Goal: Information Seeking & Learning: Find specific fact

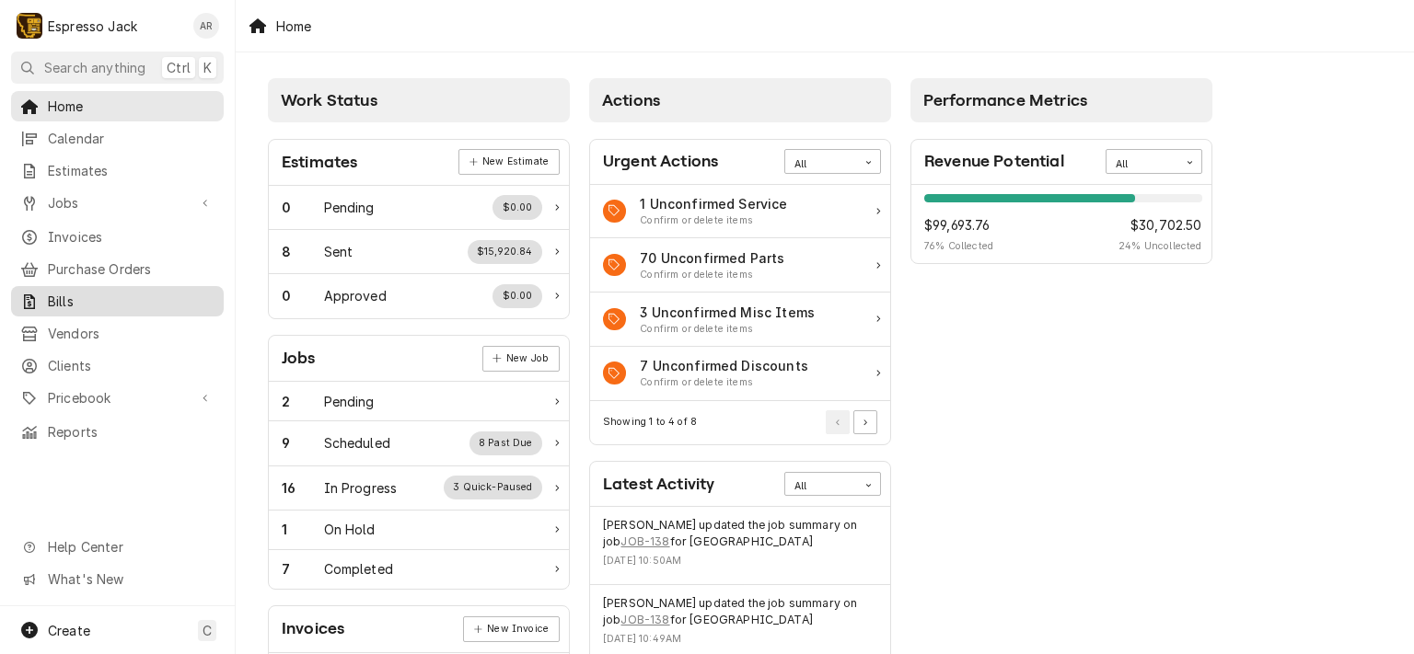
click at [150, 286] on link "Bills" at bounding box center [117, 301] width 213 height 30
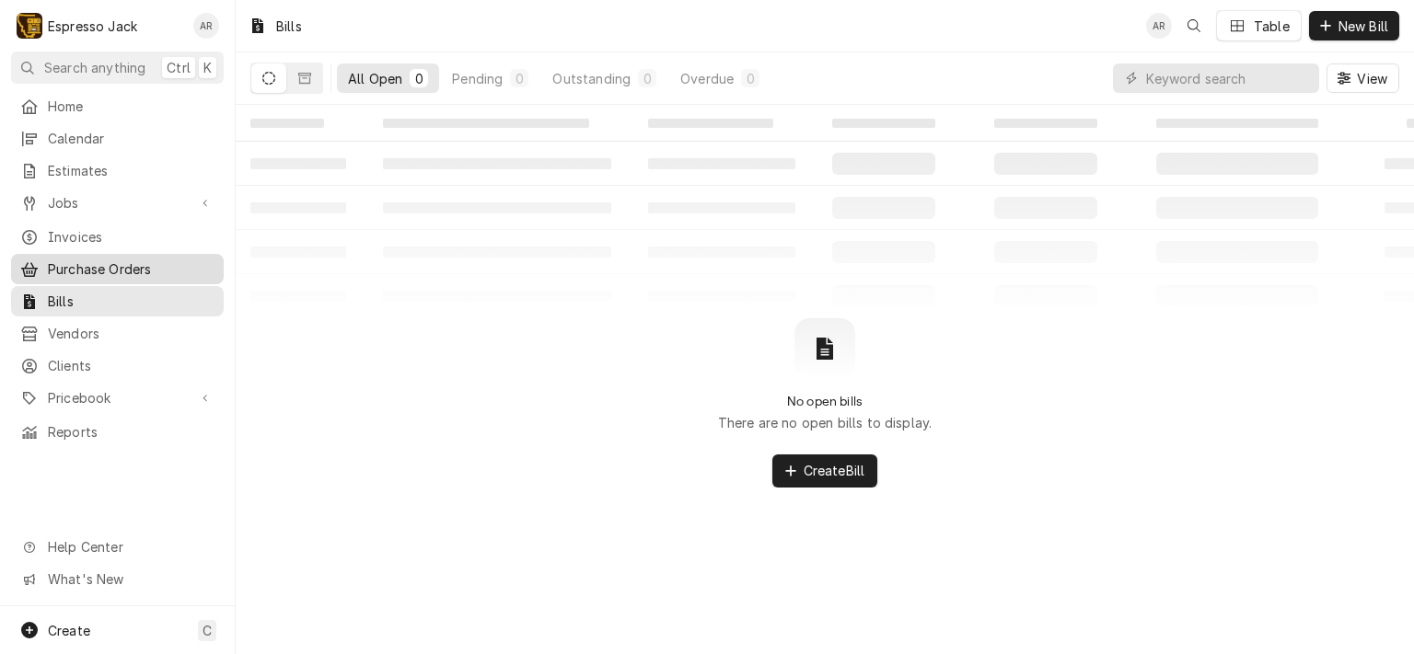
click at [100, 272] on link "Purchase Orders" at bounding box center [117, 269] width 213 height 30
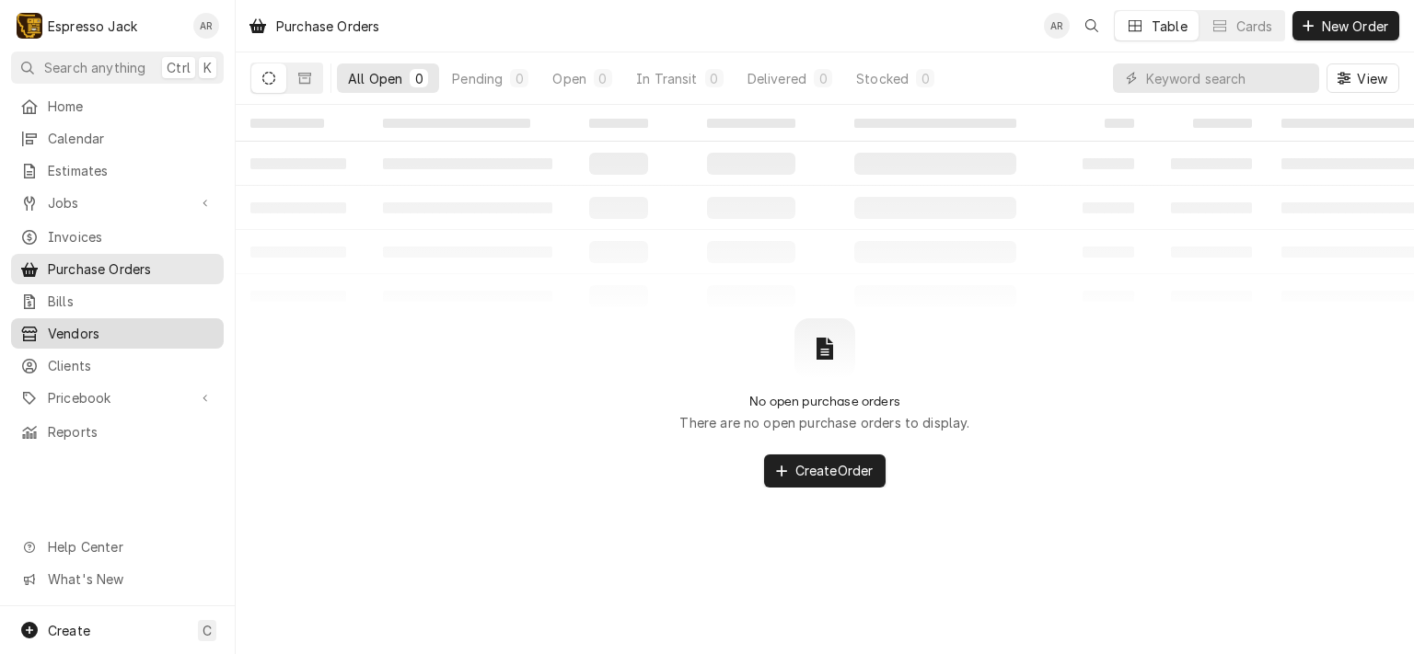
click at [81, 326] on span "Vendors" at bounding box center [131, 333] width 167 height 19
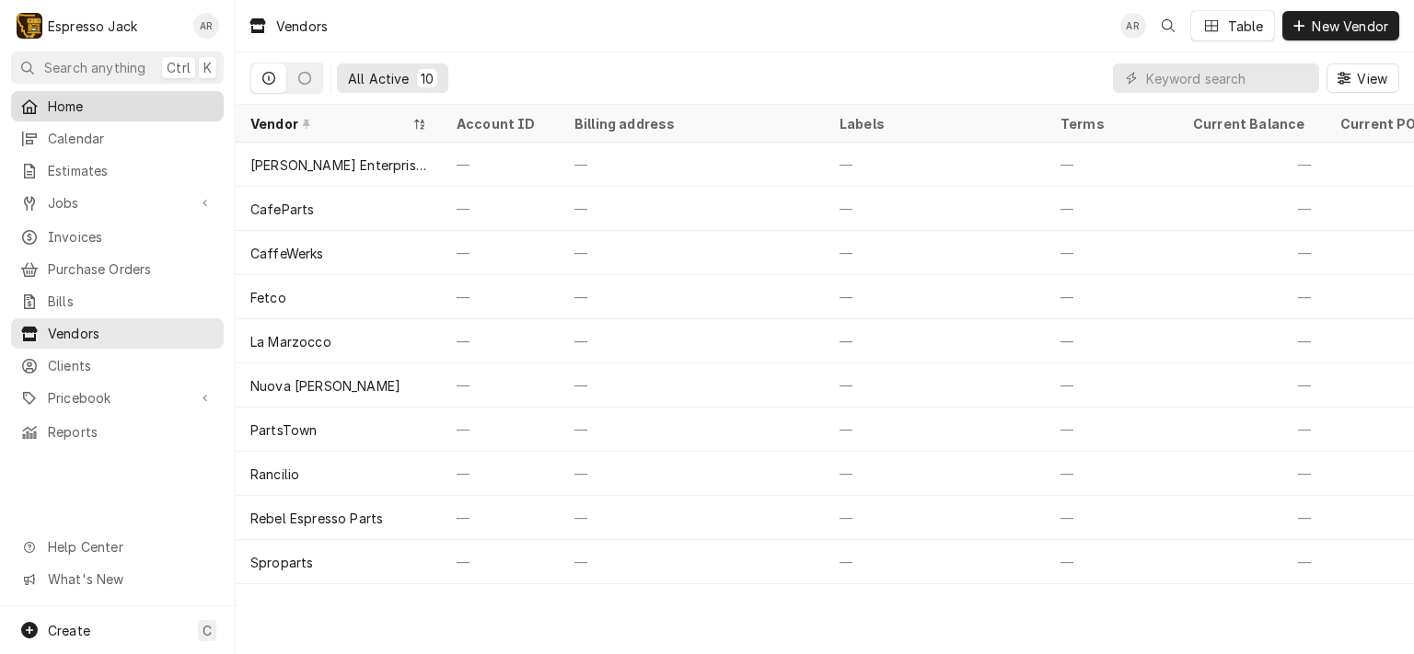
click at [66, 97] on span "Home" at bounding box center [131, 106] width 167 height 19
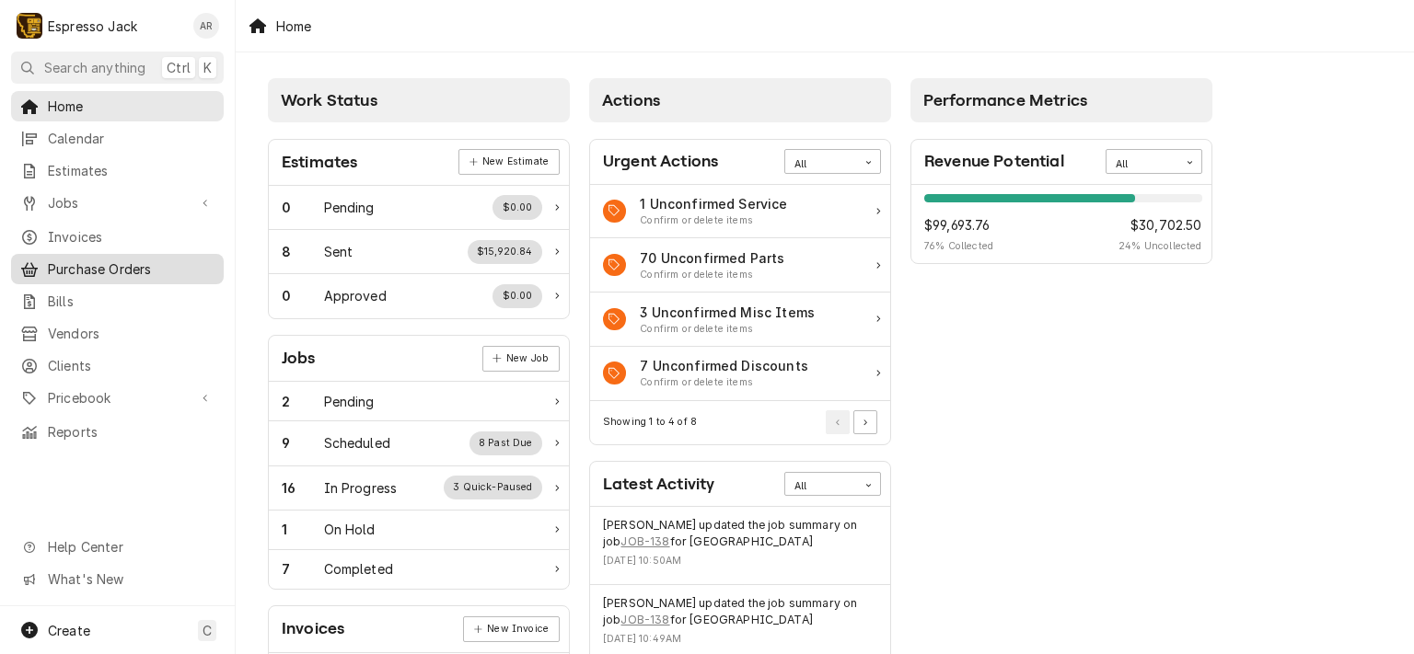
click at [110, 266] on span "Purchase Orders" at bounding box center [131, 269] width 167 height 19
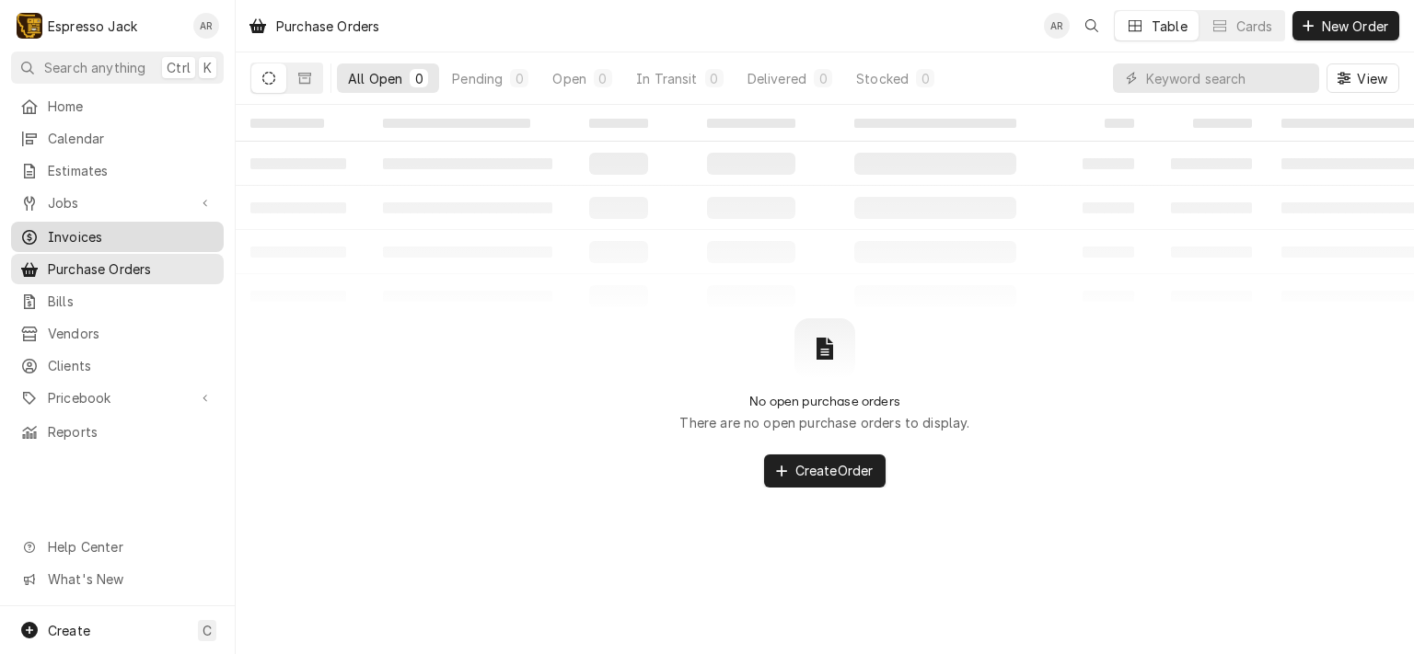
click at [89, 229] on span "Invoices" at bounding box center [131, 236] width 167 height 19
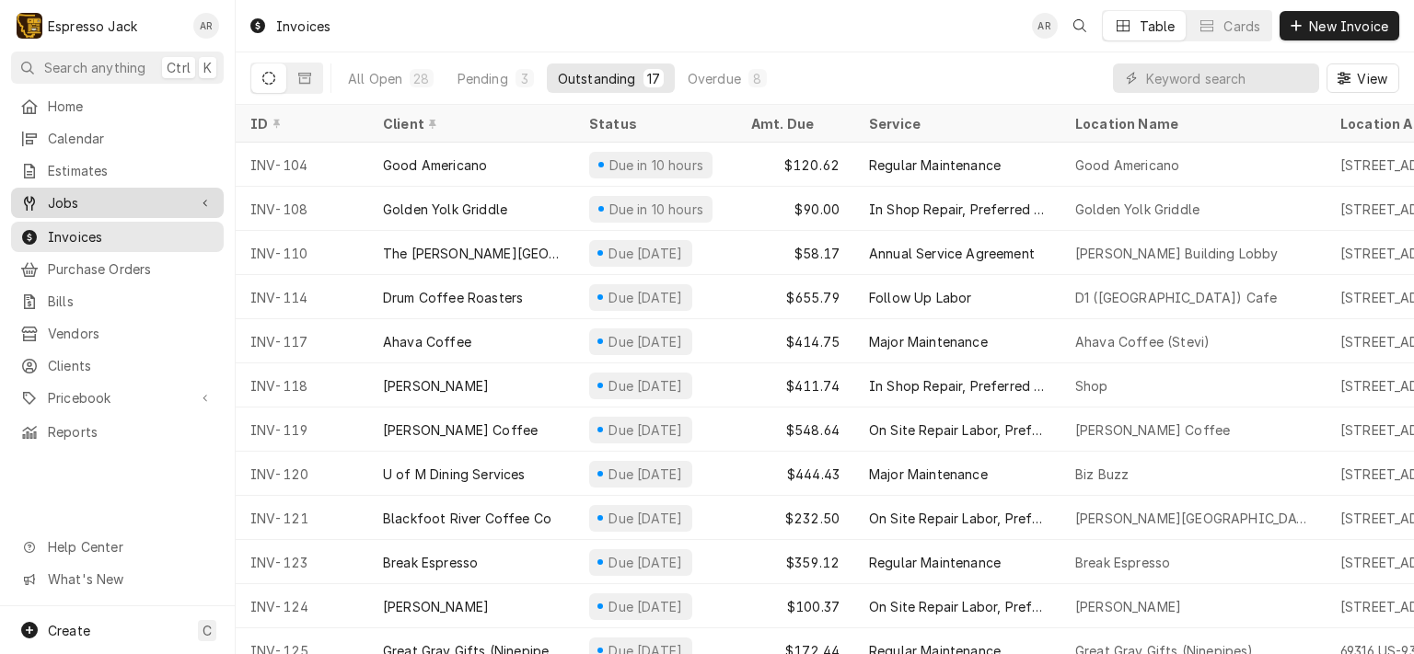
click at [77, 202] on span "Jobs" at bounding box center [117, 202] width 139 height 19
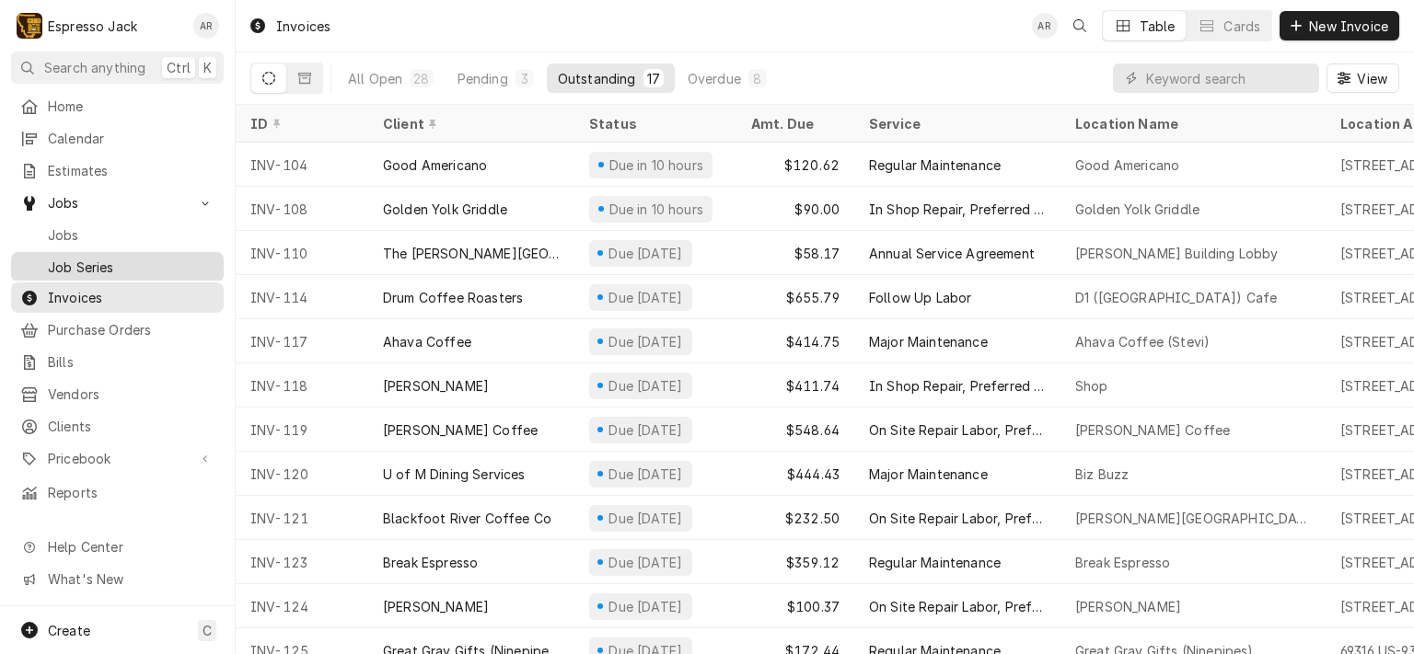
click at [92, 258] on span "Job Series" at bounding box center [131, 267] width 167 height 19
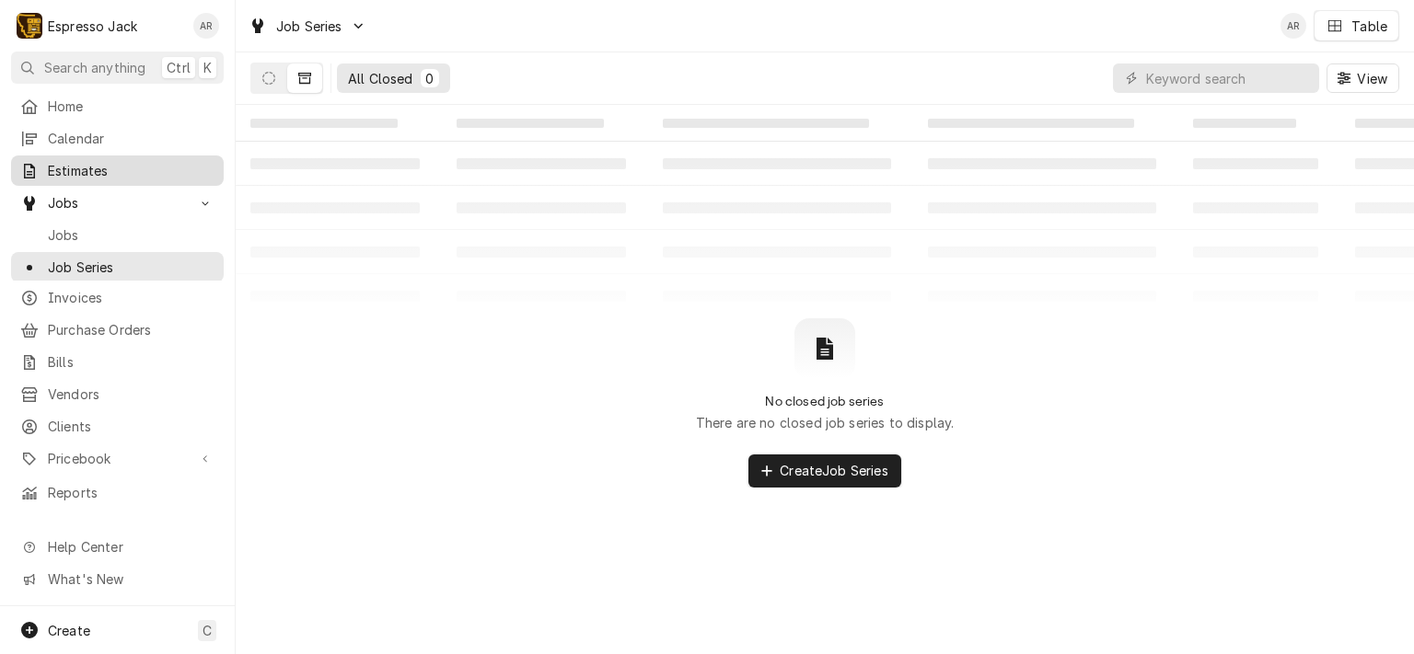
click at [65, 169] on span "Estimates" at bounding box center [131, 170] width 167 height 19
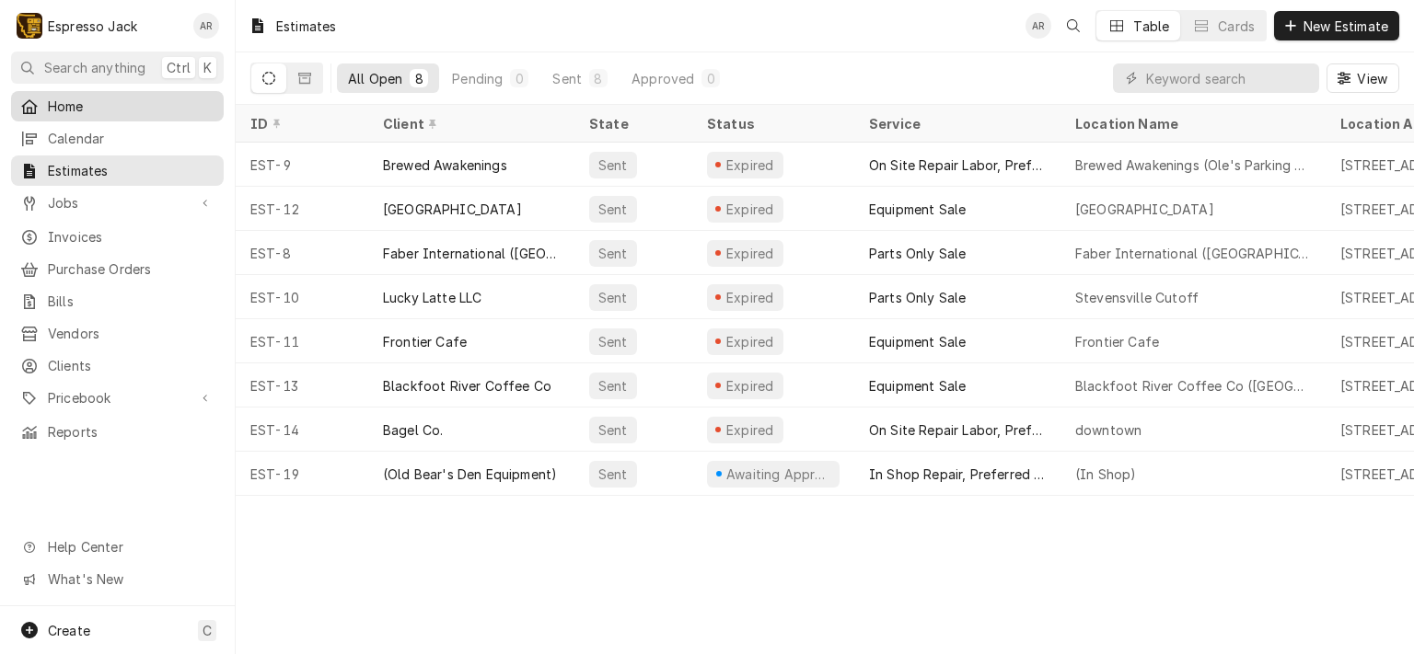
click at [76, 109] on span "Home" at bounding box center [131, 106] width 167 height 19
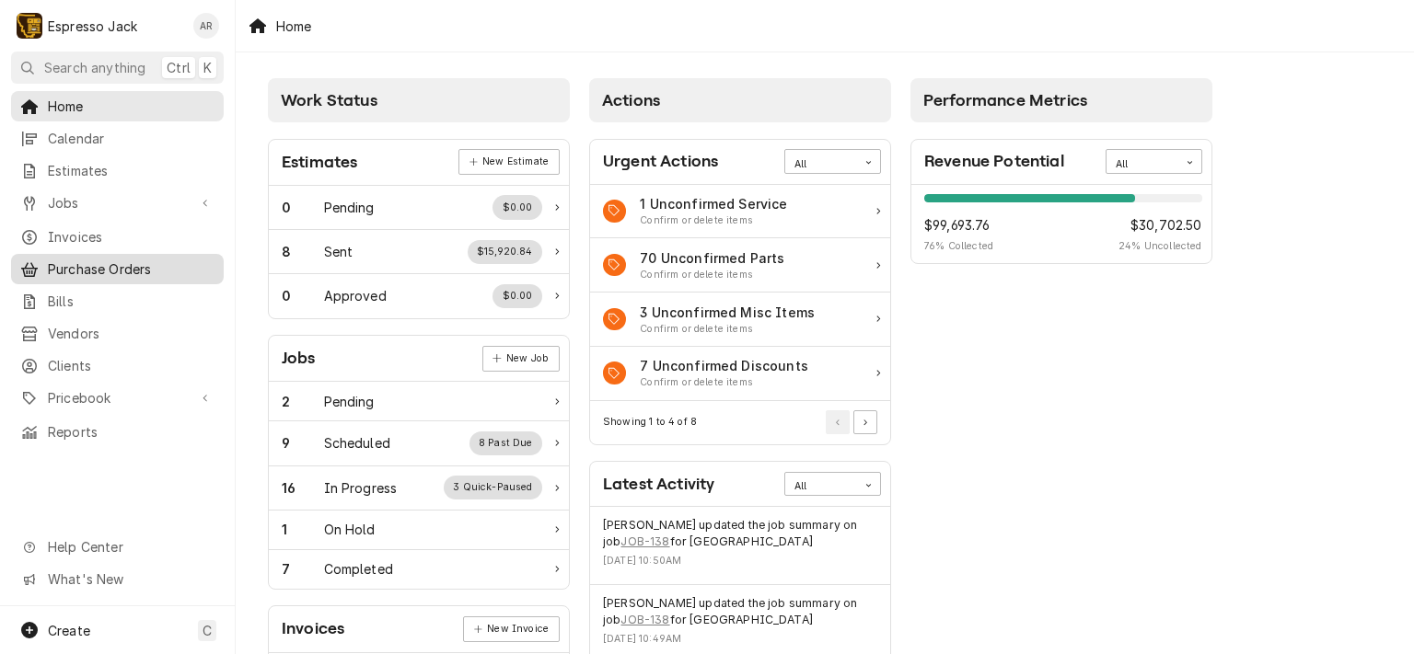
click at [92, 262] on span "Purchase Orders" at bounding box center [131, 269] width 167 height 19
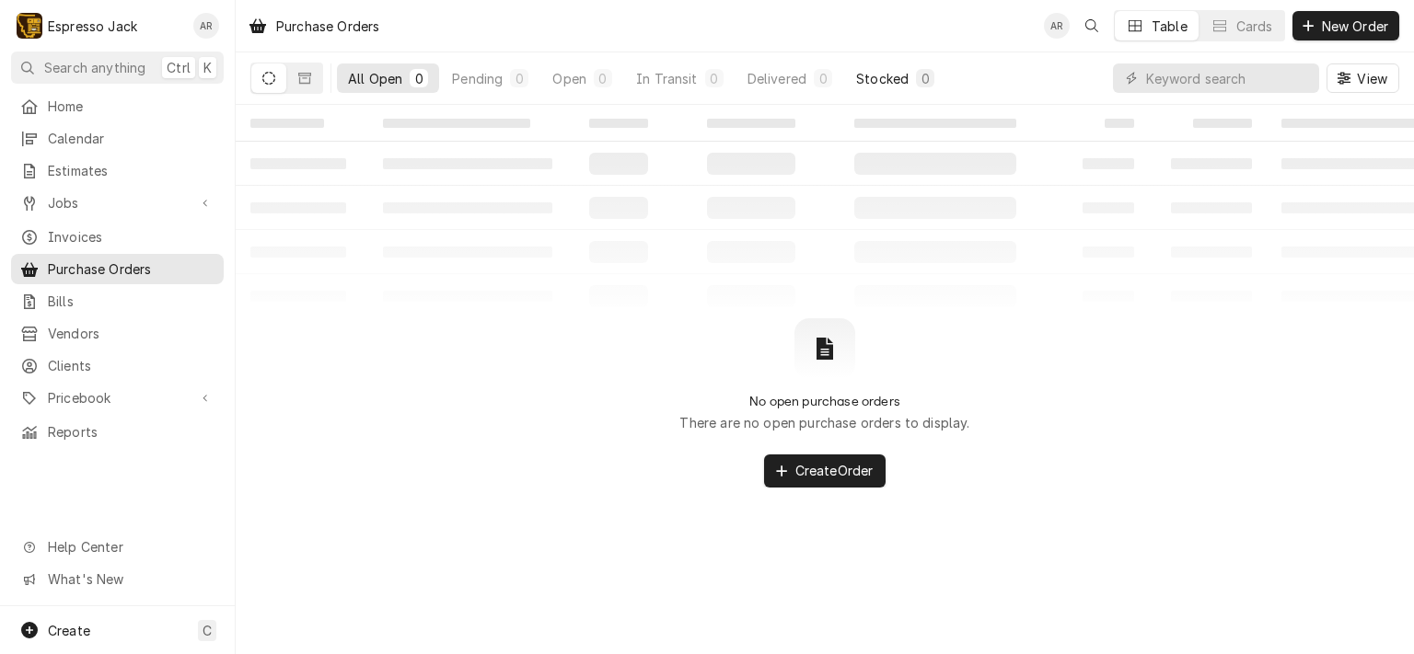
click at [868, 84] on div "Stocked" at bounding box center [882, 78] width 52 height 19
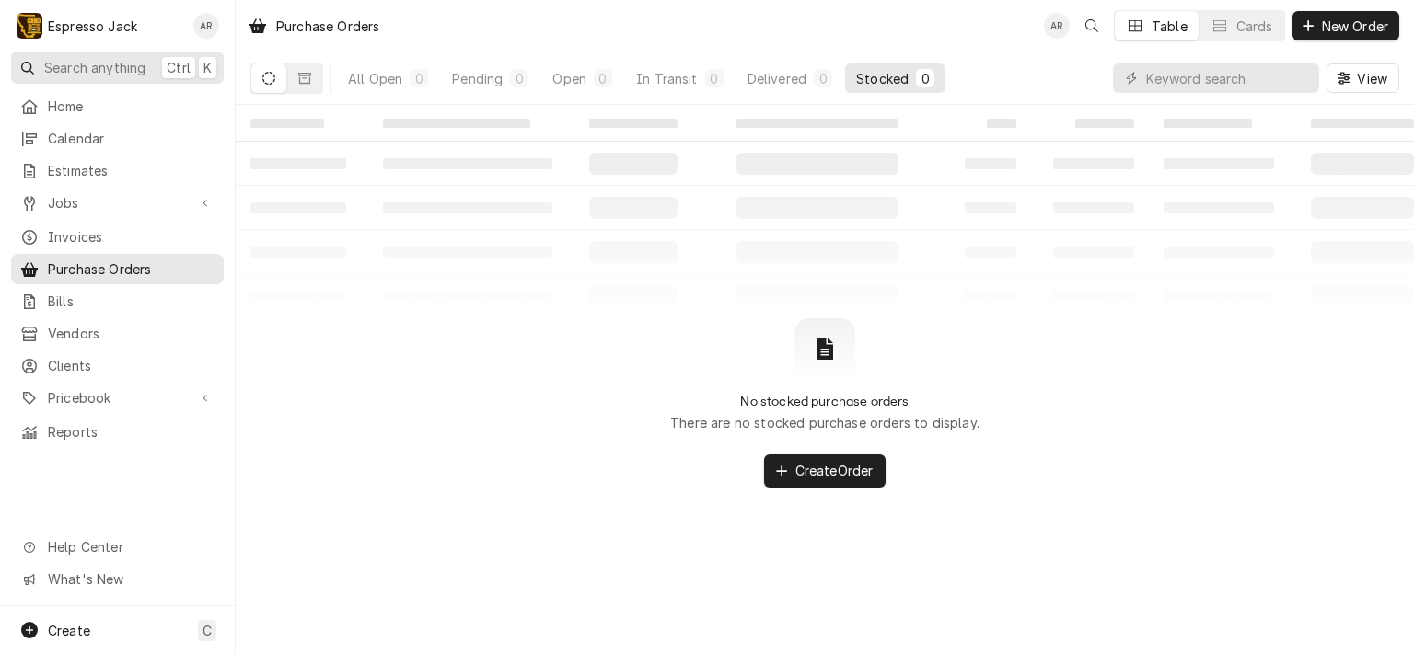
click at [99, 58] on span "Search anything" at bounding box center [94, 67] width 101 height 19
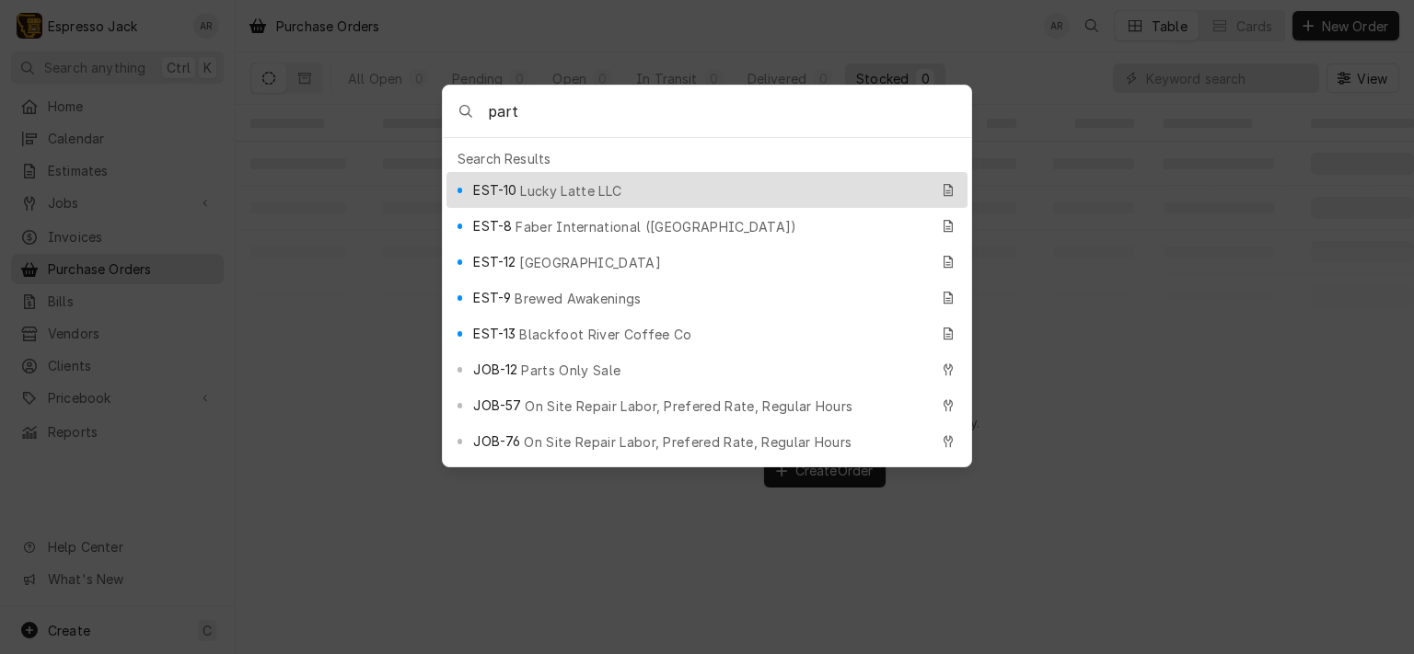
type input "parts"
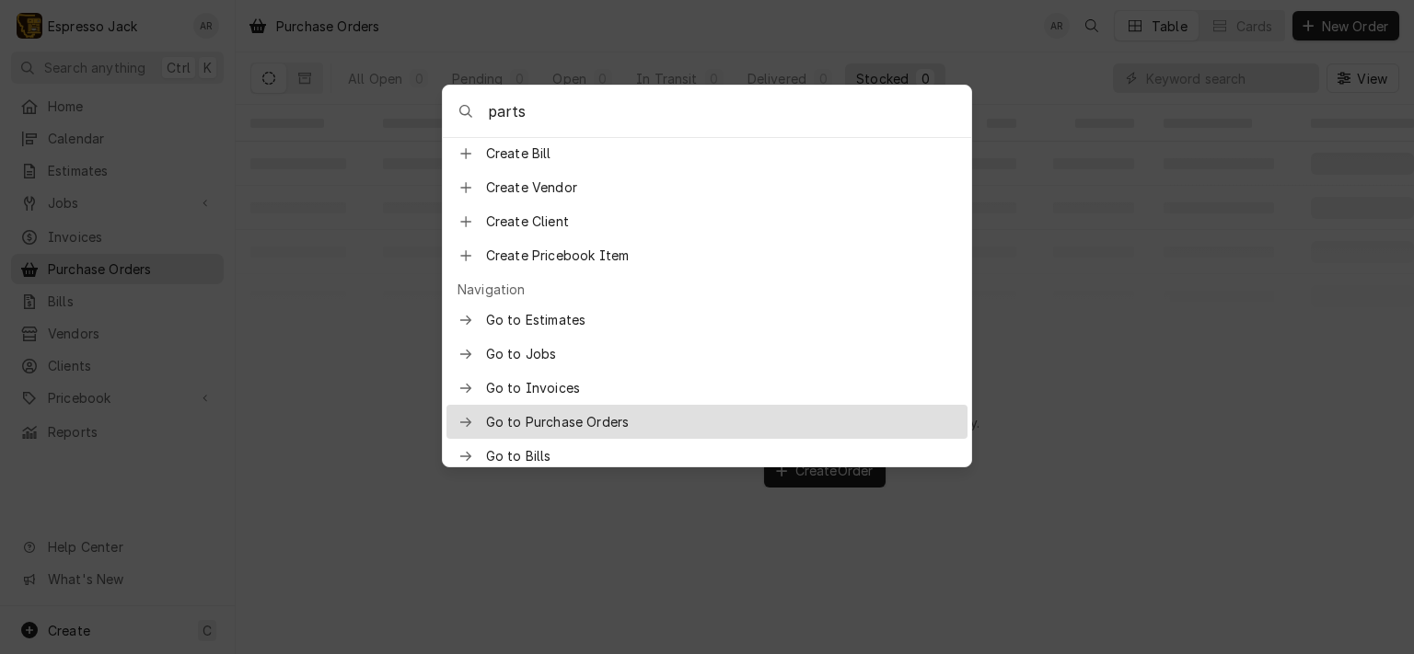
scroll to position [830, 0]
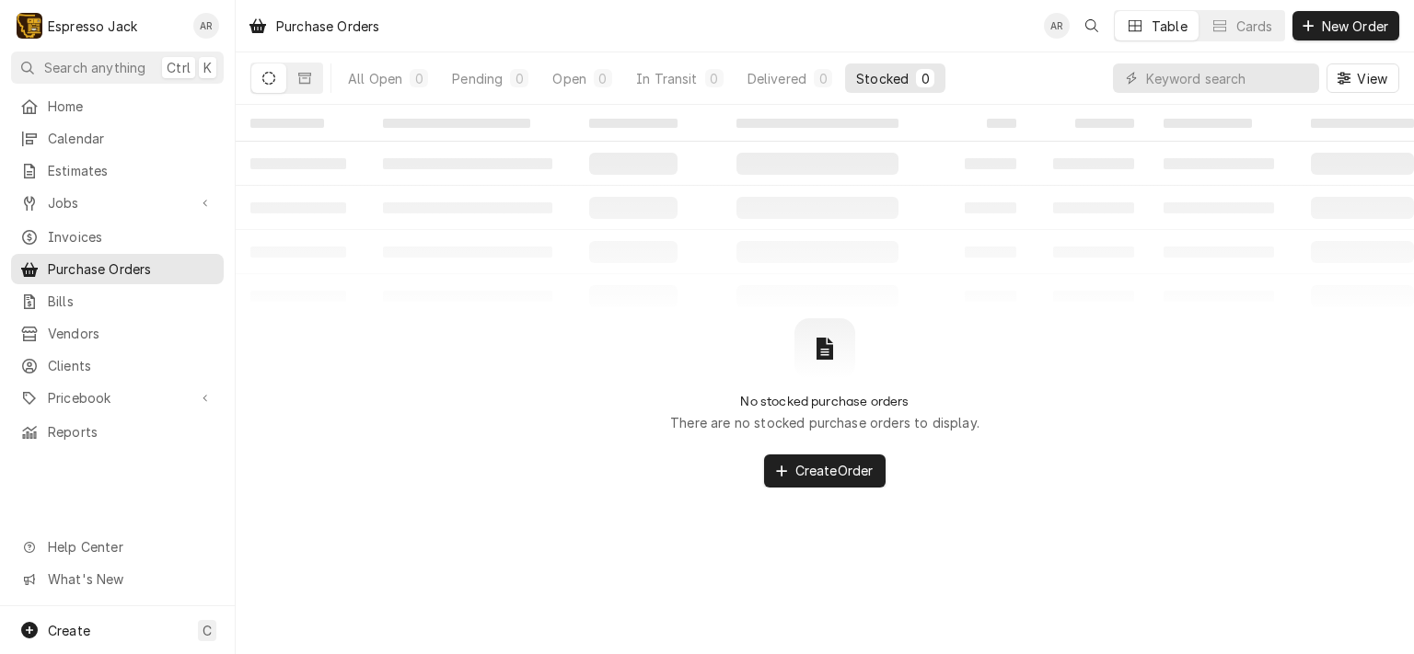
click at [137, 248] on body "E Espresso Jack AR Search anything Ctrl K Home Calendar Estimates Jobs Jobs Job…" at bounding box center [707, 327] width 1414 height 654
click at [91, 203] on span "Jobs" at bounding box center [117, 202] width 139 height 19
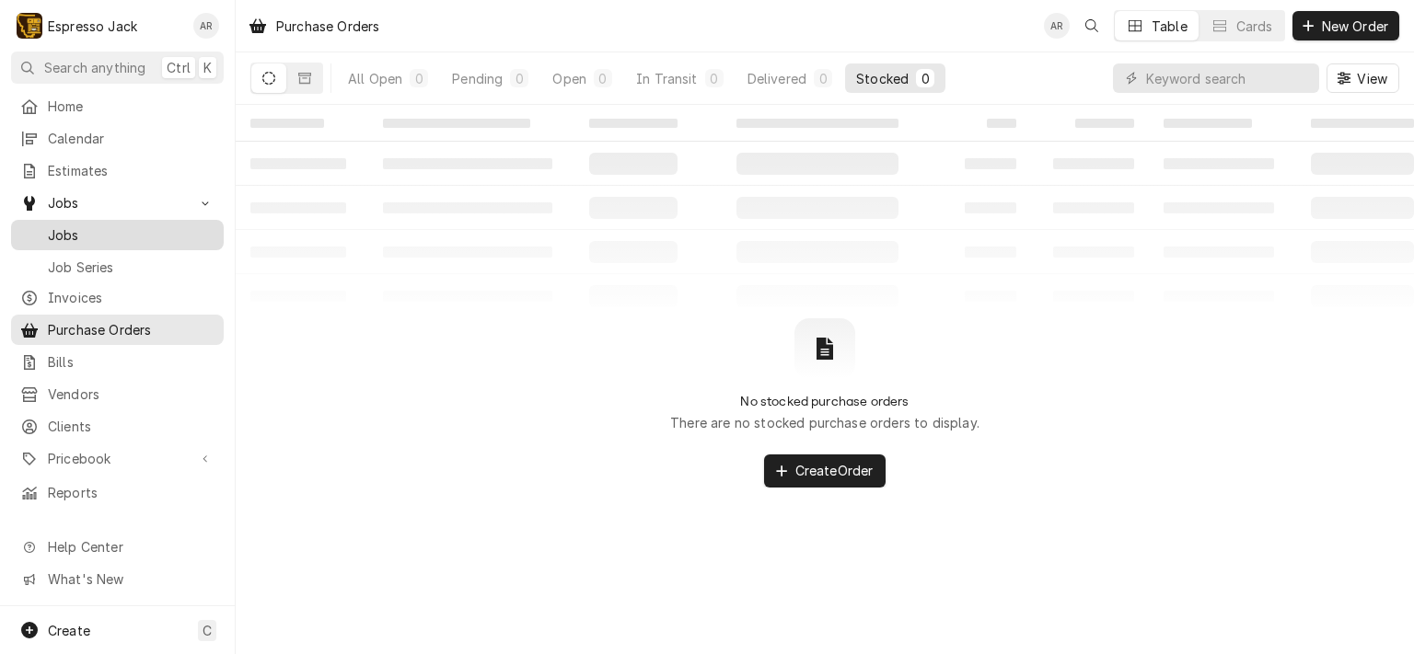
click at [92, 225] on span "Jobs" at bounding box center [131, 234] width 167 height 19
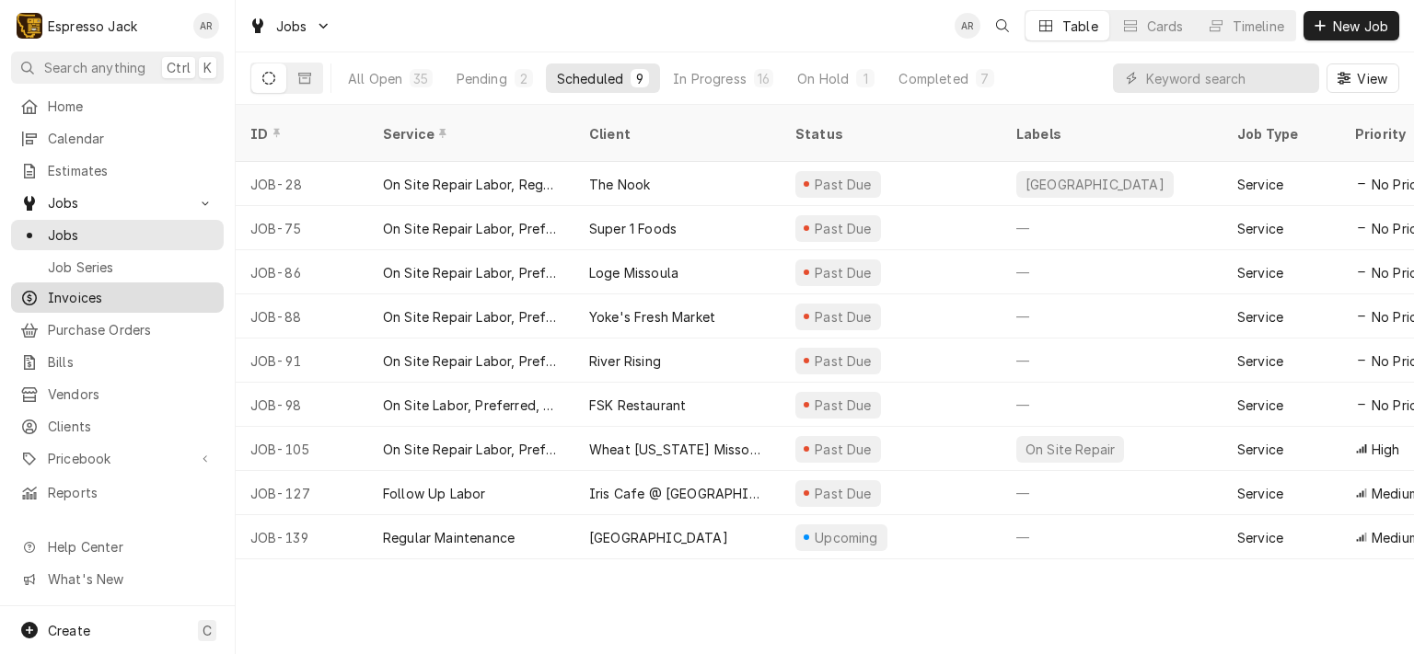
click at [97, 288] on span "Invoices" at bounding box center [131, 297] width 167 height 19
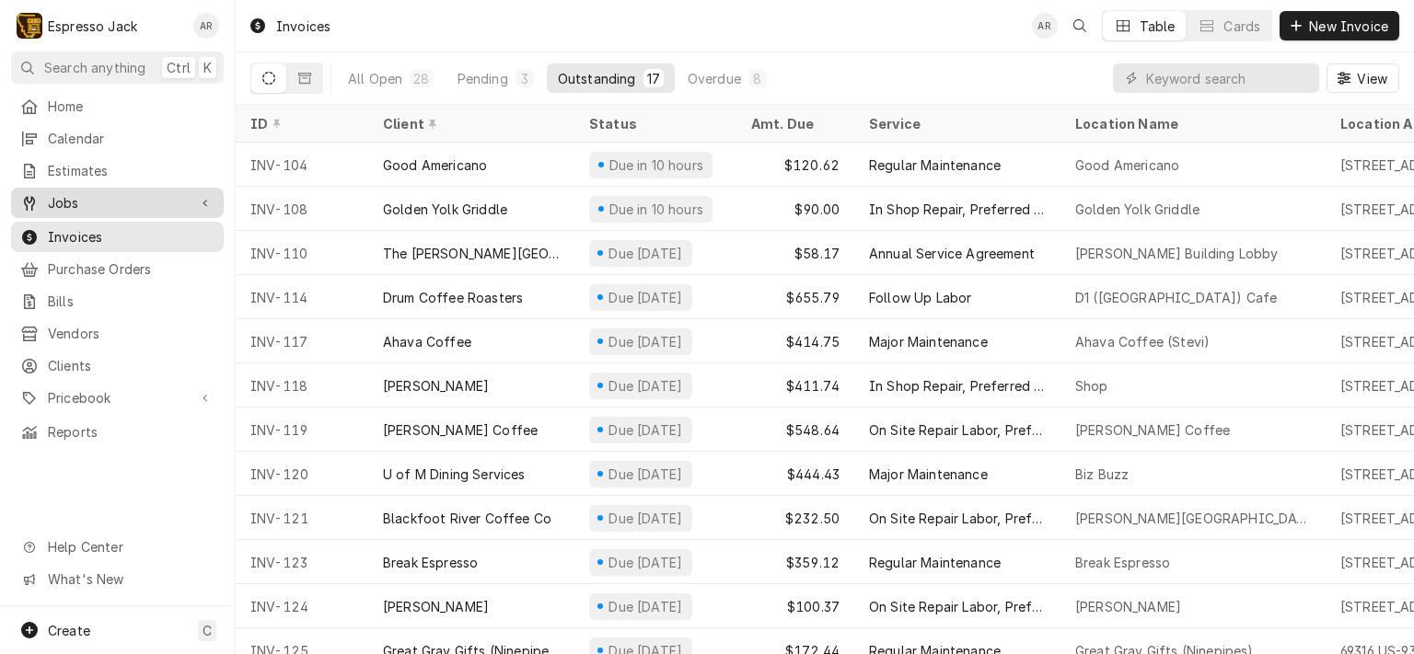
click at [75, 199] on span "Jobs" at bounding box center [117, 202] width 139 height 19
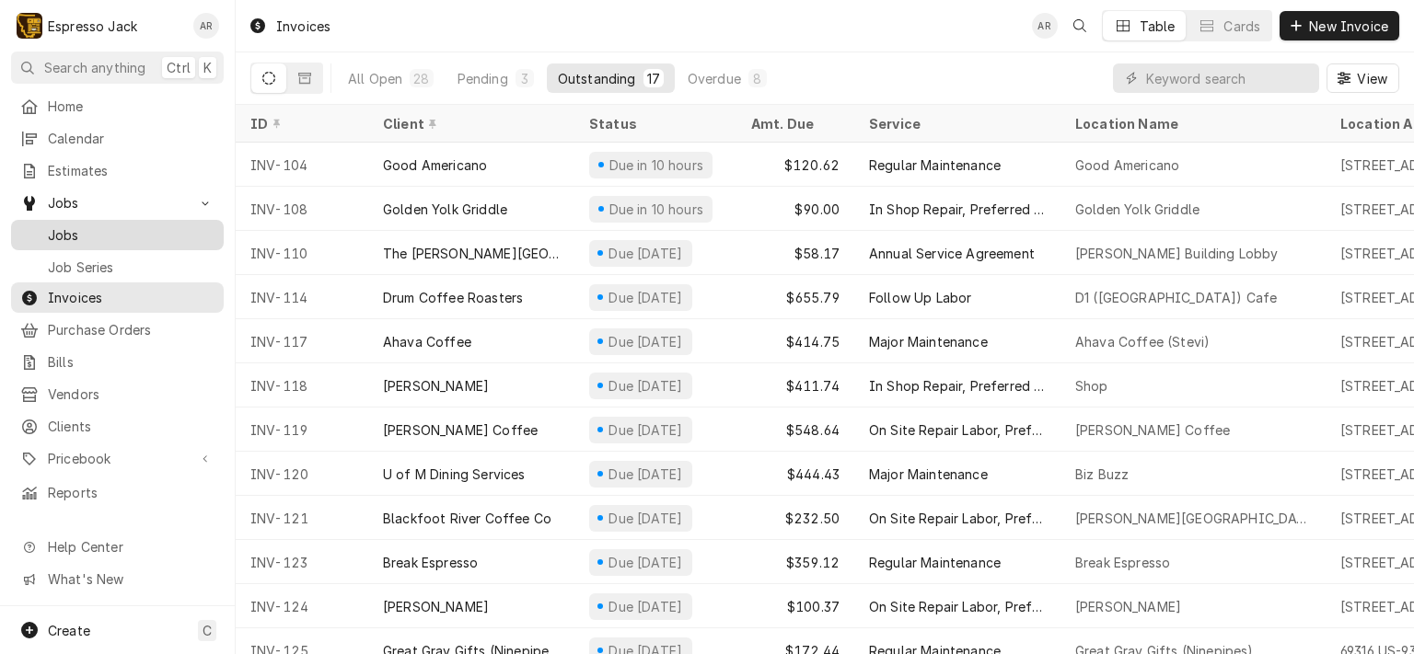
click at [87, 225] on span "Jobs" at bounding box center [131, 234] width 167 height 19
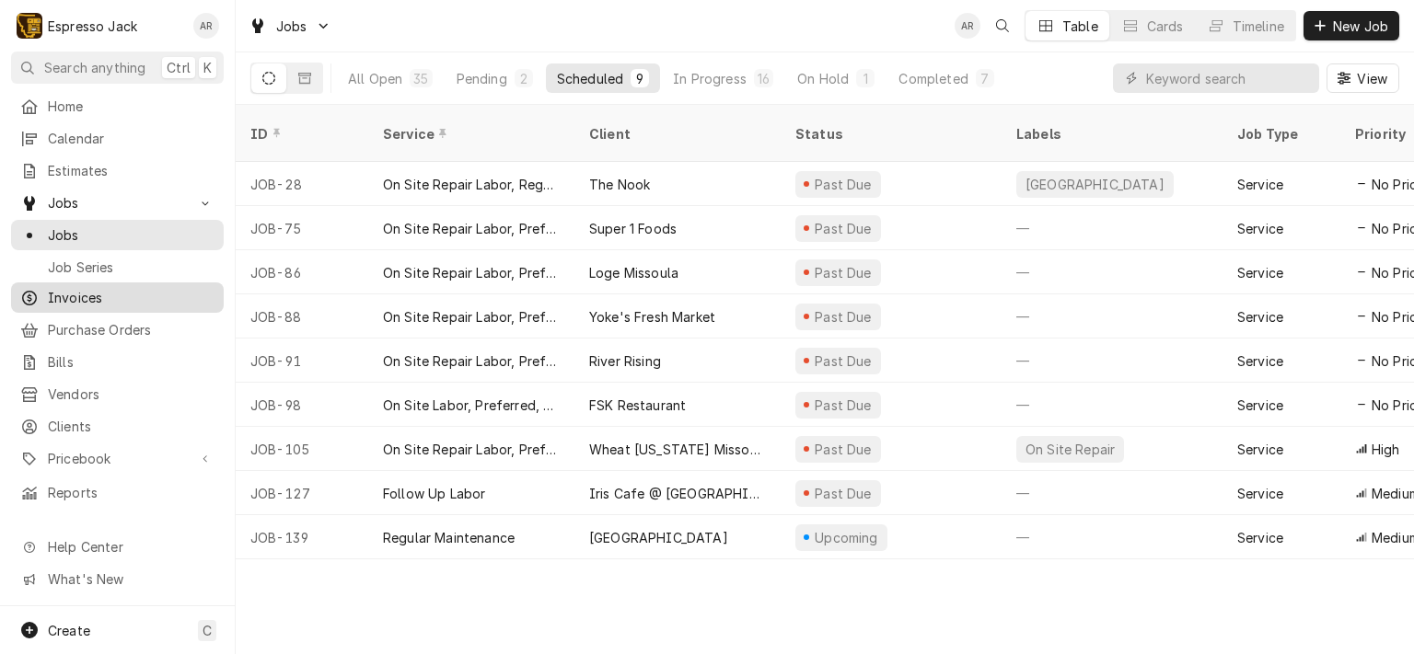
click at [106, 295] on span "Invoices" at bounding box center [131, 297] width 167 height 19
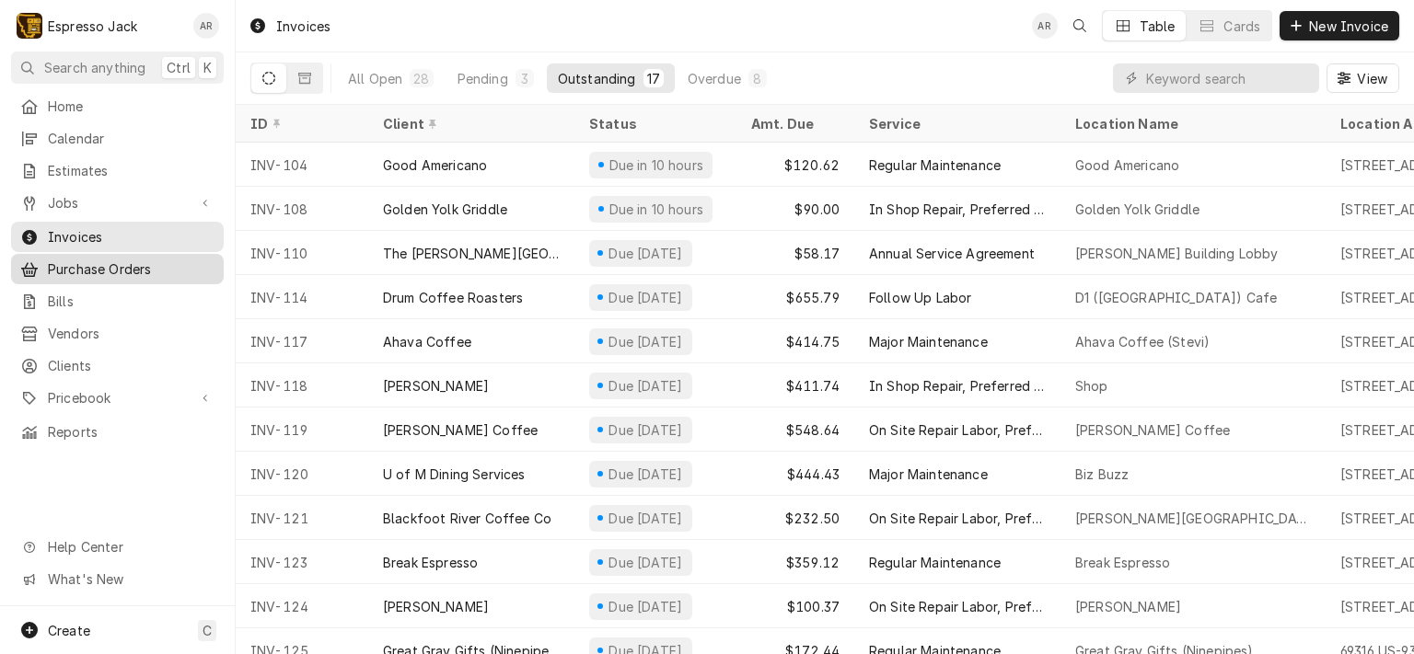
click at [118, 261] on span "Purchase Orders" at bounding box center [131, 269] width 167 height 19
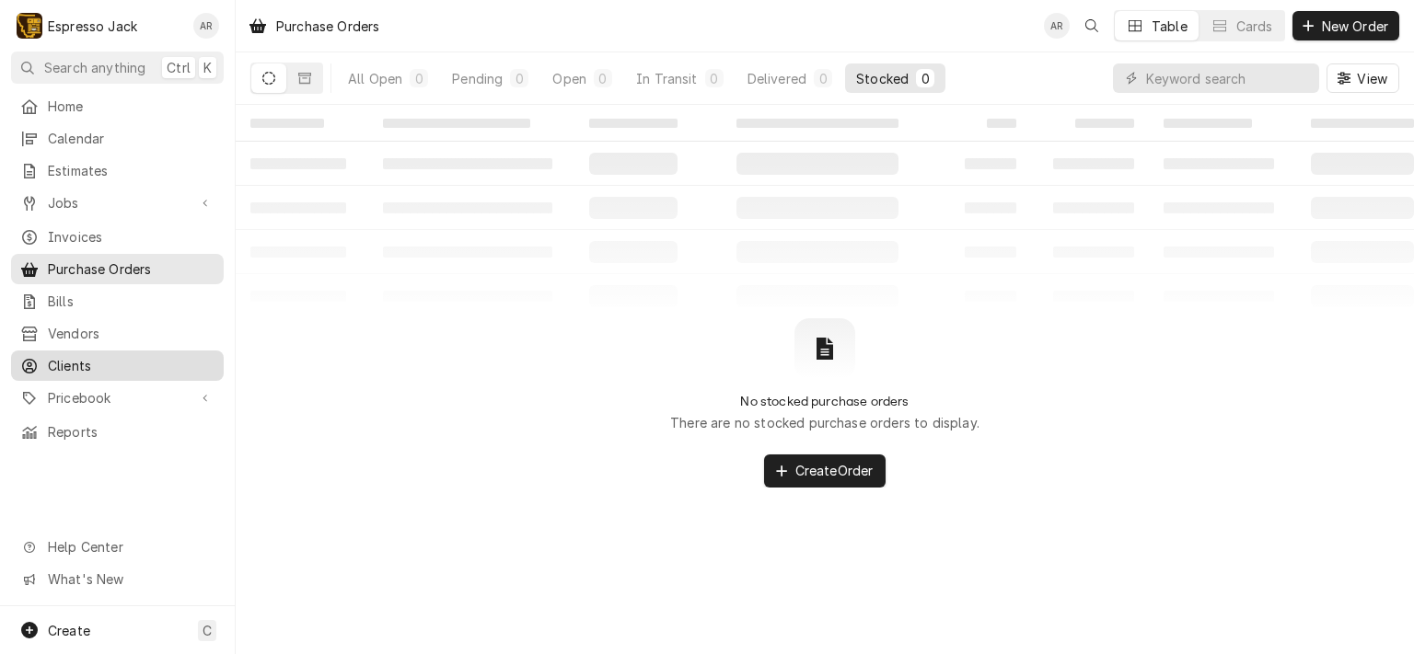
click at [86, 356] on span "Clients" at bounding box center [131, 365] width 167 height 19
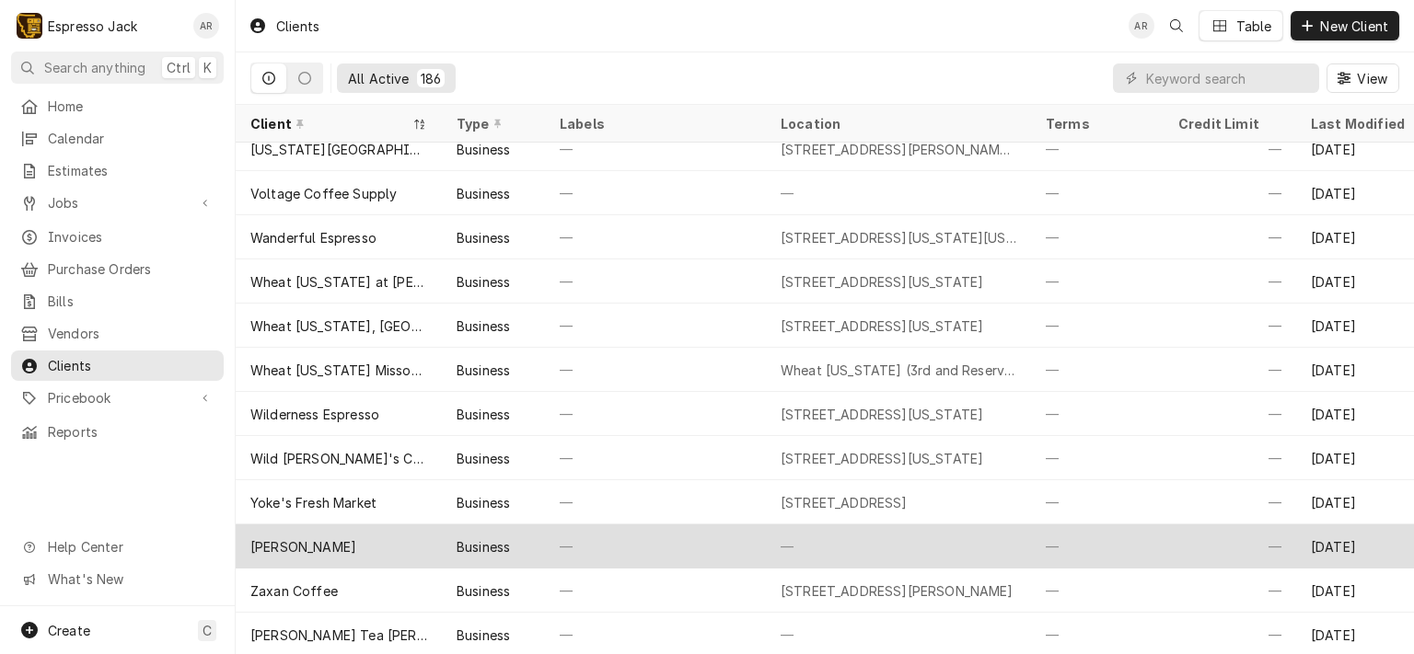
scroll to position [7716, 0]
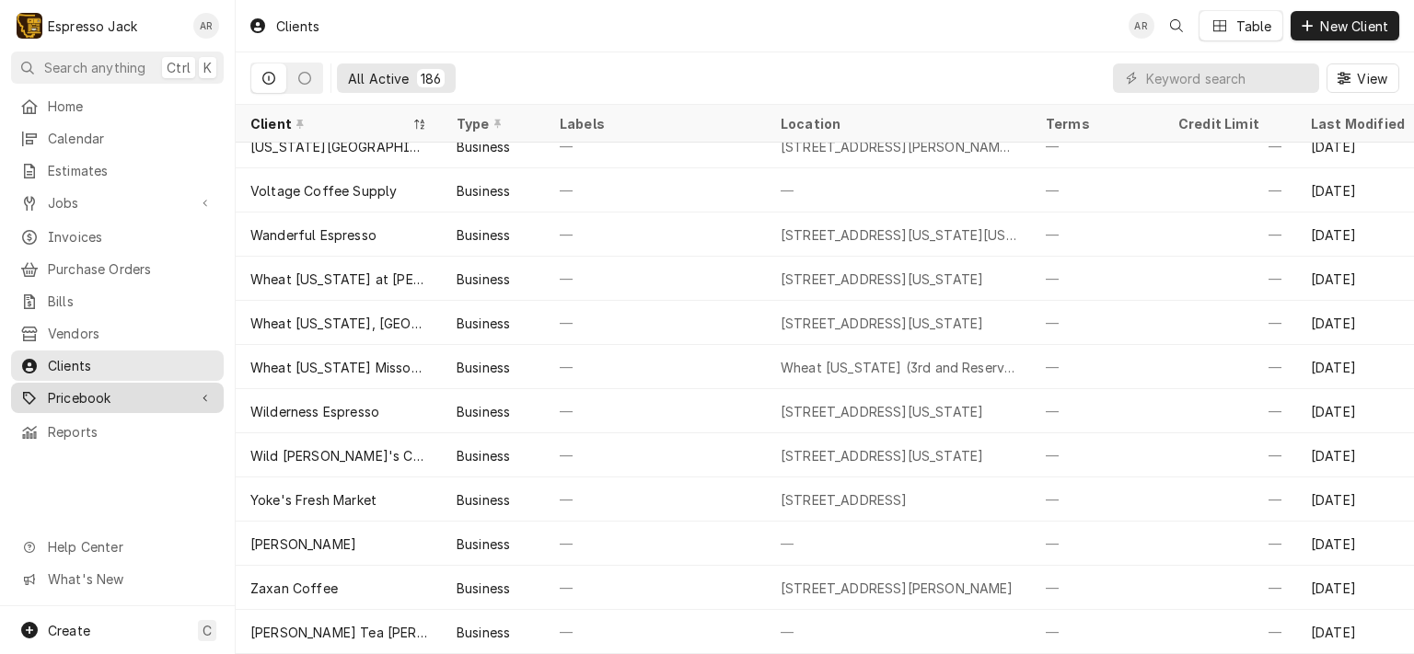
click at [85, 388] on span "Pricebook" at bounding box center [117, 397] width 139 height 19
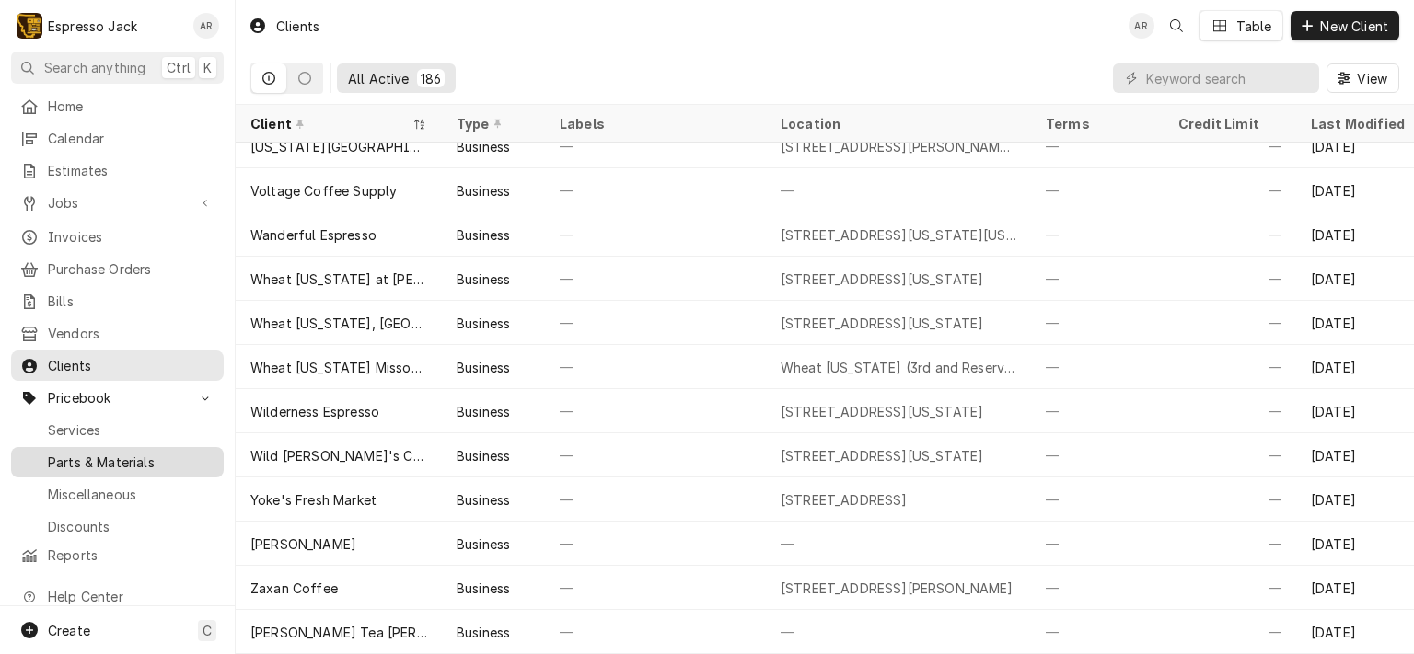
click at [121, 453] on span "Parts & Materials" at bounding box center [131, 462] width 167 height 19
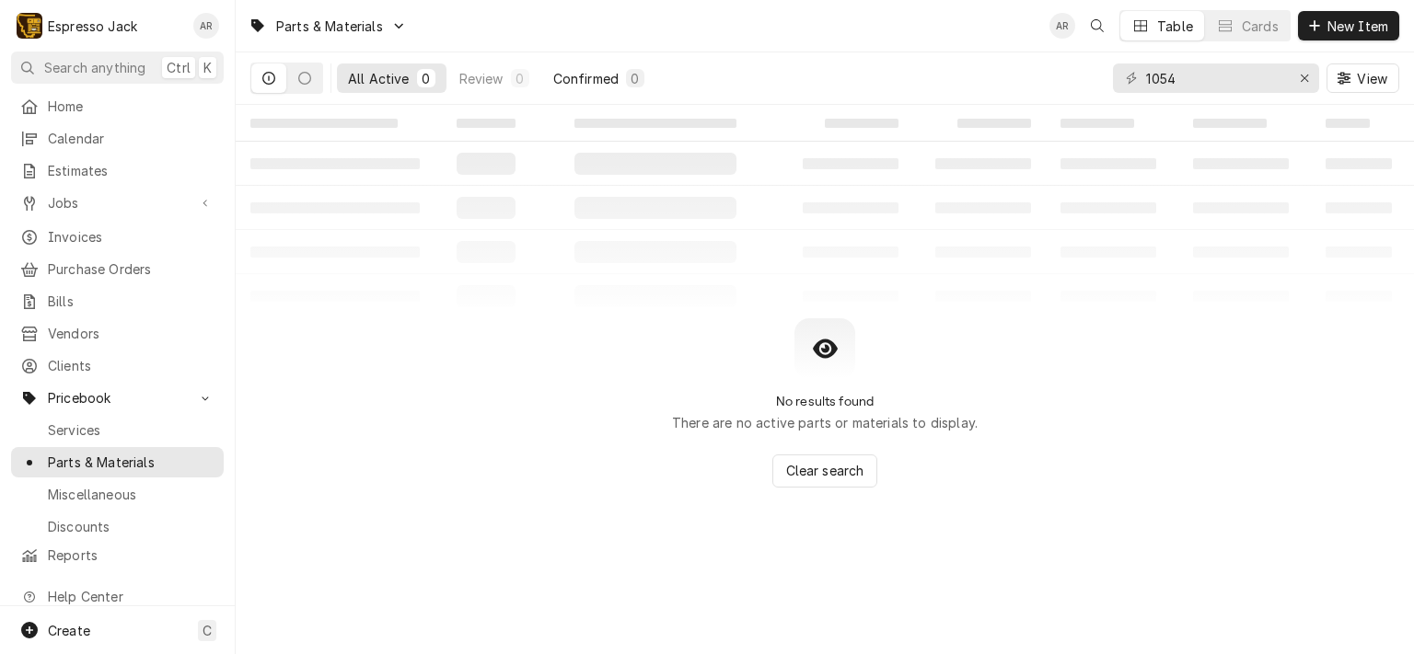
click at [559, 69] on div "Confirmed" at bounding box center [585, 78] width 65 height 19
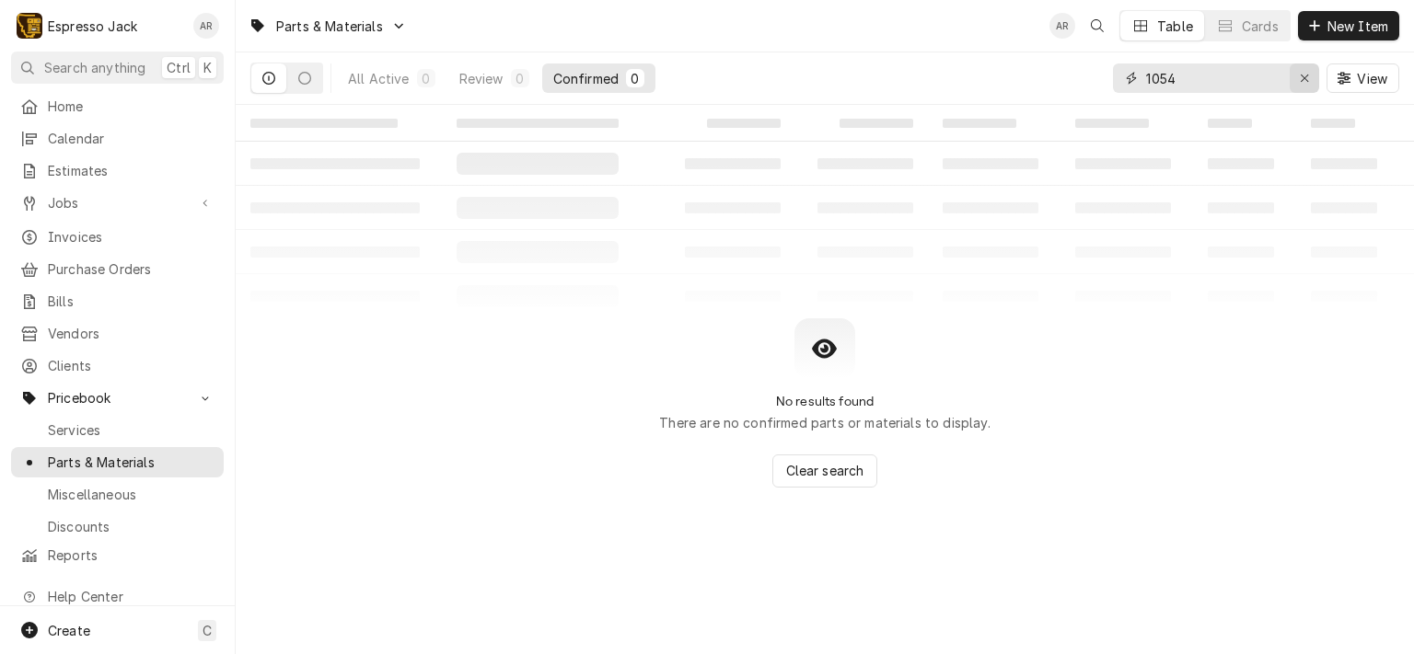
click at [1304, 76] on icon "Erase input" at bounding box center [1305, 78] width 10 height 13
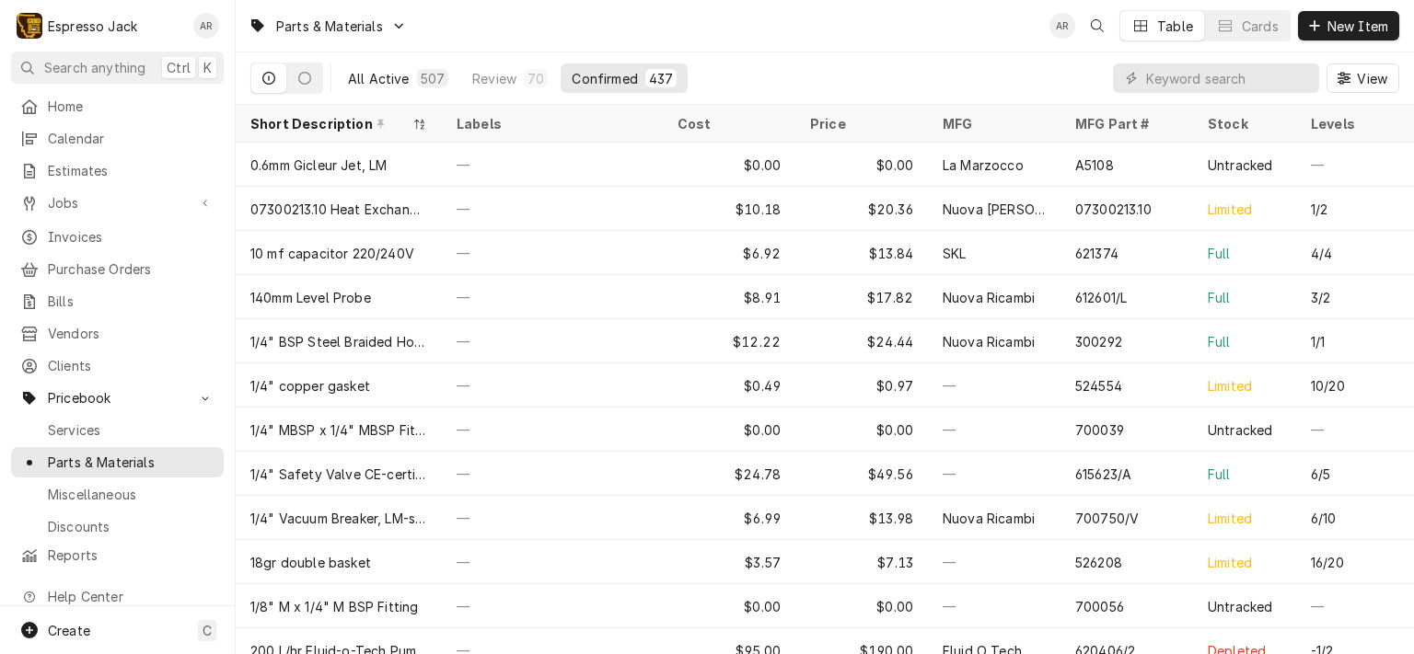
click at [383, 75] on div "All Active" at bounding box center [379, 78] width 62 height 19
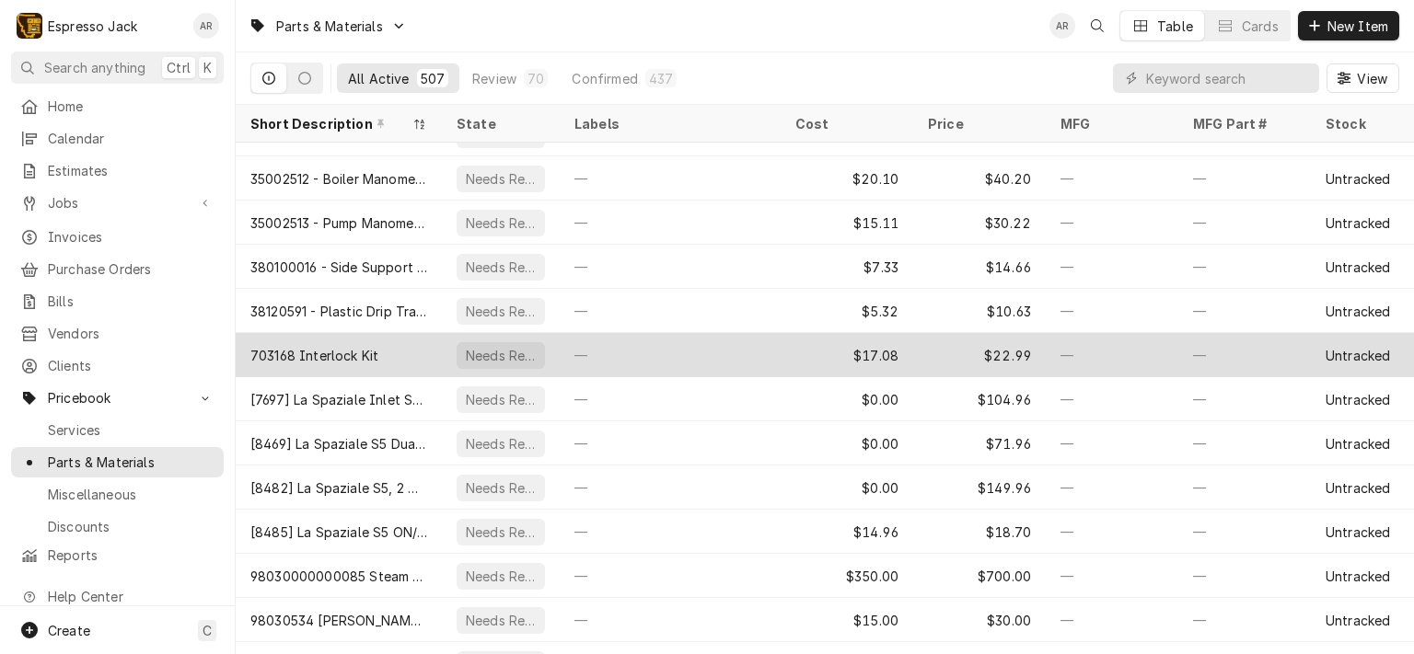
scroll to position [648, 0]
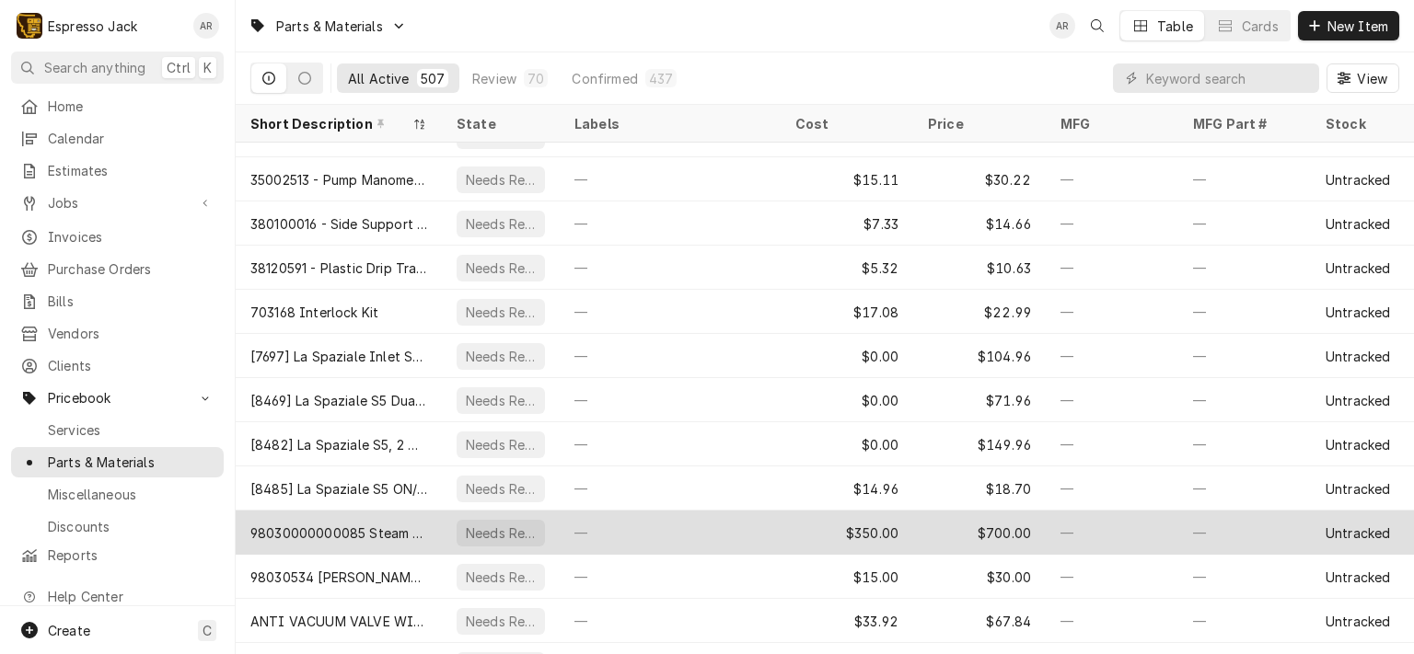
click at [726, 534] on div "—" at bounding box center [670, 533] width 221 height 44
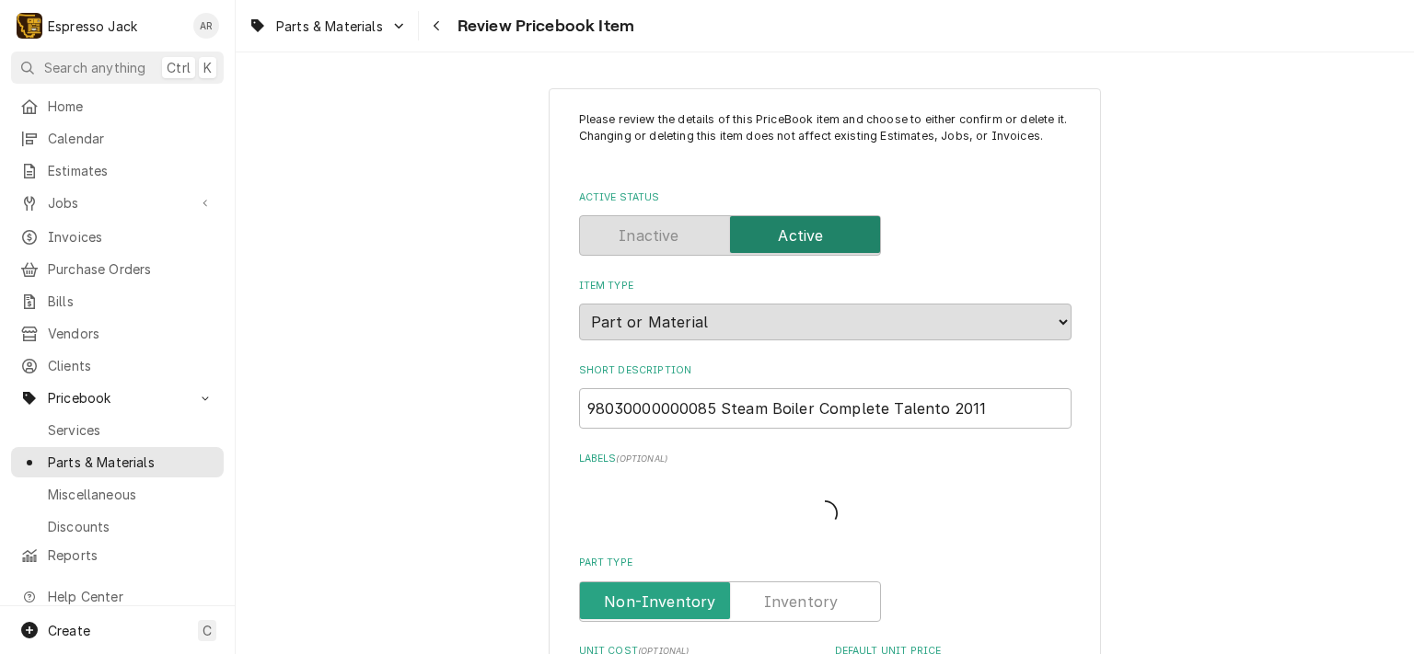
type textarea "x"
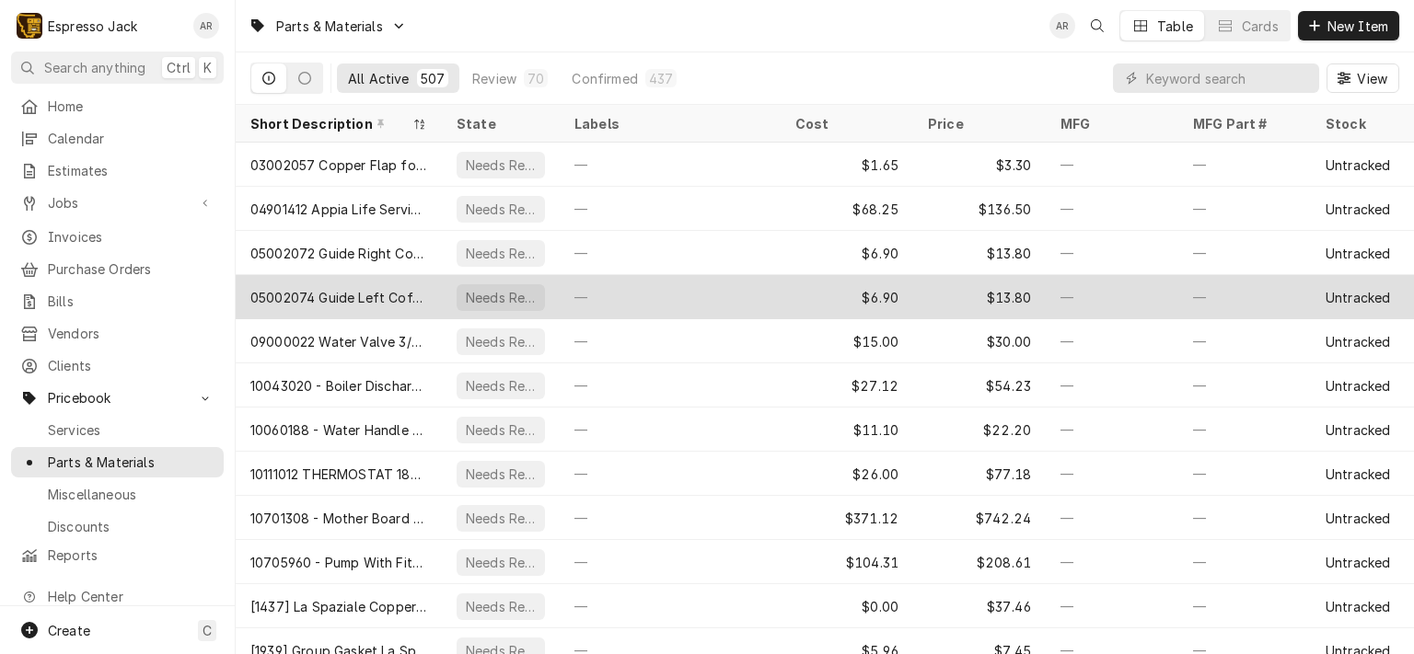
click at [1303, 275] on div "—" at bounding box center [1244, 297] width 133 height 44
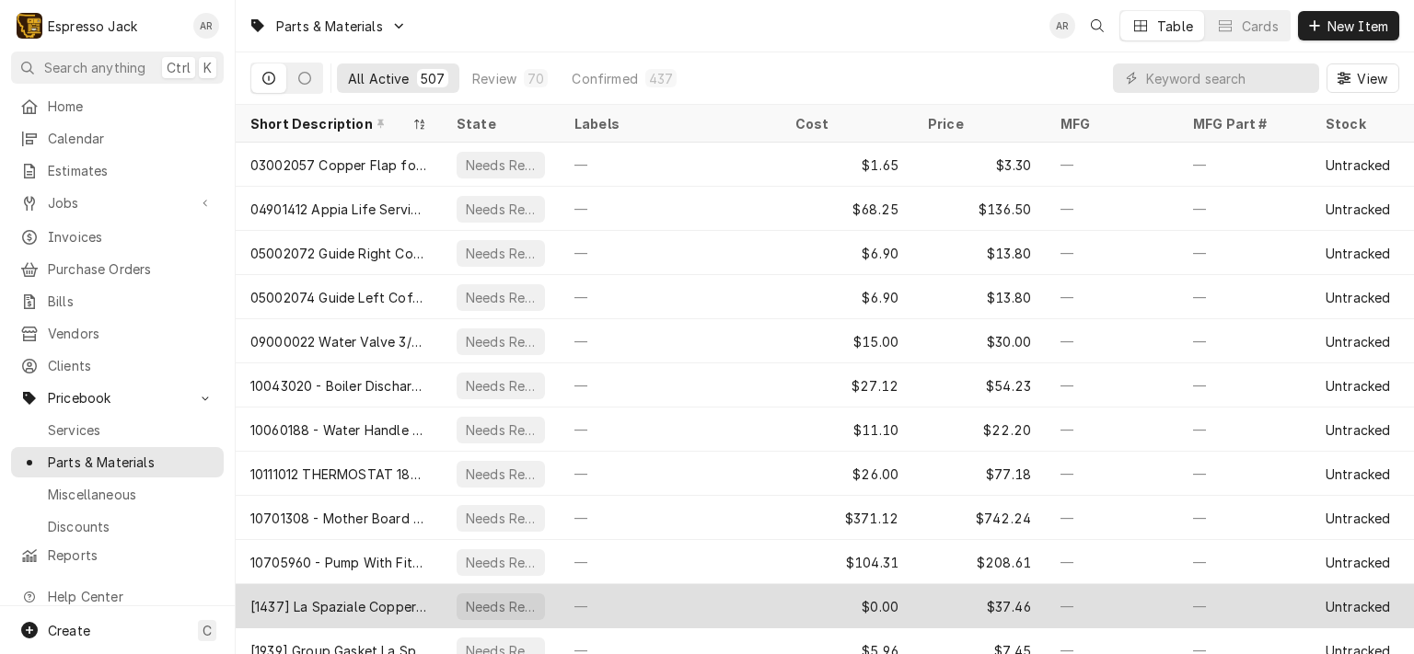
click at [346, 608] on div "[1437] La Spaziale Copper Pipe Rear Group" at bounding box center [338, 606] width 177 height 19
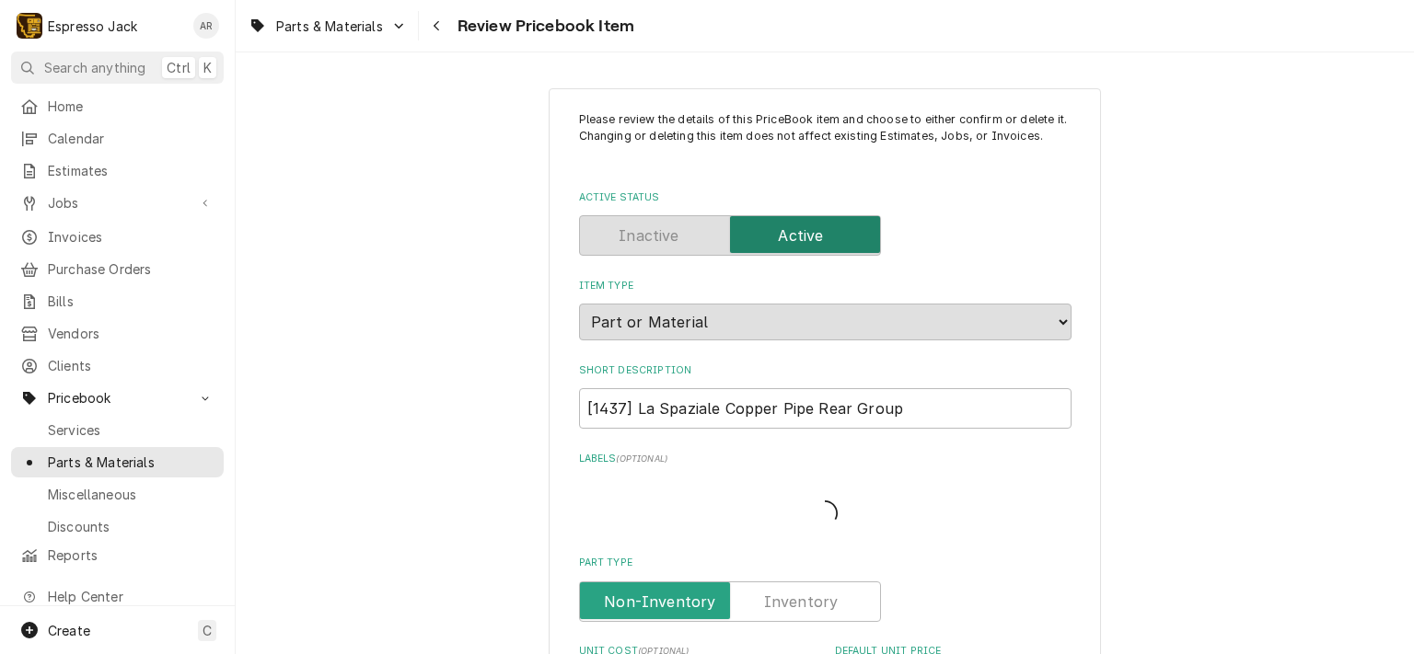
type textarea "x"
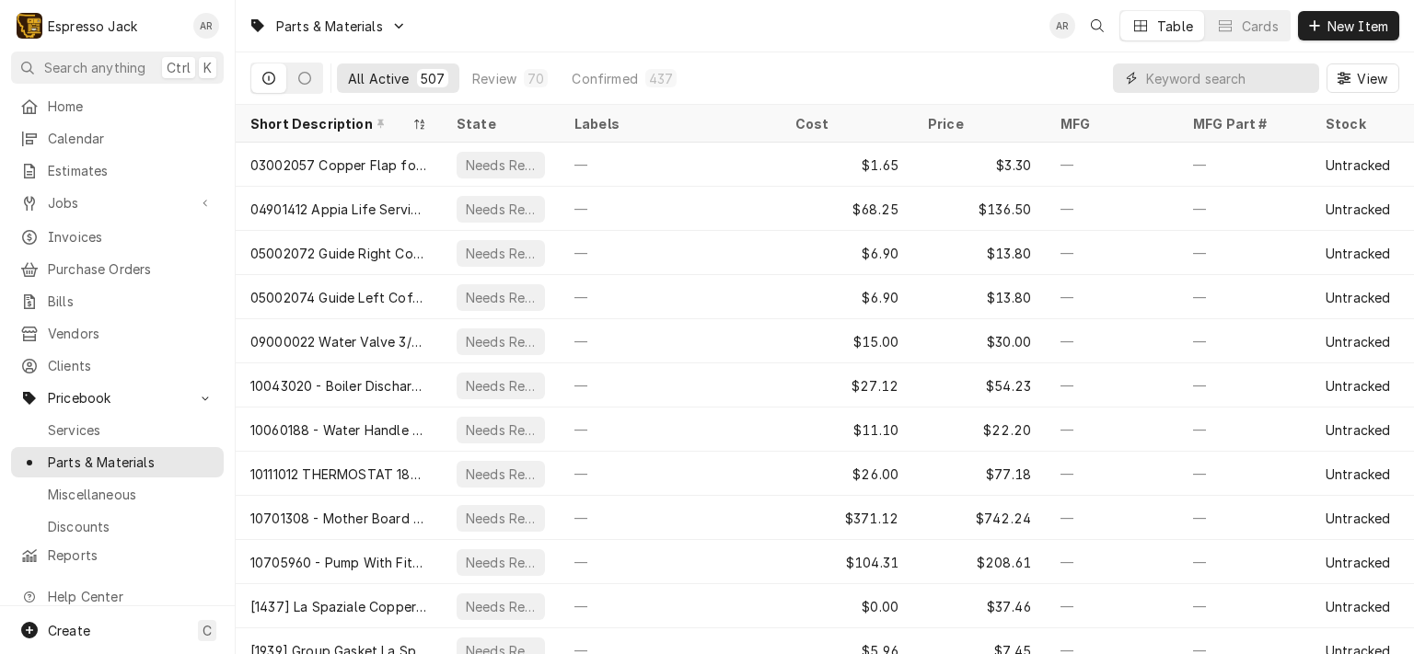
click at [1182, 85] on input "Dynamic Content Wrapper" at bounding box center [1228, 78] width 164 height 29
paste input "LMSW64D2T"
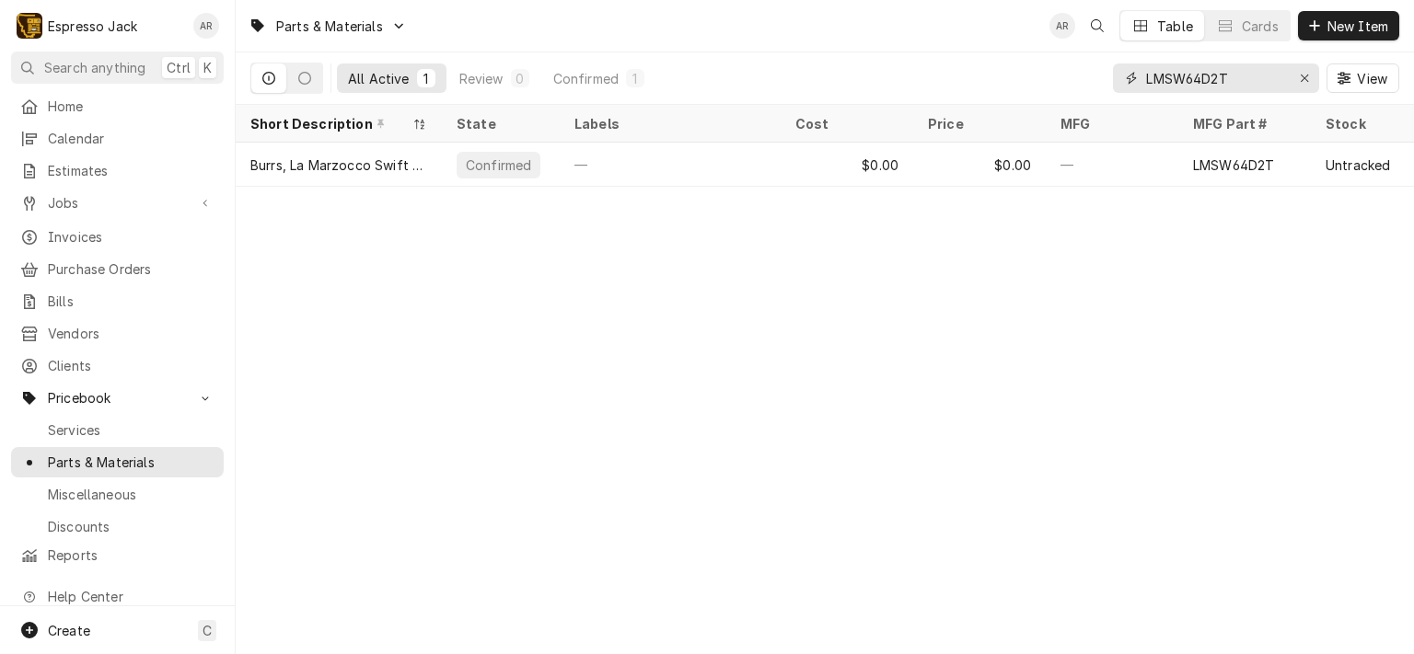
type input "LMSW64D2T"
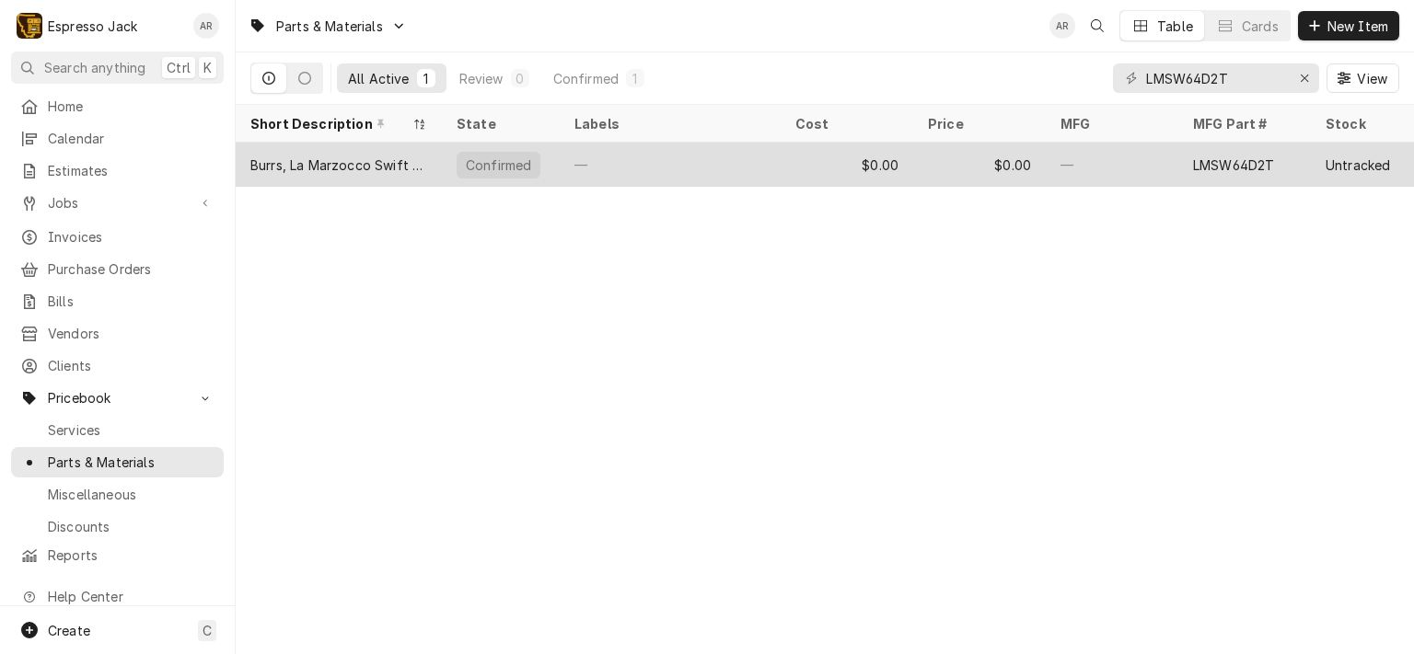
click at [376, 161] on div "Burrs, La Marzocco Swift 64mm, Titanium Nitride Coating." at bounding box center [338, 165] width 177 height 19
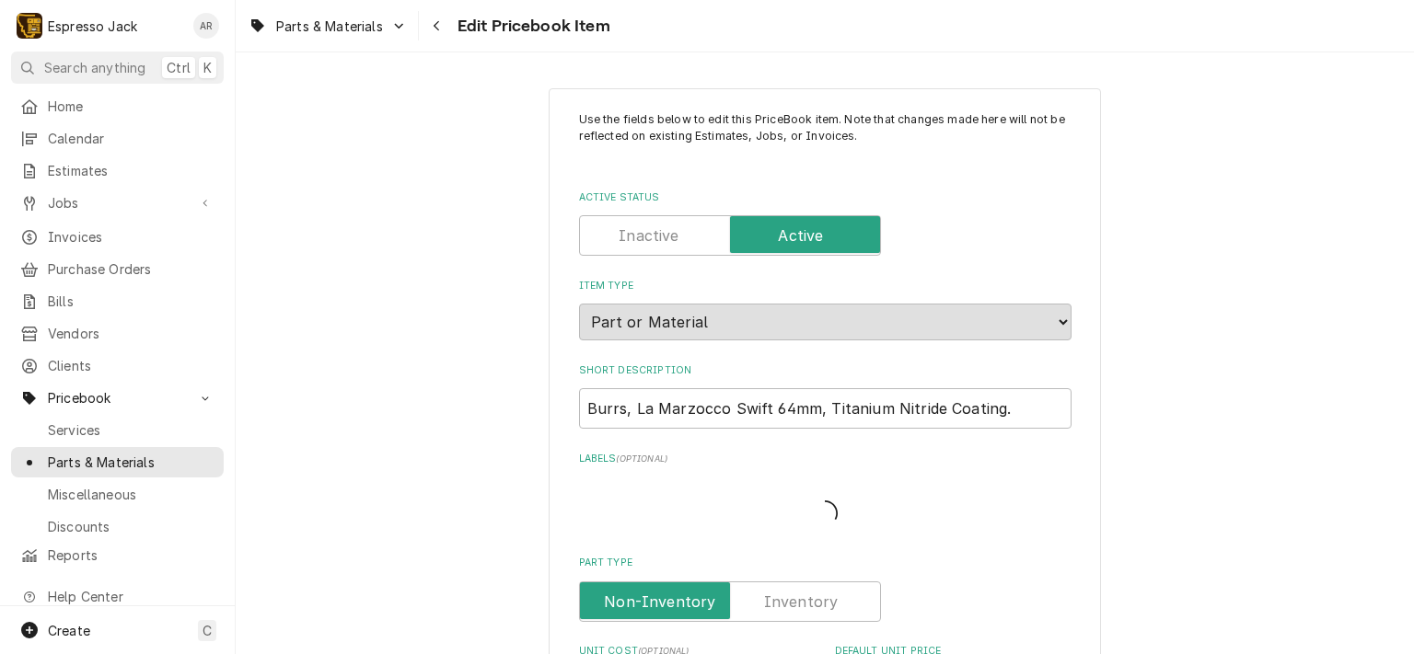
type textarea "x"
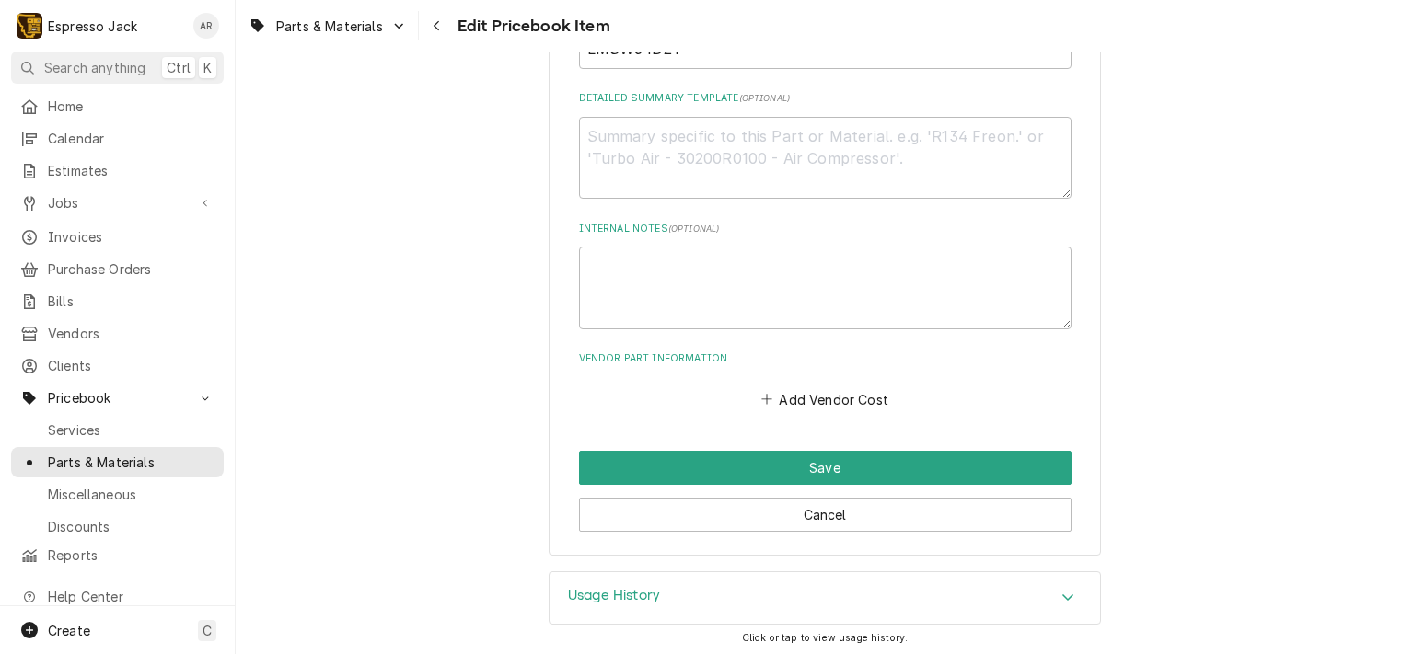
scroll to position [575, 0]
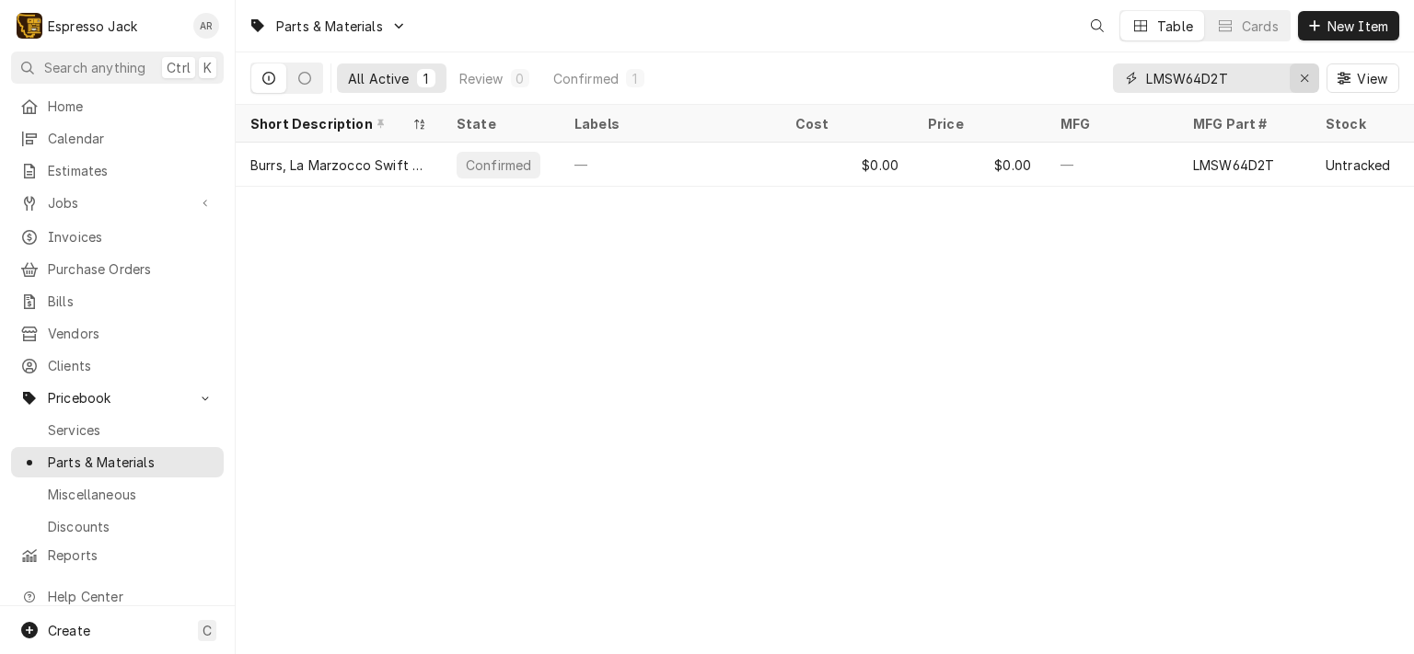
click at [1300, 76] on icon "Erase input" at bounding box center [1305, 78] width 10 height 13
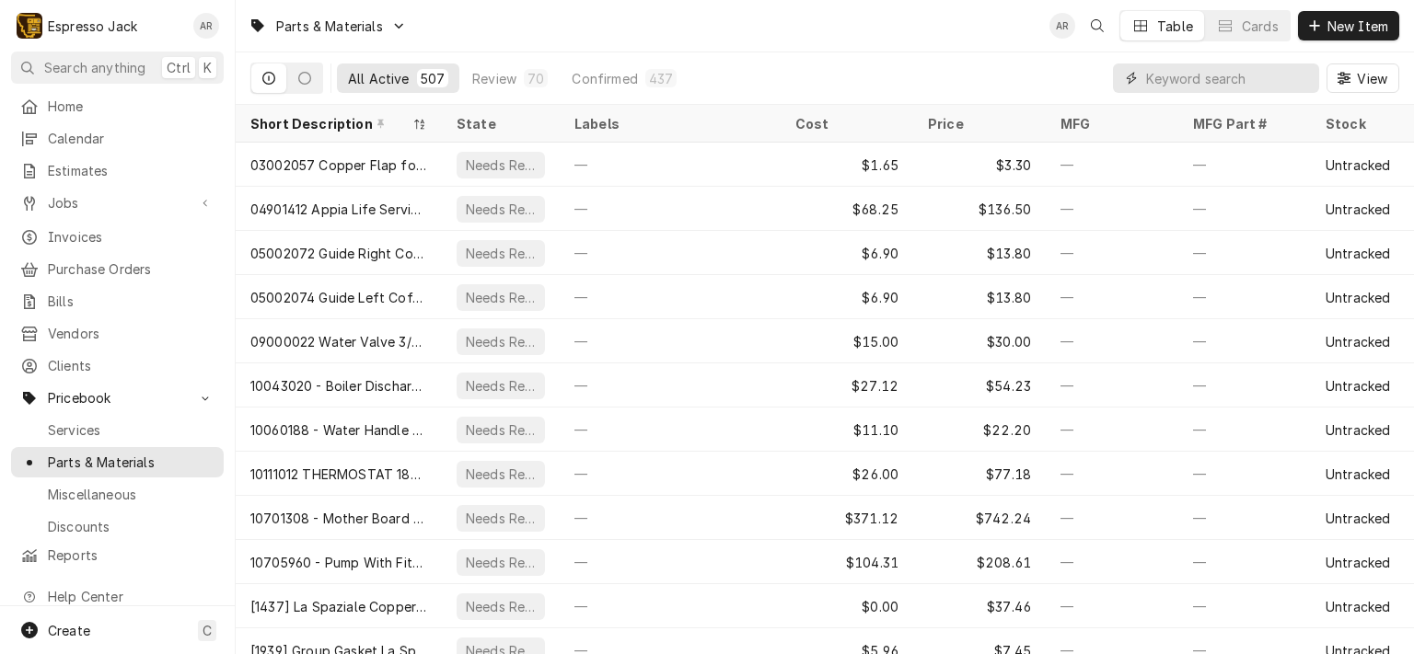
paste input "MZKONY63EL"
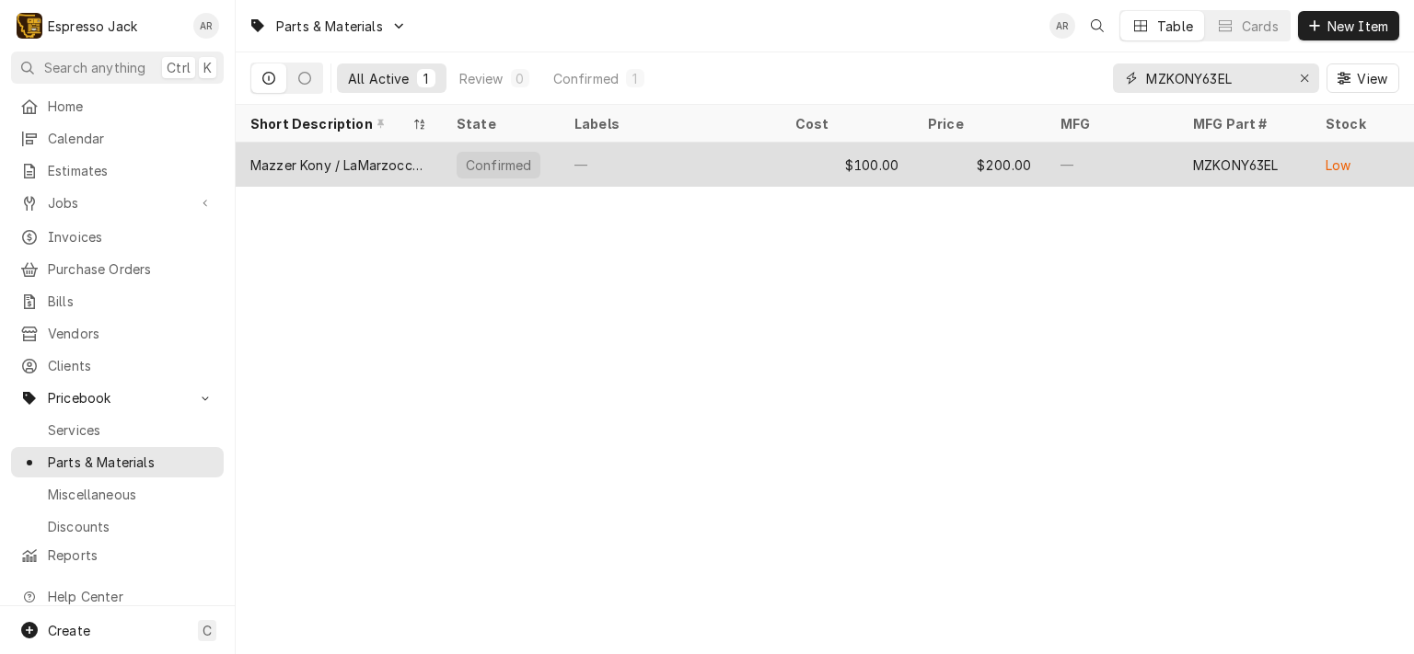
type input "MZKONY63EL"
click at [354, 158] on div "Mazzer Kony / LaMarzocco Vulcano. Ø63mm conical. Extended Life [PERSON_NAME] Se…" at bounding box center [338, 165] width 177 height 19
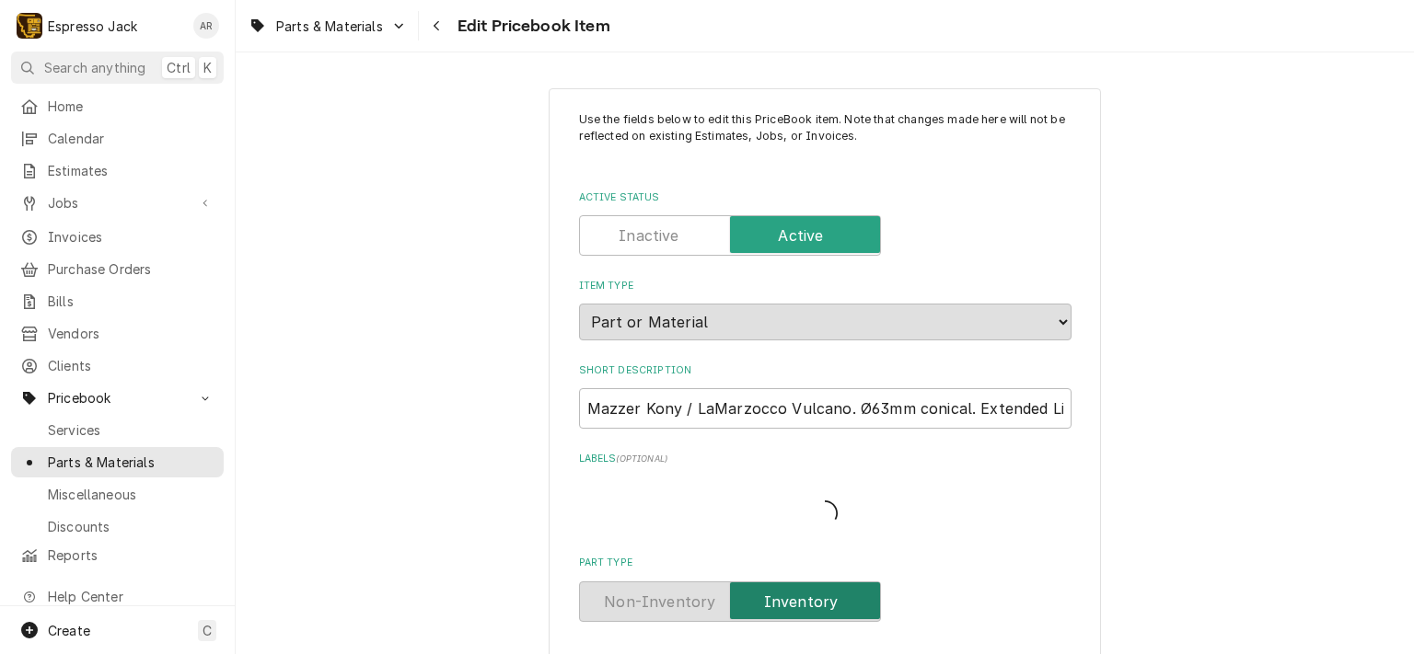
type textarea "x"
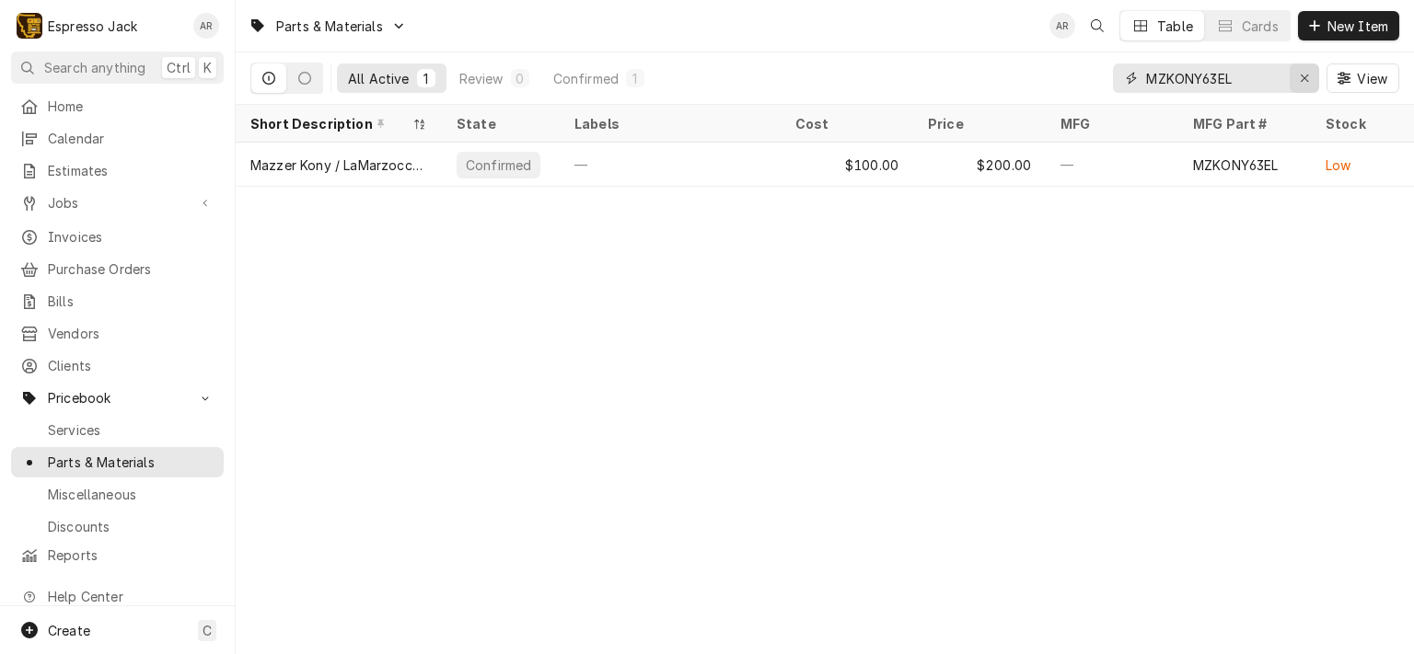
click at [1305, 69] on div "Erase input" at bounding box center [1304, 78] width 18 height 18
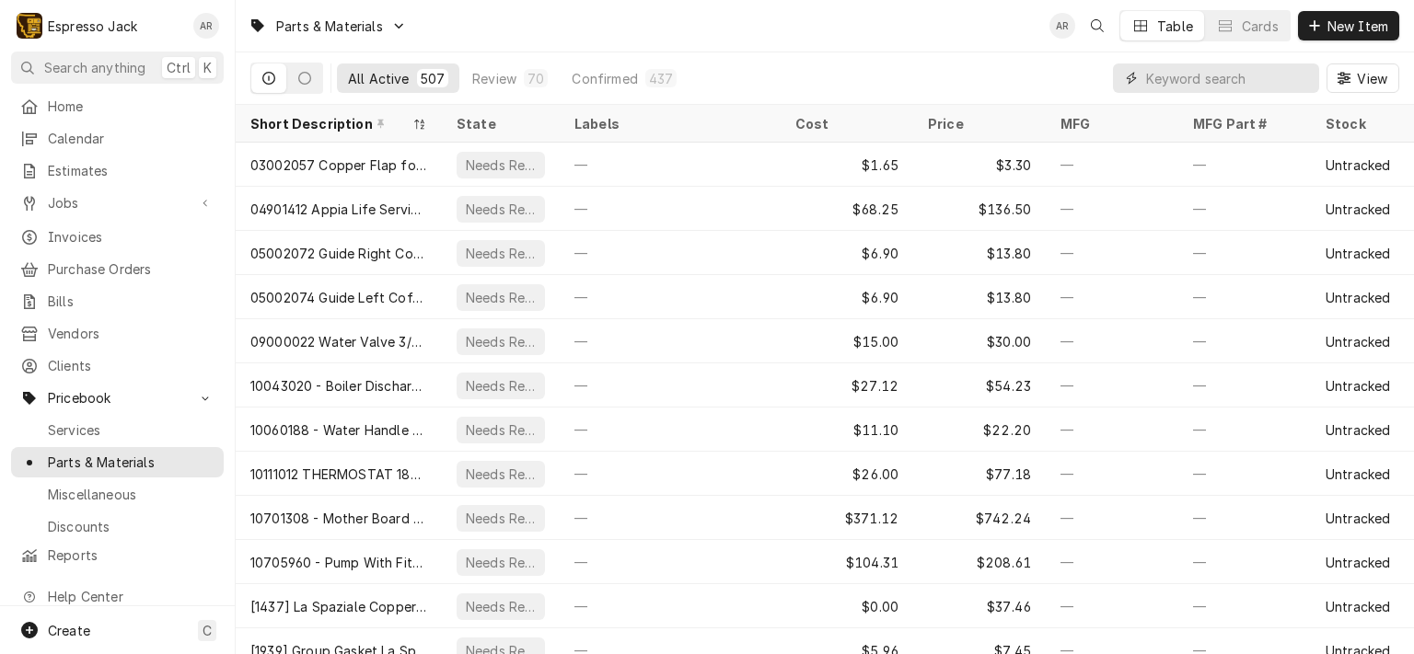
click at [1161, 81] on input "Dynamic Content Wrapper" at bounding box center [1228, 78] width 164 height 29
paste input "LMSW64D2T"
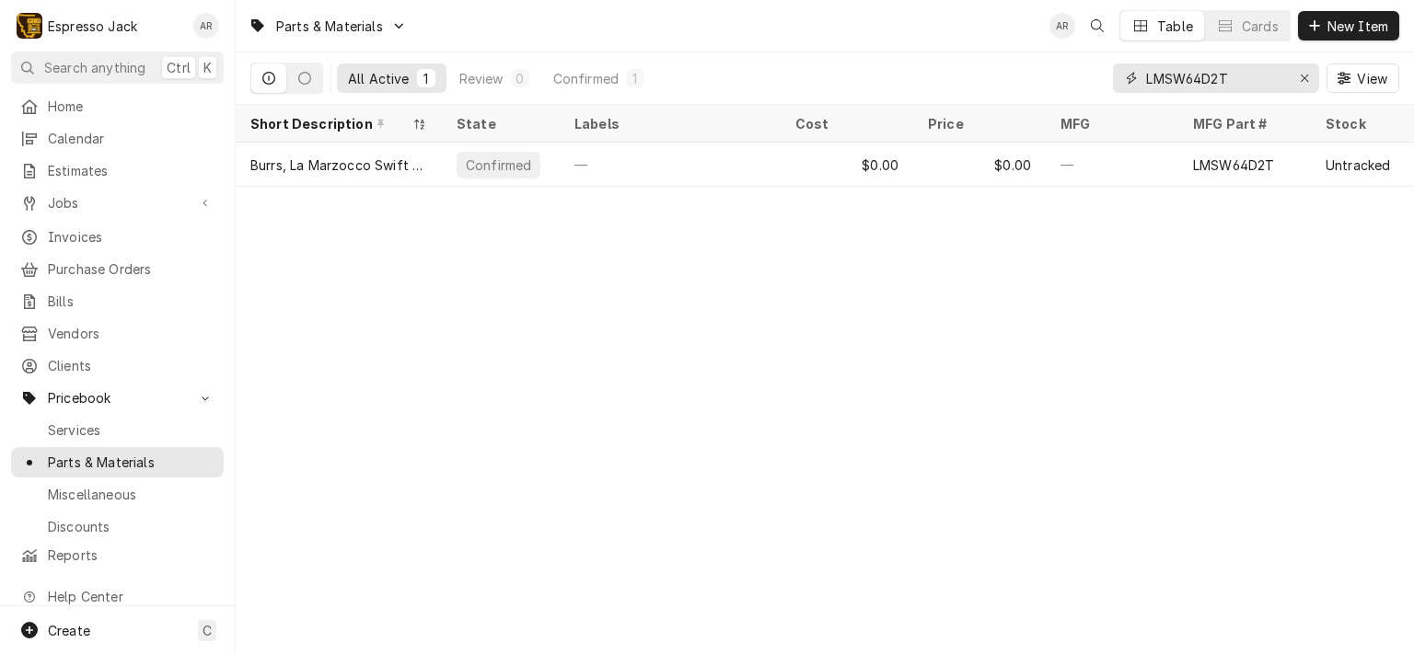
type input "LMSW64D2T"
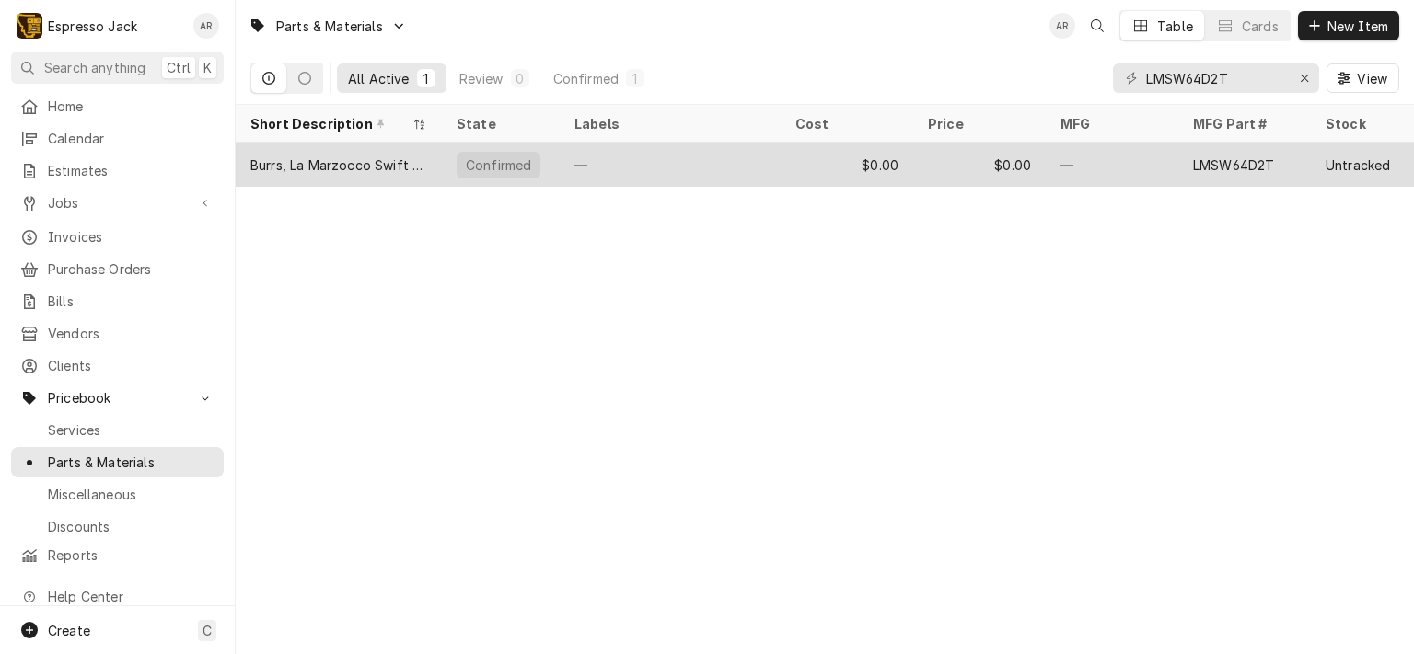
click at [686, 162] on div "—" at bounding box center [670, 165] width 221 height 44
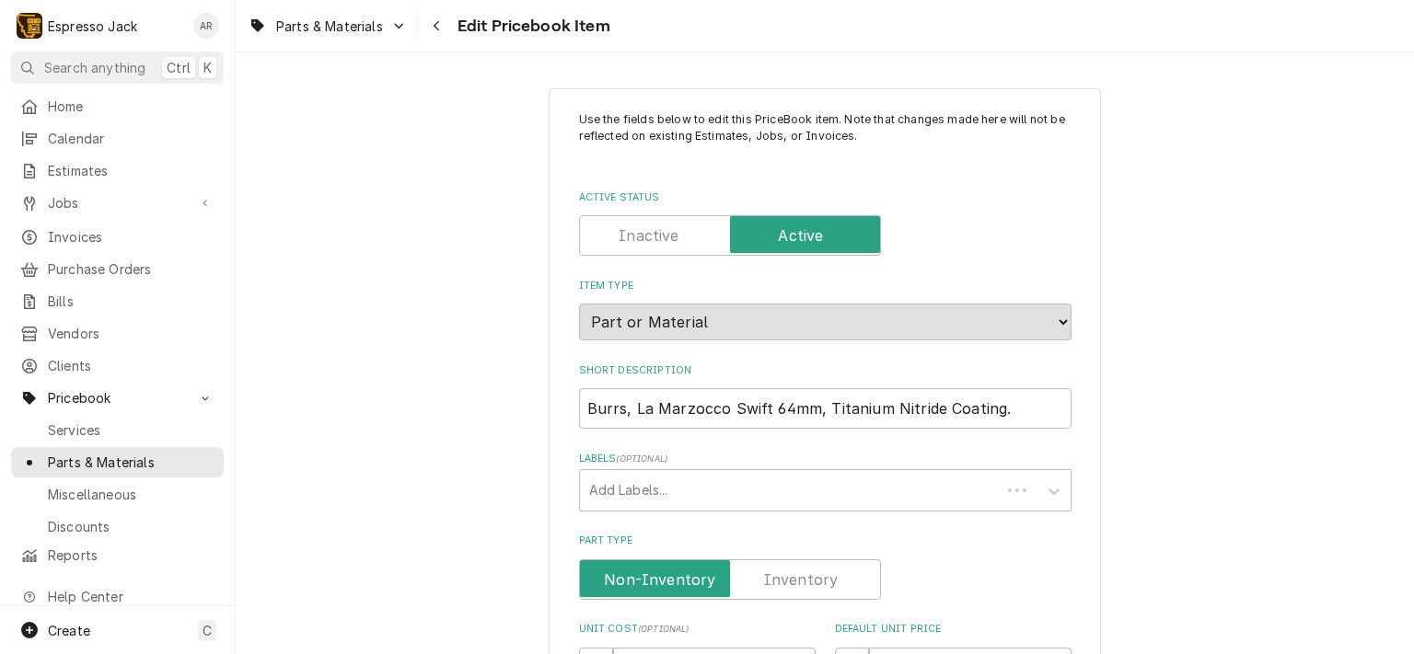
type textarea "x"
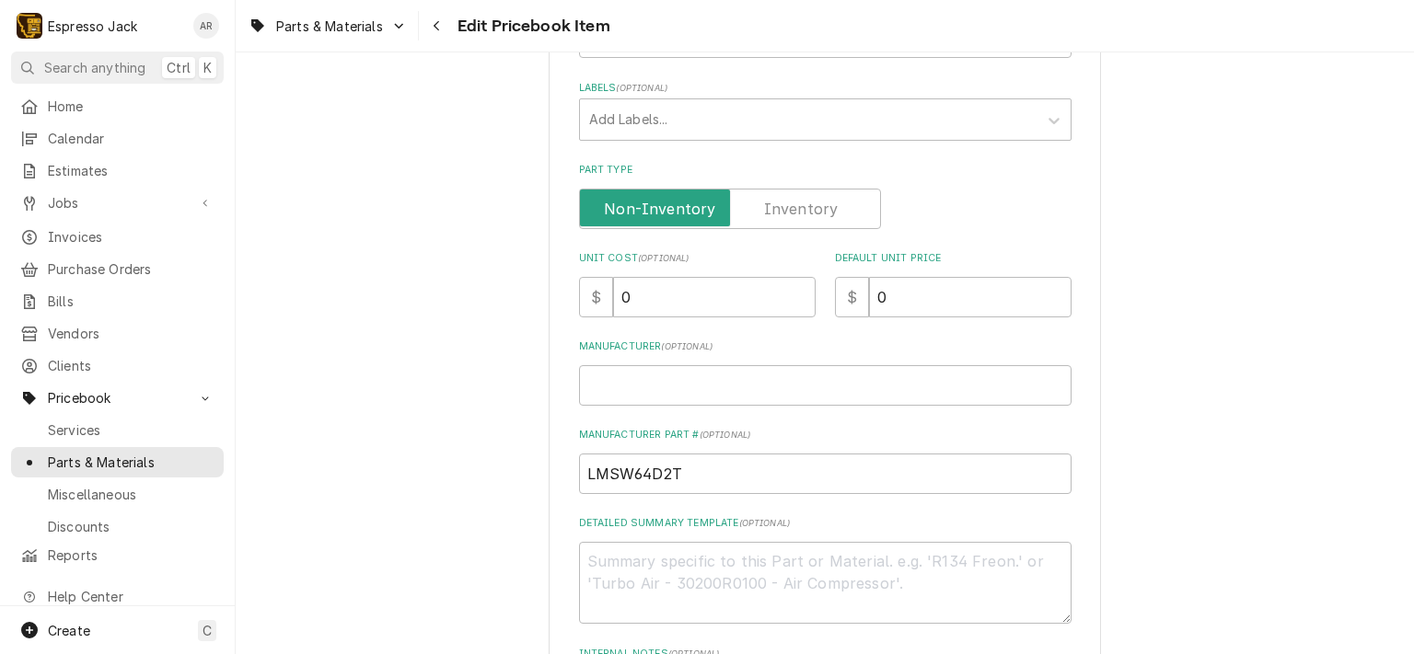
scroll to position [221, 0]
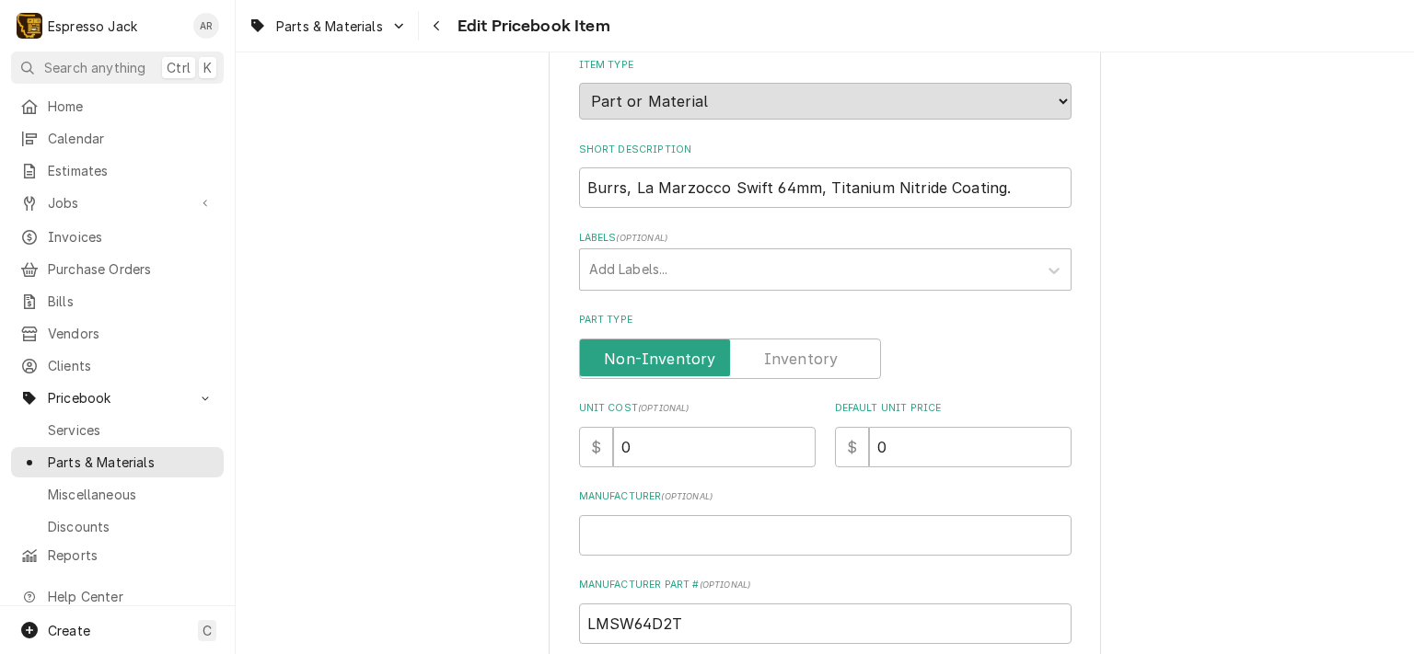
click at [806, 351] on label "Part Type" at bounding box center [730, 359] width 302 height 40
click at [806, 351] on input "Part Type" at bounding box center [729, 359] width 285 height 40
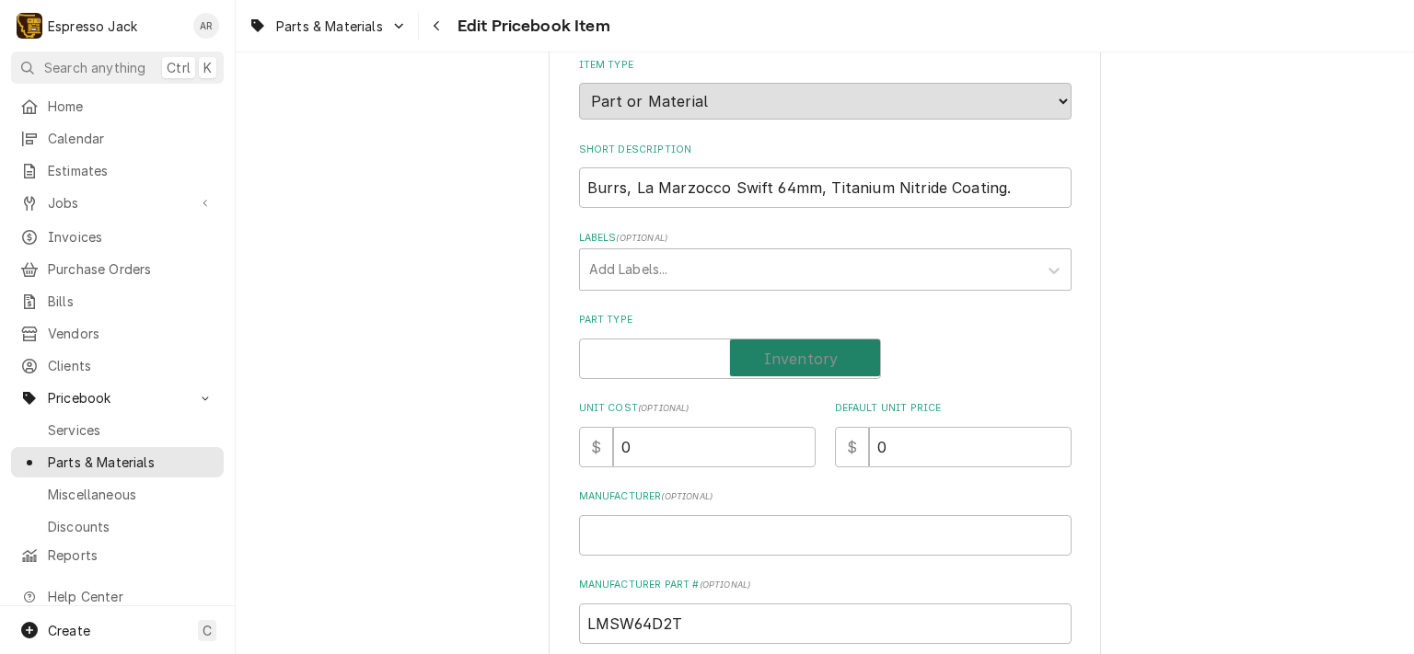
checkbox input "true"
type textarea "x"
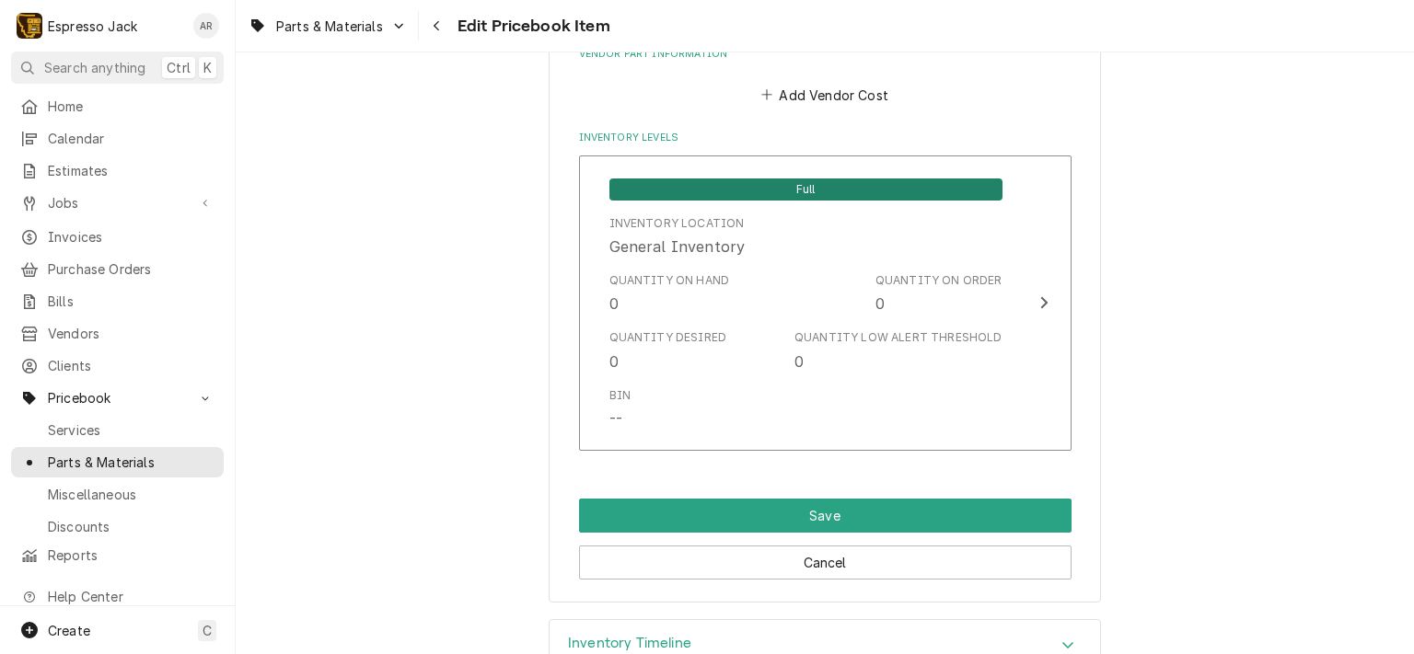
scroll to position [1104, 0]
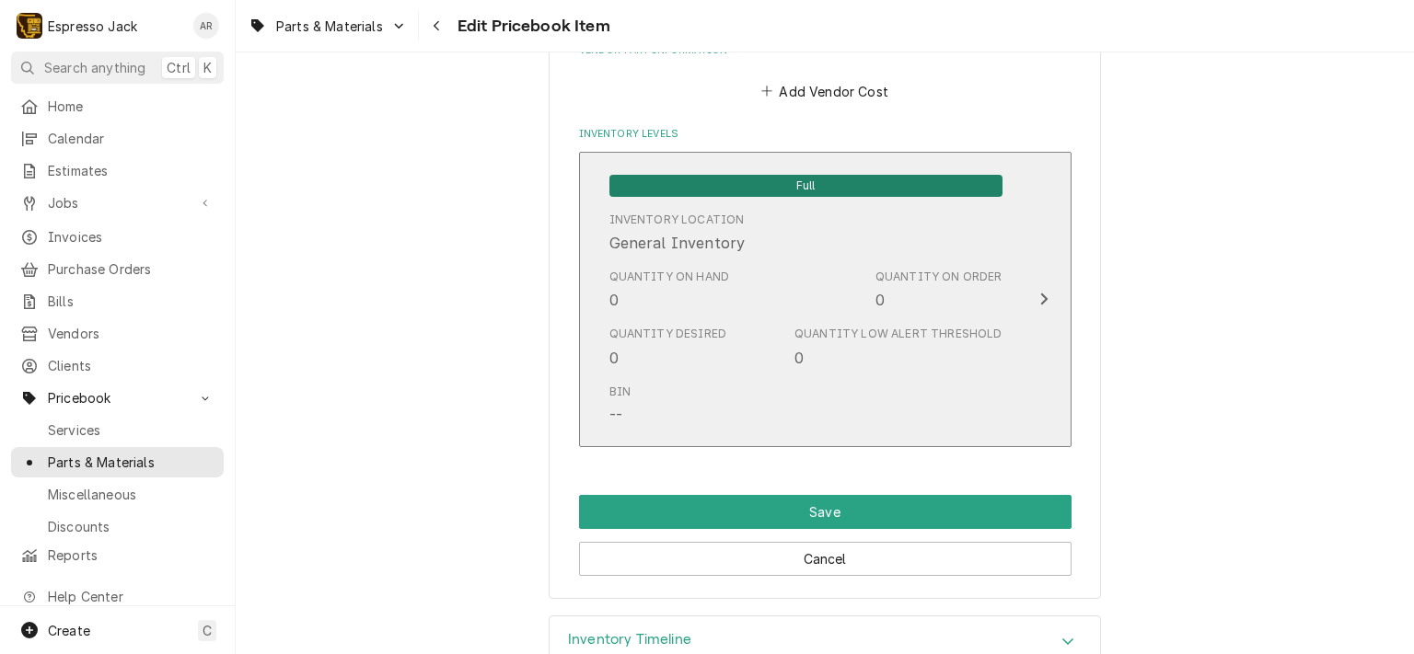
click at [1039, 295] on icon "Update Inventory Level" at bounding box center [1043, 299] width 9 height 15
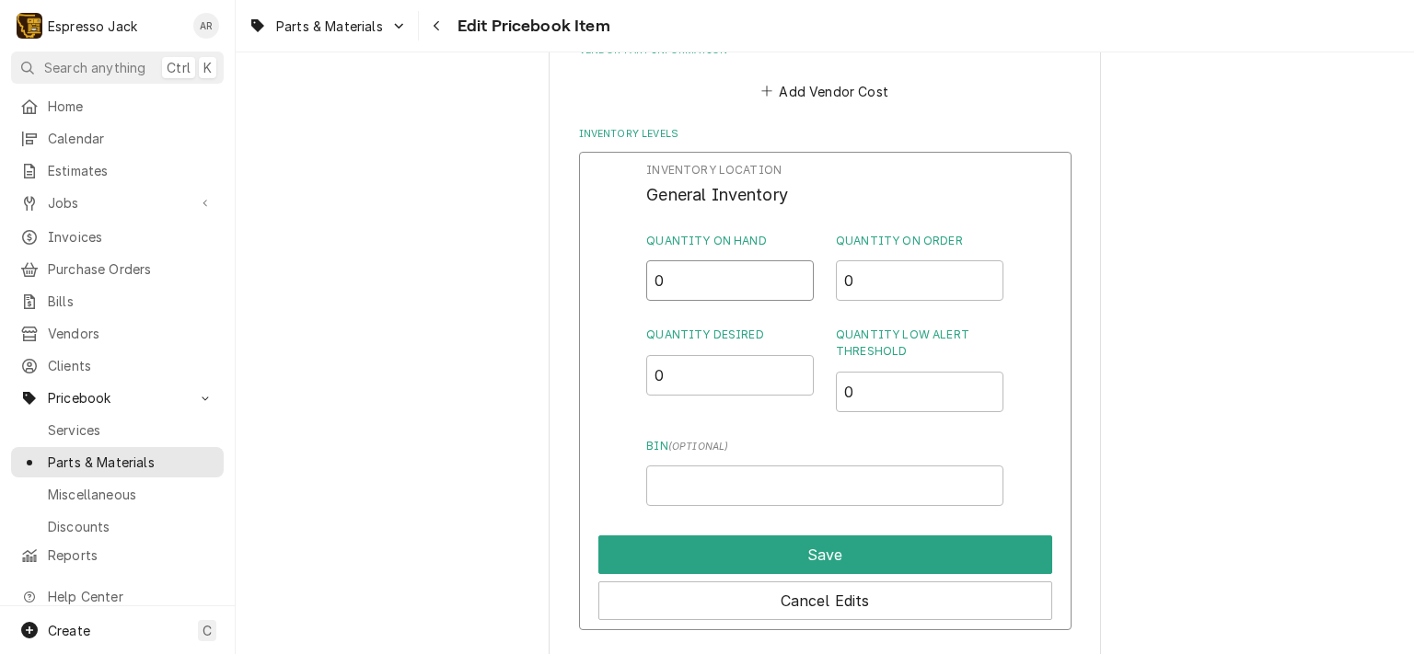
drag, startPoint x: 685, startPoint y: 272, endPoint x: 672, endPoint y: 272, distance: 12.9
click at [672, 272] on input "0" at bounding box center [730, 280] width 168 height 40
click at [792, 275] on input "0.5" at bounding box center [730, 280] width 168 height 40
click at [792, 275] on input "1" at bounding box center [730, 280] width 168 height 40
click at [792, 275] on input "1.5" at bounding box center [730, 280] width 168 height 40
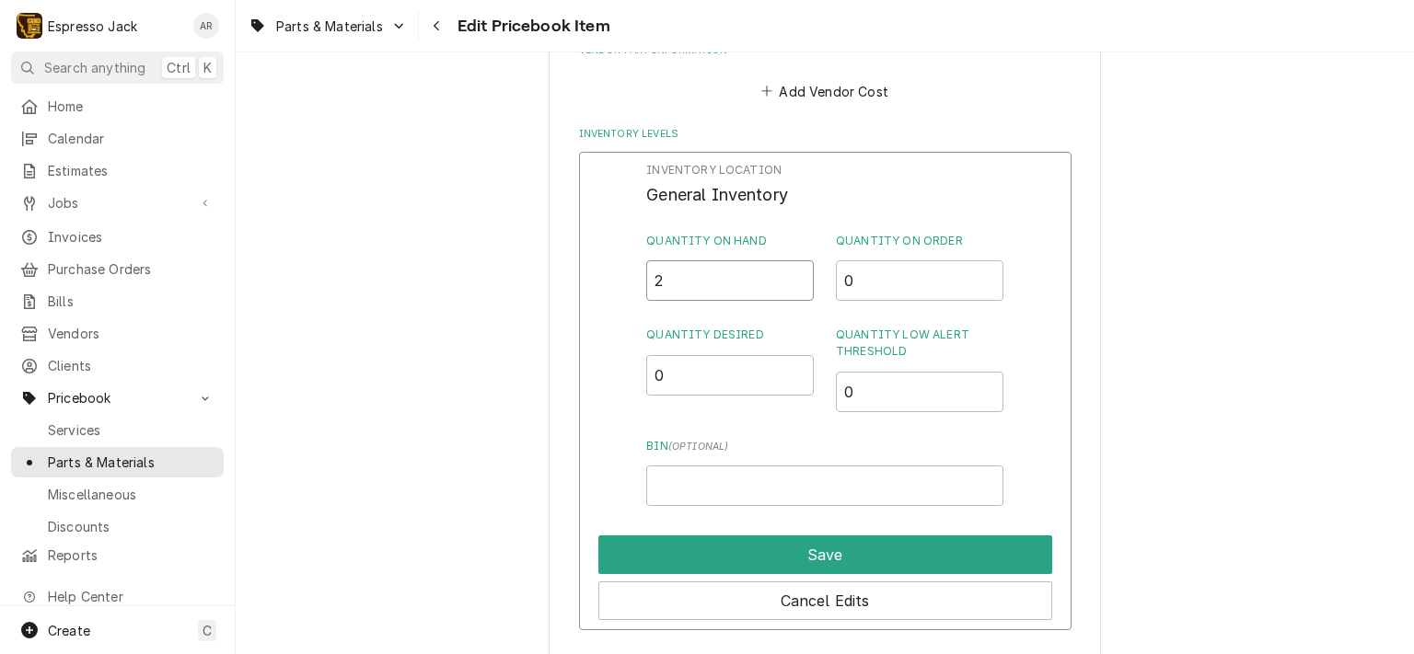
click at [792, 275] on input "2" at bounding box center [730, 280] width 168 height 40
click at [792, 275] on input "2.5" at bounding box center [730, 280] width 168 height 40
click at [792, 275] on input "3" at bounding box center [730, 280] width 168 height 40
click at [792, 275] on input "3.5" at bounding box center [730, 280] width 168 height 40
type input "4"
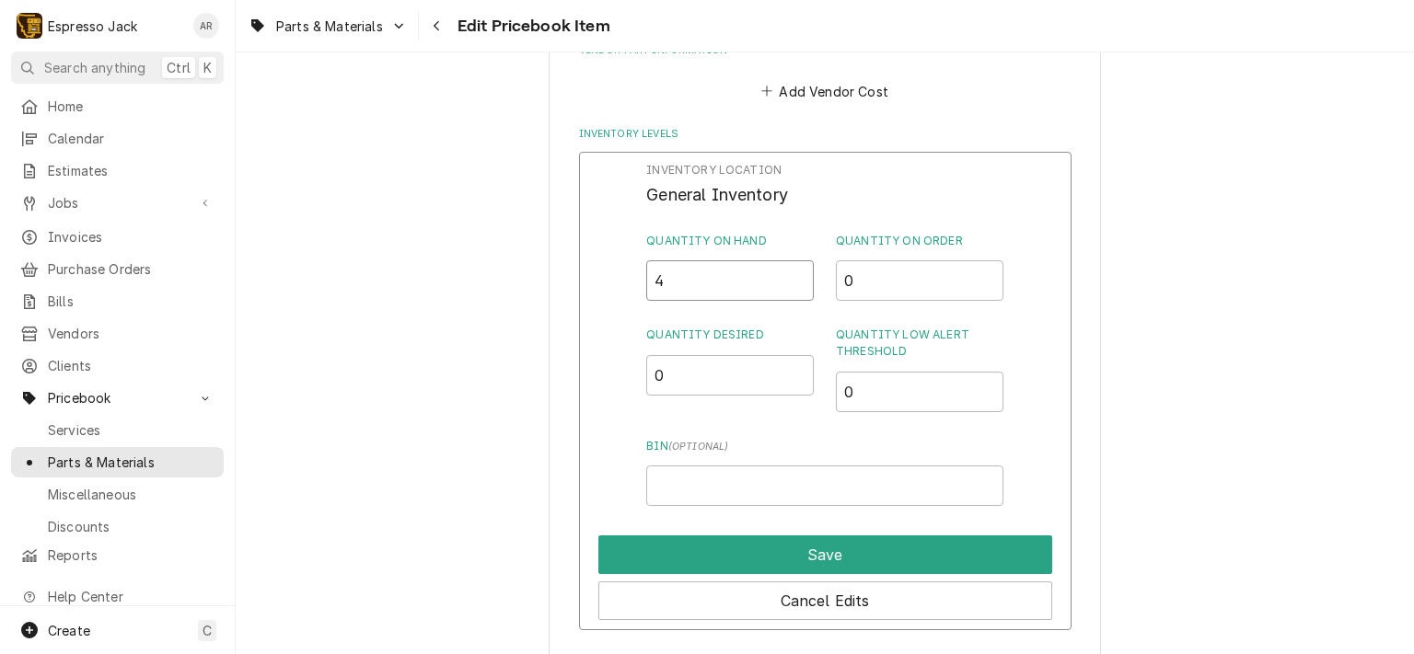
click at [792, 275] on input "4" at bounding box center [730, 280] width 168 height 40
drag, startPoint x: 665, startPoint y: 380, endPoint x: 614, endPoint y: 369, distance: 52.7
click at [614, 369] on div "Inventory Location General Inventory Quantity on Hand 4 Quantity on Order 0 Qua…" at bounding box center [825, 391] width 492 height 479
type input "4"
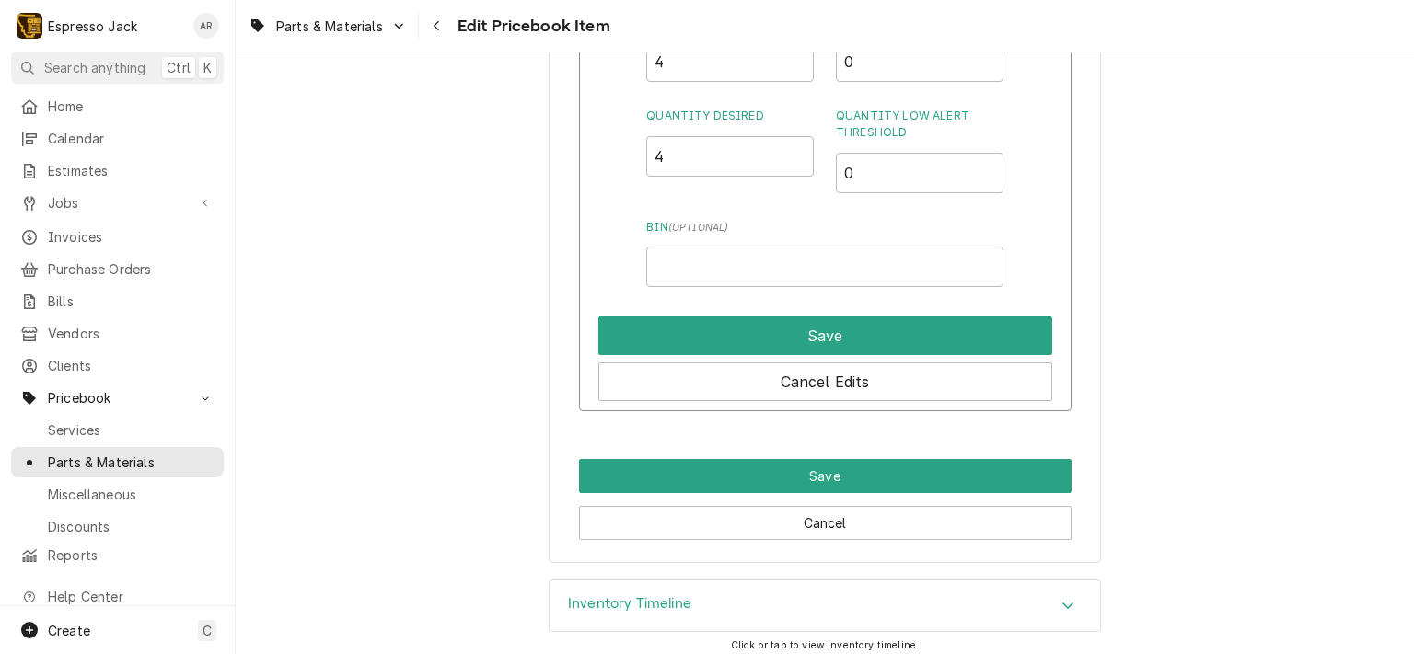
scroll to position [1325, 0]
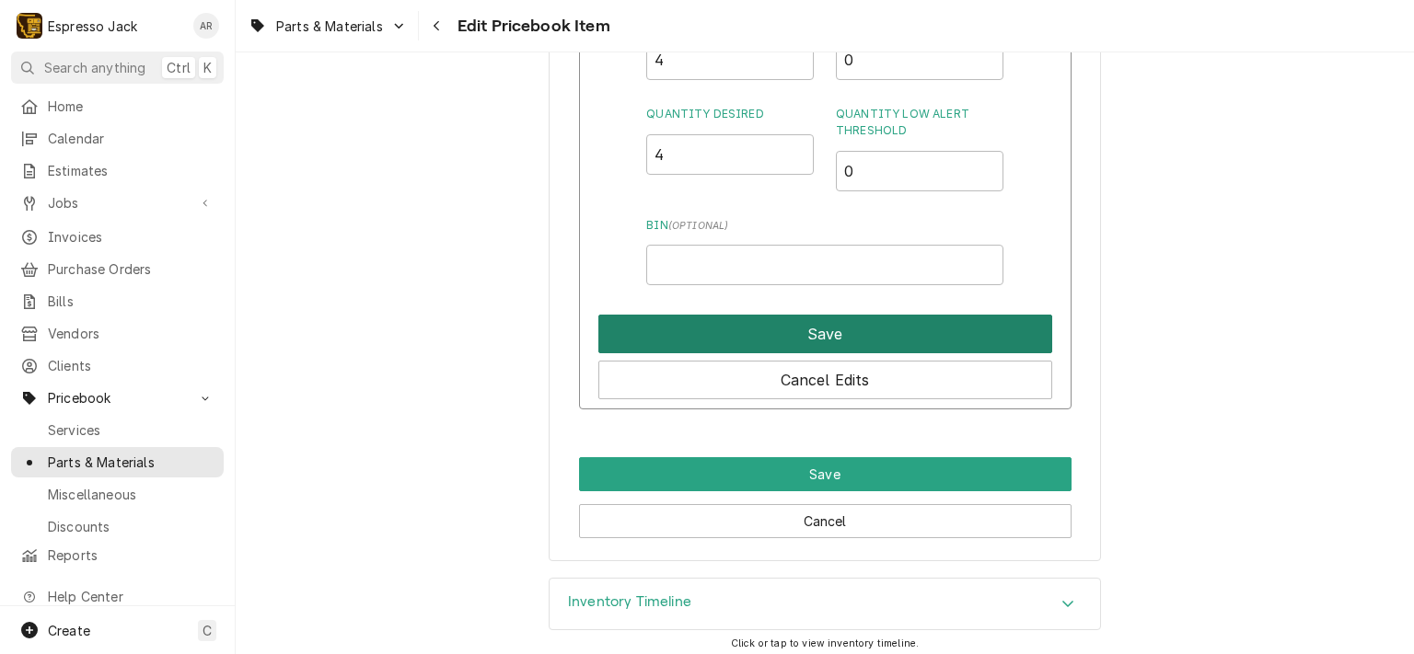
click at [858, 337] on button "Save" at bounding box center [825, 334] width 454 height 39
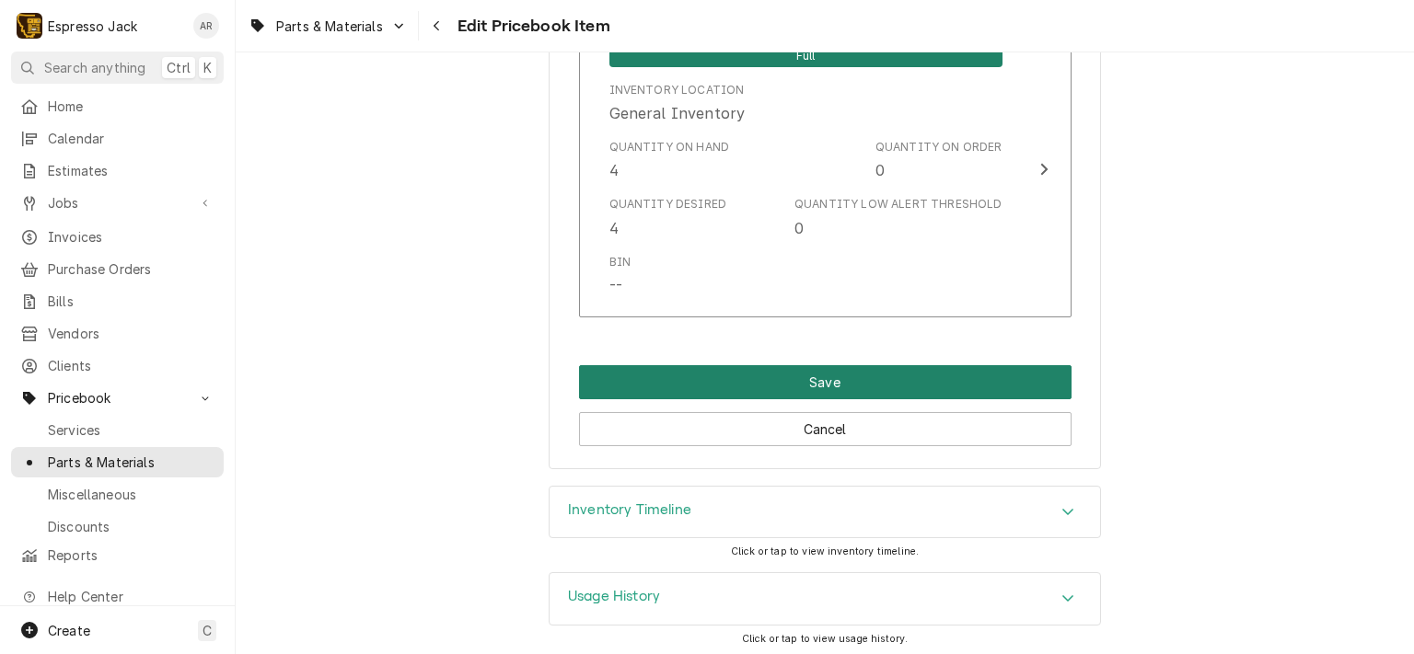
click at [843, 382] on button "Save" at bounding box center [825, 382] width 492 height 34
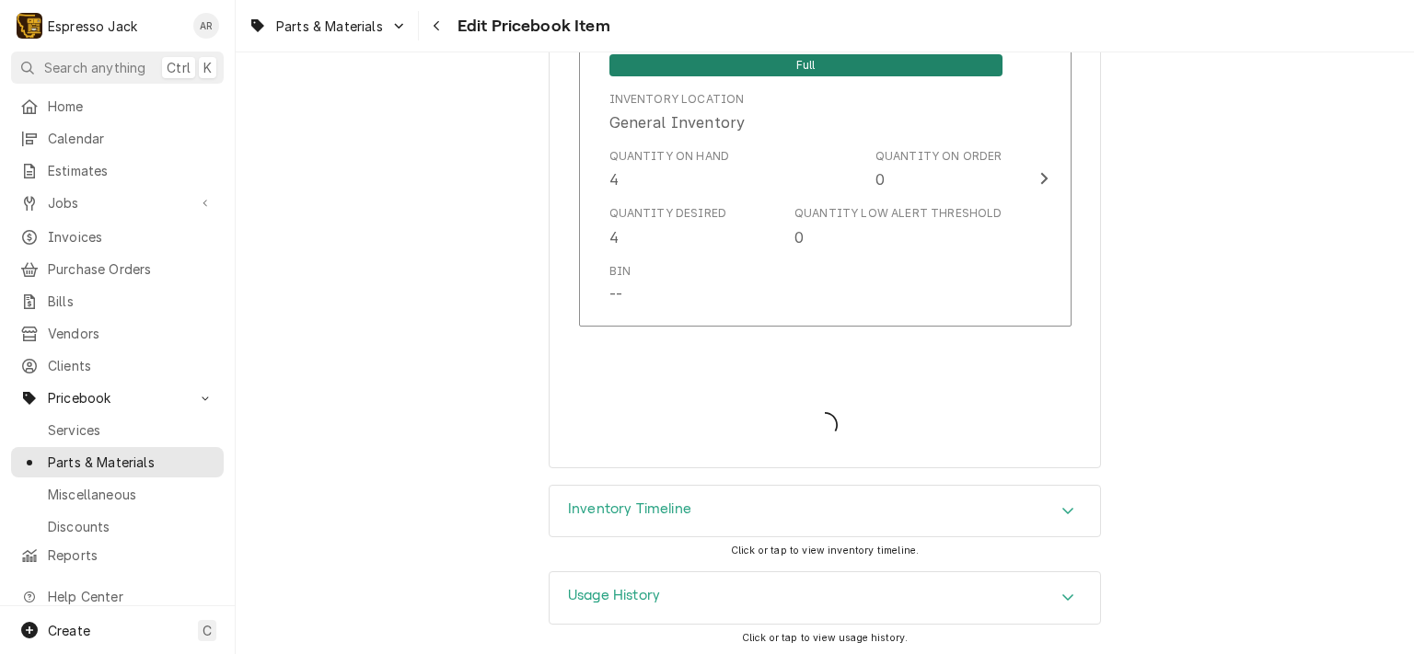
type textarea "x"
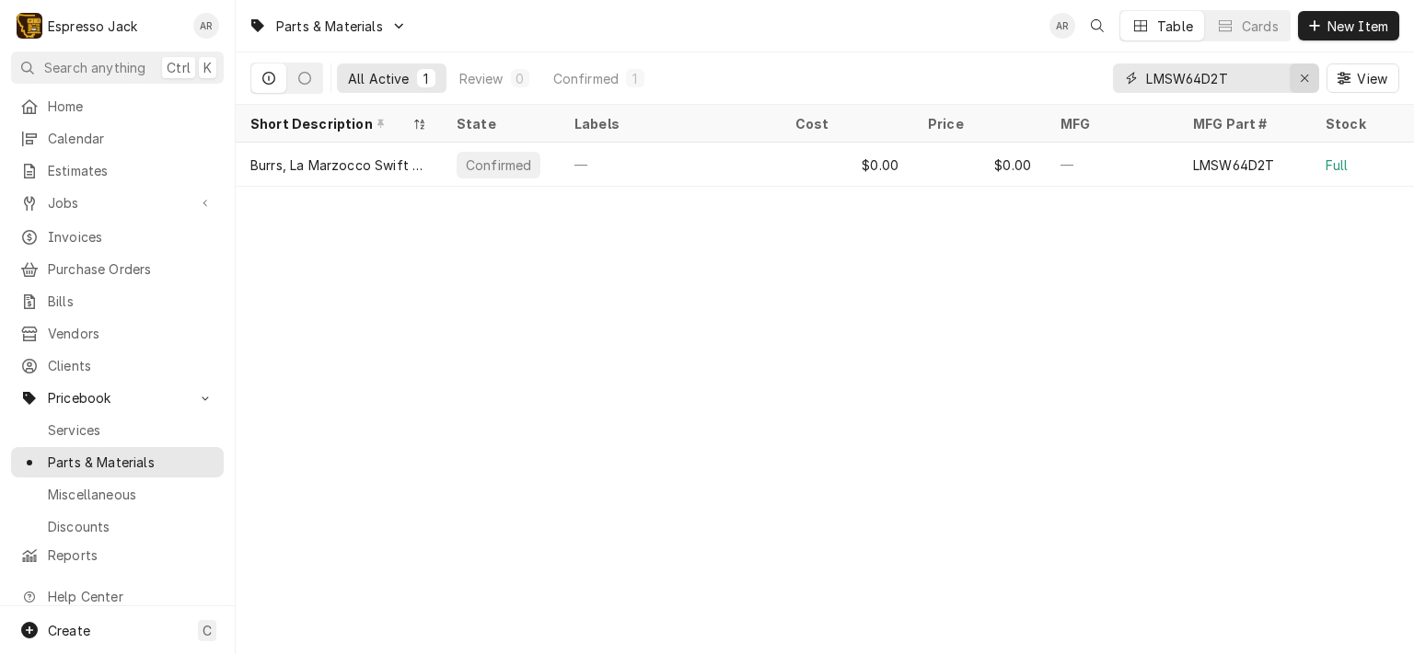
click at [1308, 80] on icon "Erase input" at bounding box center [1305, 78] width 10 height 13
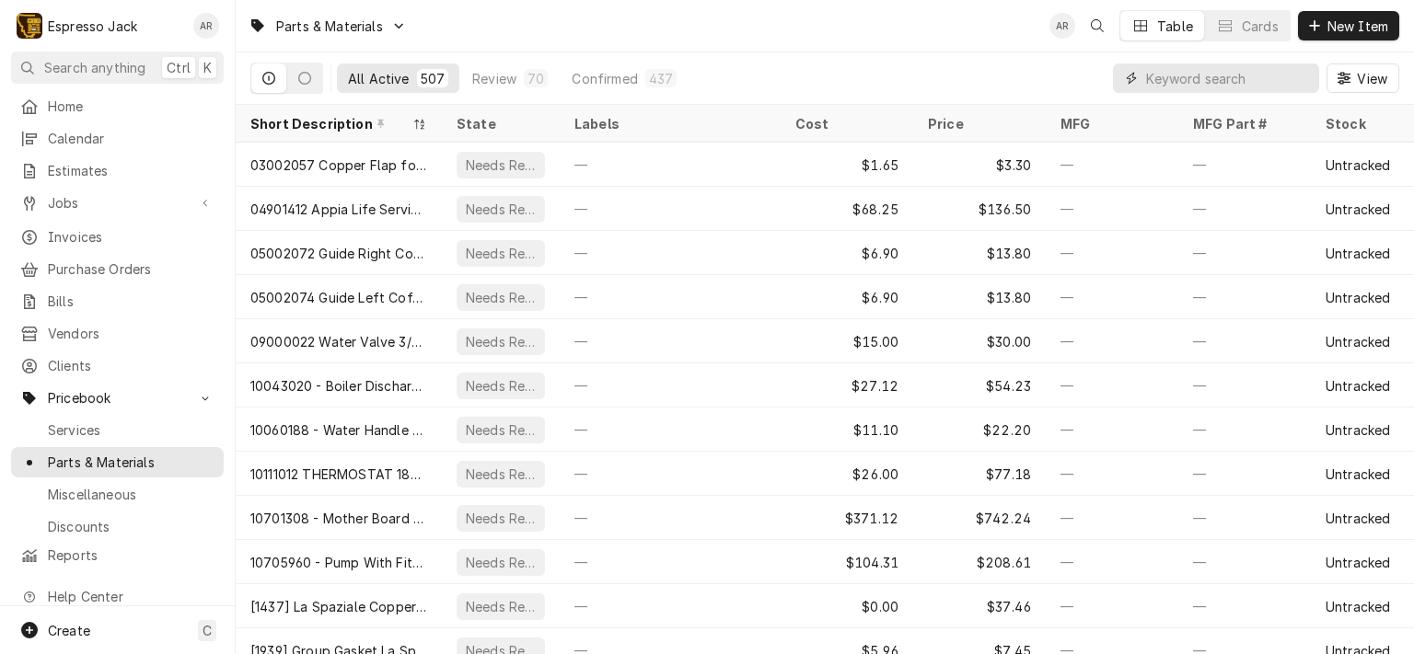
paste input "MZKONY63EL"
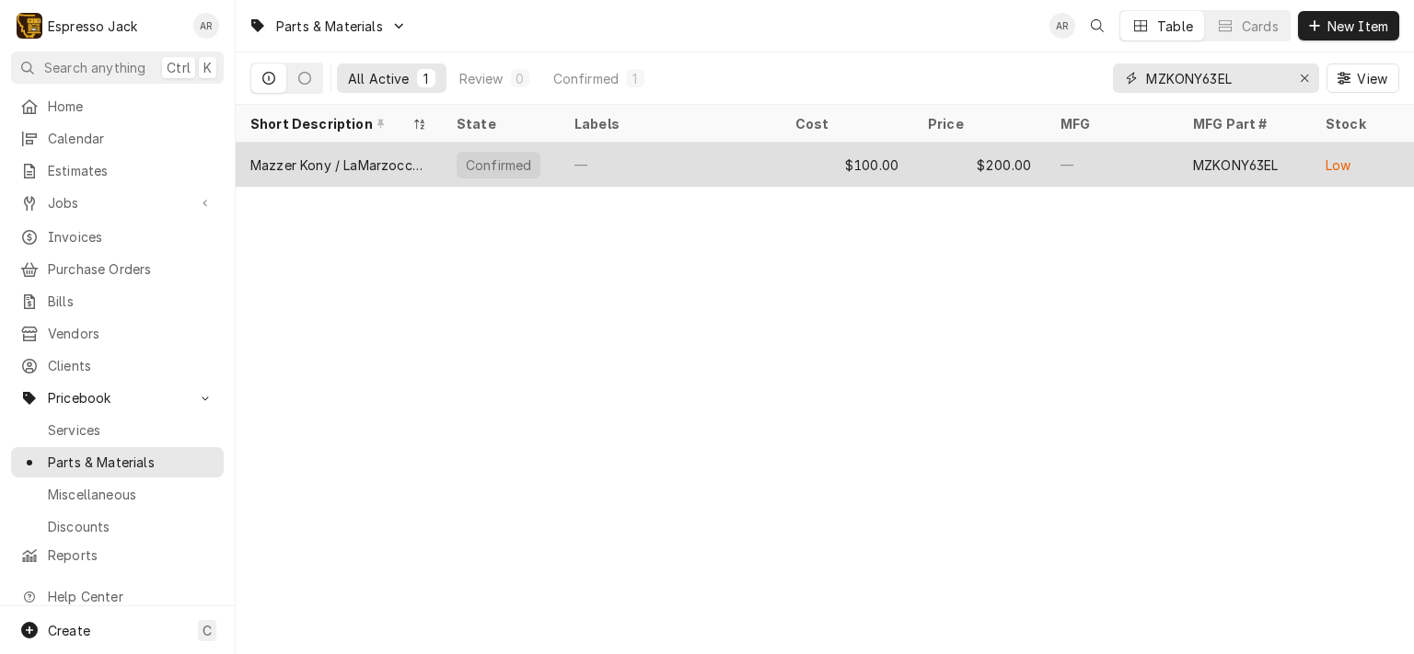
type input "MZKONY63EL"
click at [427, 158] on div "Mazzer Kony / LaMarzocco Vulcano. Ø63mm conical. Extended Life [PERSON_NAME] Se…" at bounding box center [339, 165] width 206 height 44
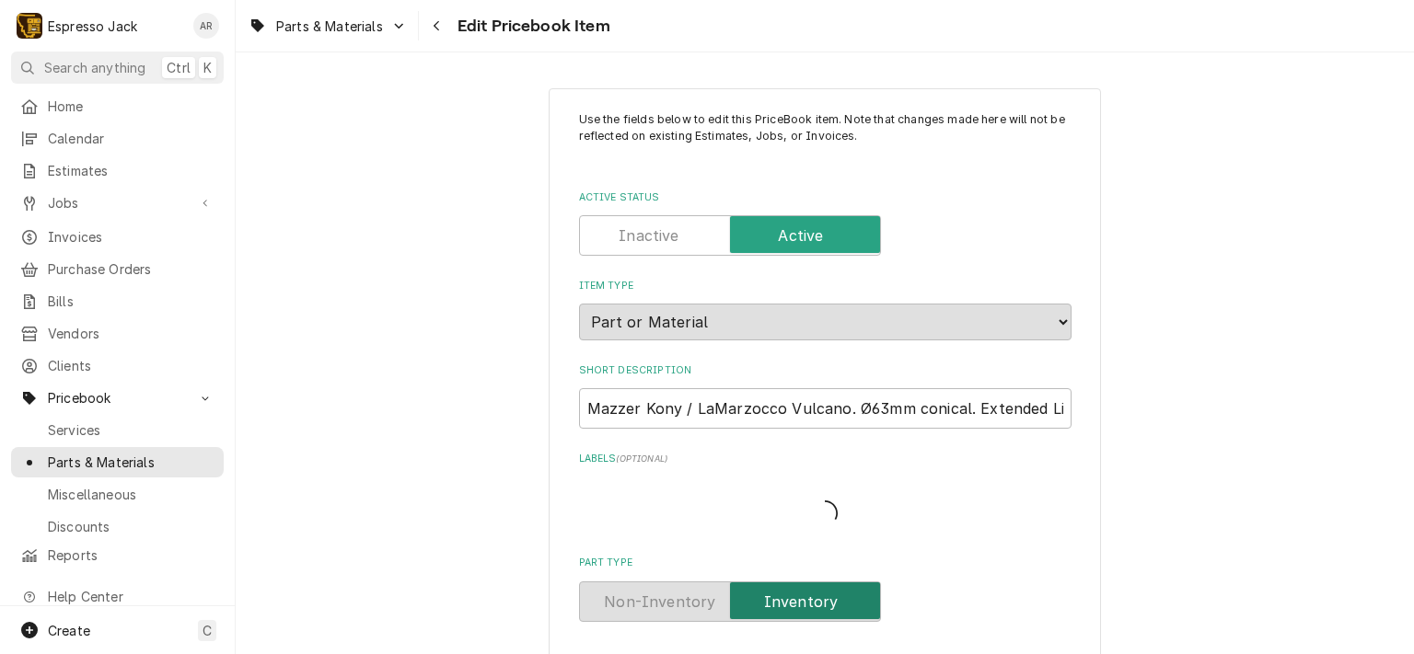
type textarea "x"
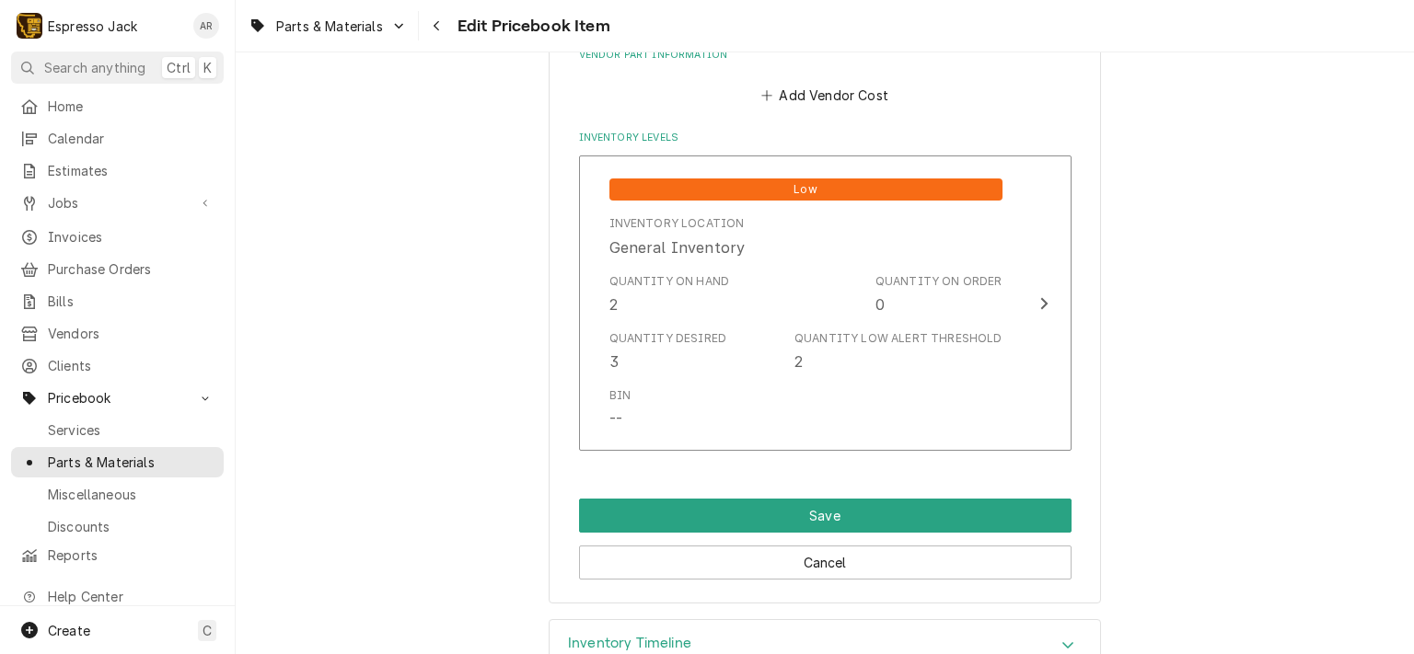
scroll to position [1215, 0]
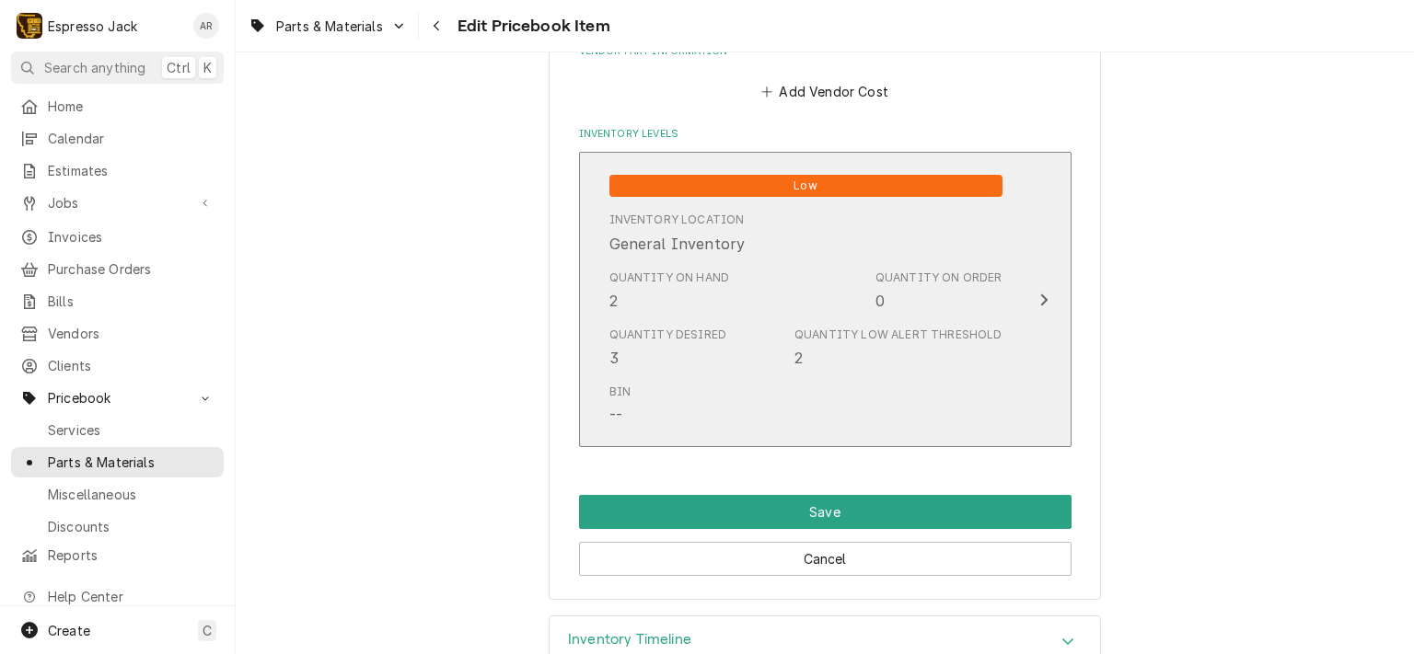
click at [1039, 297] on icon "Update Inventory Level" at bounding box center [1043, 300] width 9 height 15
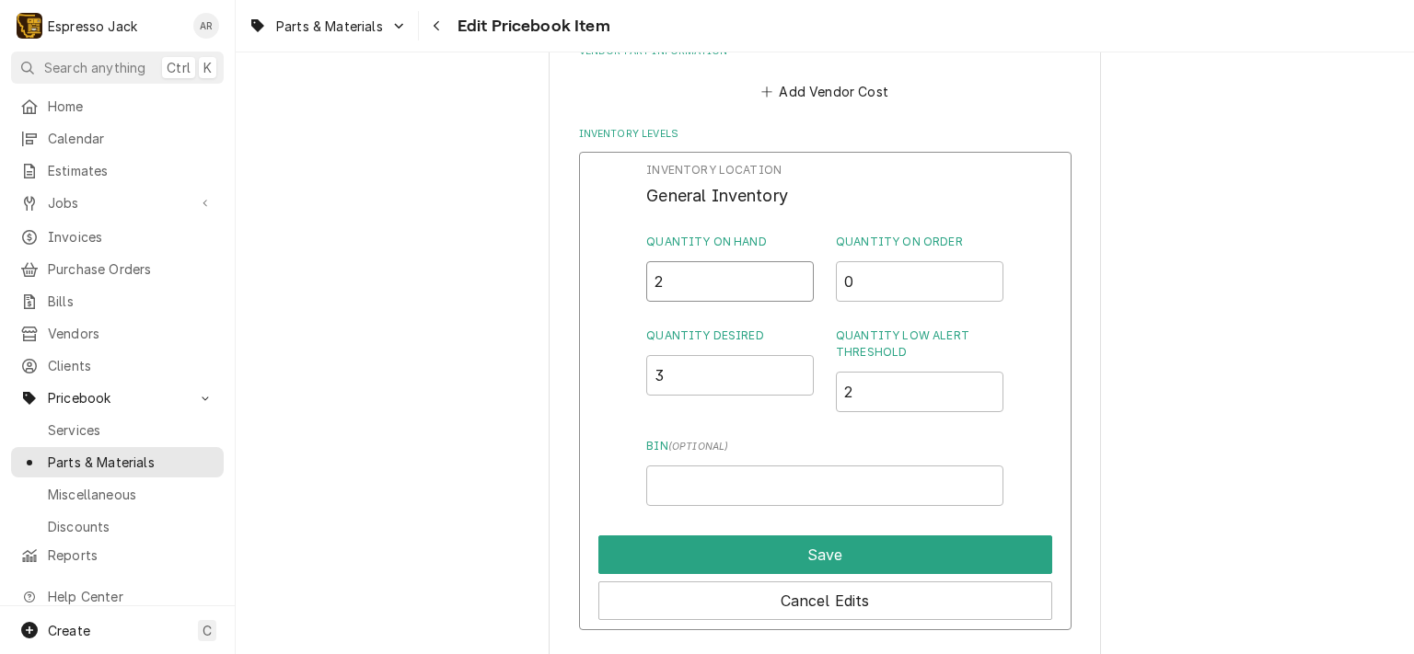
drag, startPoint x: 677, startPoint y: 275, endPoint x: 651, endPoint y: 271, distance: 27.1
click at [651, 271] on input "2" at bounding box center [730, 281] width 168 height 40
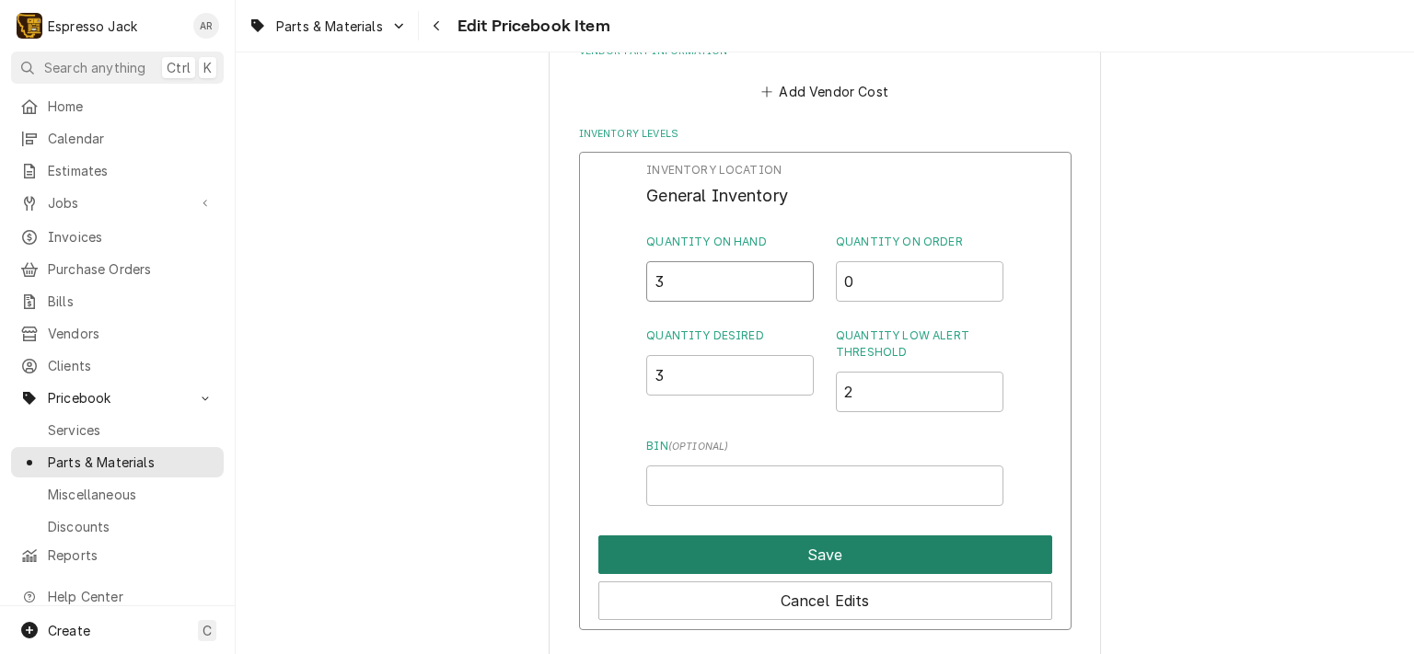
type input "3"
click at [825, 550] on button "Save" at bounding box center [825, 555] width 454 height 39
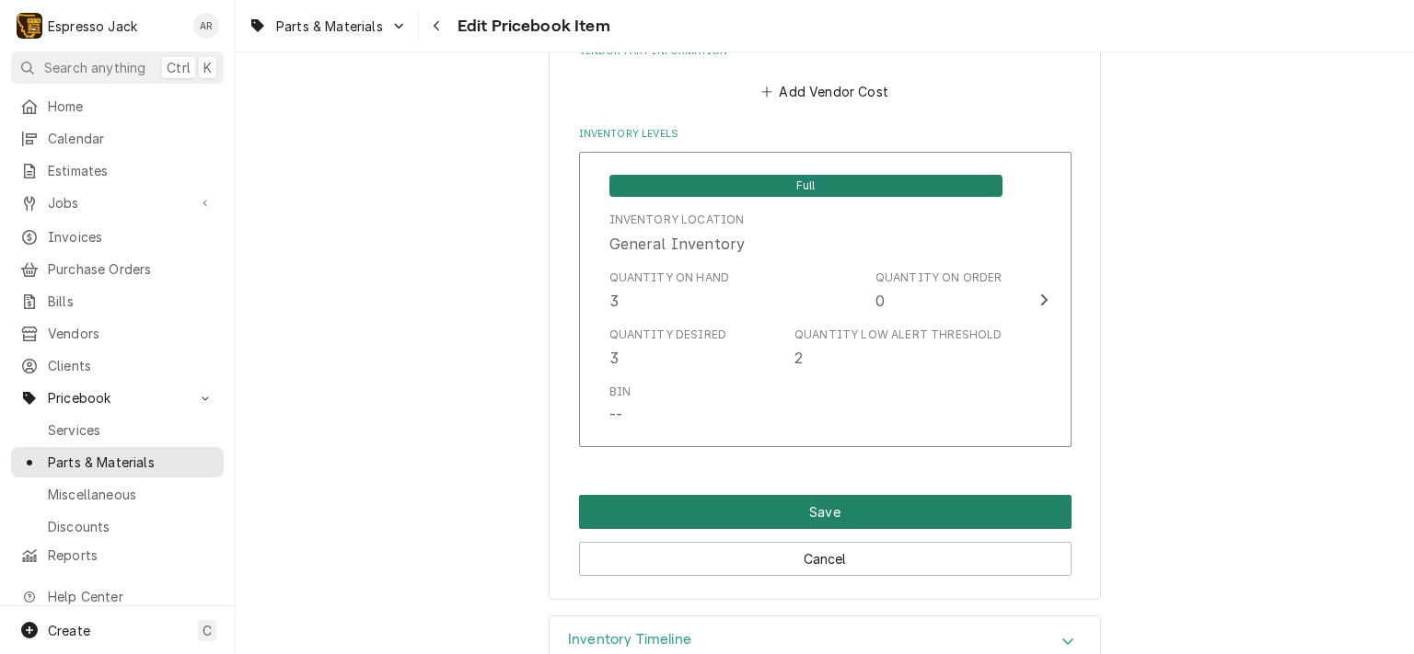
click at [801, 503] on button "Save" at bounding box center [825, 512] width 492 height 34
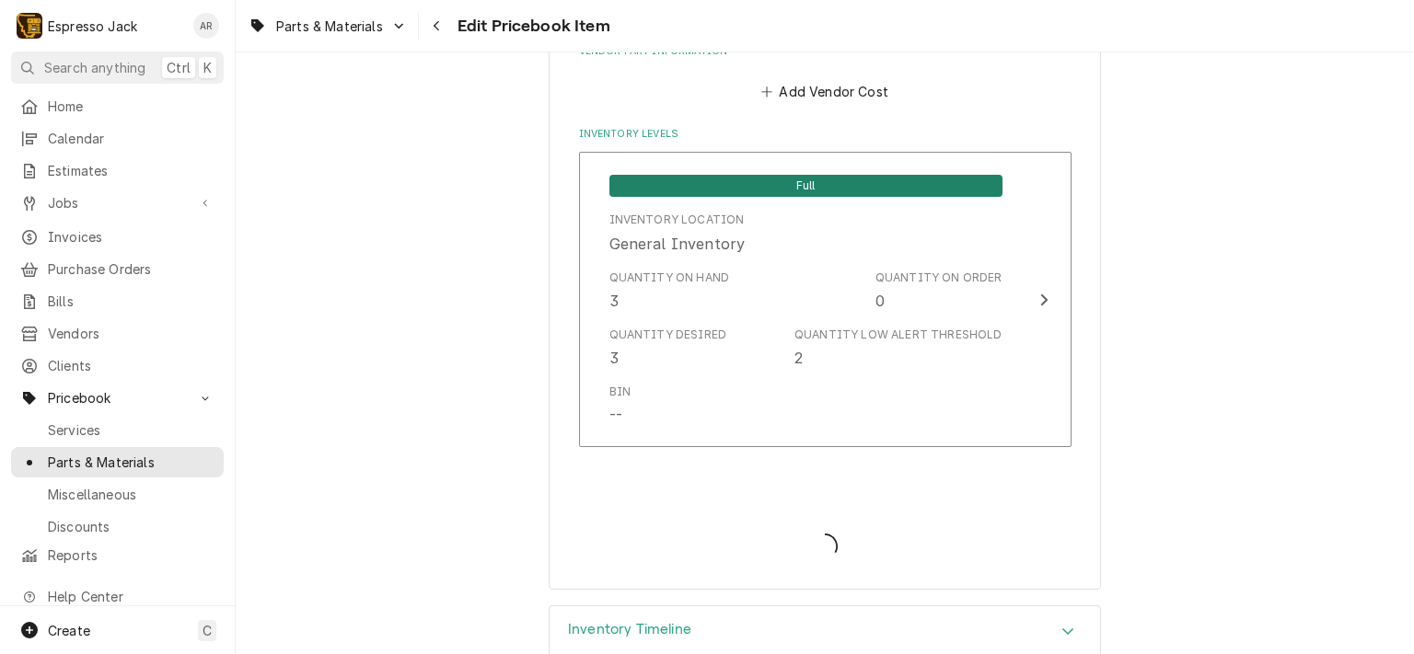
type textarea "x"
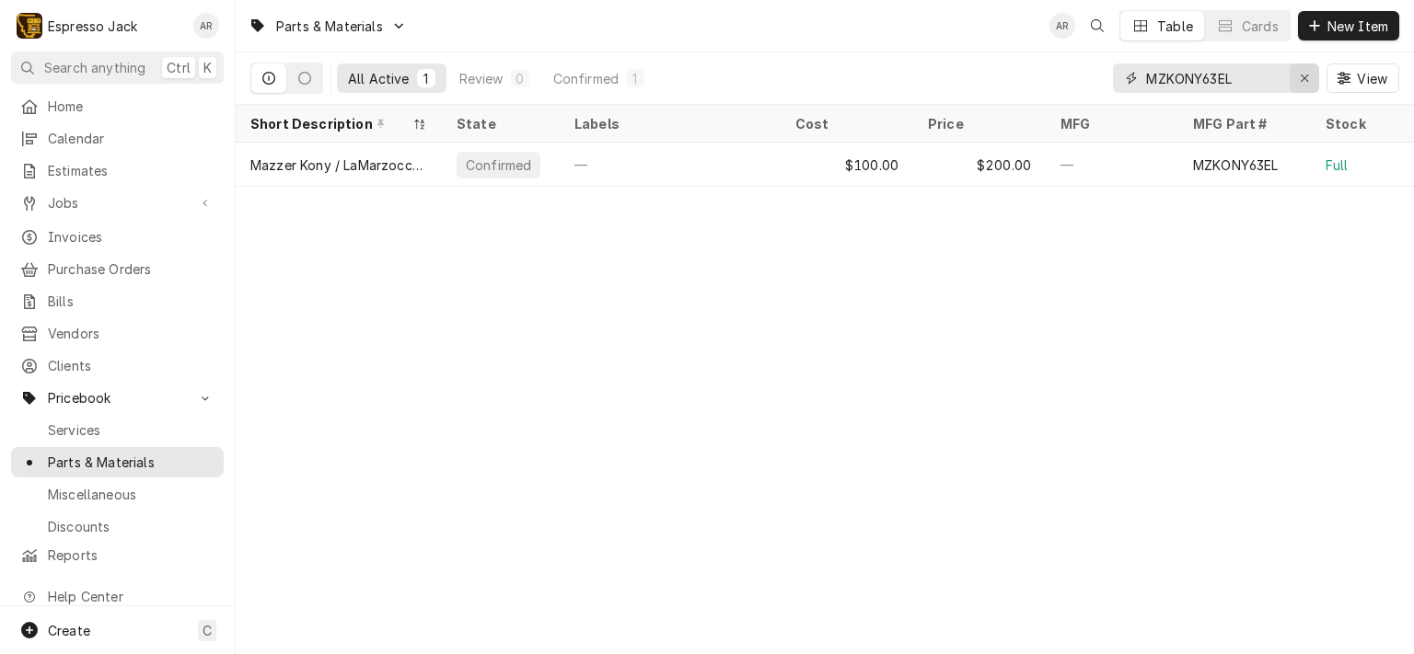
click at [1313, 80] on button "Erase input" at bounding box center [1303, 78] width 29 height 29
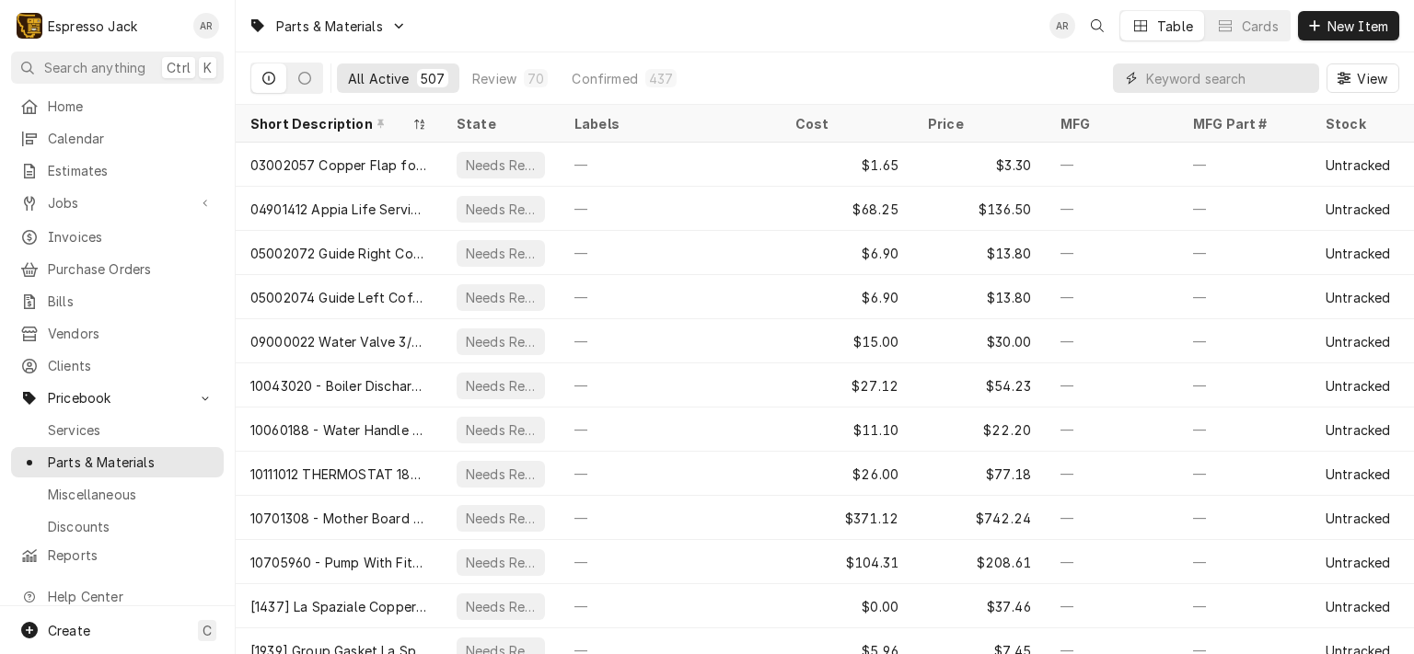
paste input "MZMJ83D2"
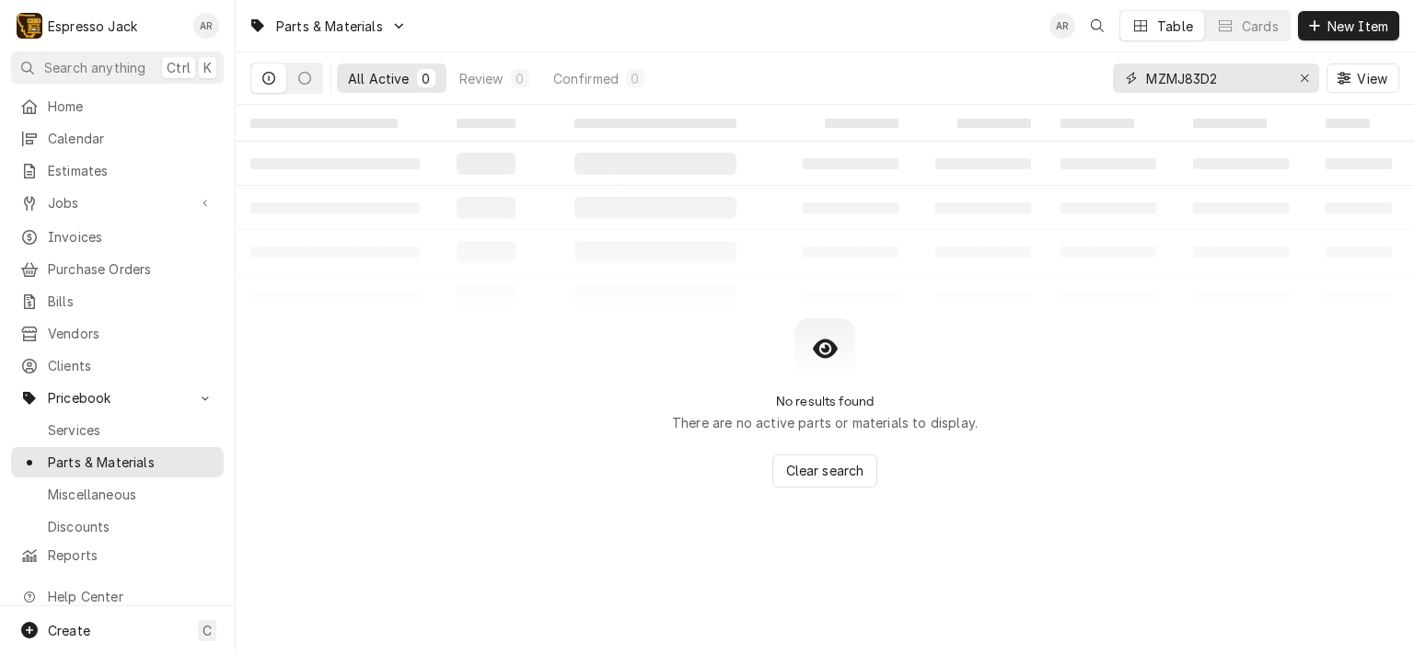
type input "MZMJ83D2"
click at [1300, 76] on icon "Erase input" at bounding box center [1305, 78] width 10 height 13
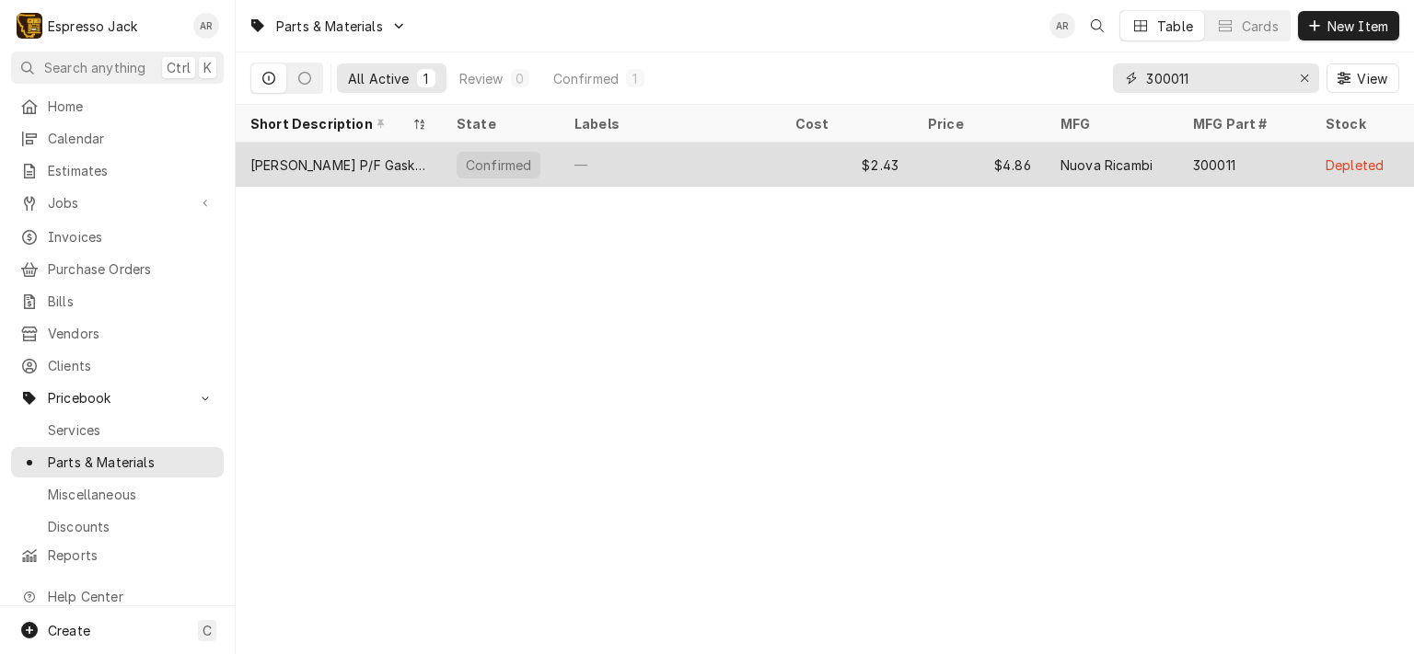
type input "300011"
click at [364, 159] on div "[PERSON_NAME] P/F Gasket, Original Thickness (6.1mm)" at bounding box center [338, 165] width 177 height 19
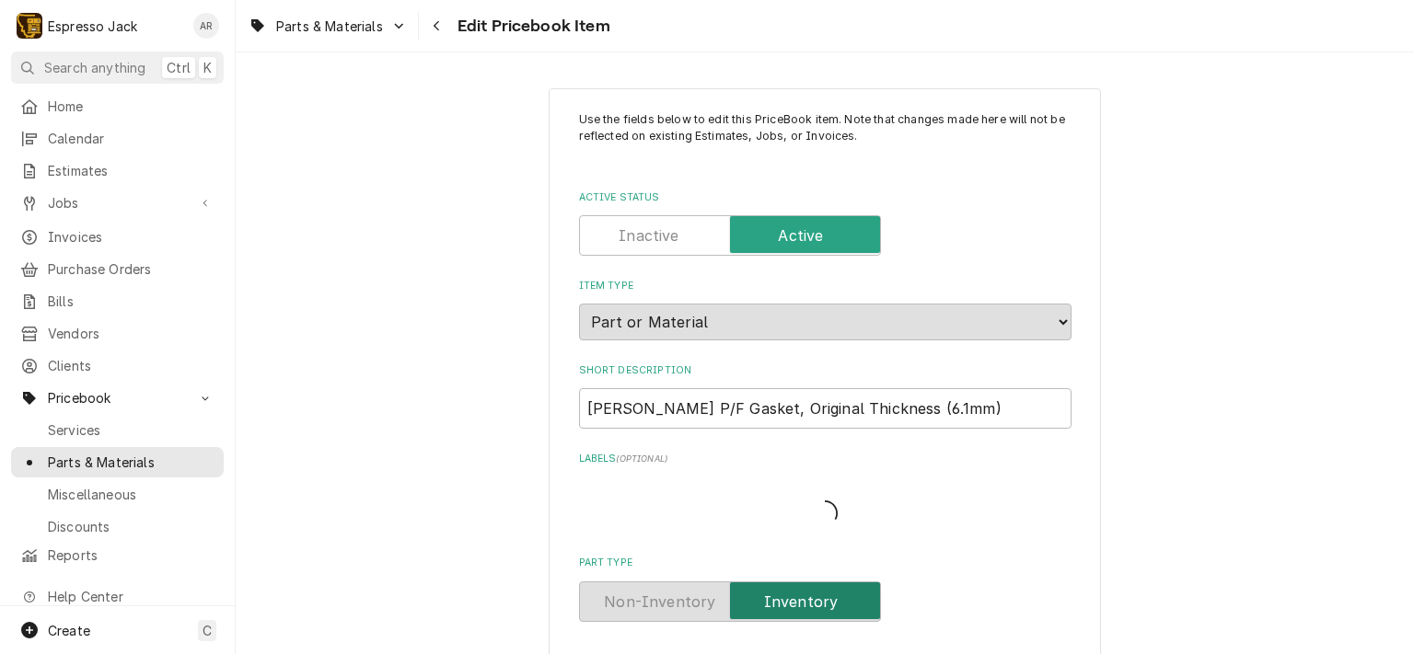
type textarea "x"
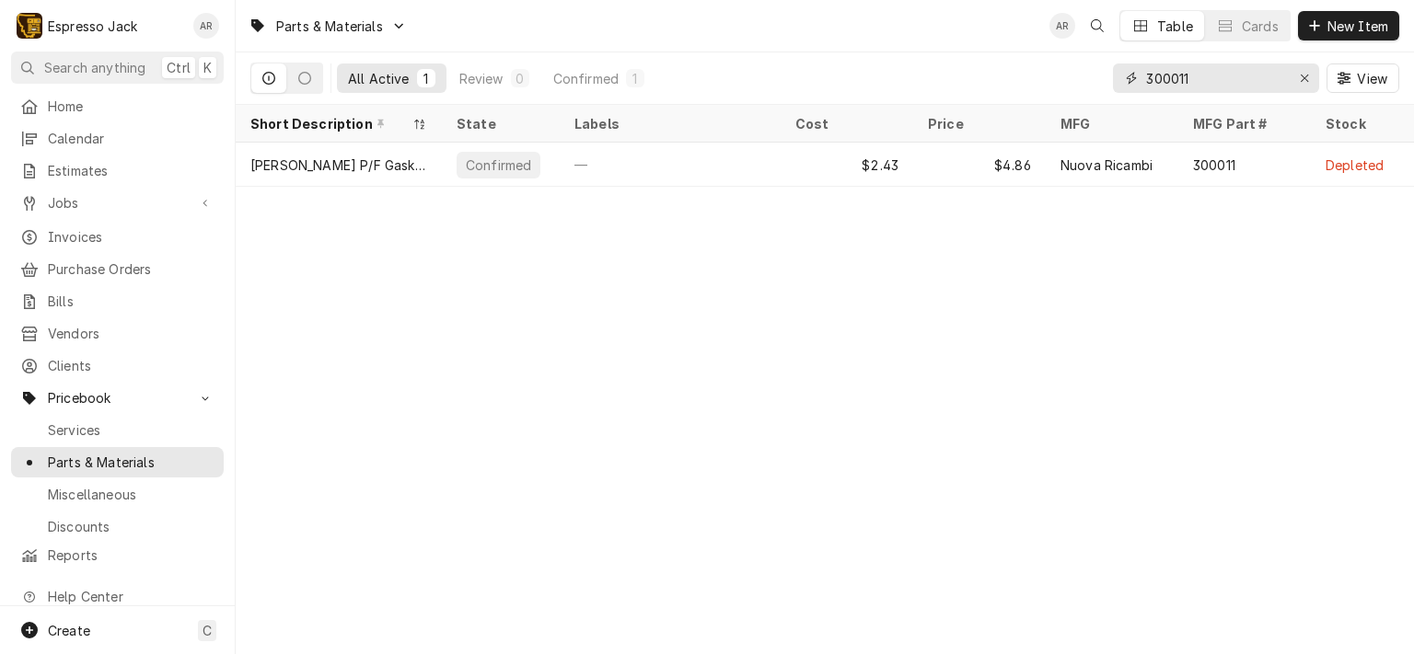
click at [1197, 79] on input "300011" at bounding box center [1215, 78] width 138 height 29
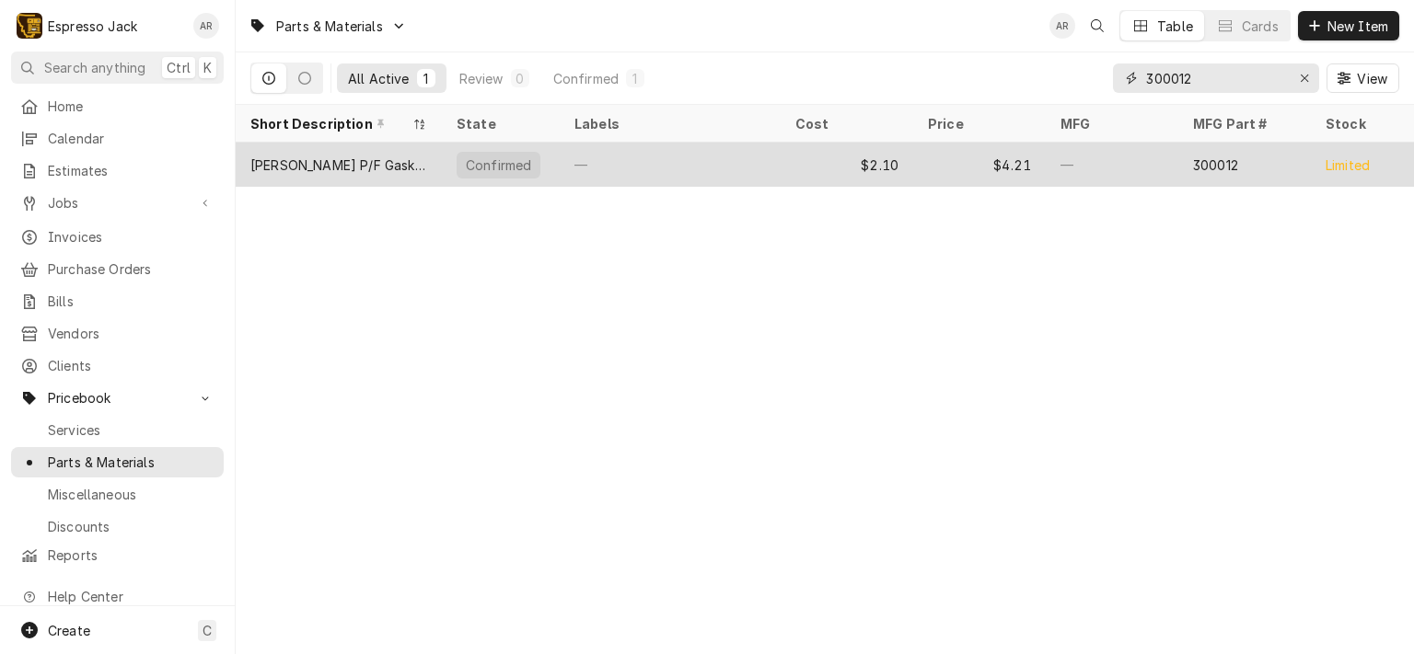
type input "300012"
click at [386, 161] on div "[PERSON_NAME] P/F Gasket, Oversized (7.1mm)" at bounding box center [338, 165] width 177 height 19
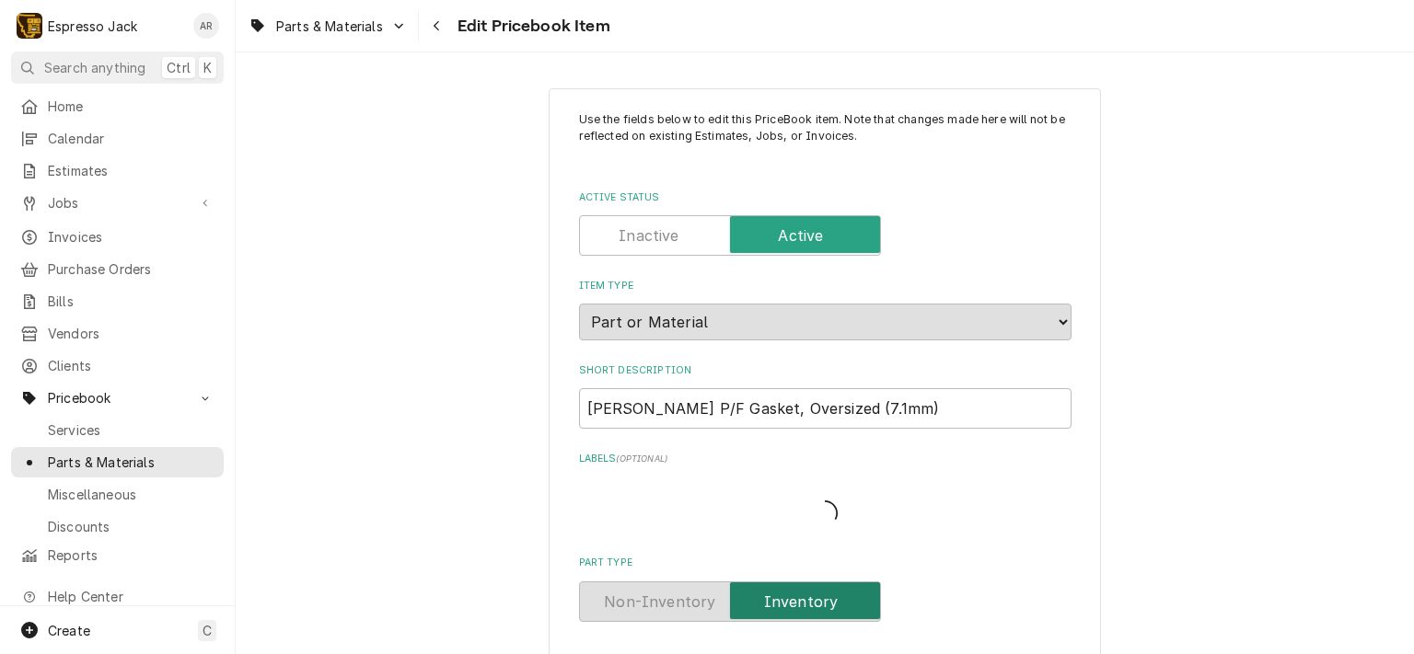
type textarea "x"
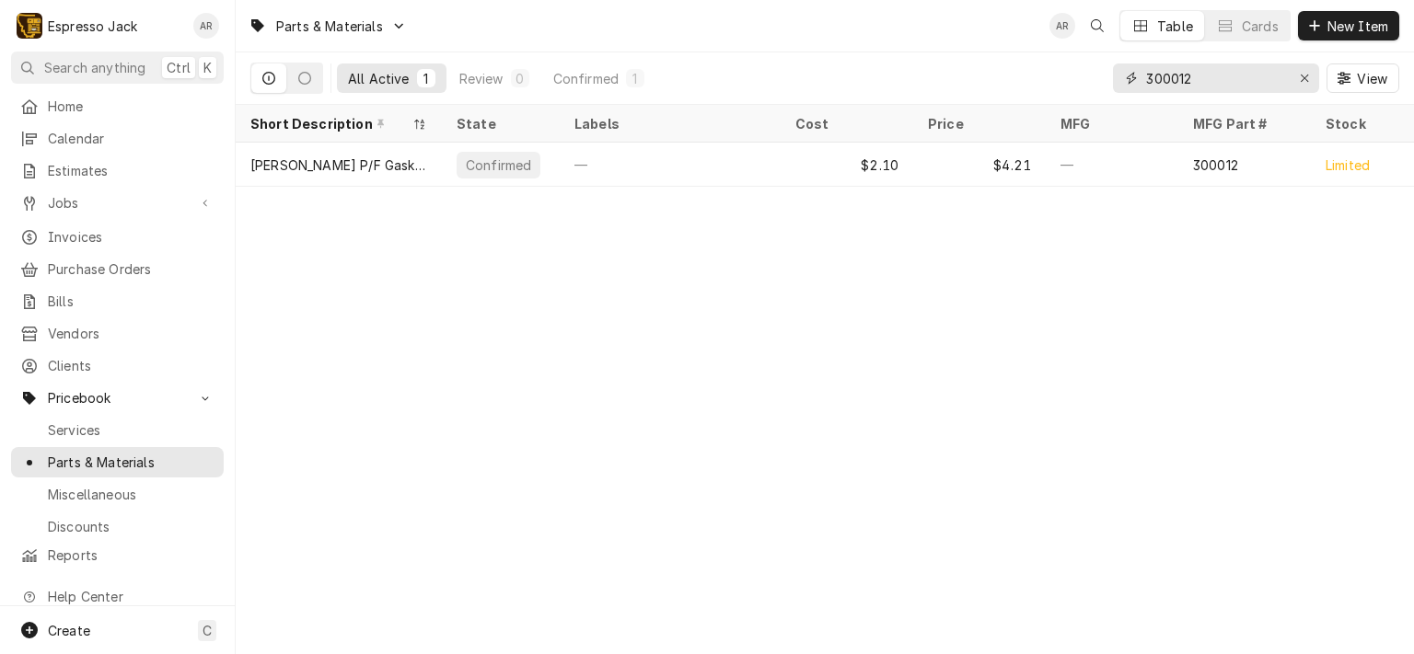
click at [1209, 83] on input "300012" at bounding box center [1215, 78] width 138 height 29
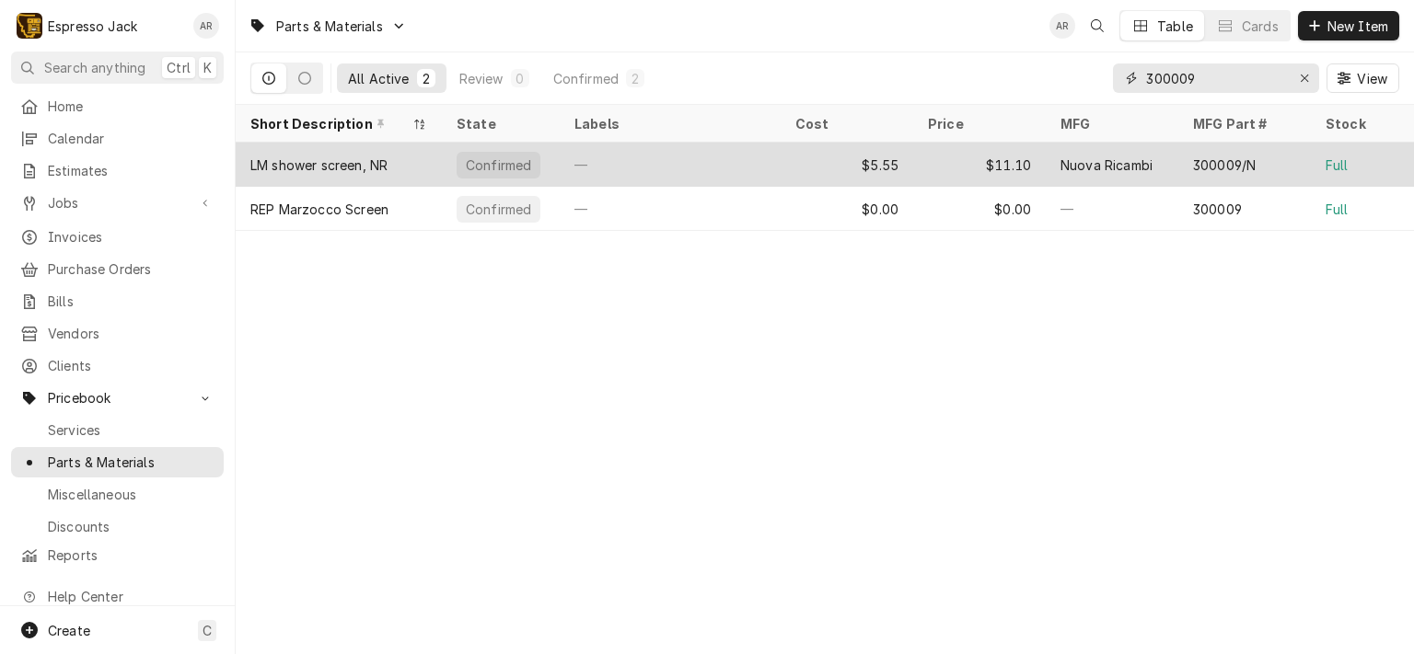
type input "300009"
click at [792, 172] on div "$5.55" at bounding box center [846, 165] width 133 height 44
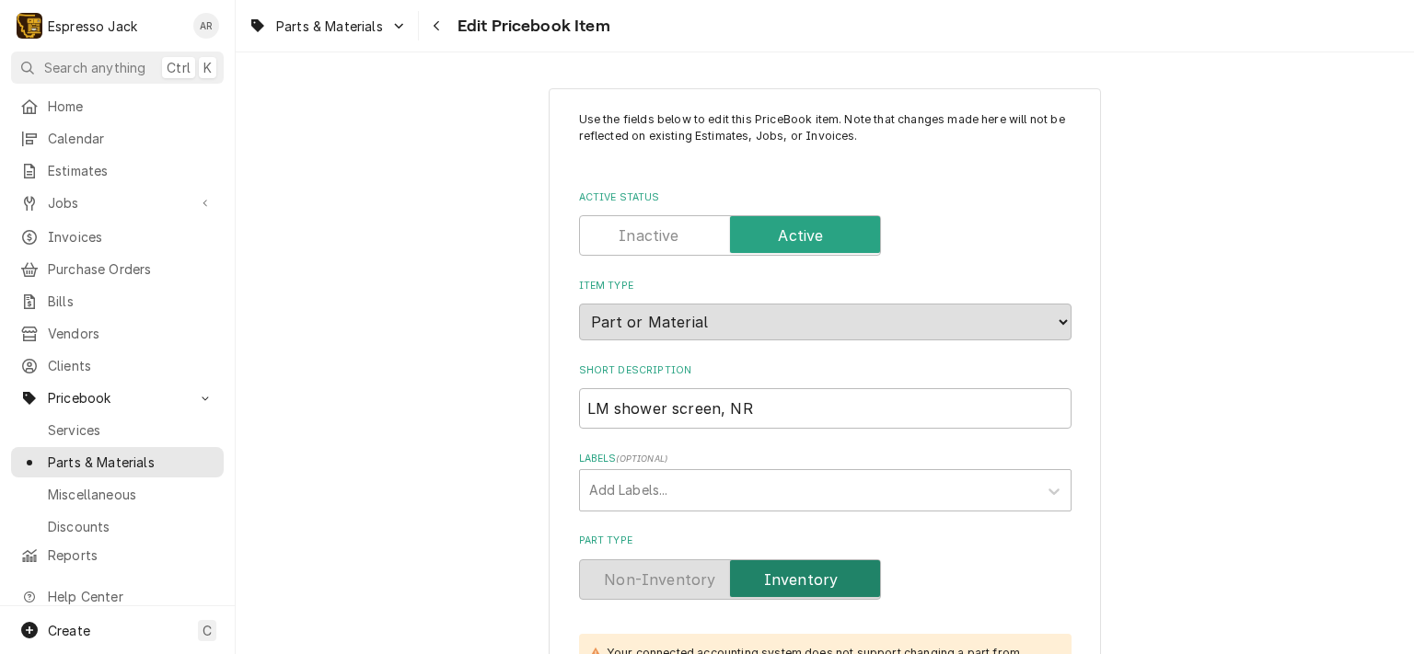
type textarea "x"
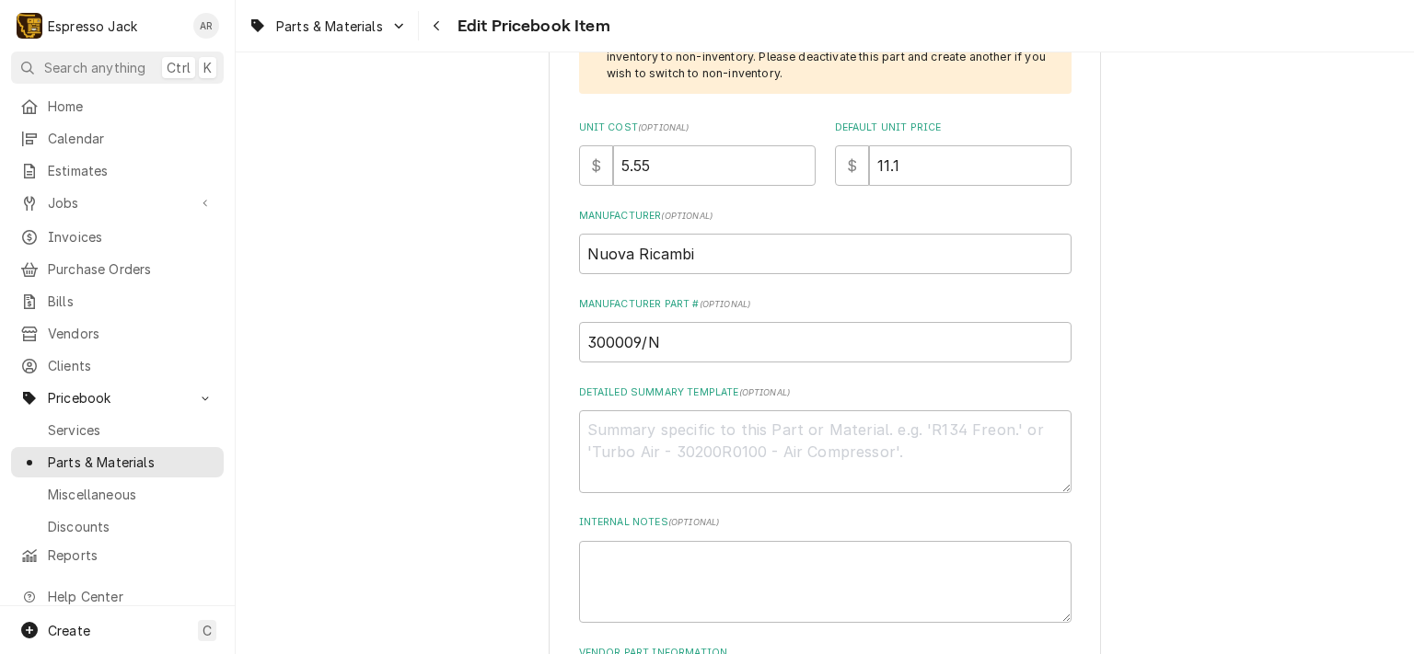
scroll to position [552, 0]
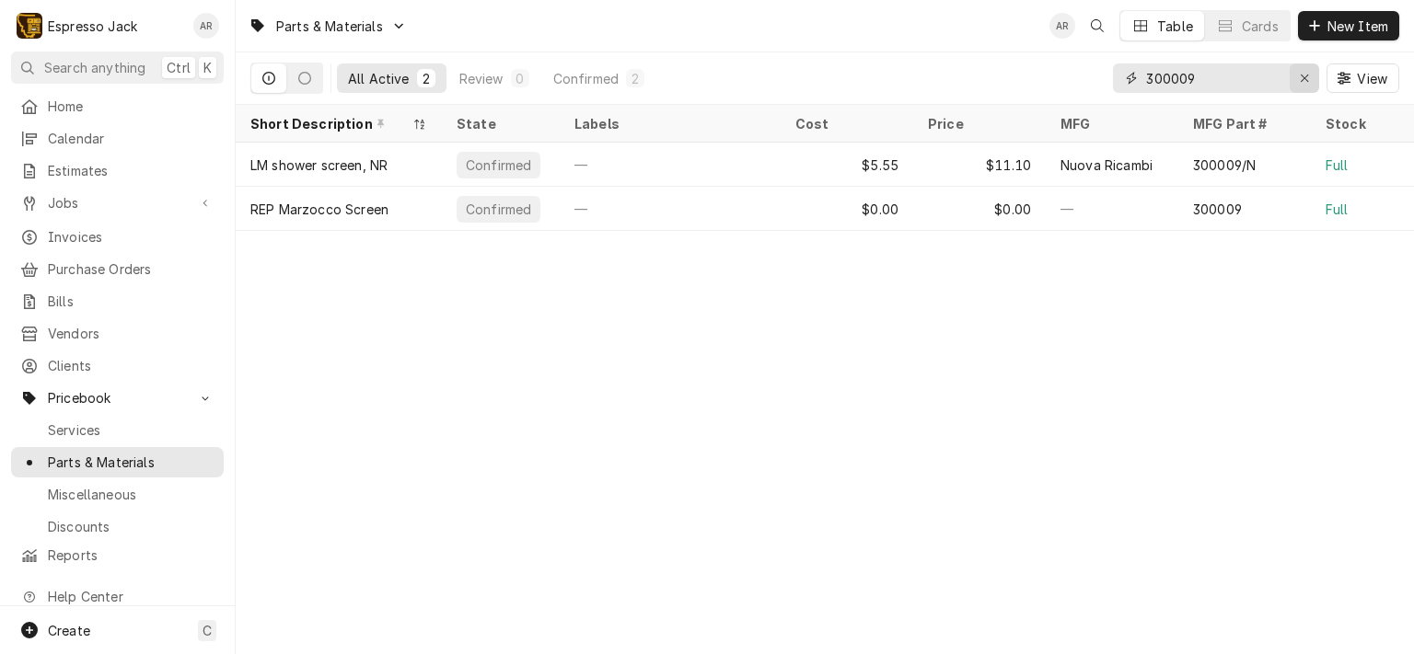
click at [1305, 73] on icon "Erase input" at bounding box center [1305, 78] width 10 height 13
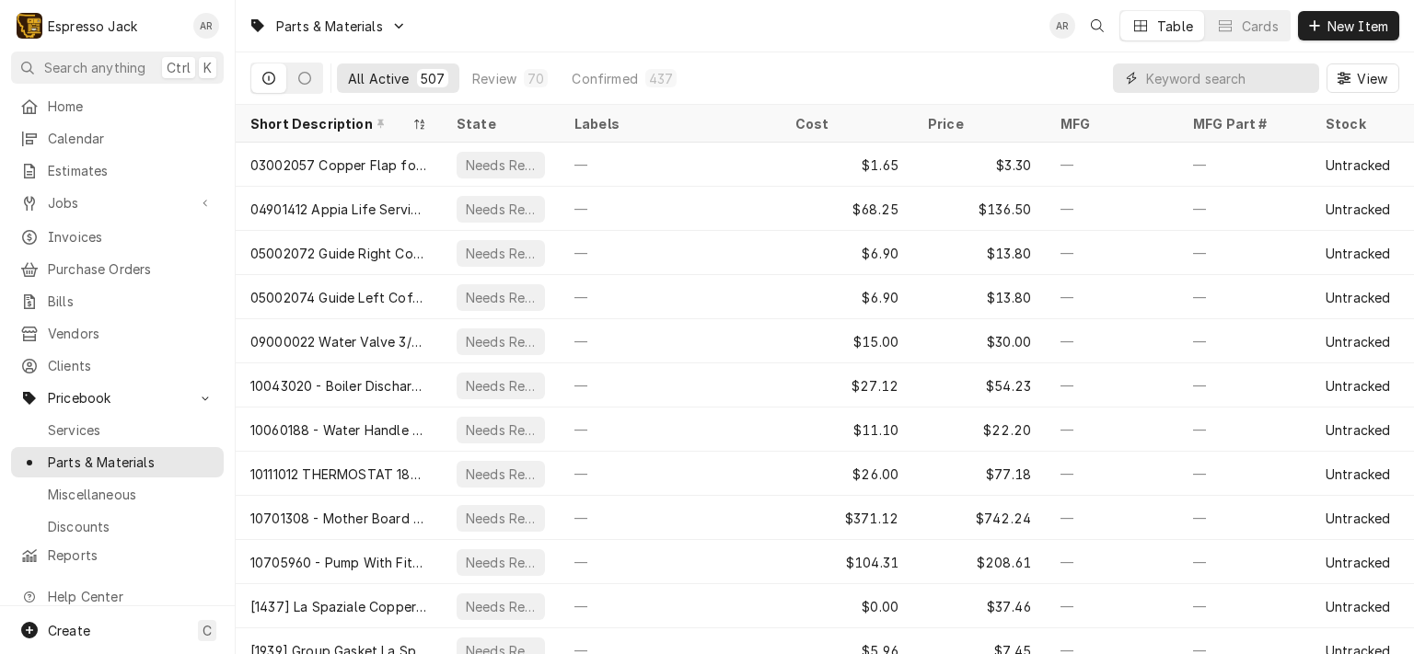
paste input "L165/K"
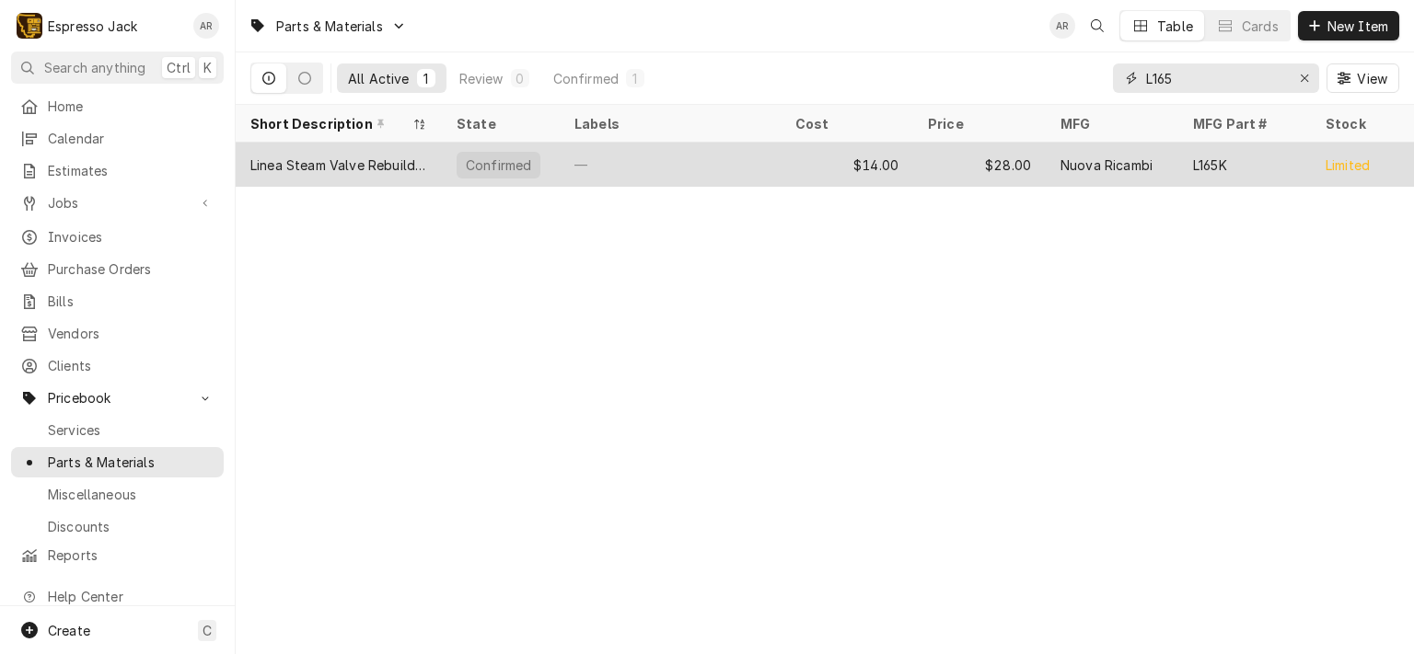
type input "L165"
click at [390, 160] on div "Linea Steam Valve Rebuild Kit, NR" at bounding box center [338, 165] width 177 height 19
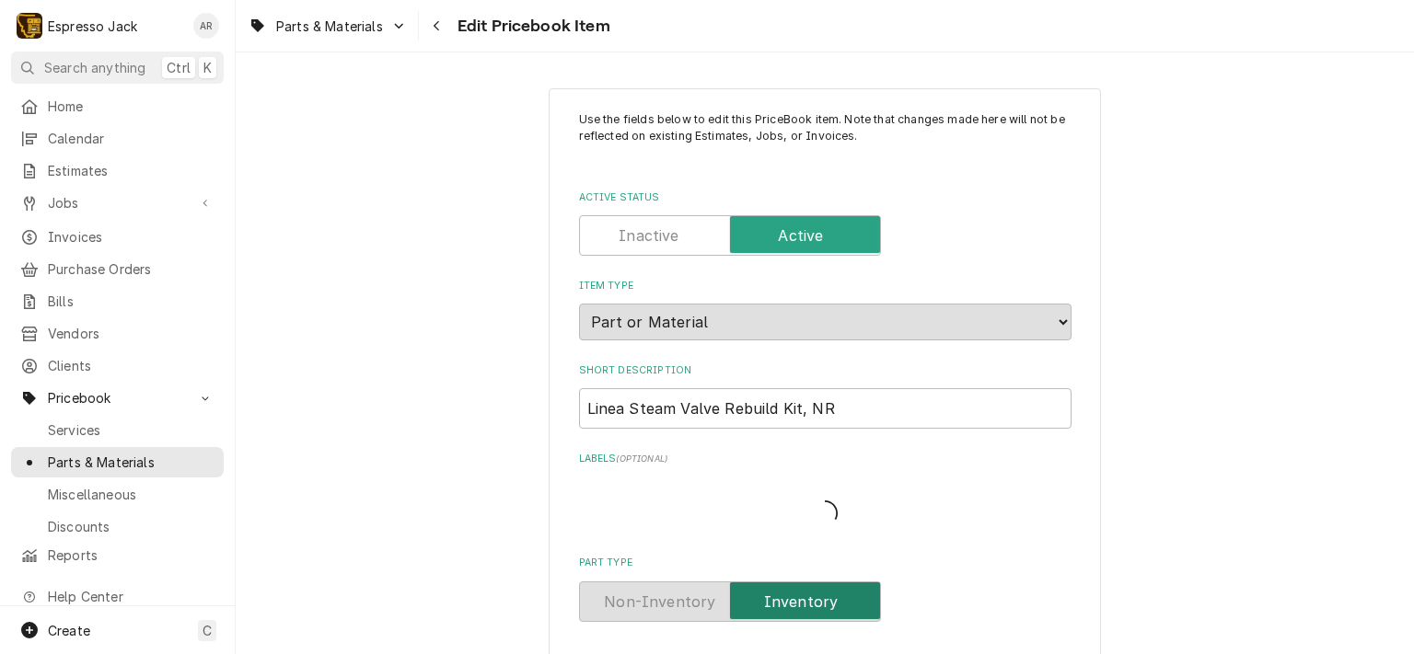
type textarea "x"
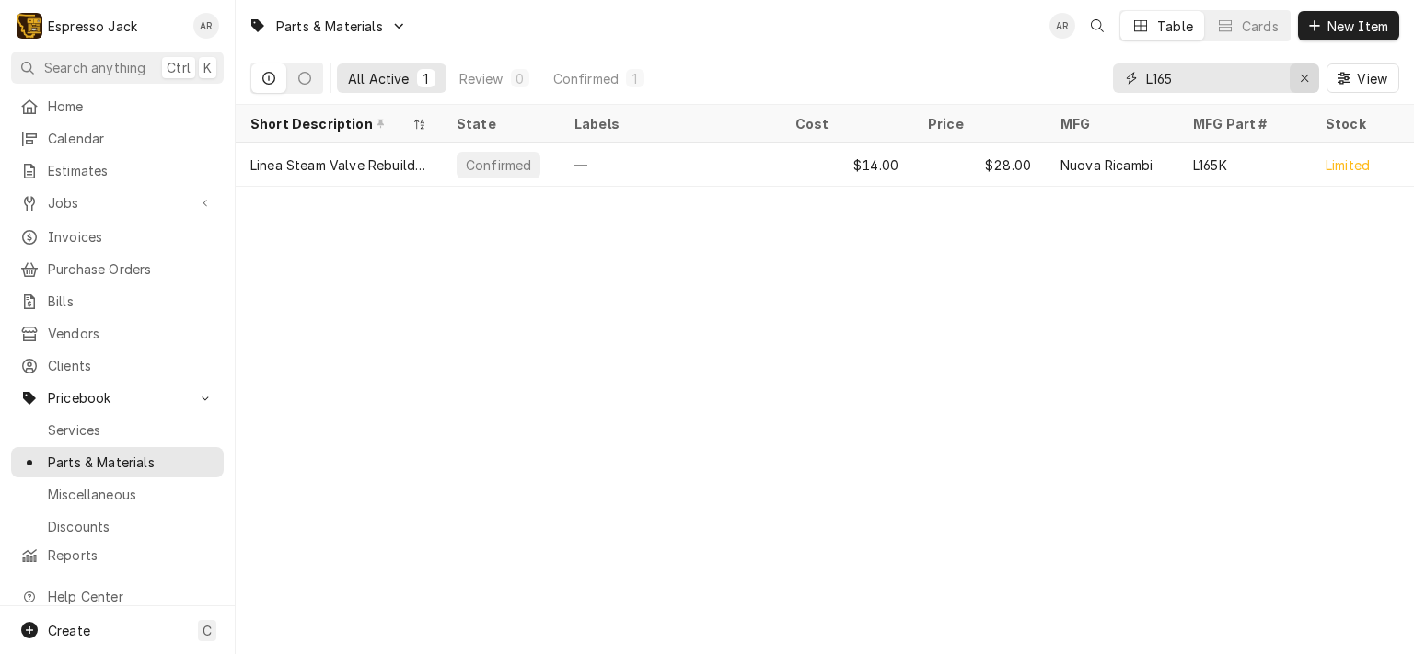
click at [1300, 75] on icon "Erase input" at bounding box center [1303, 78] width 7 height 7
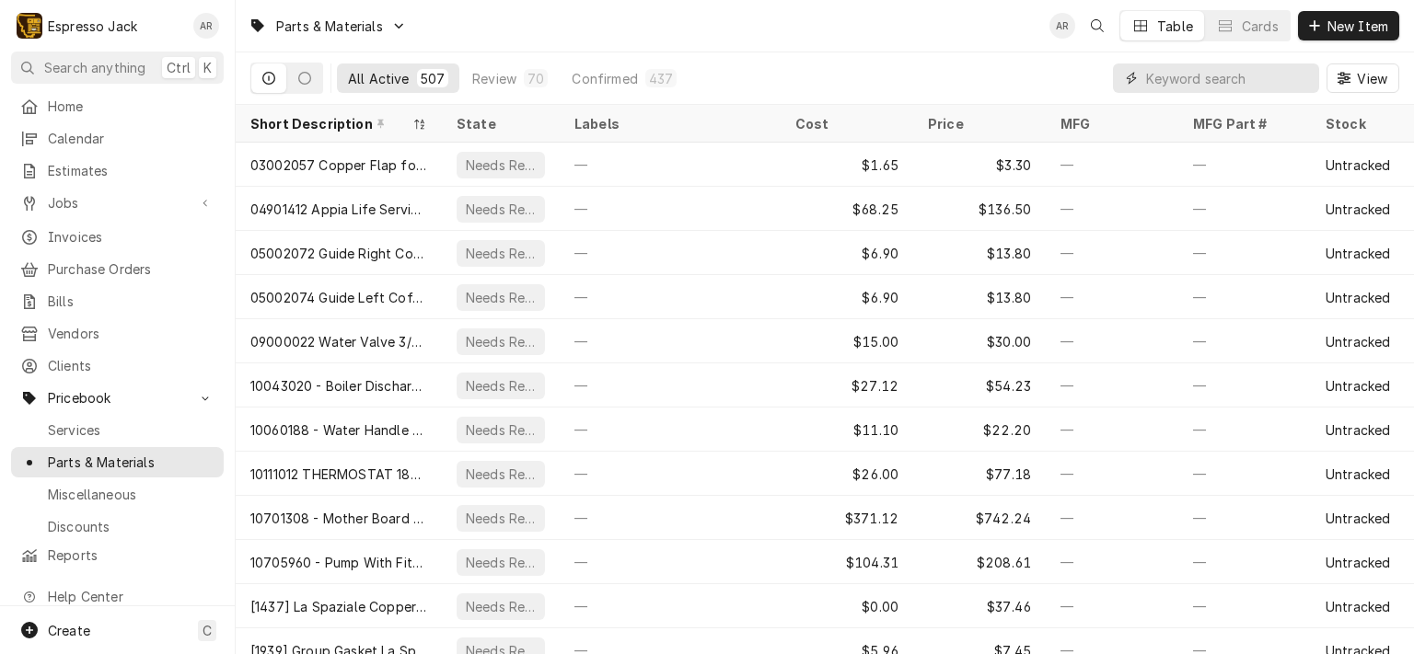
paste input "700750/V"
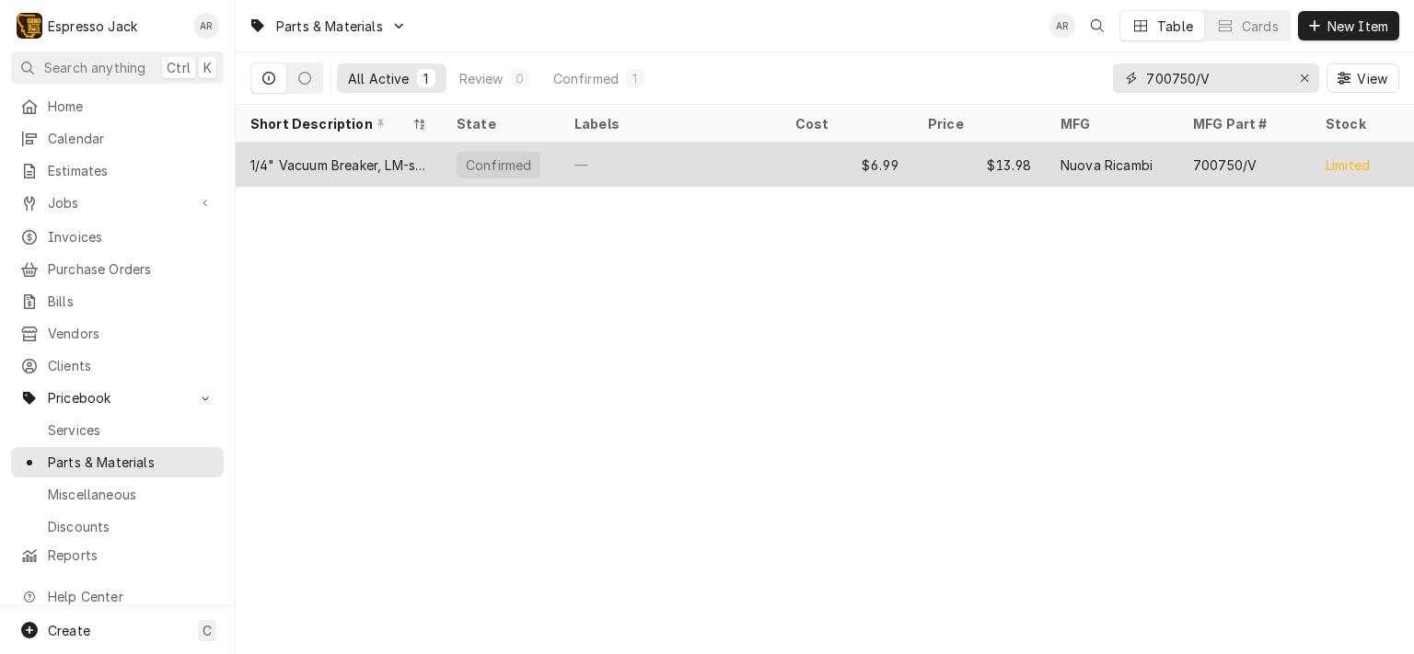
type input "700750/V"
click at [361, 160] on div "1/4" Vacuum Breaker, LM-style" at bounding box center [338, 165] width 177 height 19
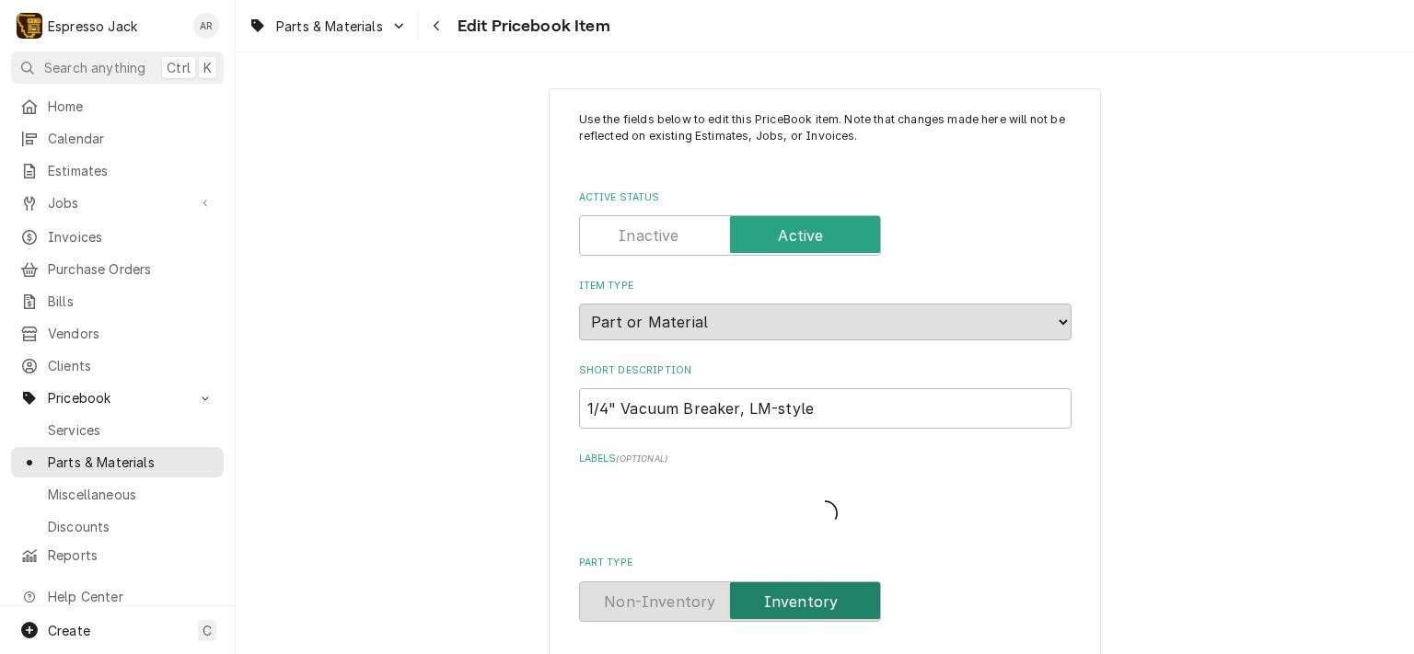
type textarea "x"
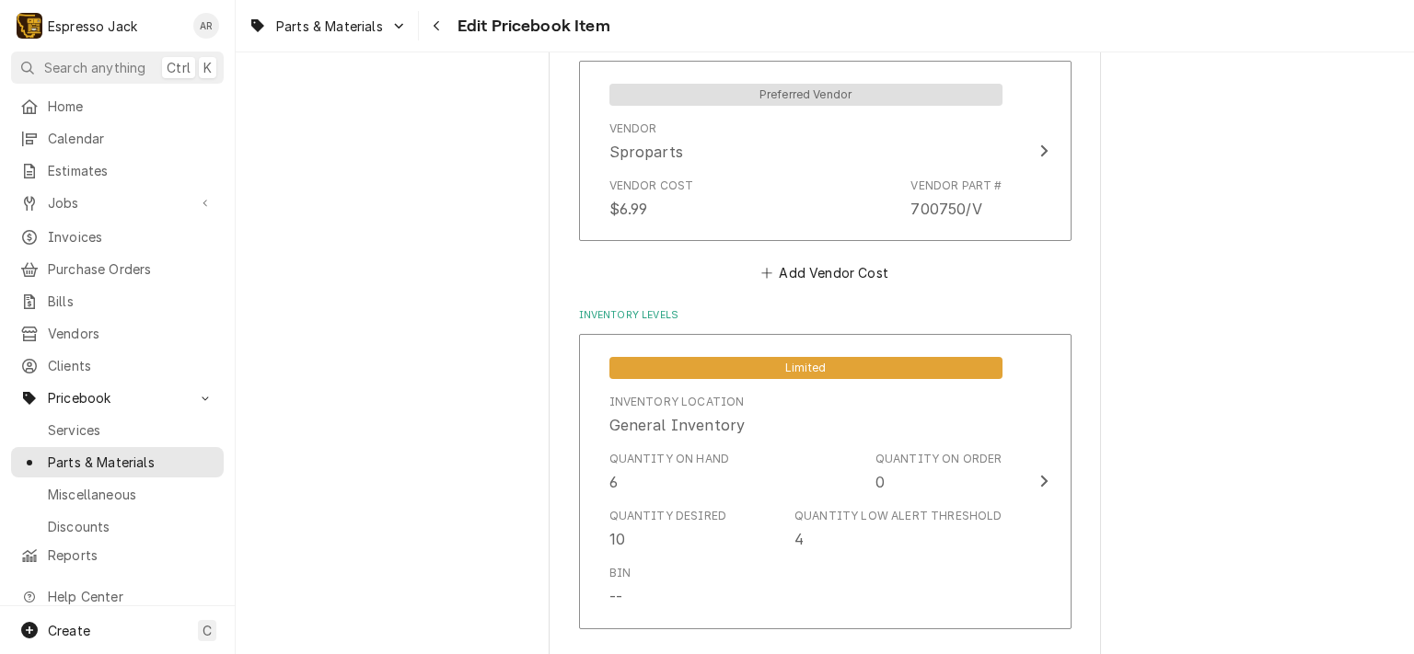
scroll to position [1325, 0]
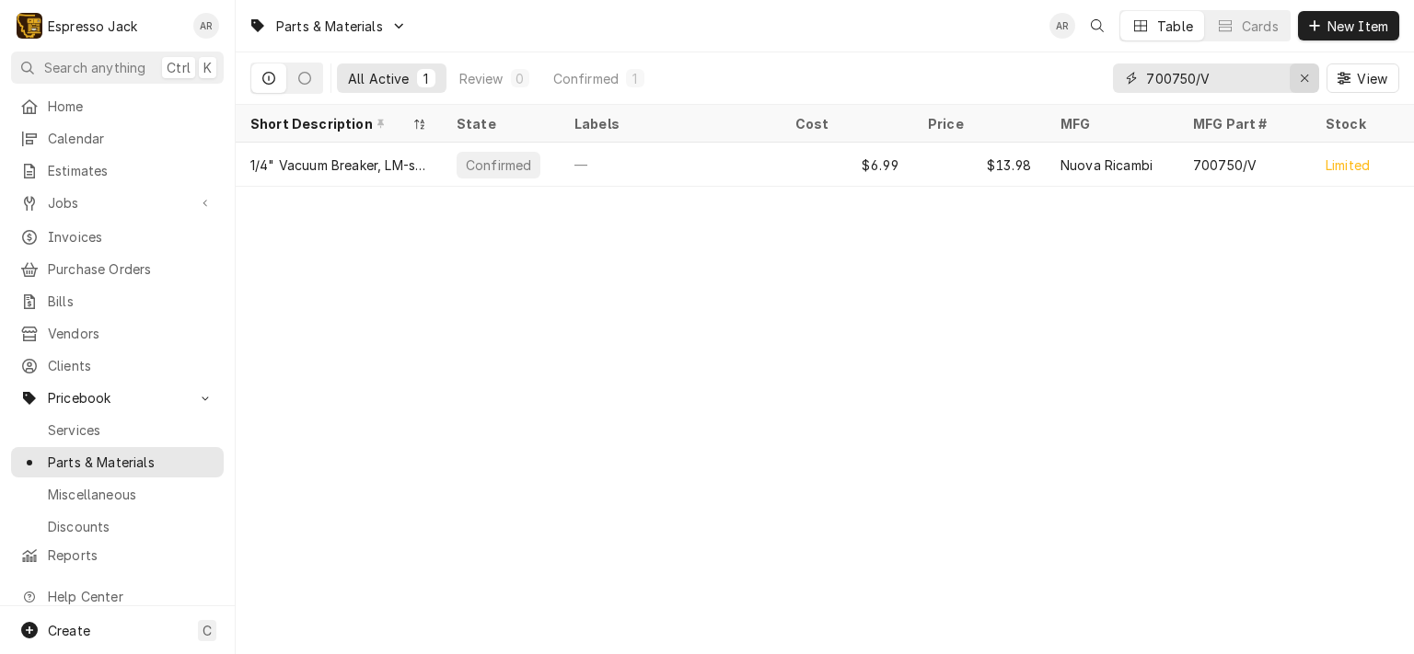
click at [1305, 76] on icon "Erase input" at bounding box center [1305, 78] width 10 height 13
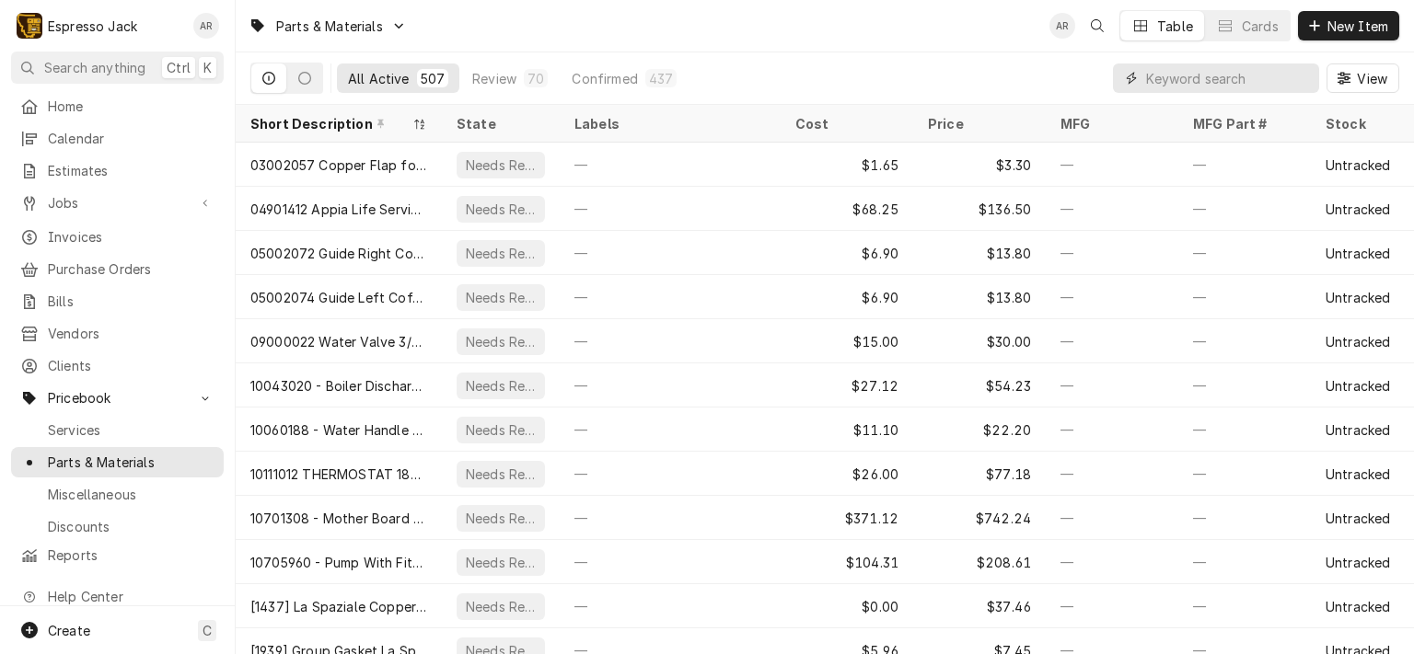
paste input "524544"
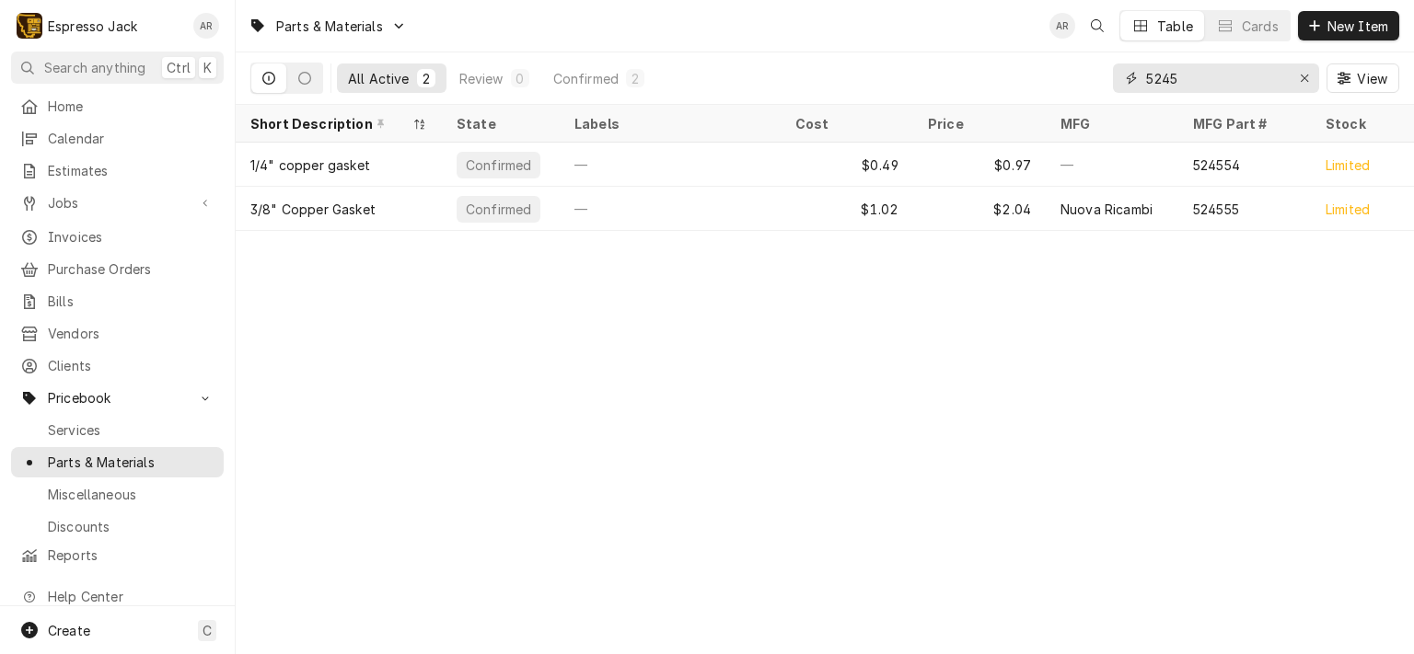
type input "5245"
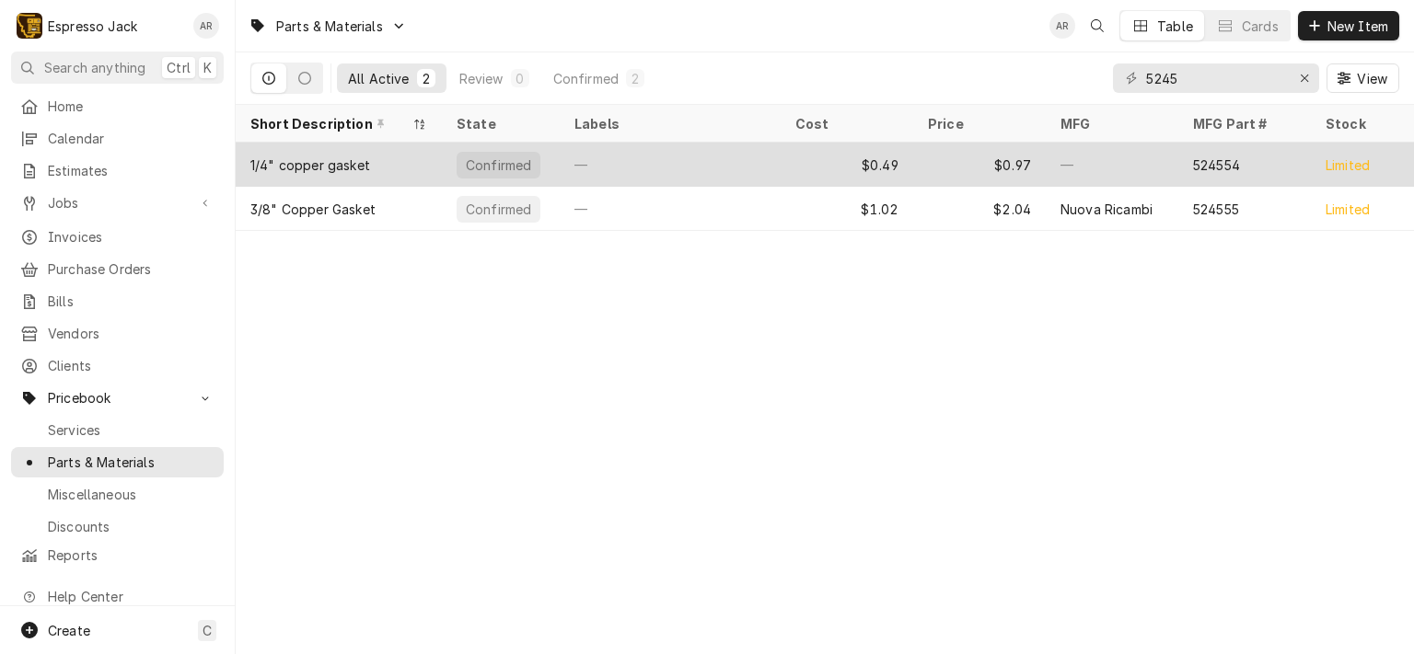
click at [387, 157] on div "1/4" copper gasket" at bounding box center [339, 165] width 206 height 44
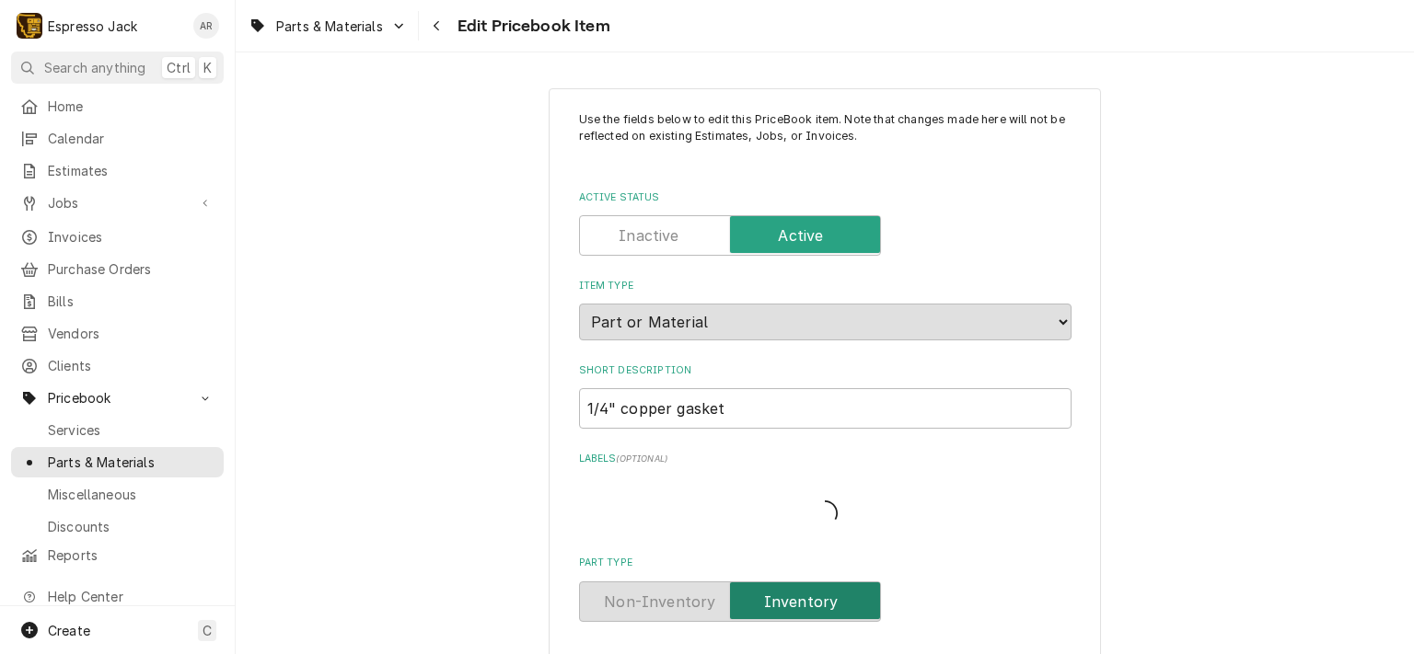
type textarea "x"
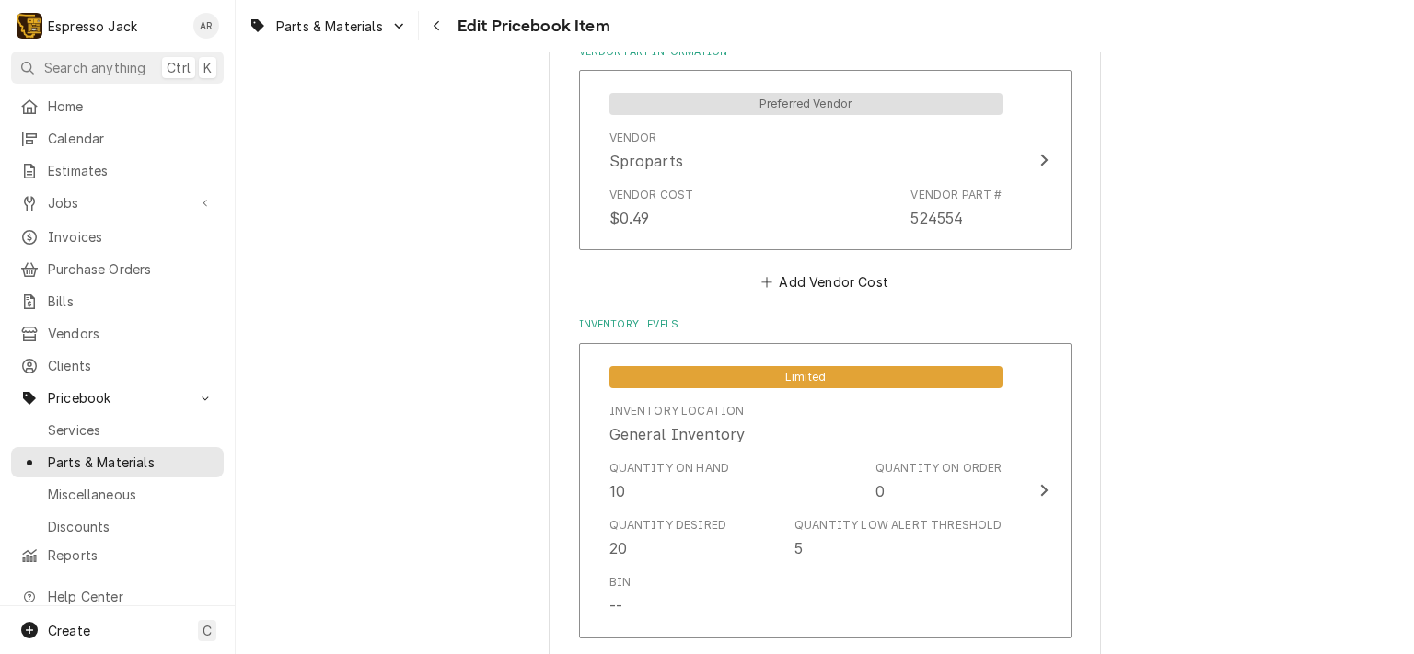
scroll to position [1325, 0]
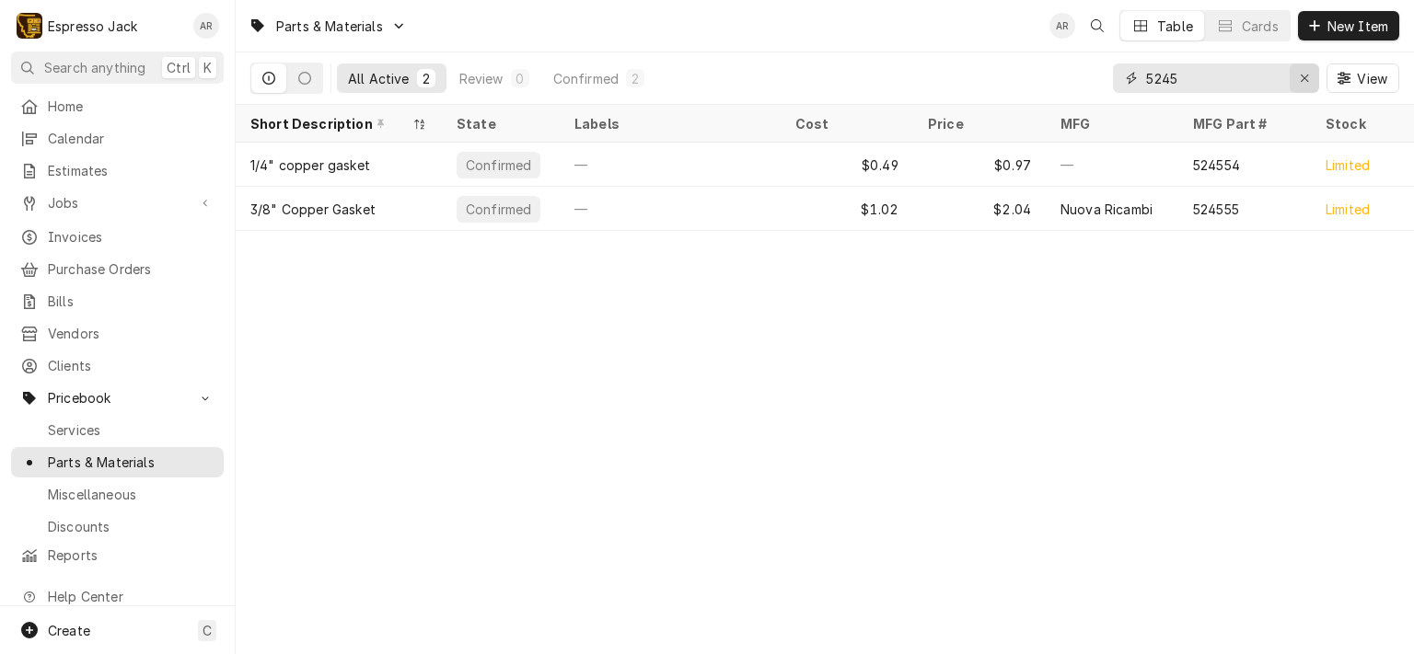
click at [1303, 66] on button "Erase input" at bounding box center [1303, 78] width 29 height 29
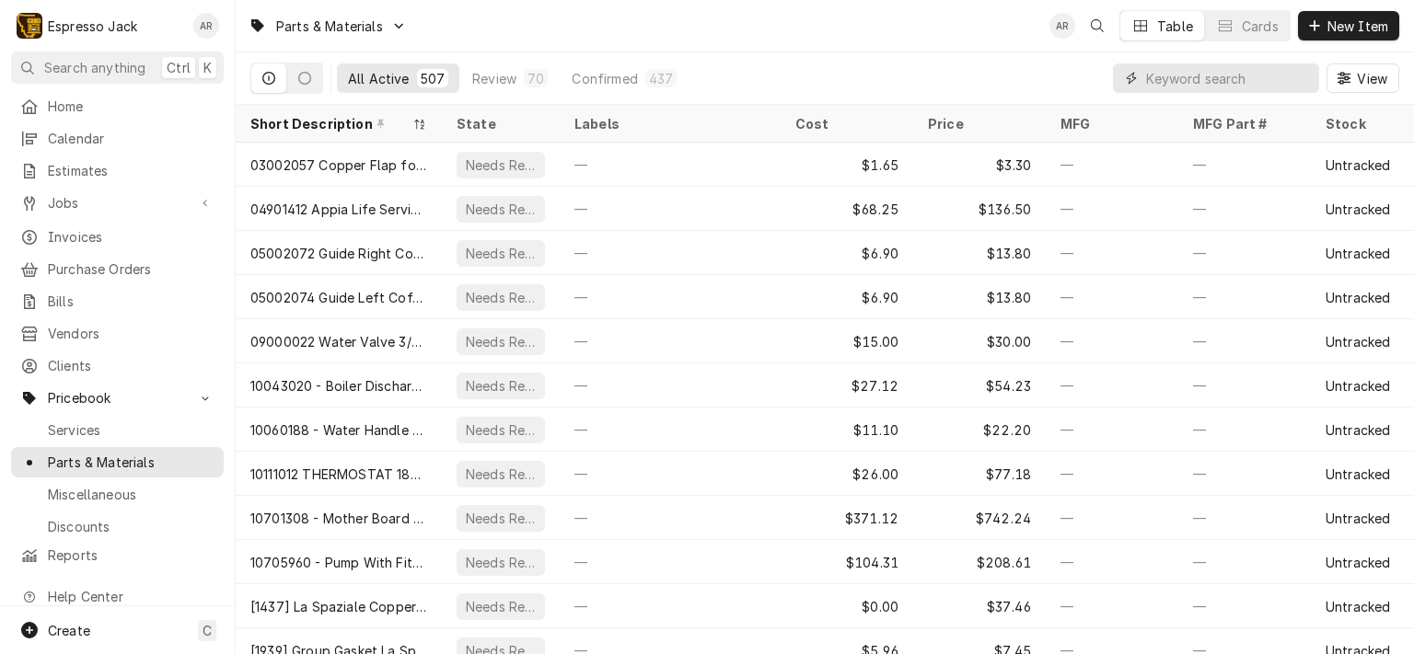
paste input "615624/A"
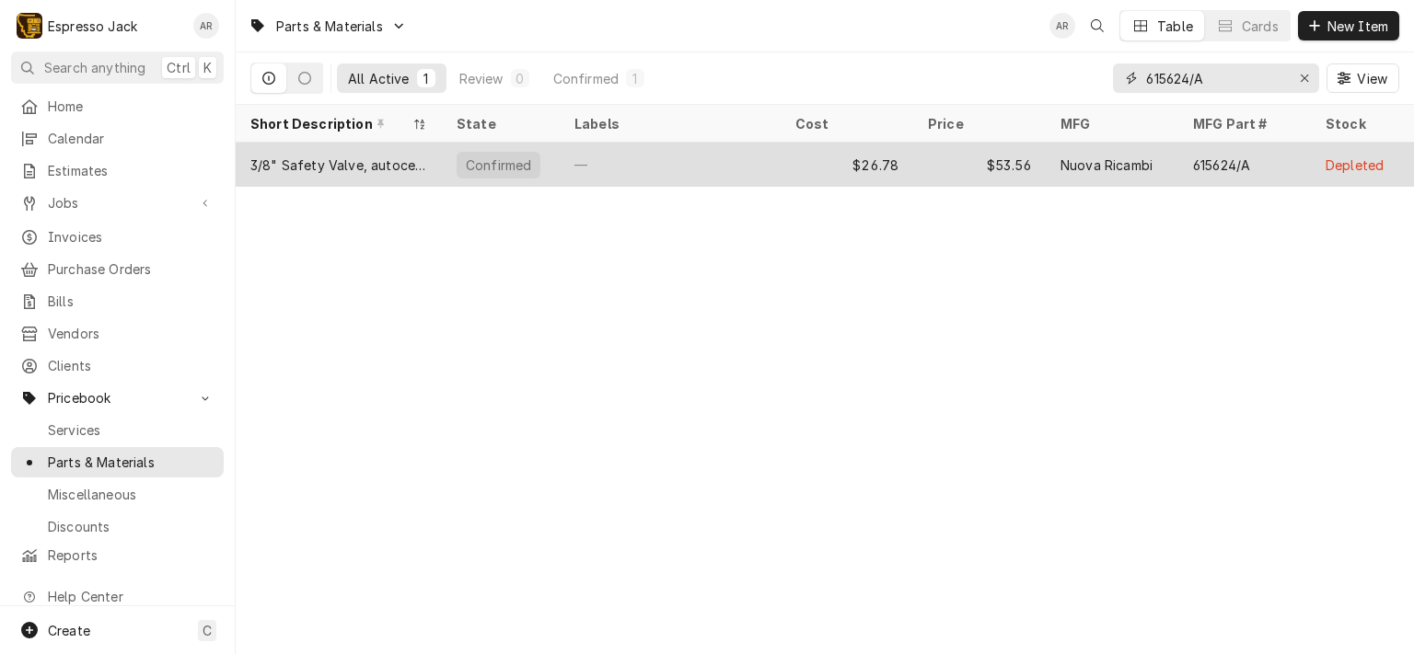
type input "615624/A"
click at [383, 170] on div "3/8" Safety Valve, autocertified" at bounding box center [338, 165] width 177 height 19
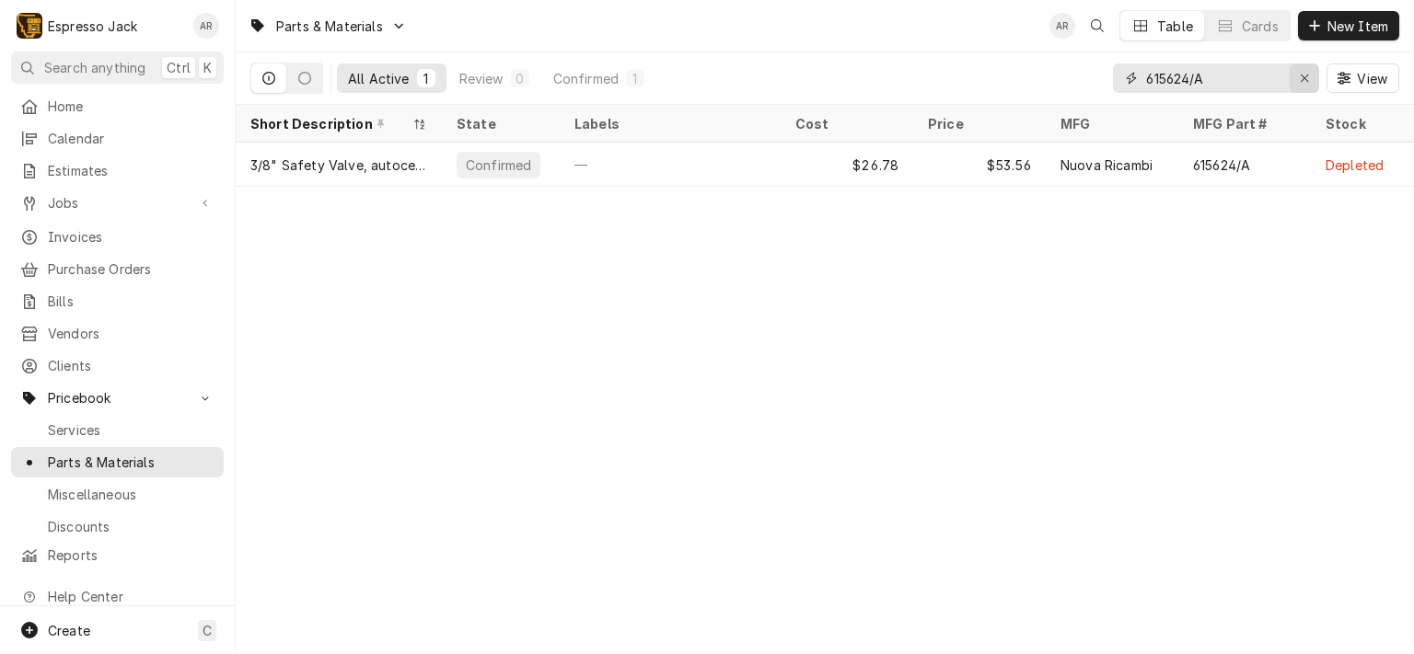
click at [1302, 76] on icon "Erase input" at bounding box center [1303, 78] width 7 height 7
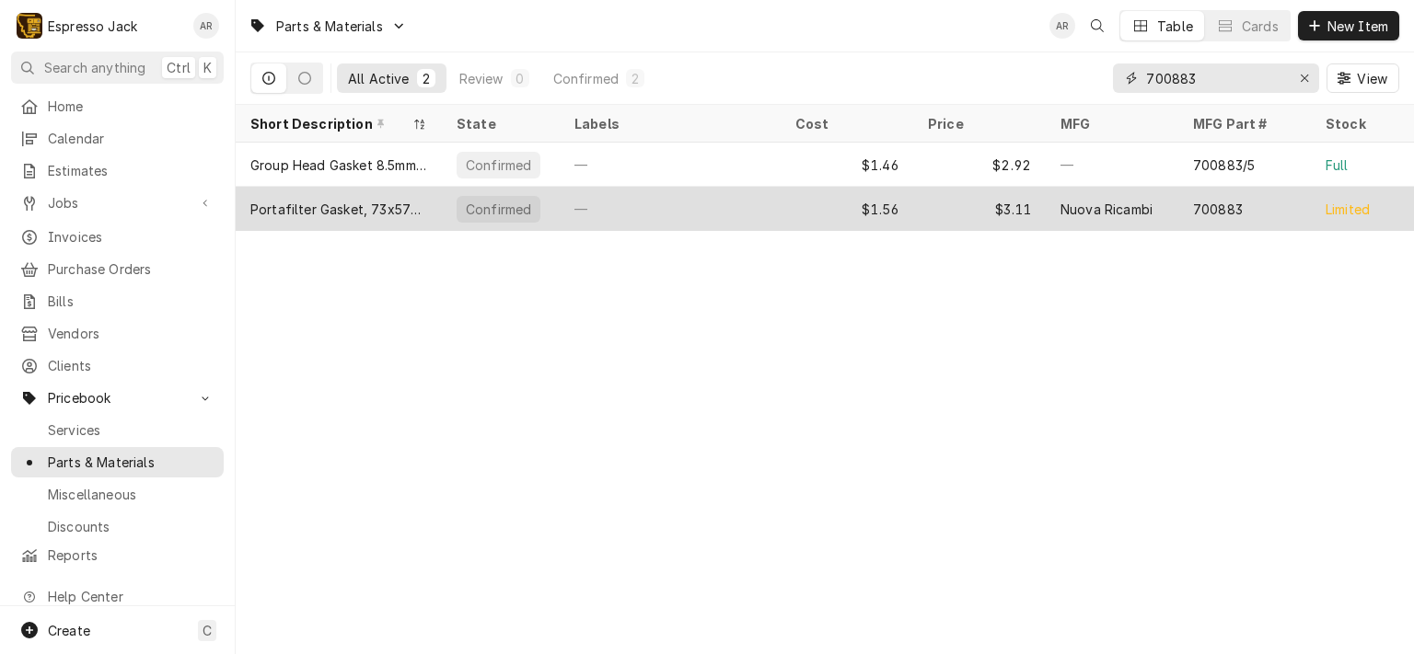
type input "700883"
click at [448, 208] on div "Confirmed" at bounding box center [501, 209] width 118 height 44
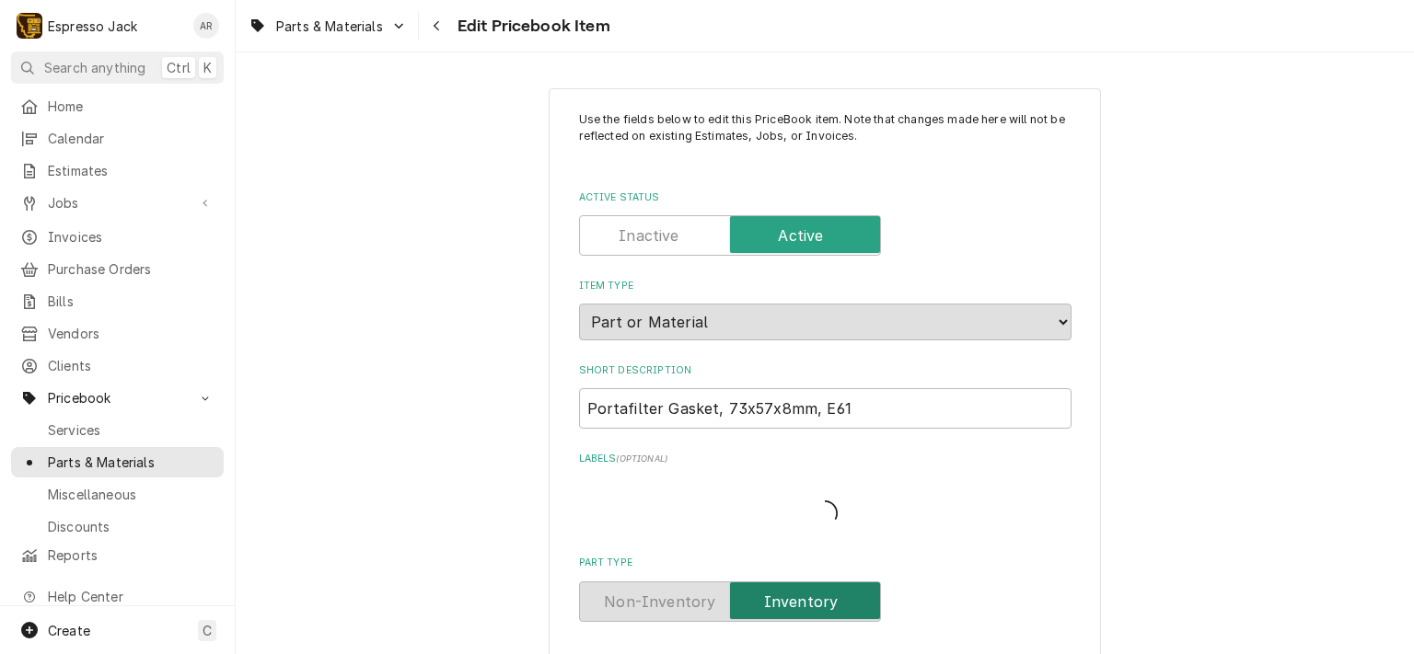
type textarea "x"
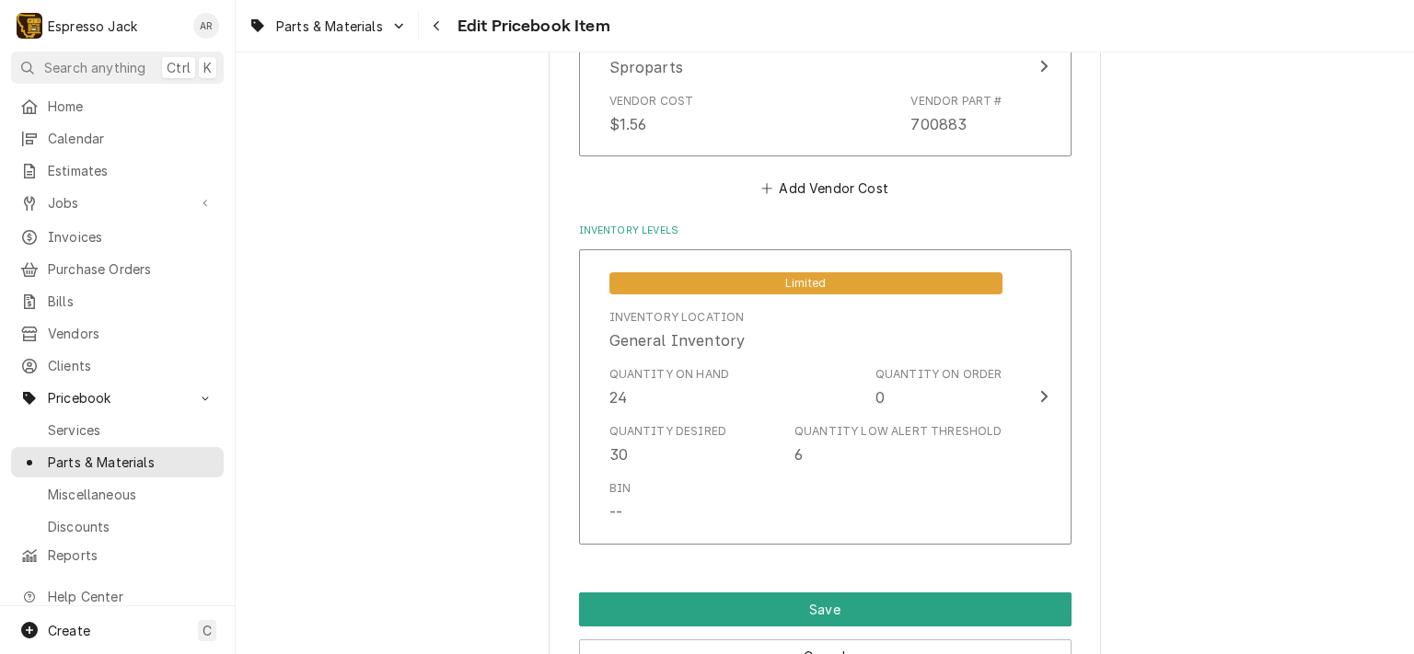
scroll to position [983, 0]
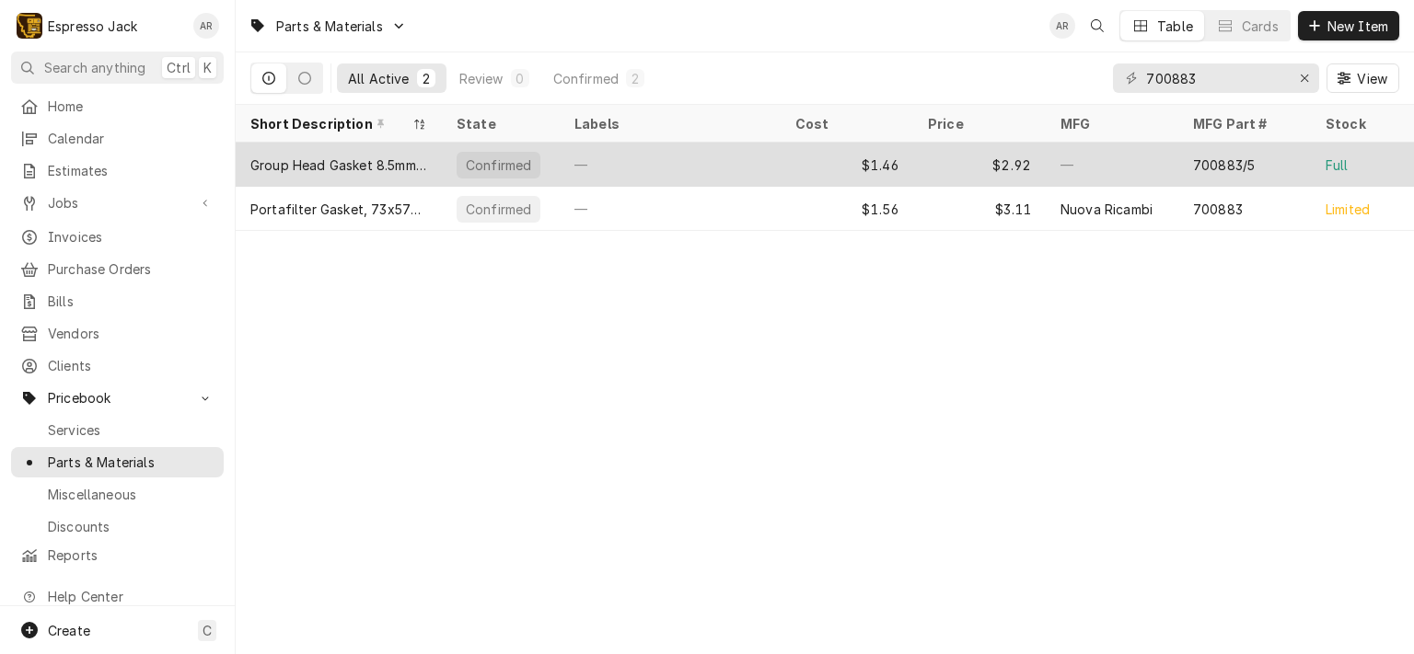
click at [417, 162] on div "Group Head Gasket 8.5mm, San Remo, EFC, Wega, Etc." at bounding box center [338, 165] width 177 height 19
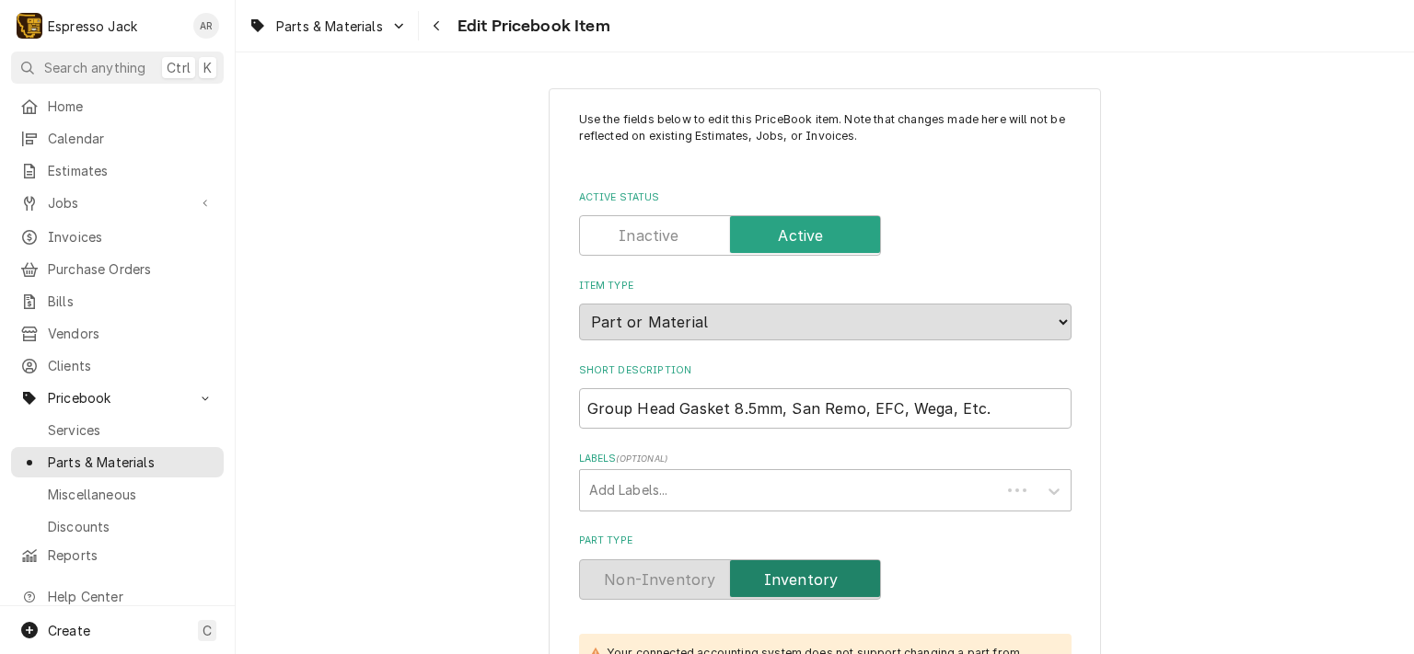
type textarea "x"
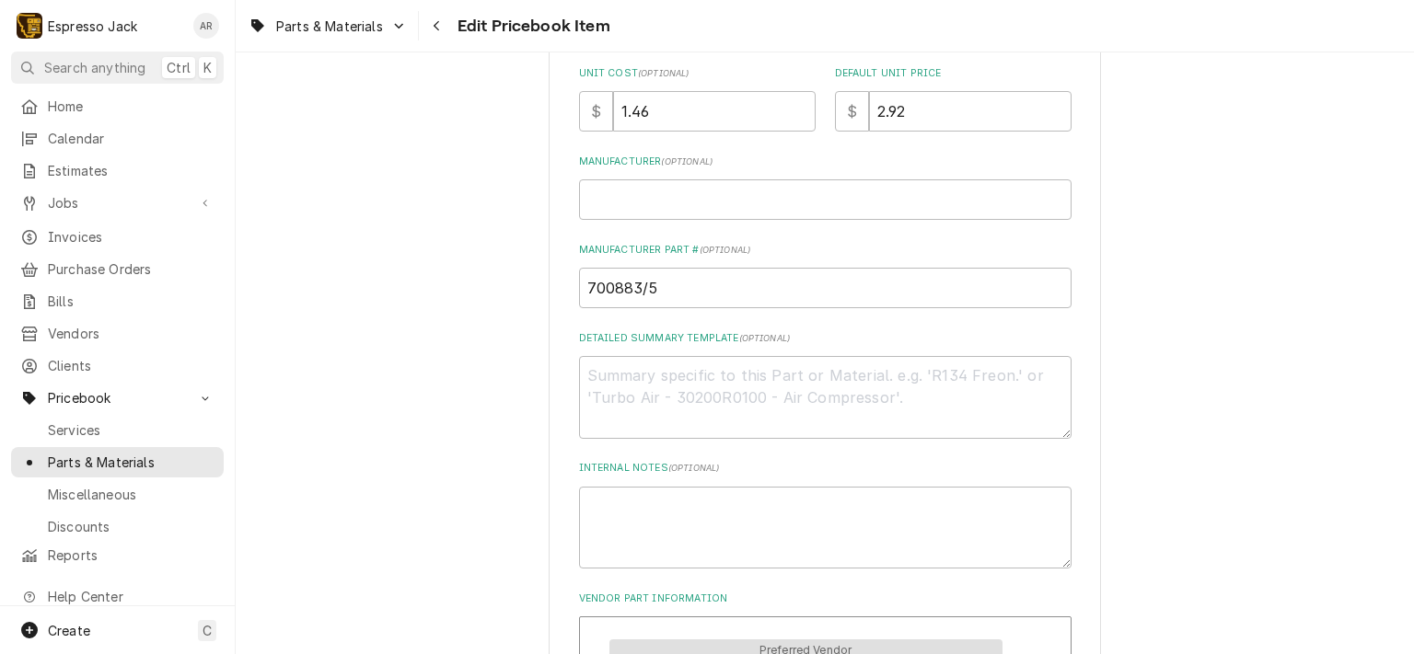
scroll to position [663, 0]
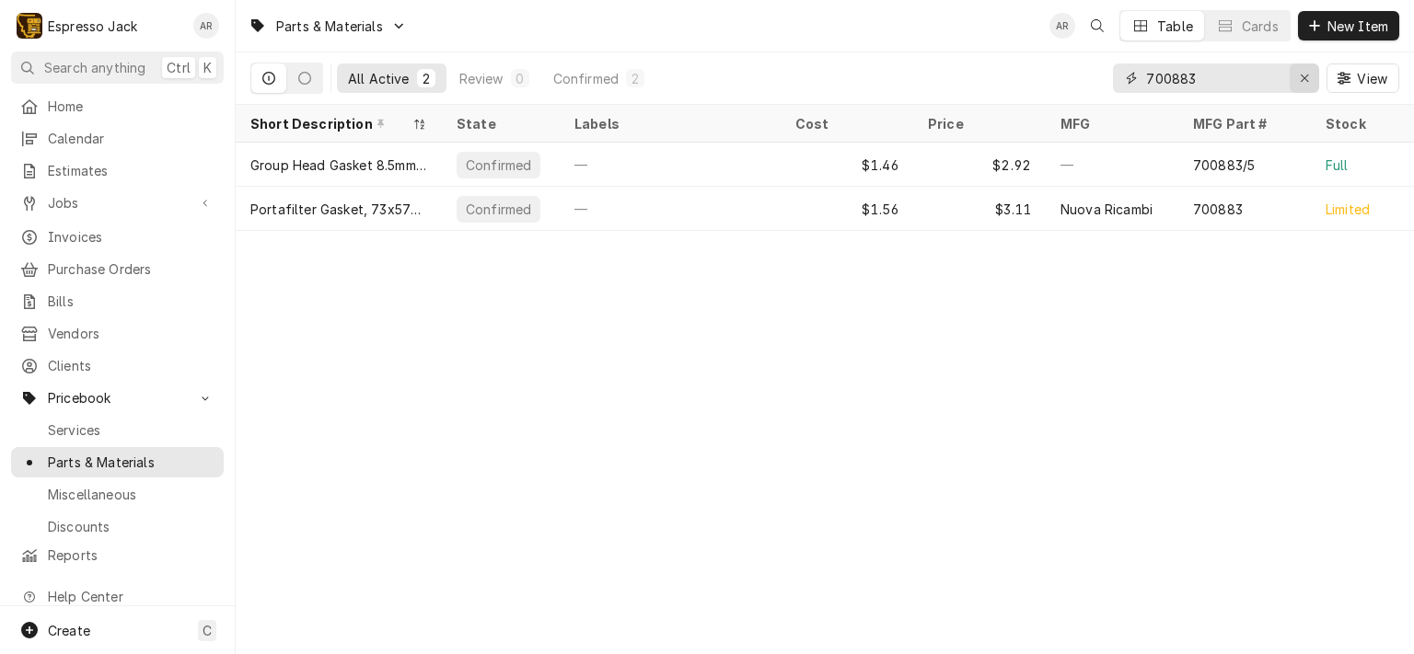
click at [1302, 73] on icon "Erase input" at bounding box center [1305, 78] width 10 height 13
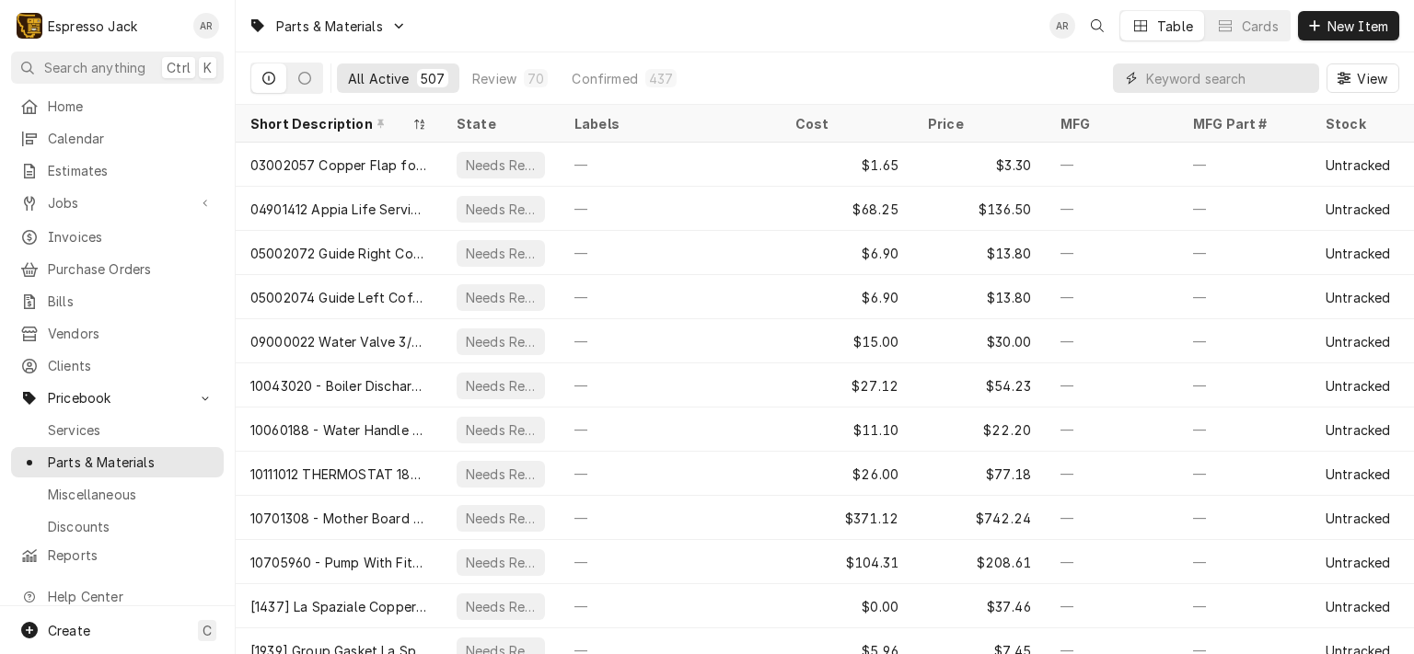
paste input "400562"
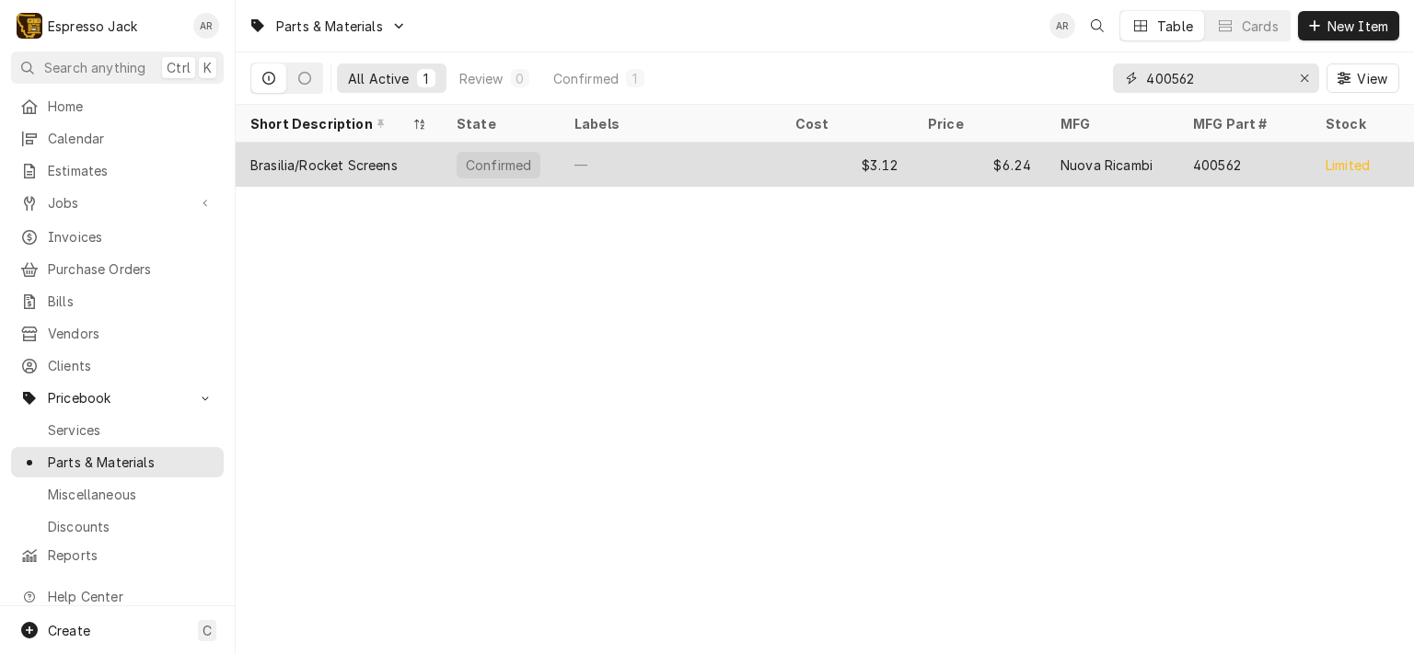
type input "400562"
click at [400, 167] on div "Brasilia/Rocket Screens" at bounding box center [339, 165] width 206 height 44
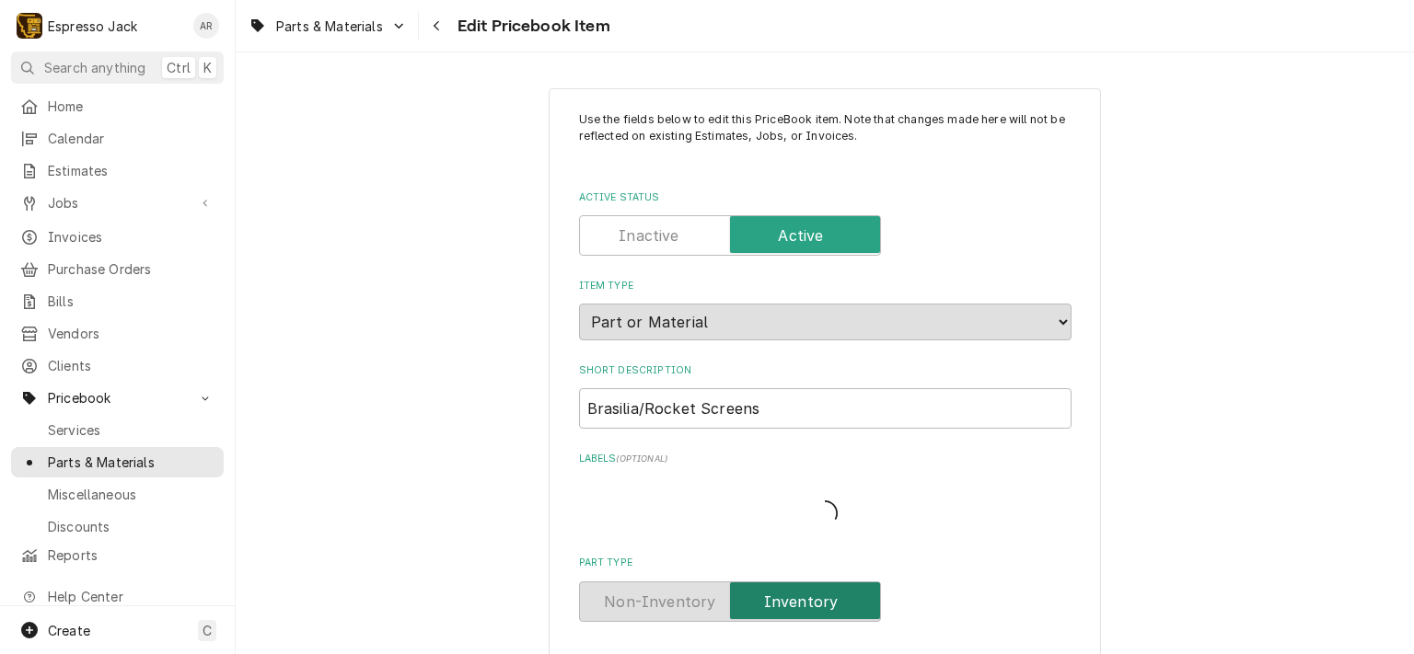
type textarea "x"
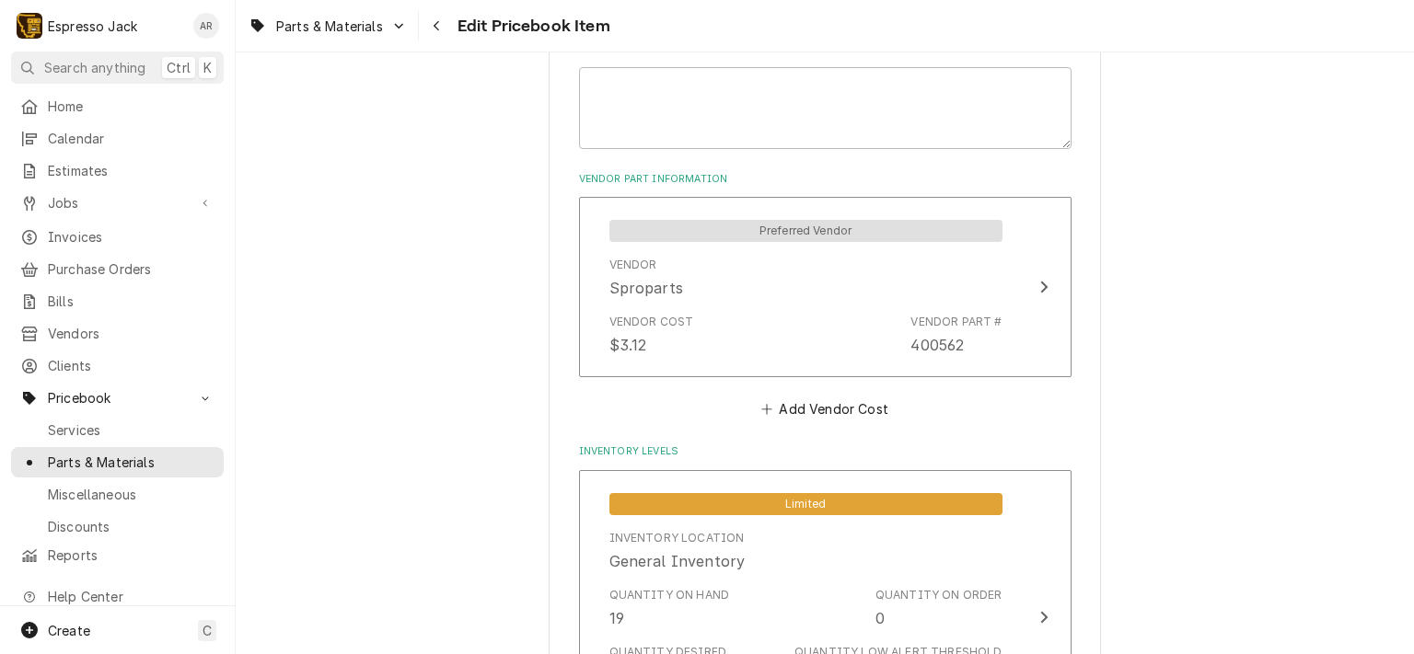
scroll to position [1215, 0]
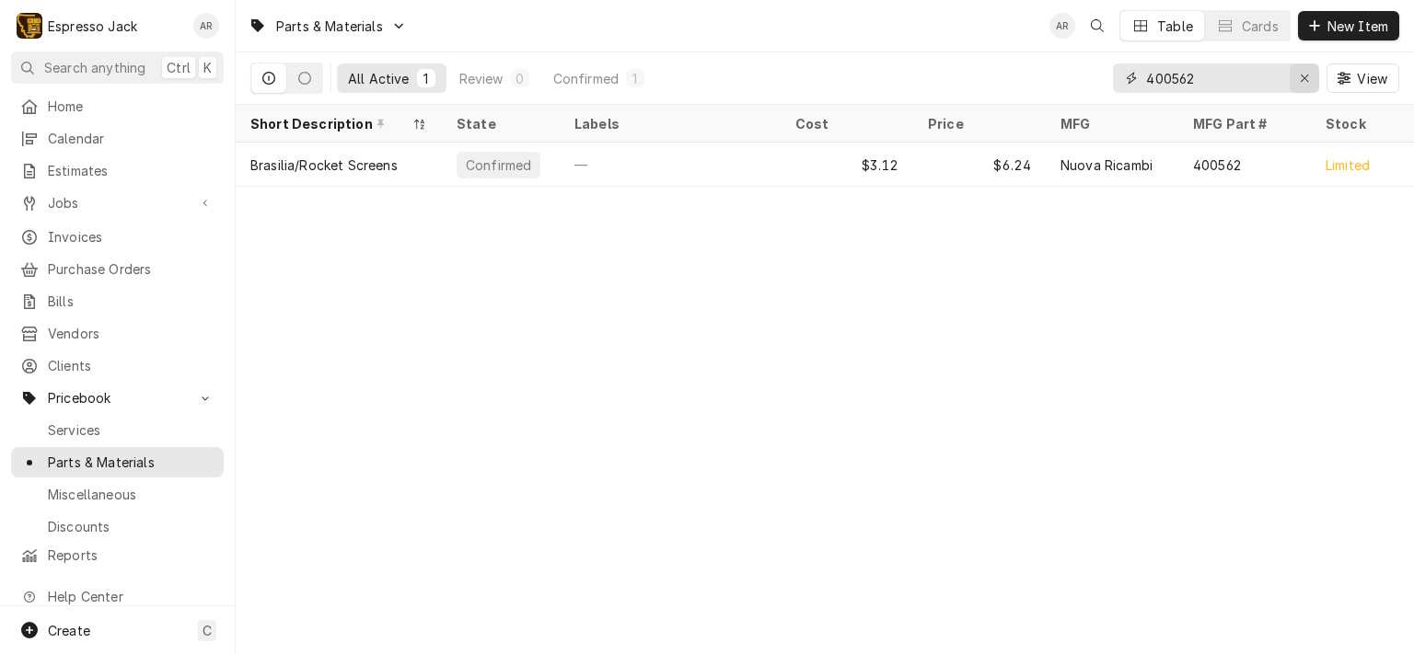
click at [1305, 73] on icon "Erase input" at bounding box center [1305, 78] width 10 height 13
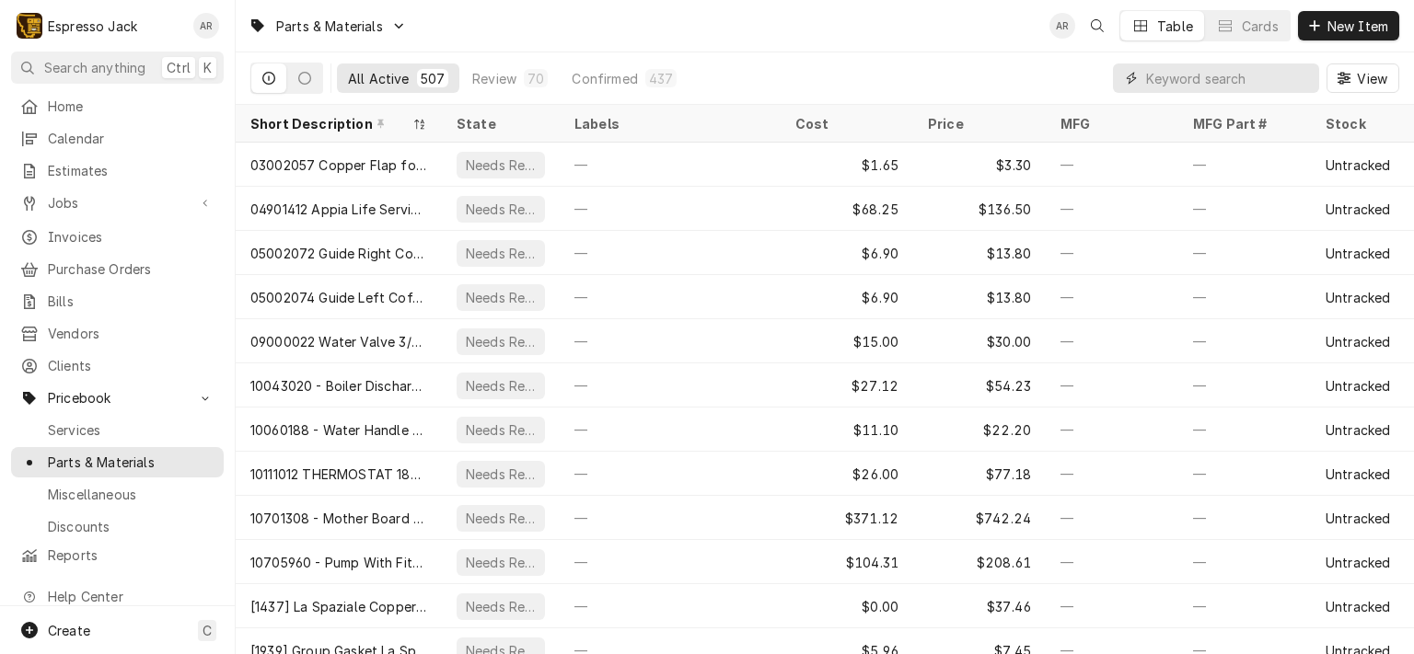
paste input "700750/V"
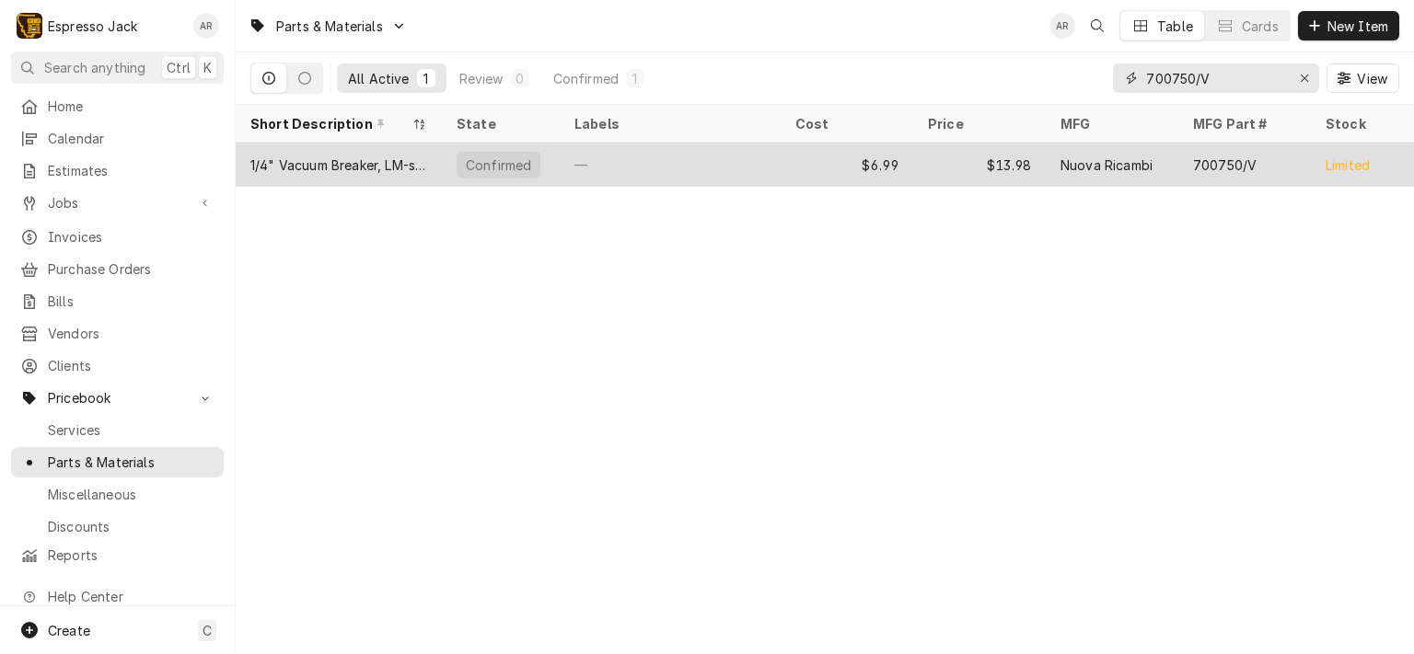
type input "700750/V"
click at [385, 157] on div "1/4" Vacuum Breaker, LM-style" at bounding box center [338, 165] width 177 height 19
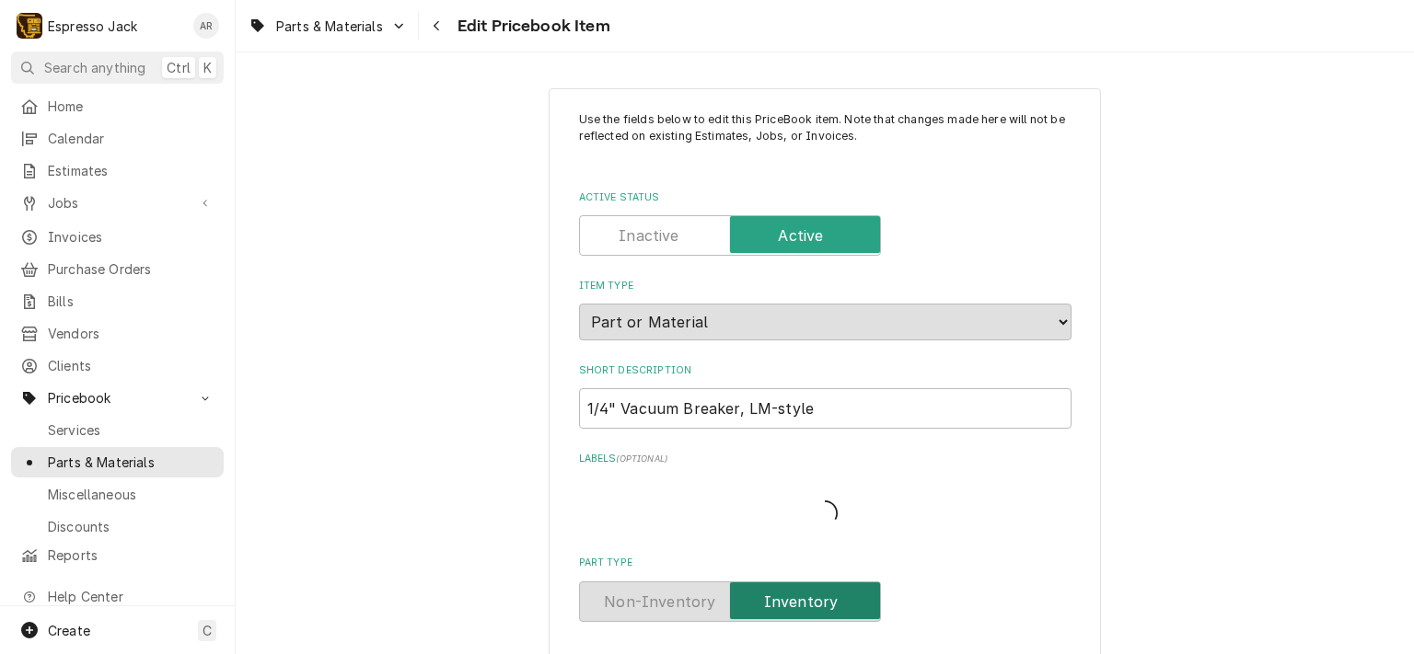
type textarea "x"
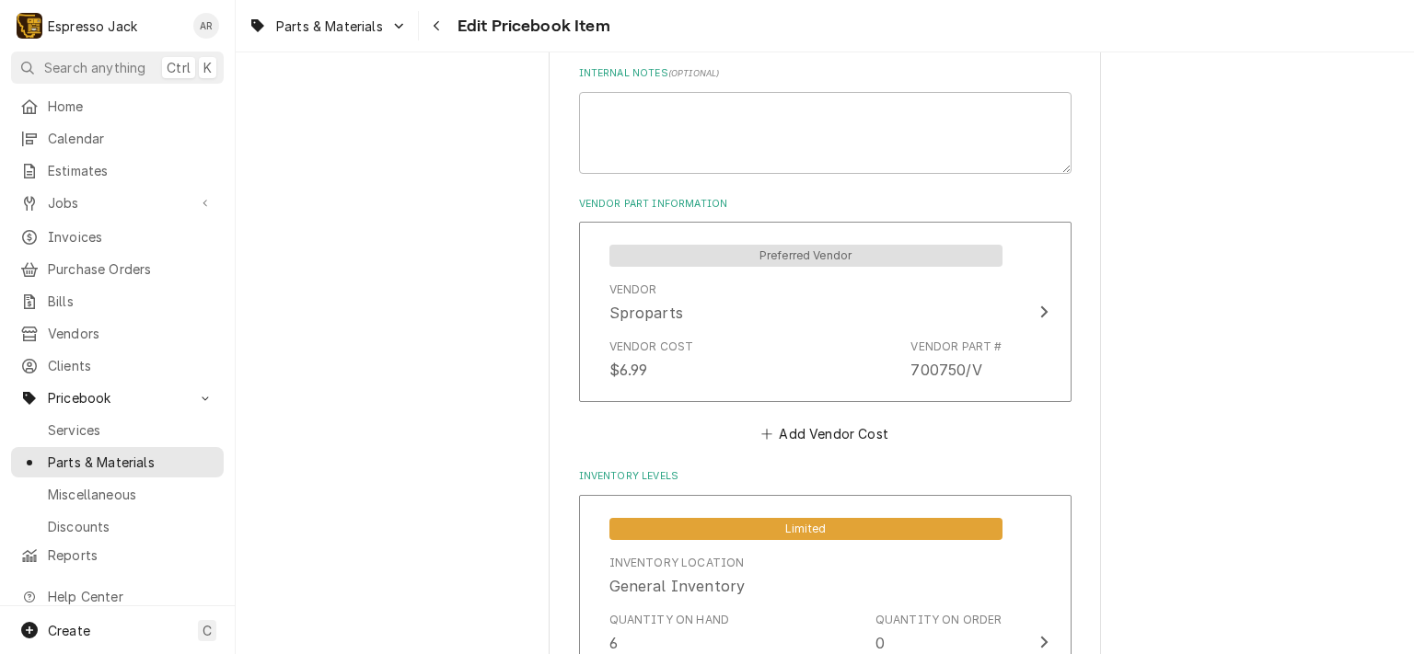
scroll to position [663, 0]
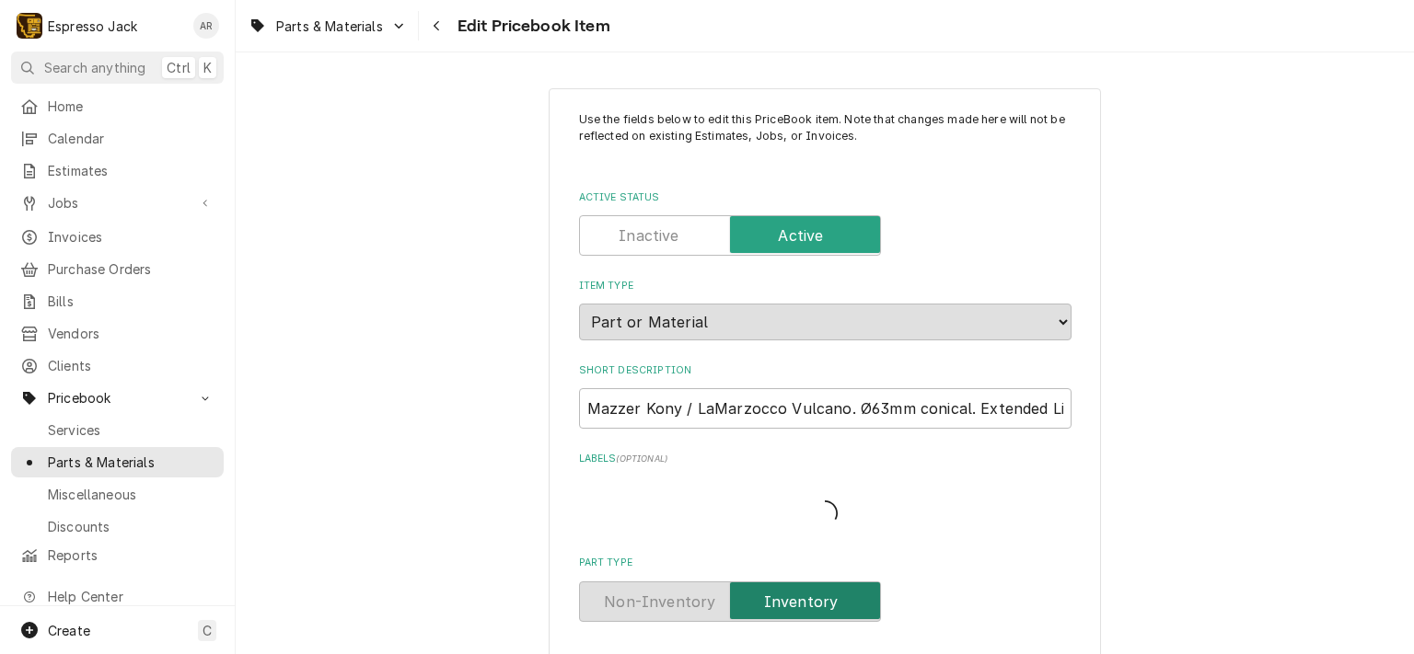
type textarea "x"
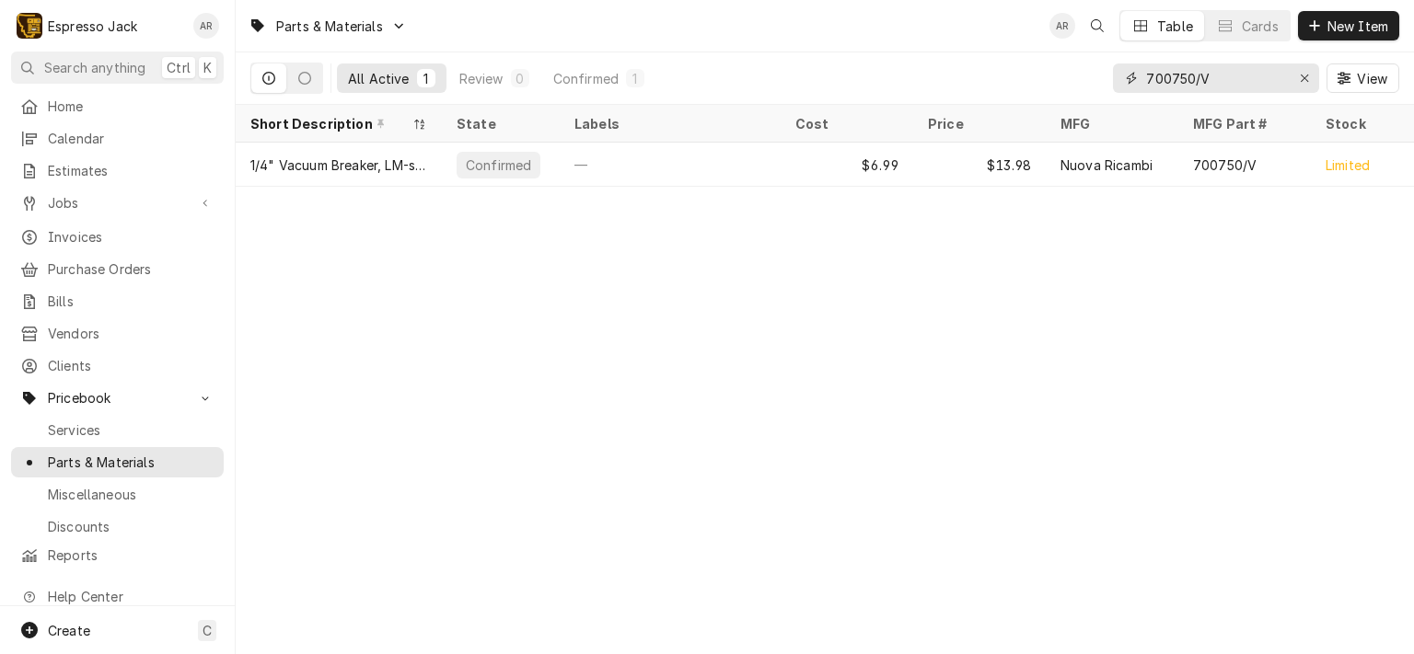
click at [1304, 80] on icon "Erase input" at bounding box center [1305, 78] width 10 height 13
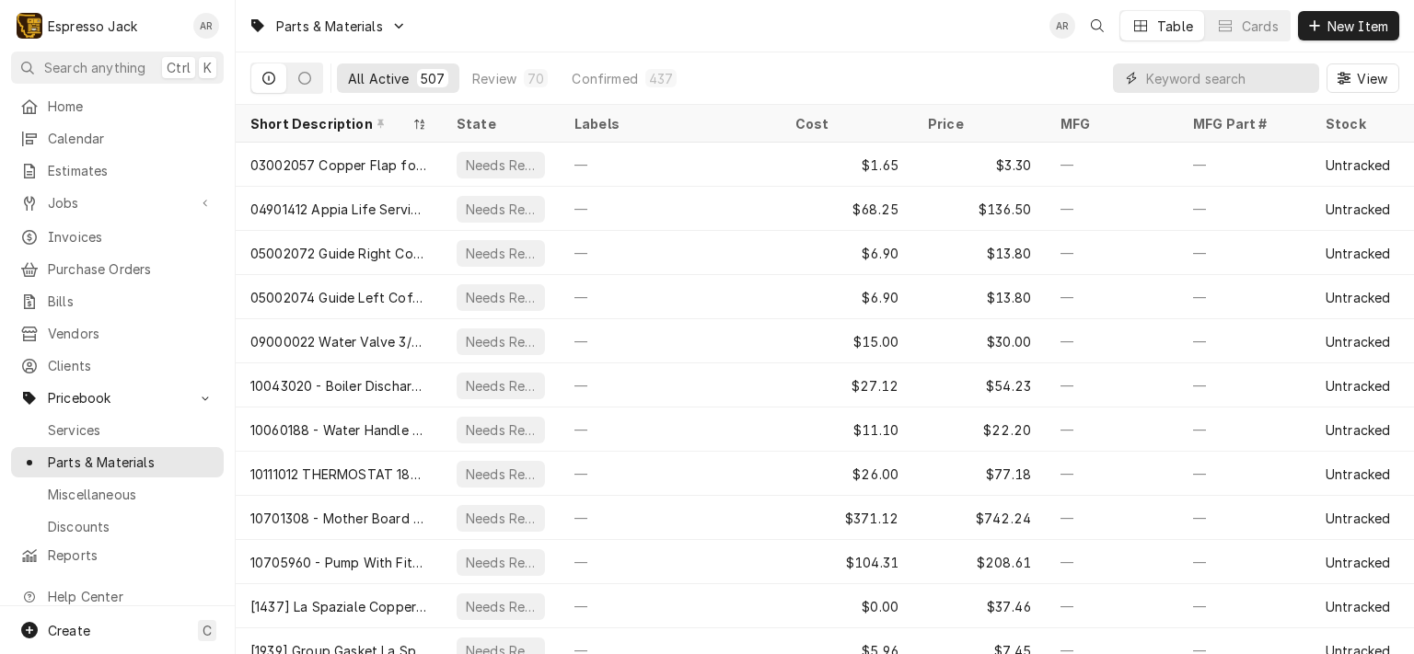
paste input "524544"
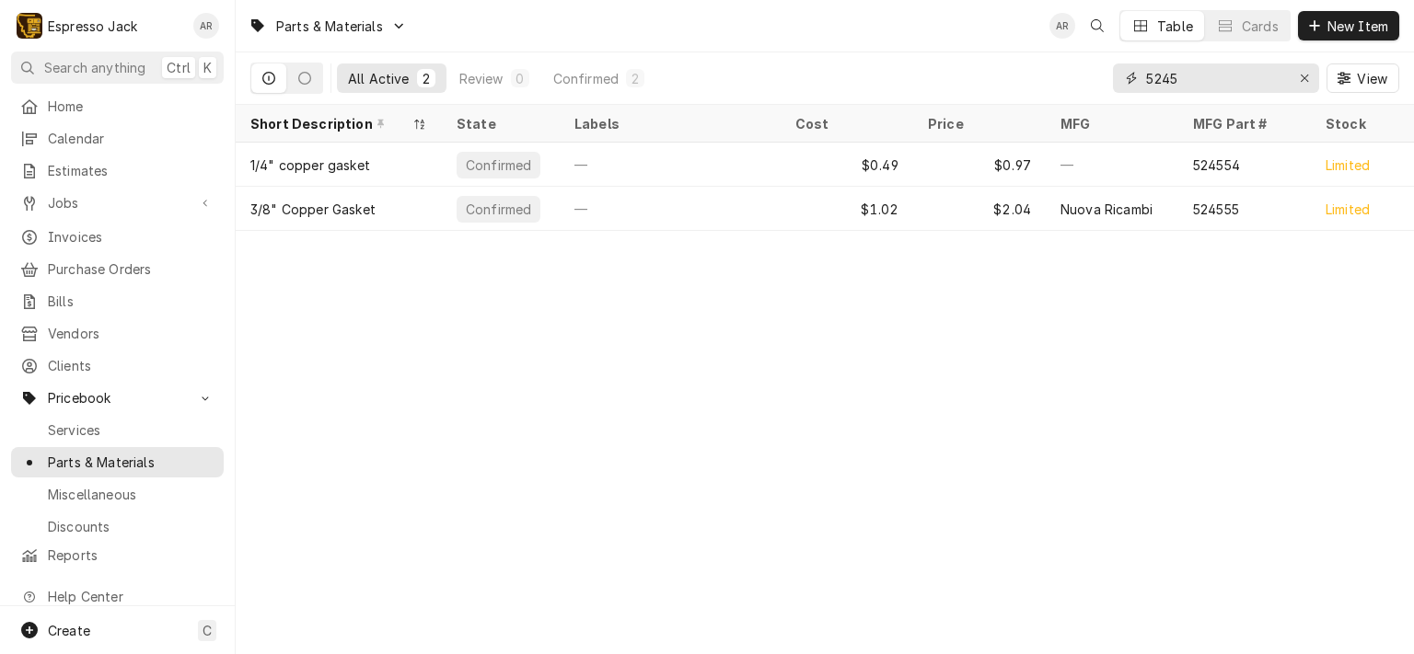
type input "5245"
click at [1300, 73] on icon "Erase input" at bounding box center [1305, 78] width 10 height 13
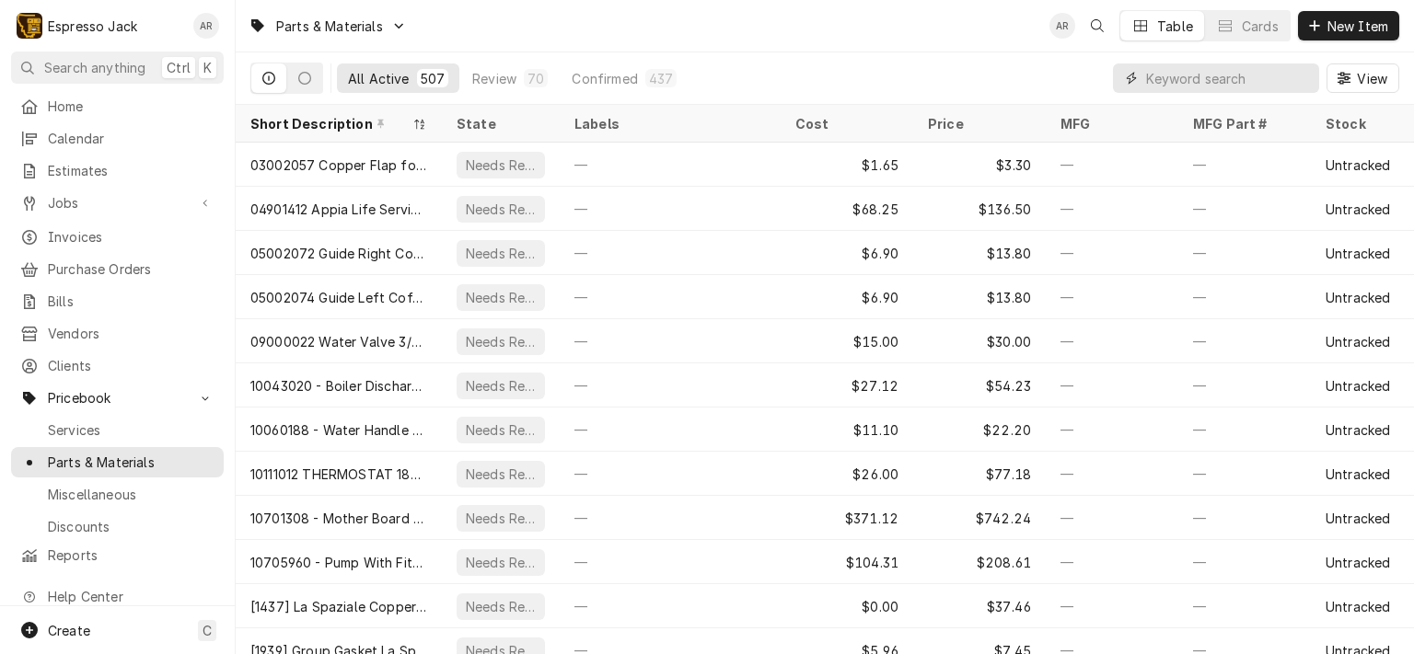
paste input "615624/A"
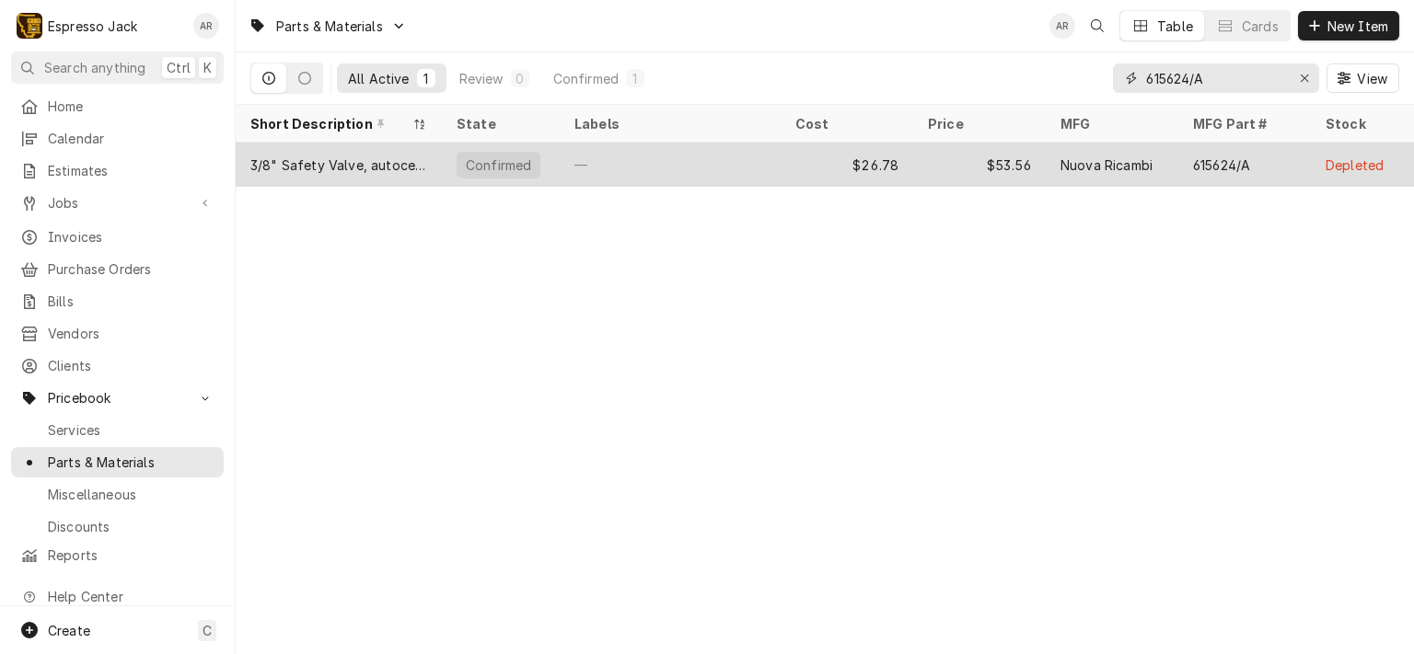
type input "615624/A"
click at [329, 163] on div "3/8" Safety Valve, autocertified" at bounding box center [338, 165] width 177 height 19
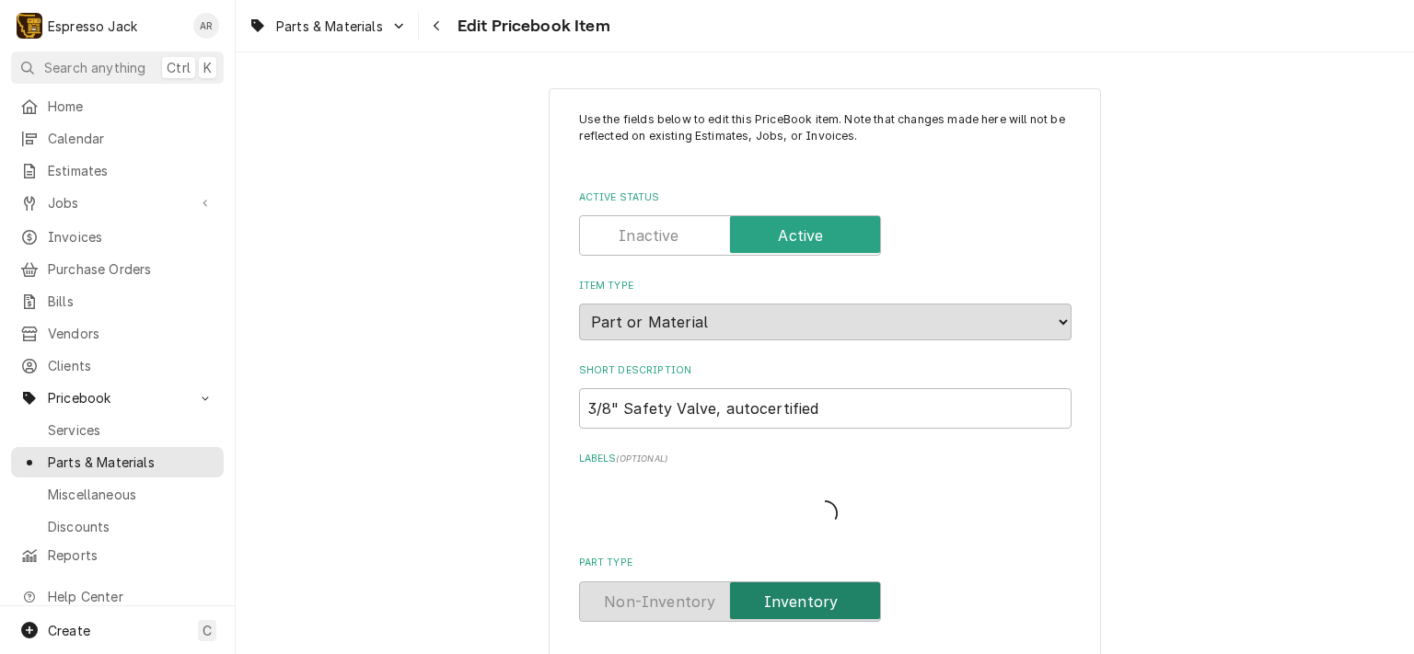
type textarea "x"
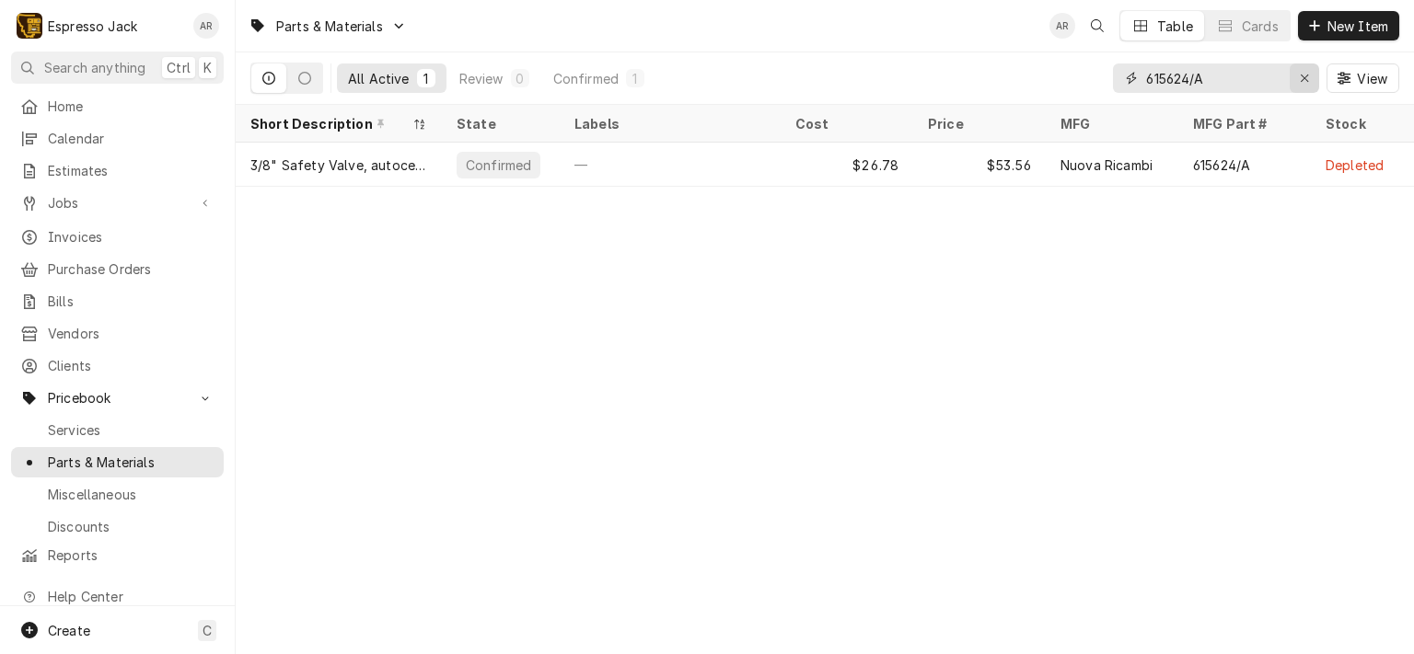
click at [1303, 74] on icon "Erase input" at bounding box center [1305, 78] width 10 height 13
click at [1172, 81] on input "Dynamic Content Wrapper" at bounding box center [1232, 78] width 173 height 29
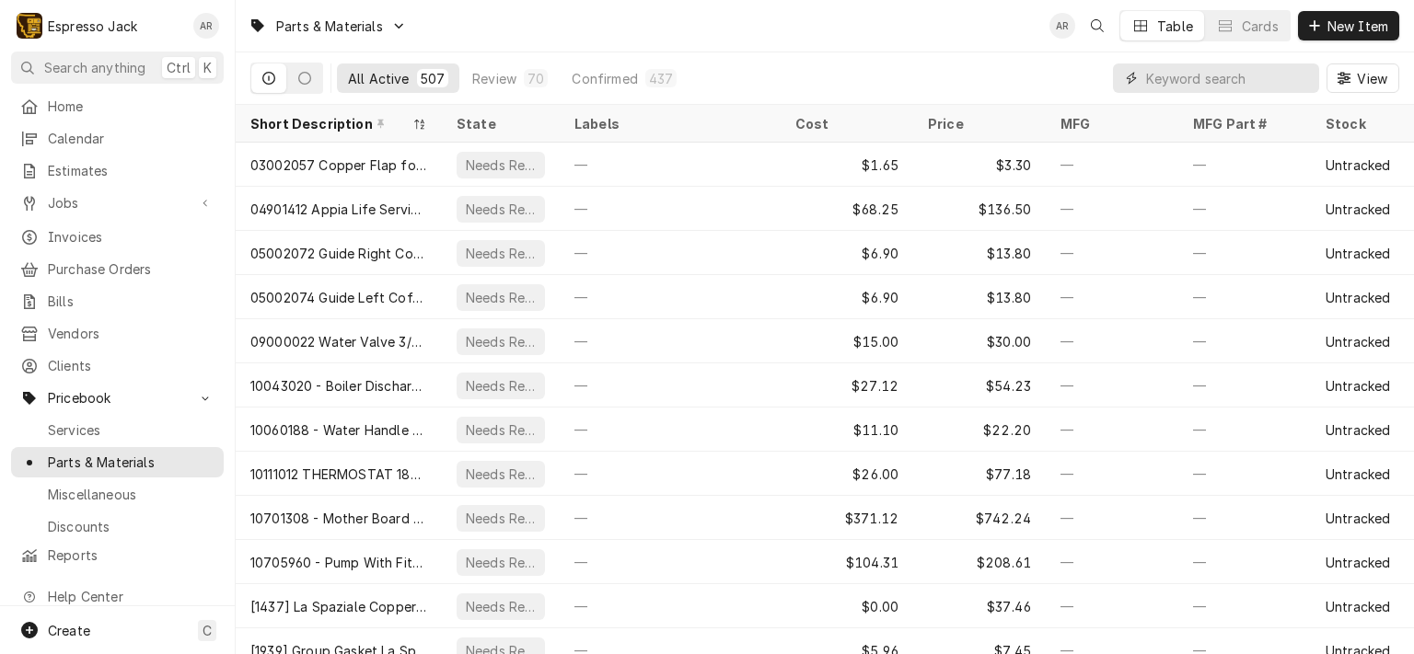
paste input "C300"
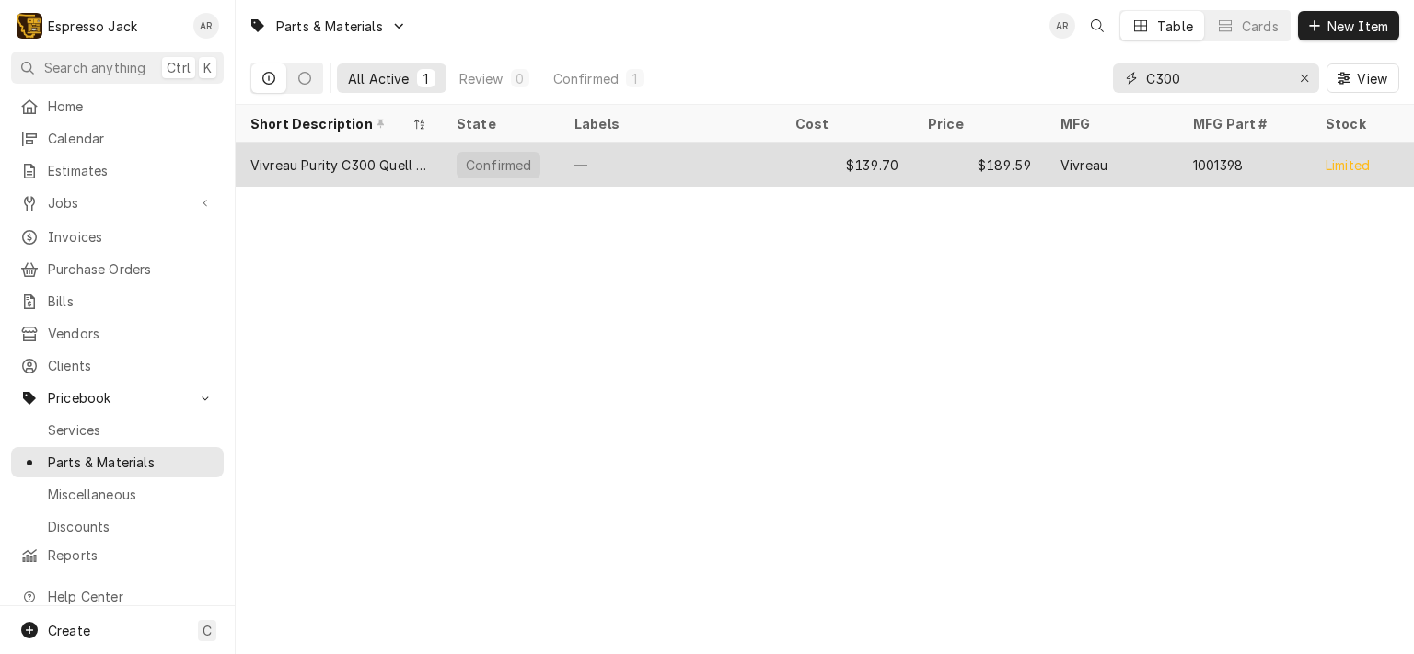
type input "C300"
click at [353, 165] on div "Vivreau Purity C300 Quell ST Filter" at bounding box center [338, 165] width 177 height 19
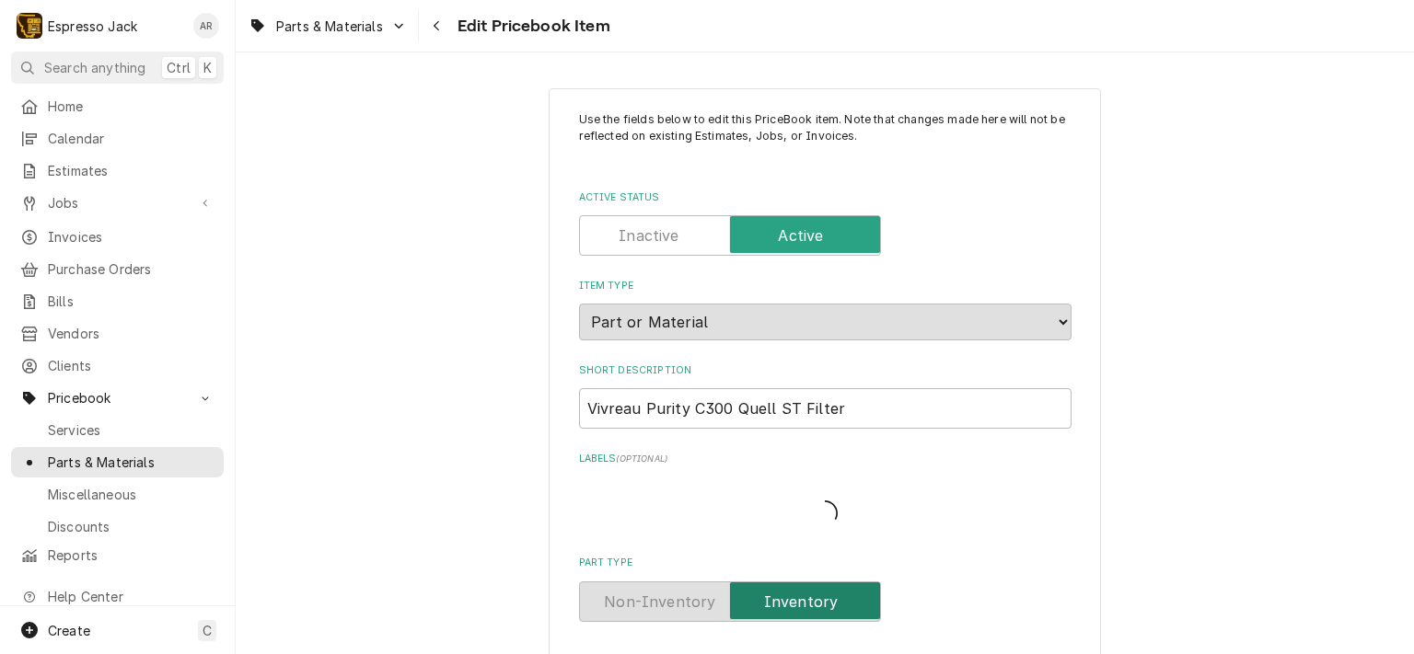
type textarea "x"
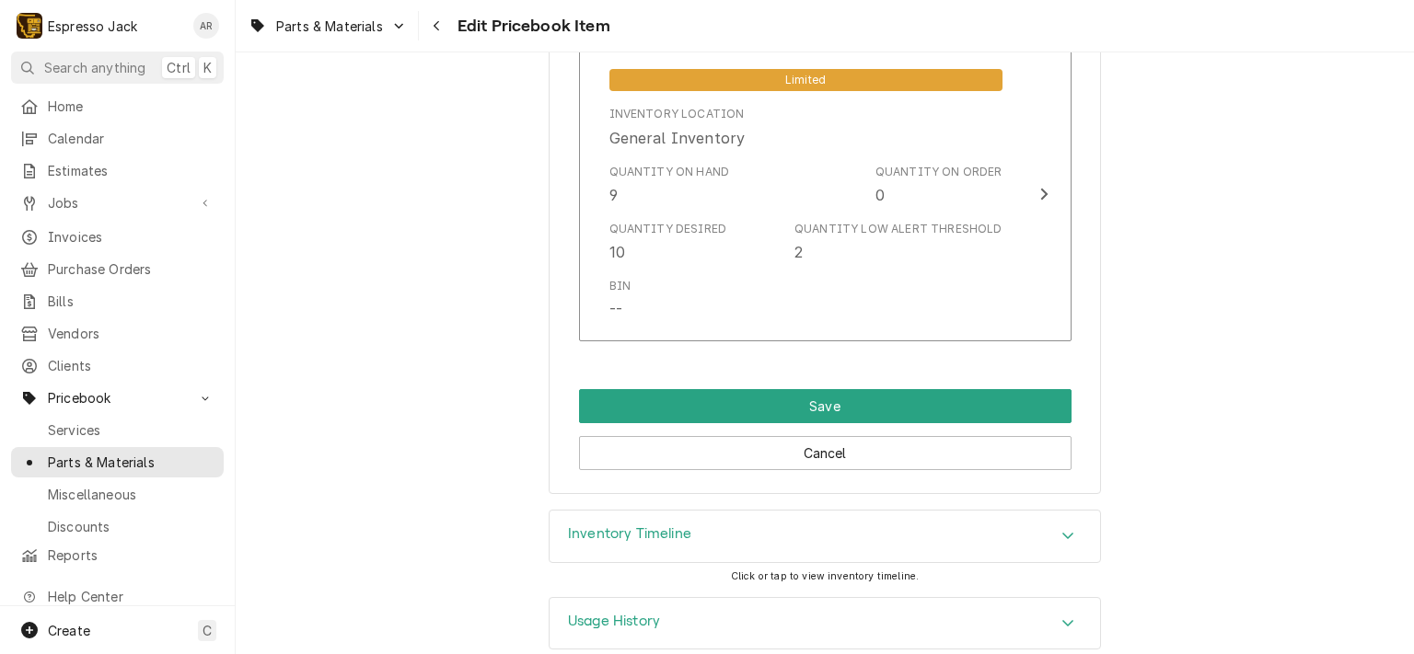
scroll to position [1325, 0]
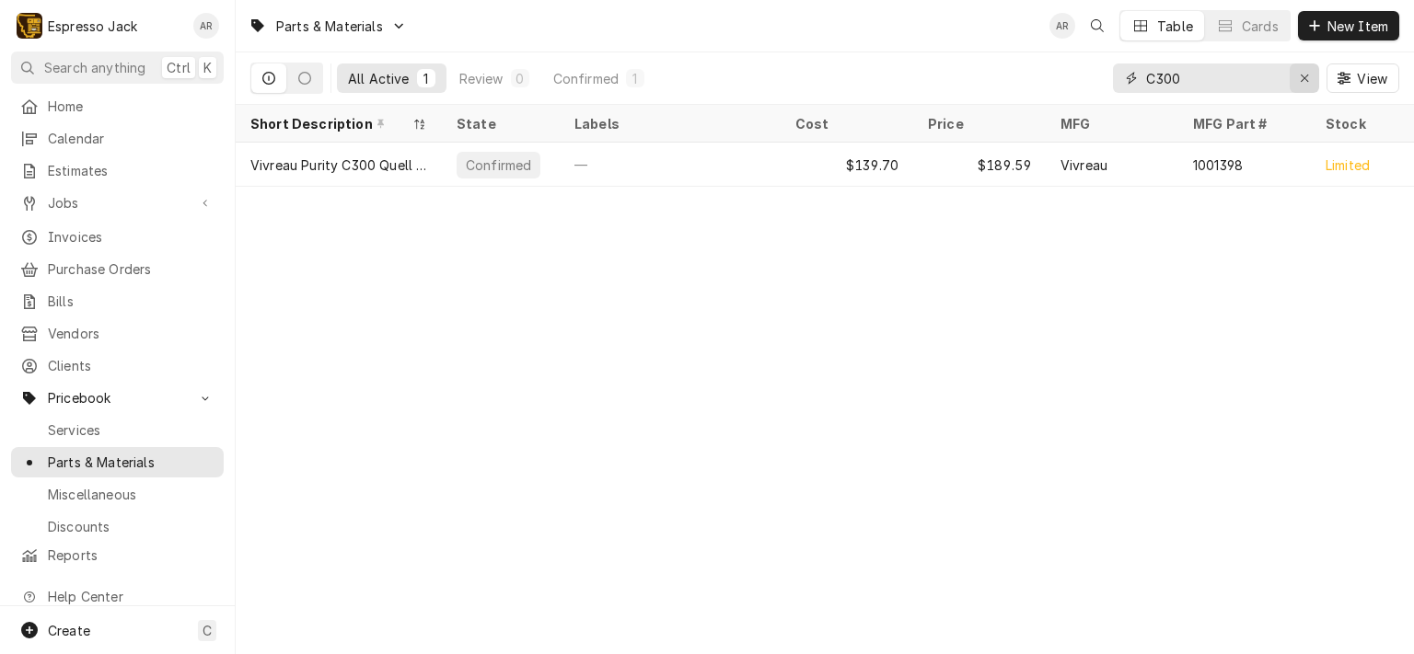
click at [1305, 71] on div "Erase input" at bounding box center [1304, 78] width 18 height 18
click at [1254, 72] on input "Dynamic Content Wrapper" at bounding box center [1232, 78] width 173 height 29
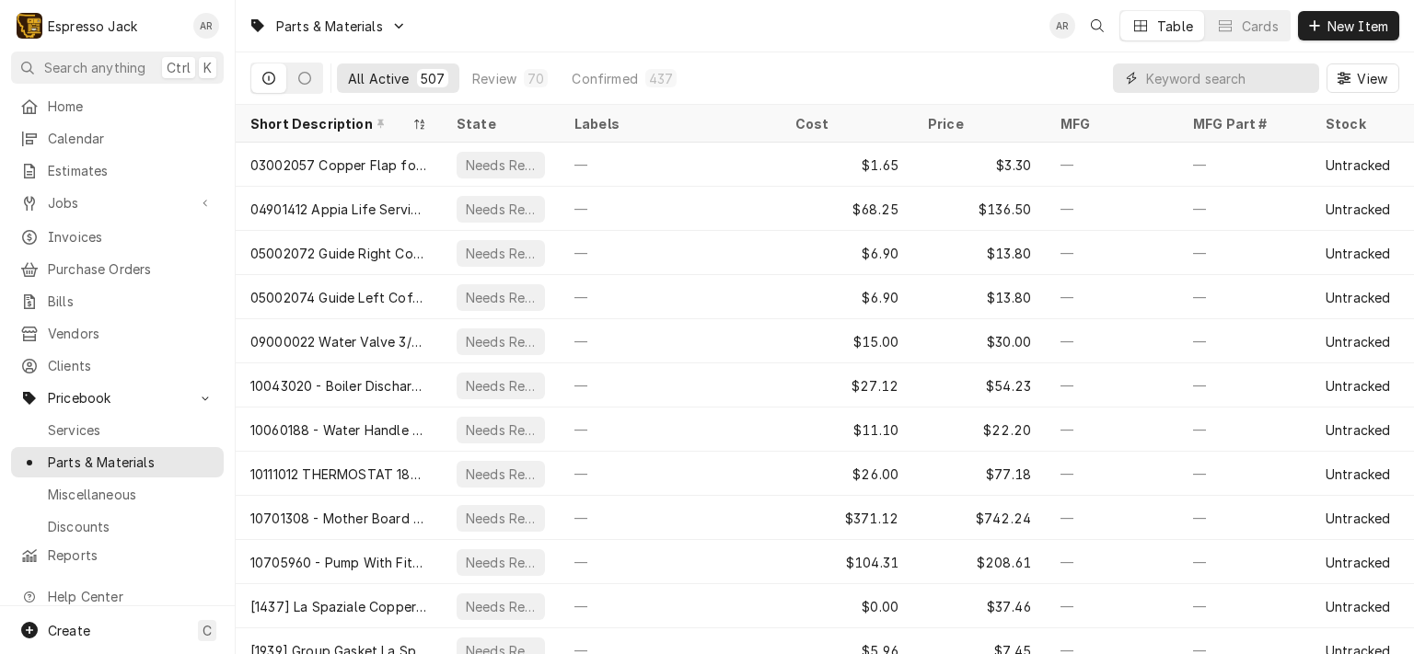
paste input "612143"
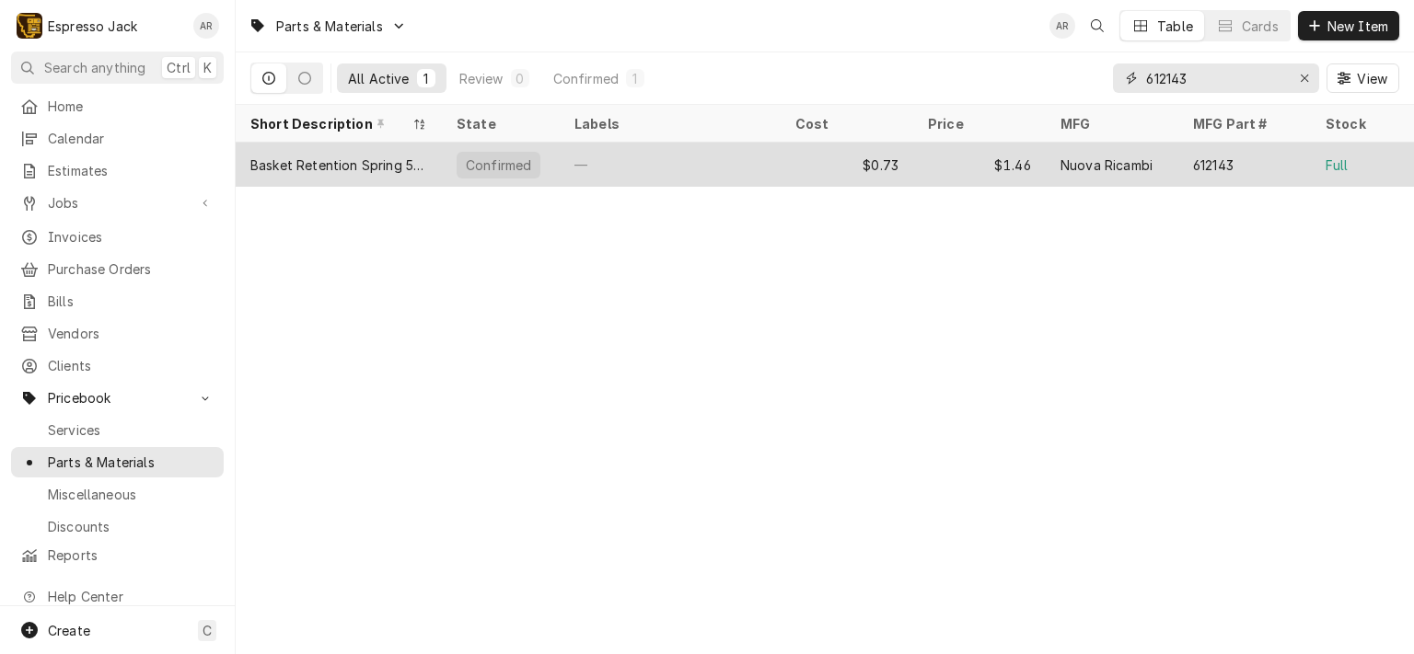
type input "612143"
click at [353, 168] on div "Basket Retention Spring 58mm" at bounding box center [338, 165] width 177 height 19
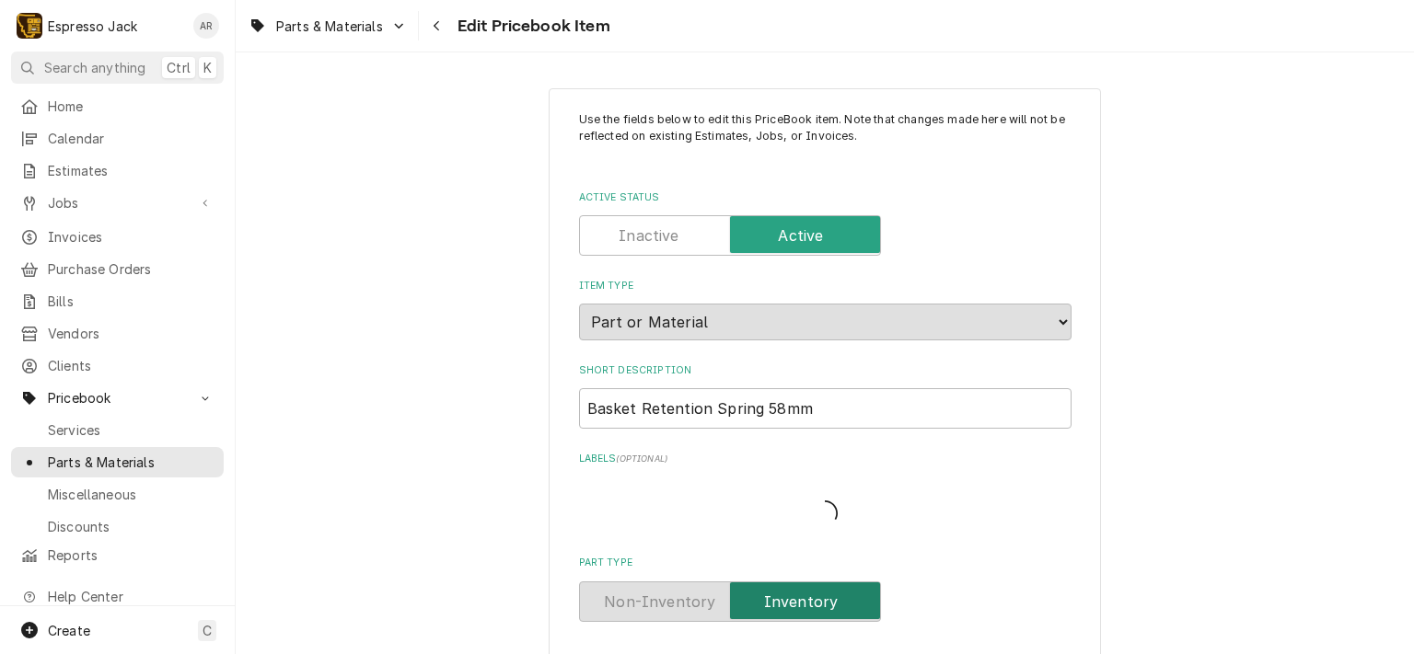
type textarea "x"
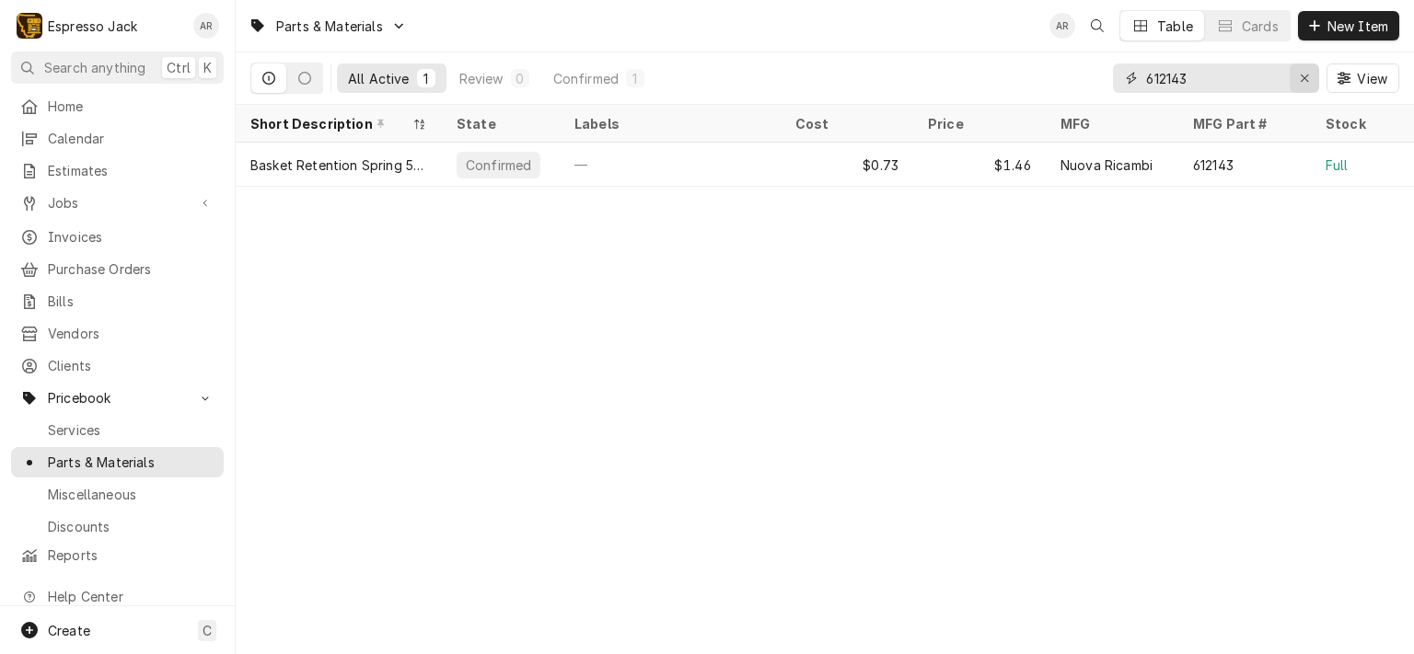
click at [1306, 76] on icon "Erase input" at bounding box center [1305, 78] width 10 height 13
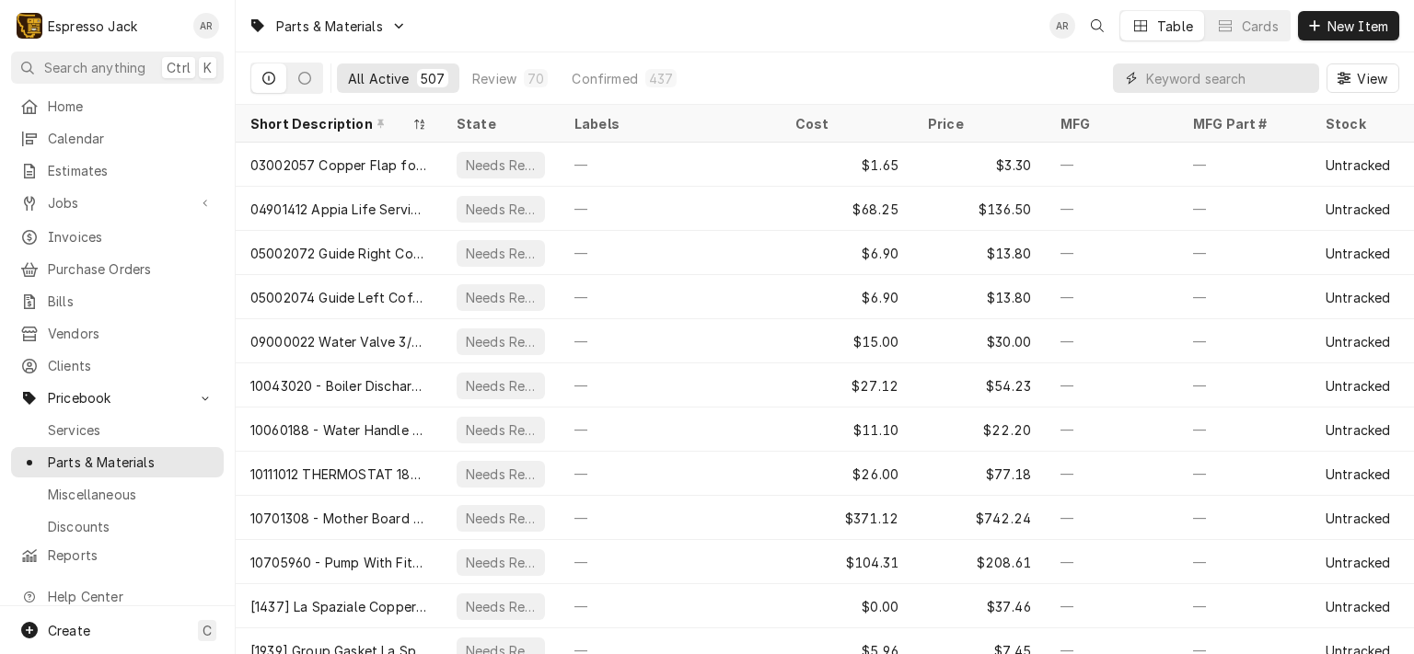
paste input "526208"
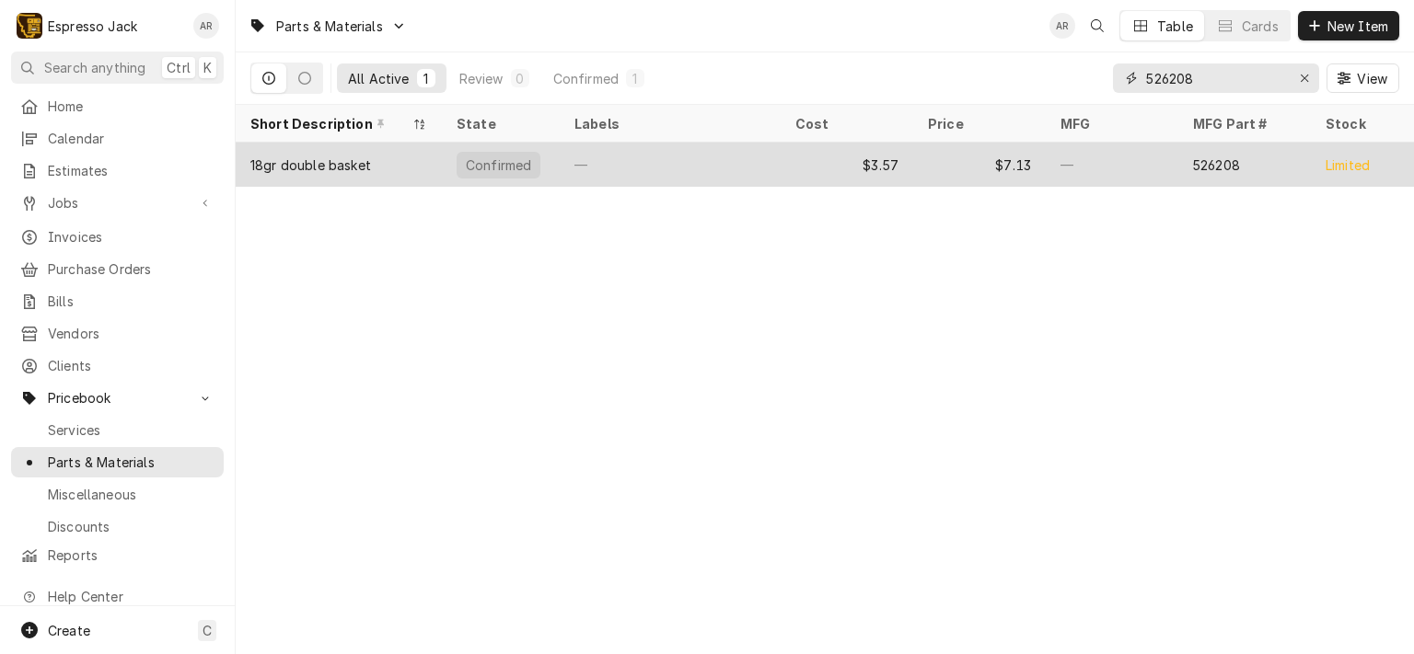
type input "526208"
click at [365, 171] on div "18gr double basket" at bounding box center [339, 165] width 206 height 44
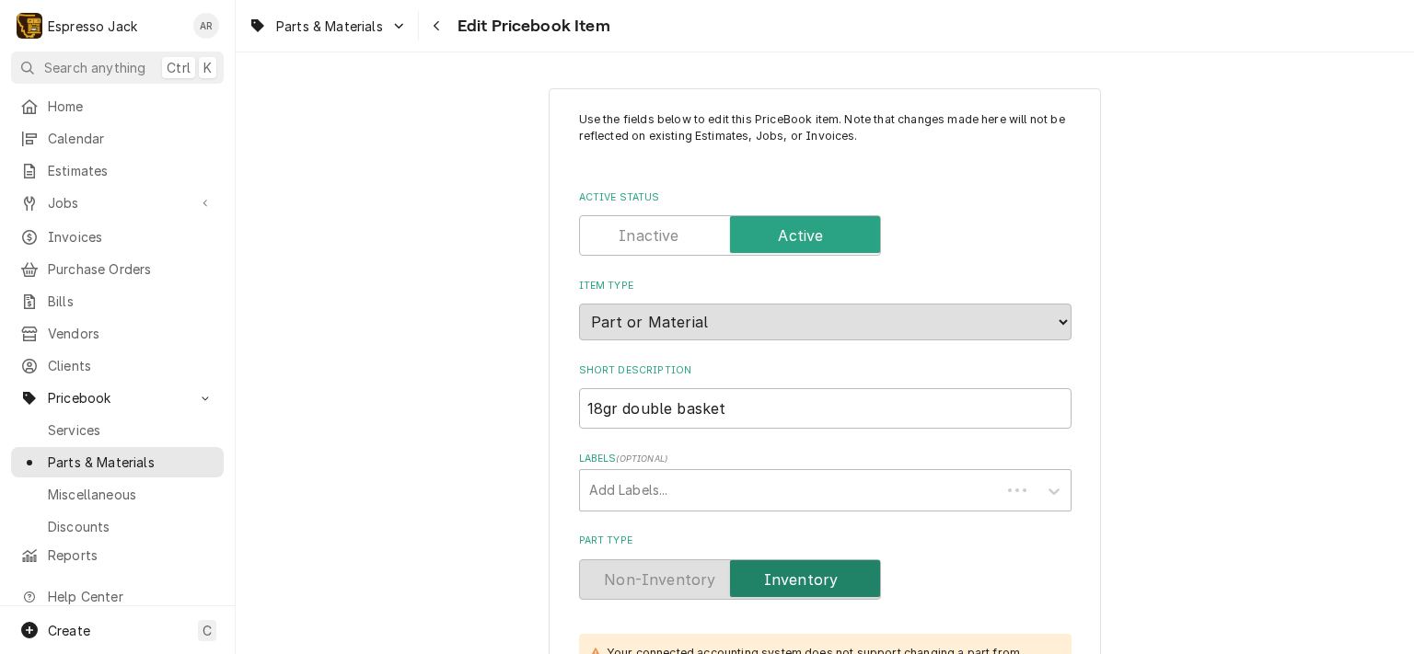
type textarea "x"
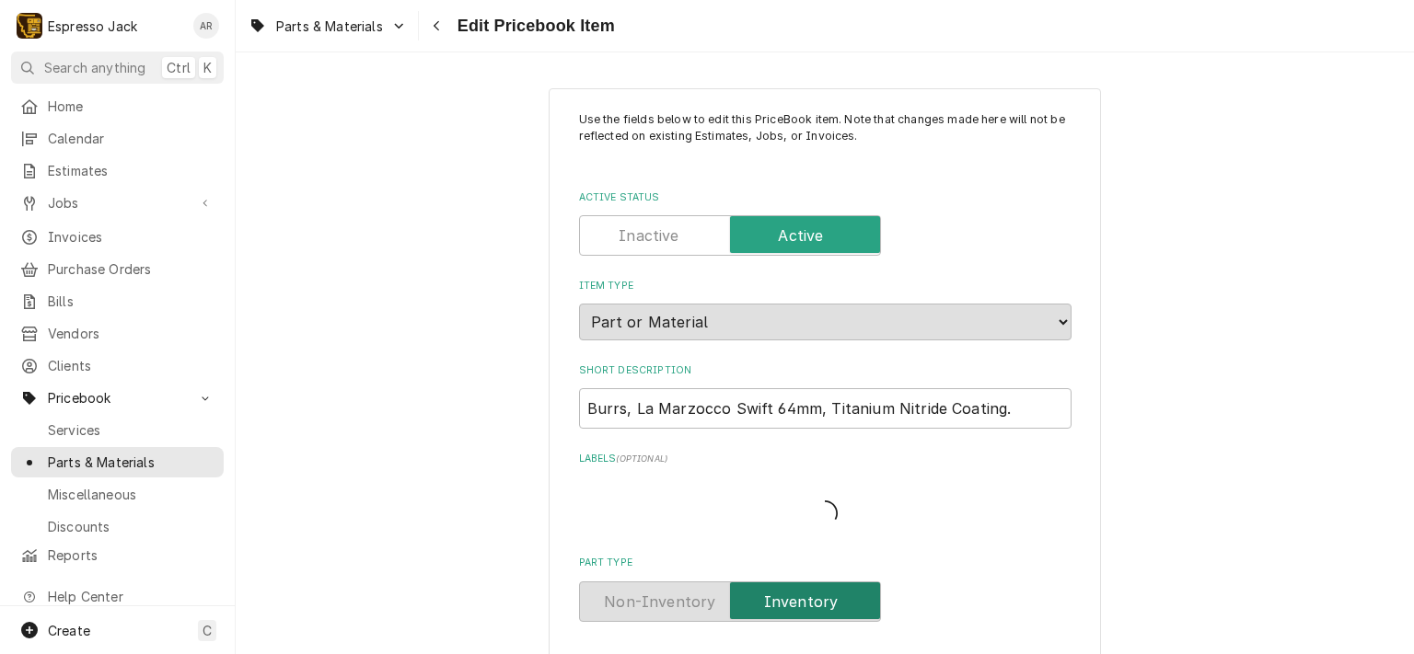
type textarea "x"
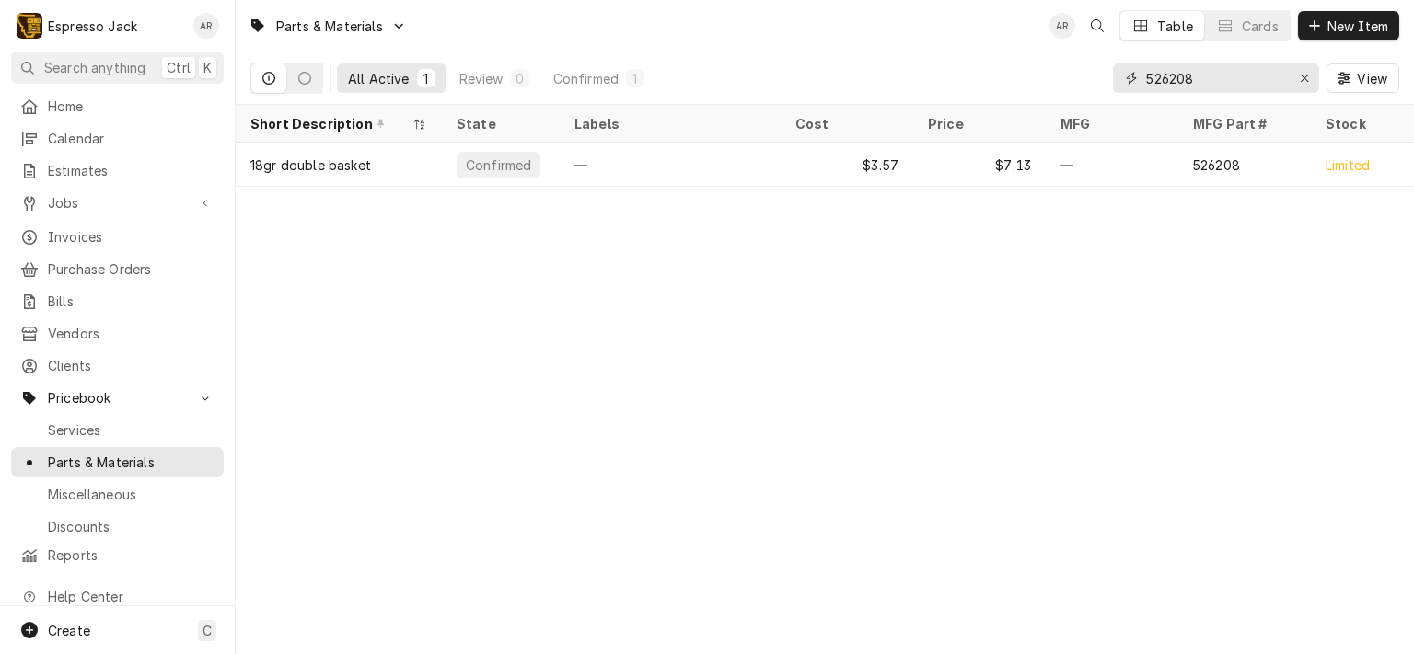
click at [1301, 71] on div "Erase input" at bounding box center [1304, 78] width 18 height 18
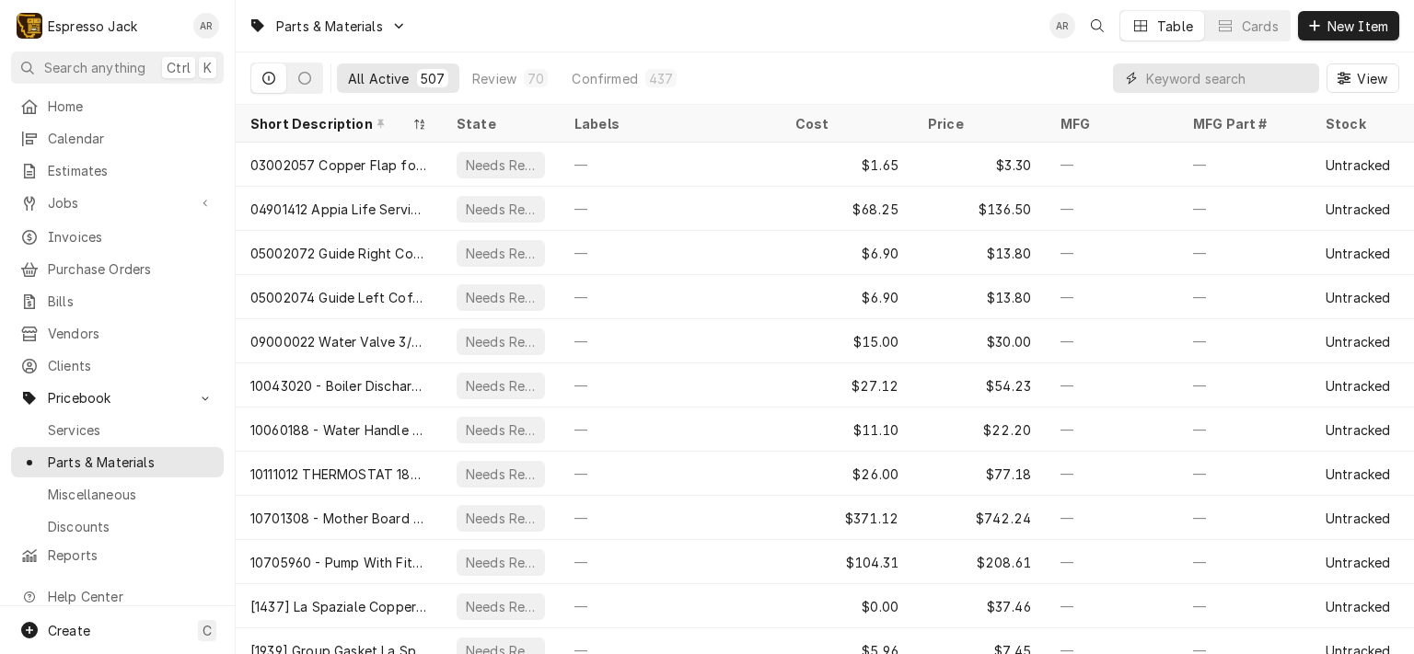
paste input "524555"
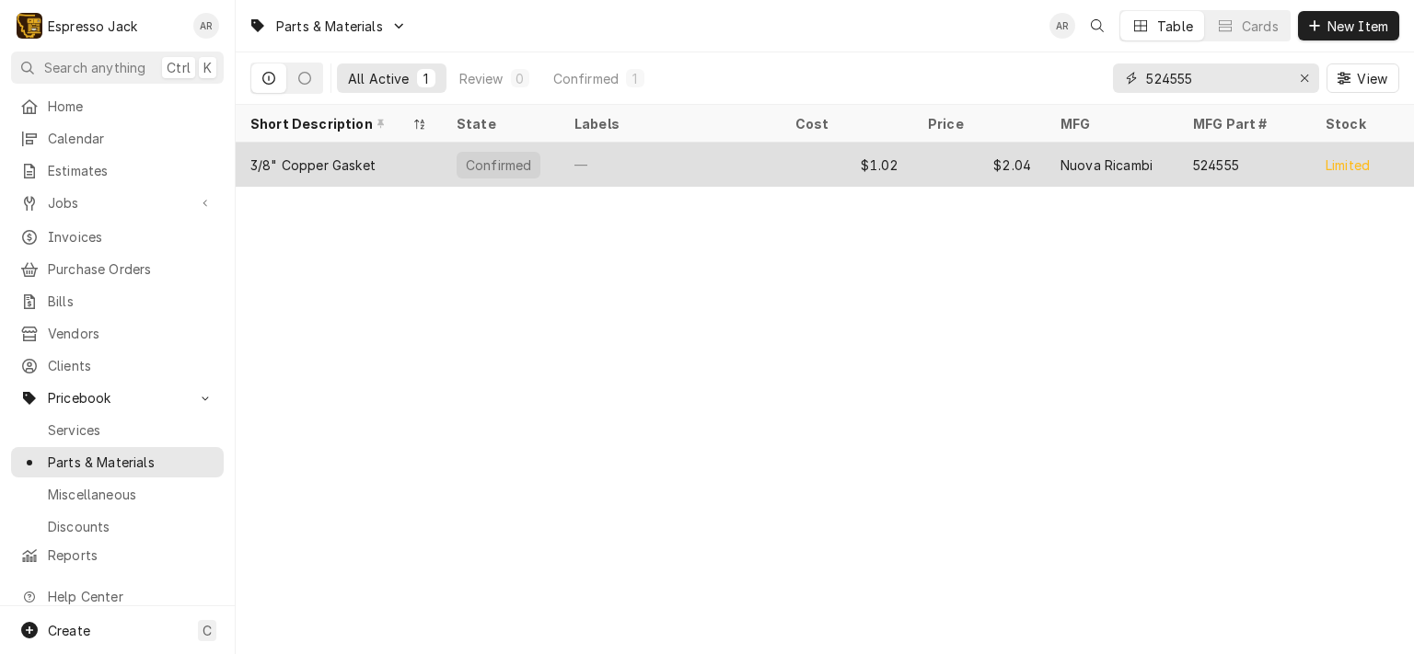
type input "524555"
click at [345, 158] on div "3/8" Copper Gasket" at bounding box center [312, 165] width 125 height 19
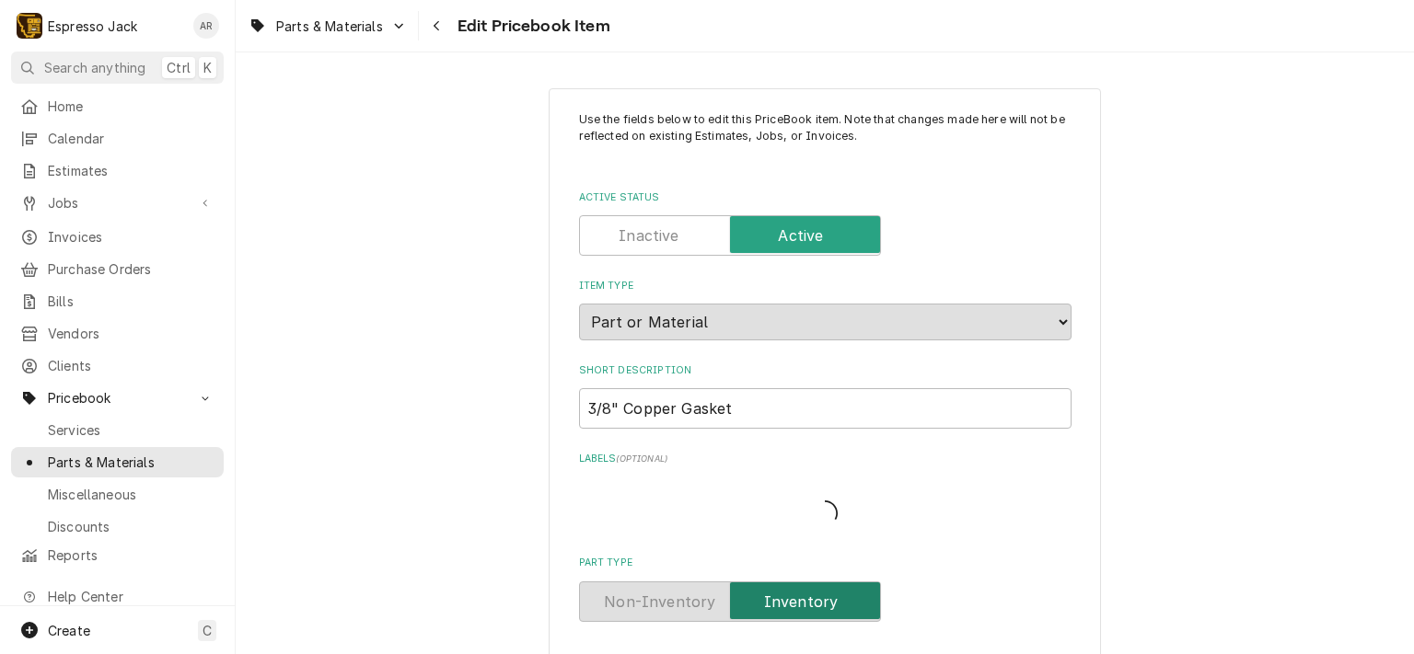
type textarea "x"
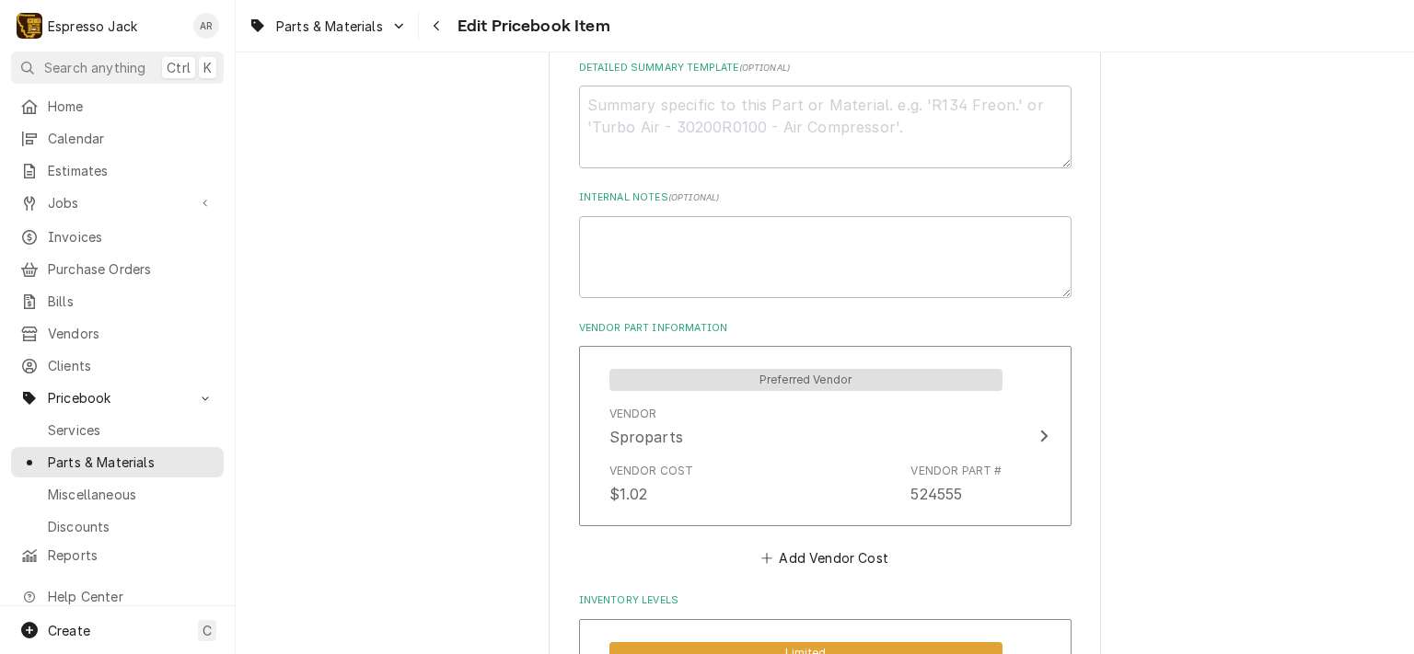
scroll to position [663, 0]
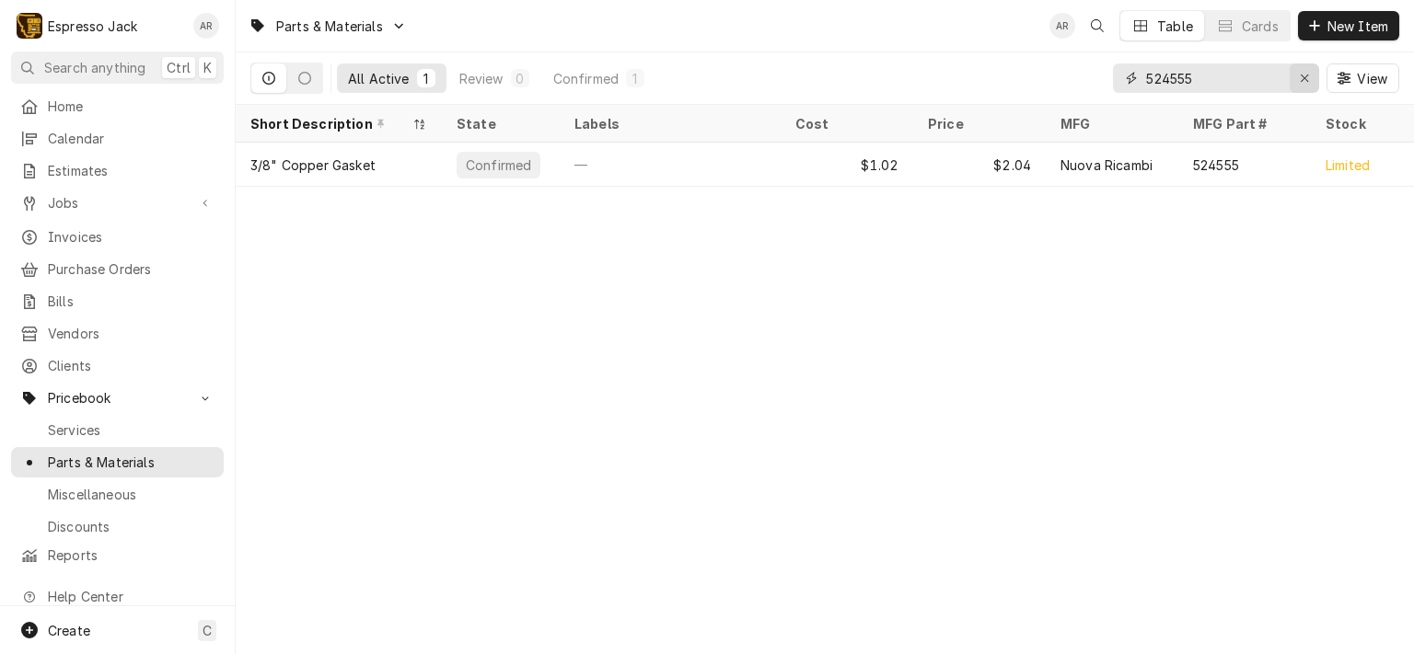
click at [1300, 77] on icon "Erase input" at bounding box center [1305, 78] width 10 height 13
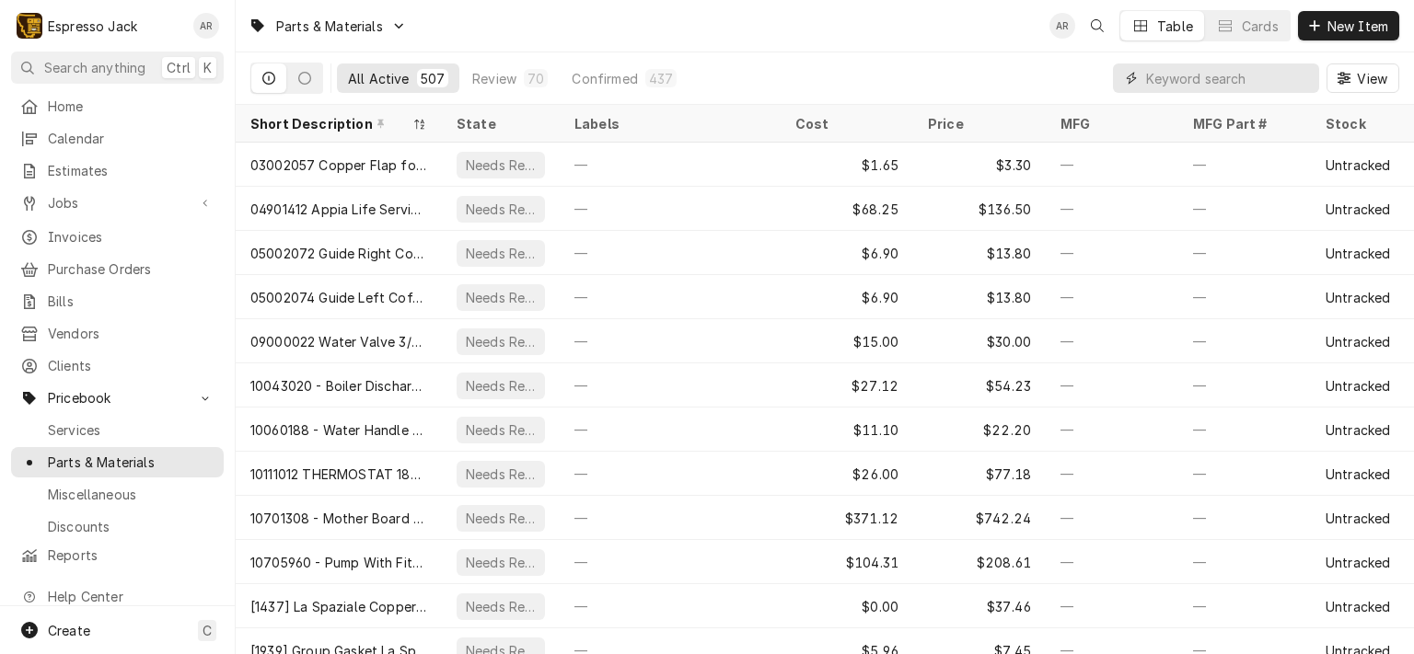
paste input "615624/A"
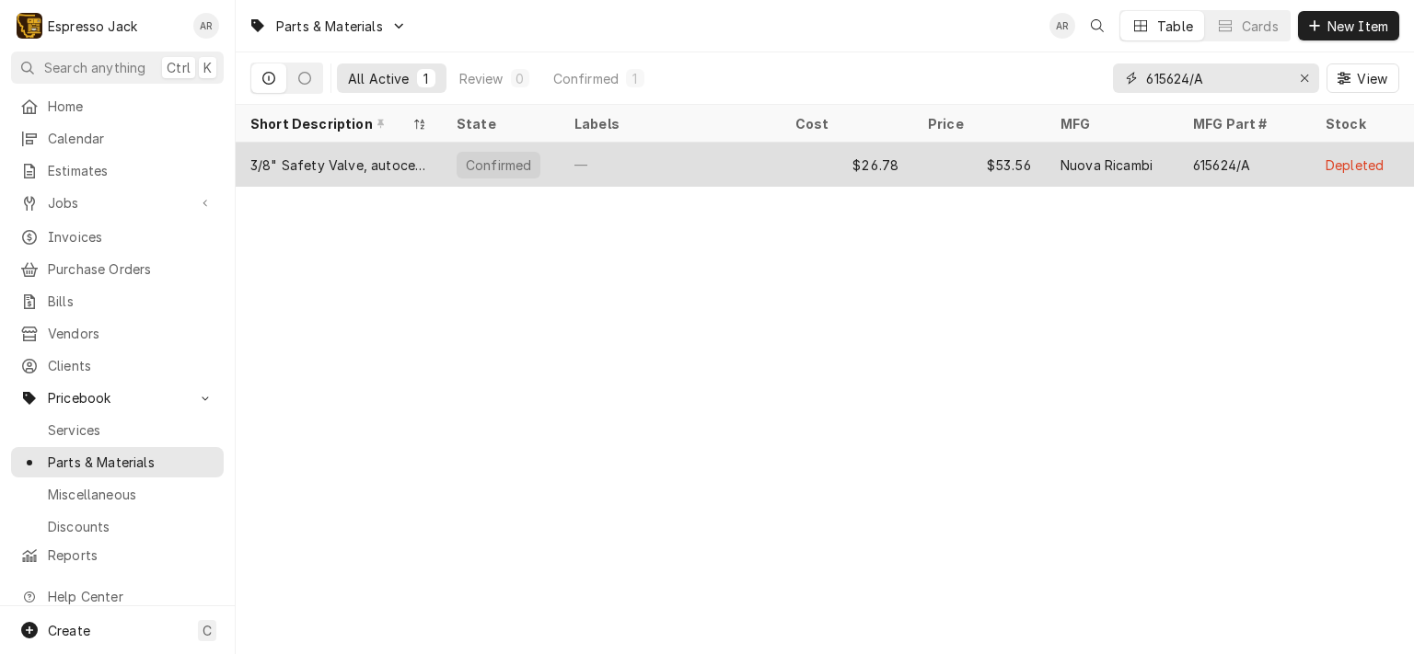
type input "615624/A"
click at [328, 157] on div "3/8" Safety Valve, autocertified" at bounding box center [338, 165] width 177 height 19
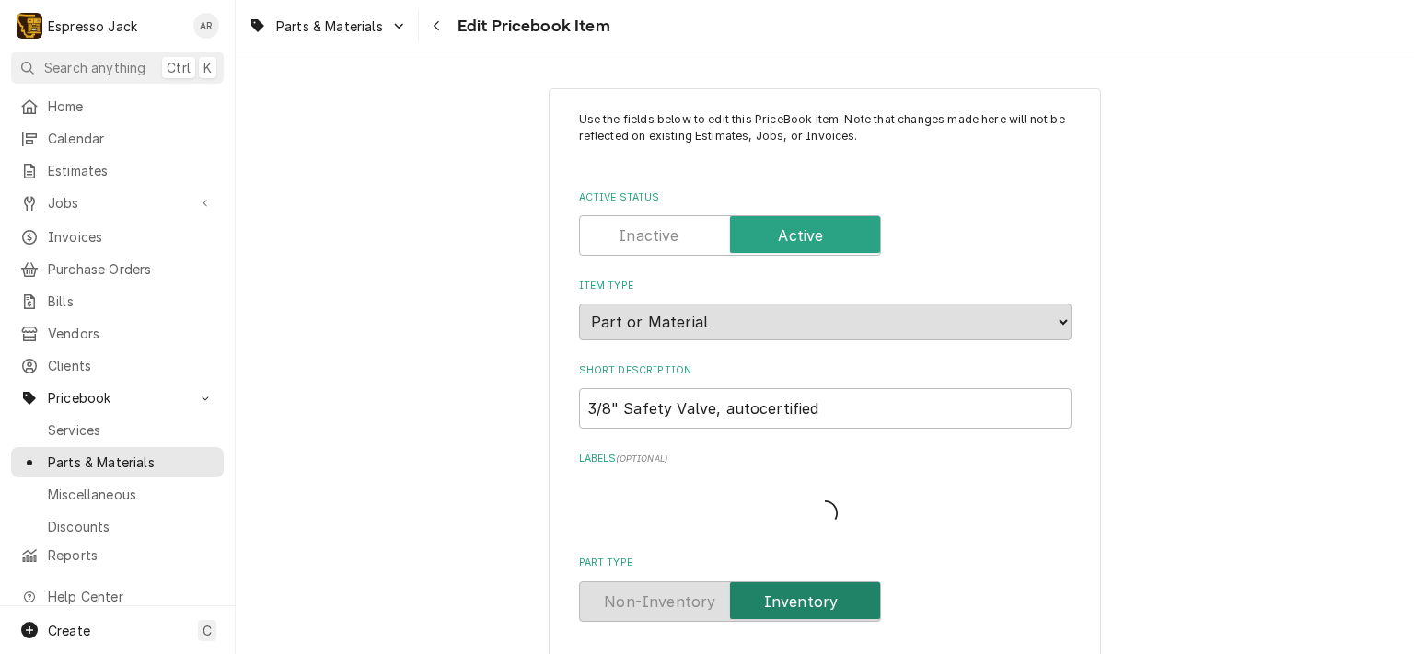
type textarea "x"
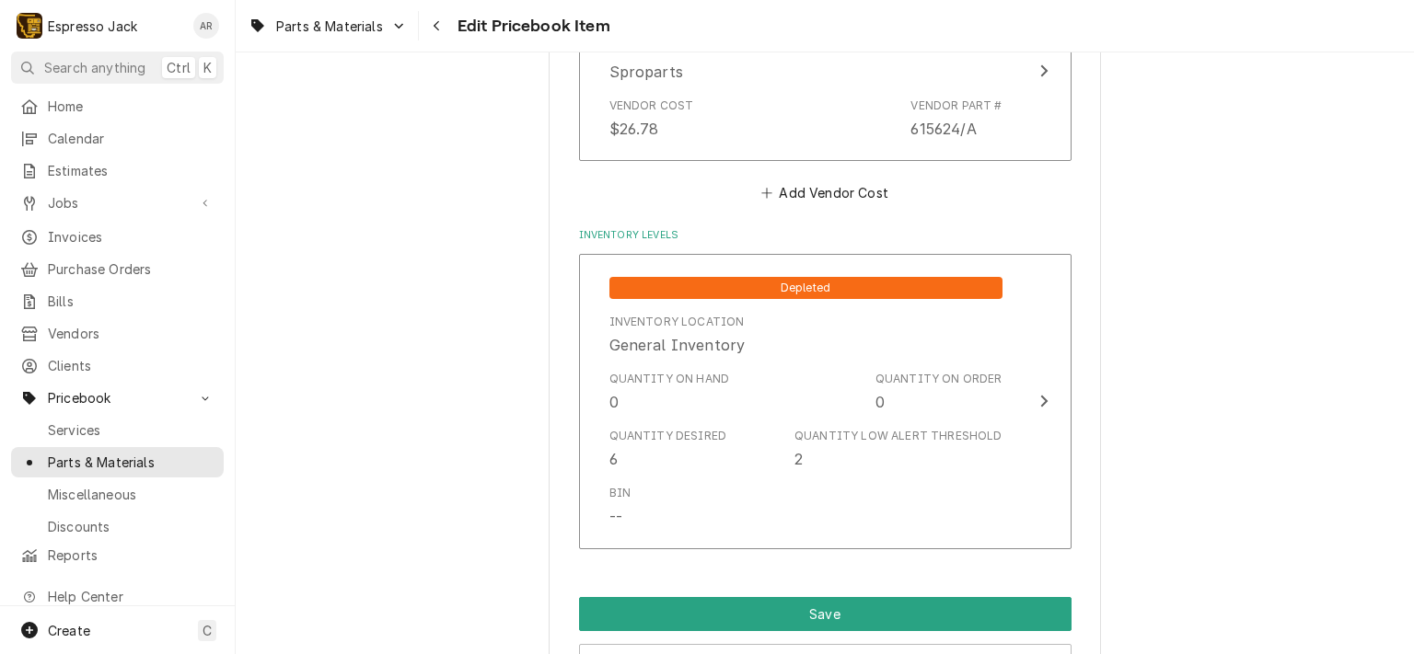
scroll to position [1314, 0]
